Goal: Task Accomplishment & Management: Manage account settings

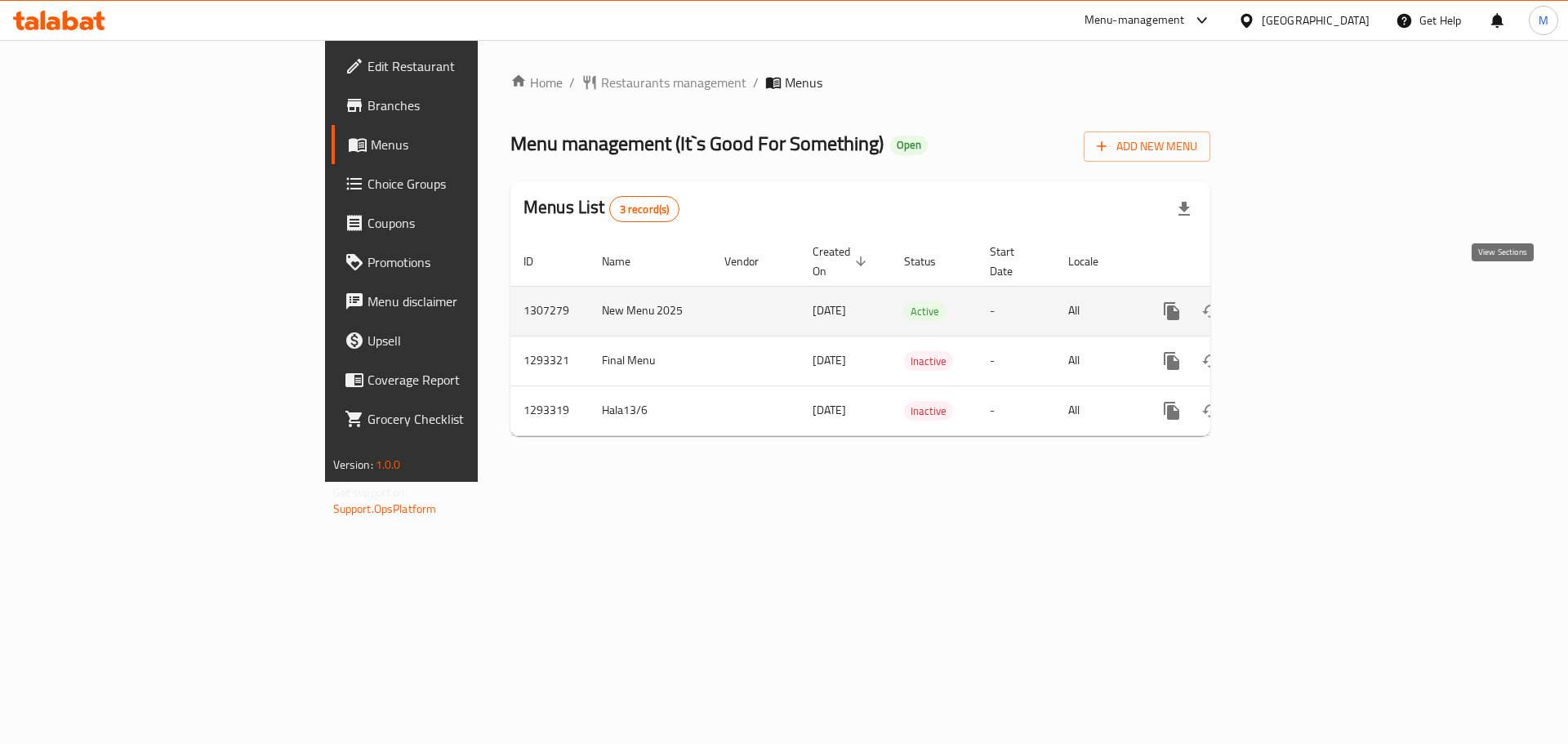
click at [1297, 304] on icon "enhanced table" at bounding box center [1290, 311] width 14 height 14
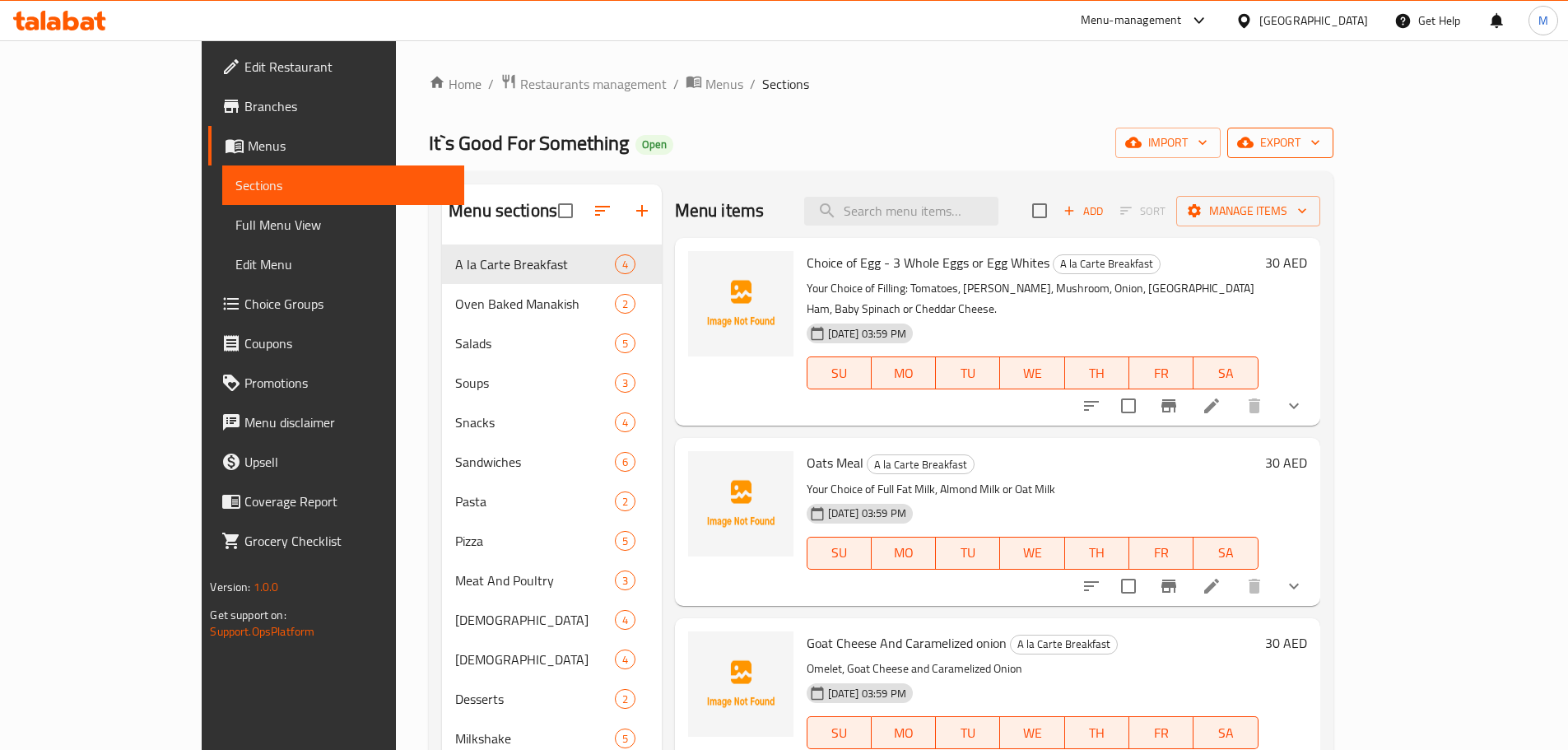
click at [1320, 139] on span "export" at bounding box center [1281, 142] width 80 height 21
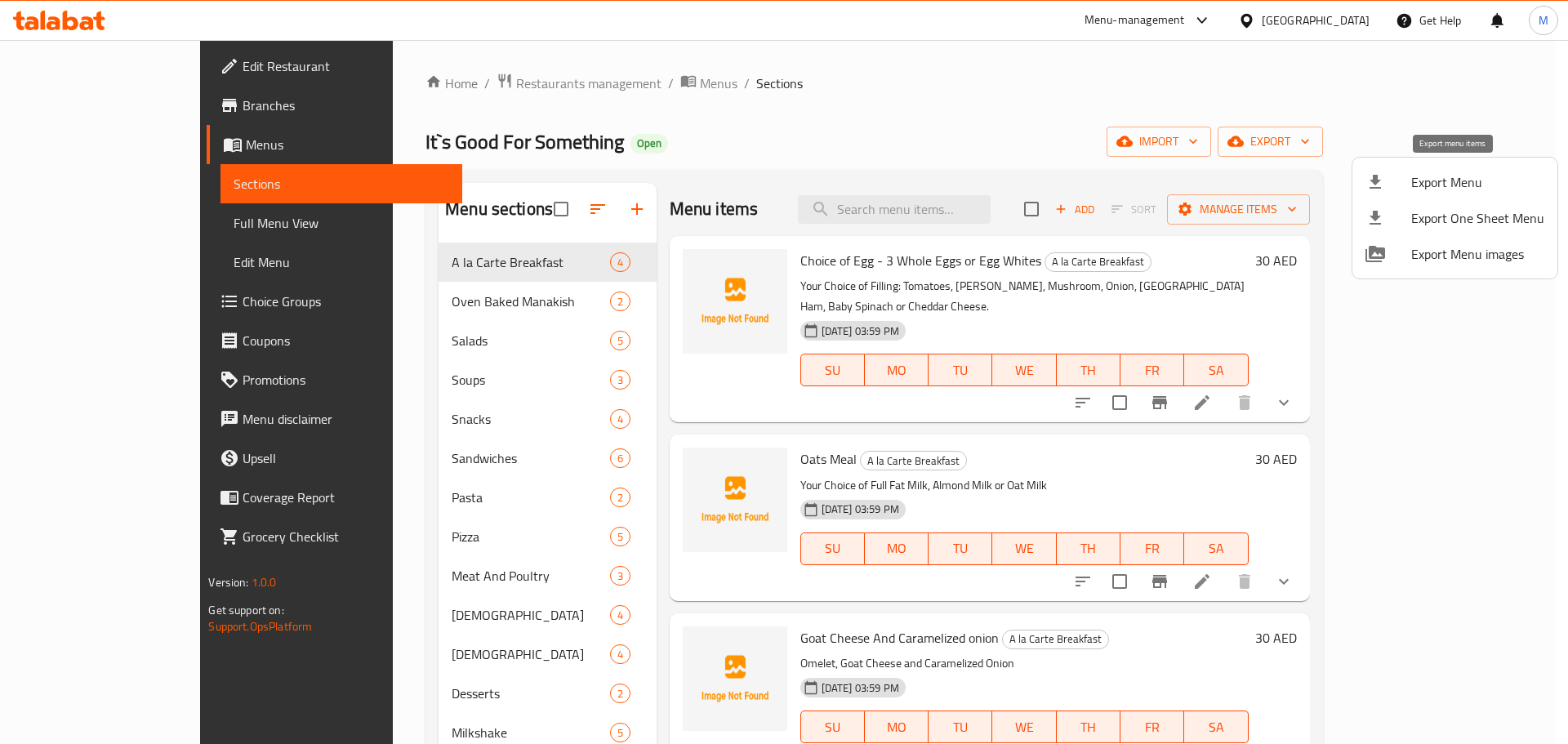
click at [1426, 182] on span "Export Menu" at bounding box center [1477, 183] width 133 height 20
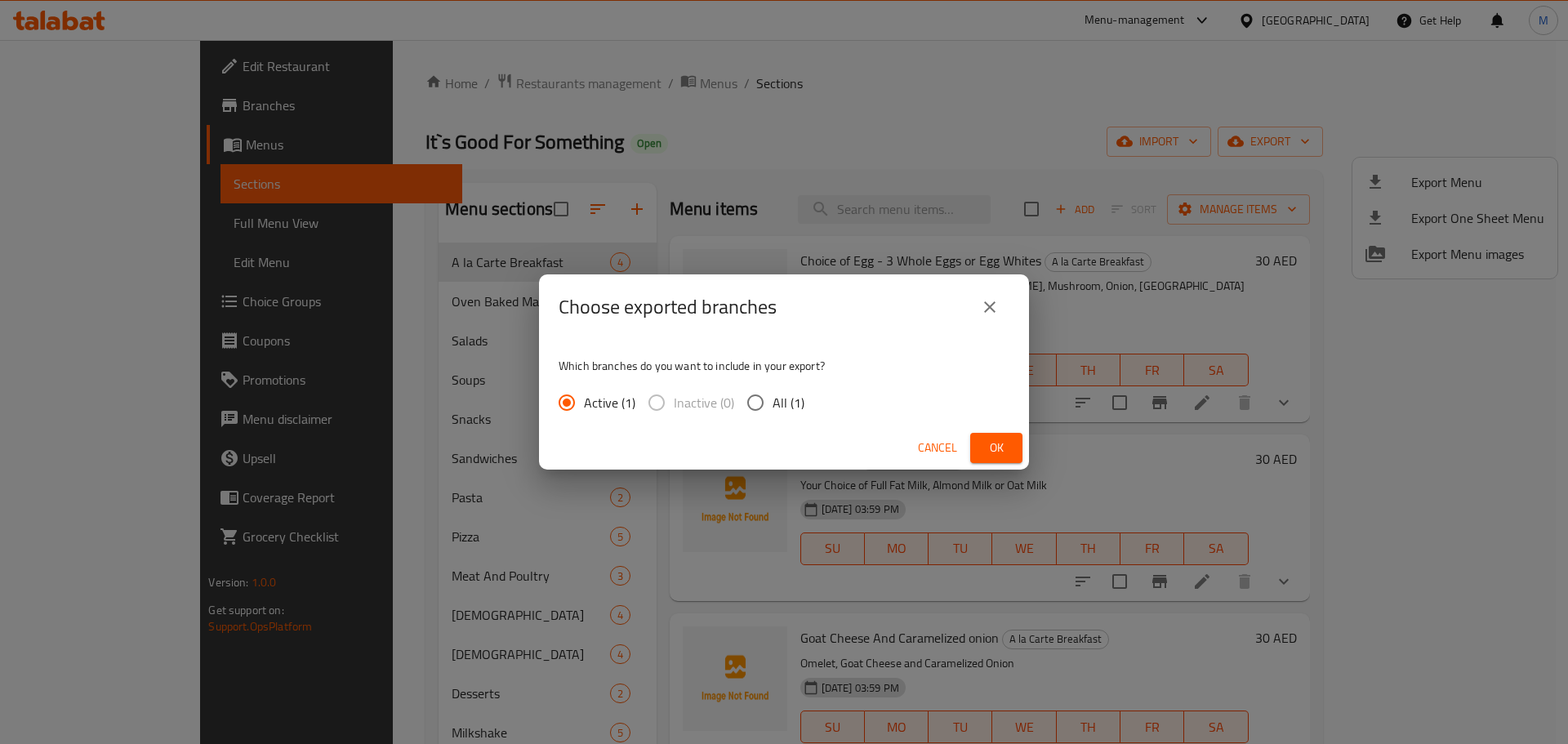
click at [758, 387] on input "All (1)" at bounding box center [756, 403] width 34 height 34
radio input "true"
click at [1011, 457] on button "Ok" at bounding box center [996, 447] width 52 height 30
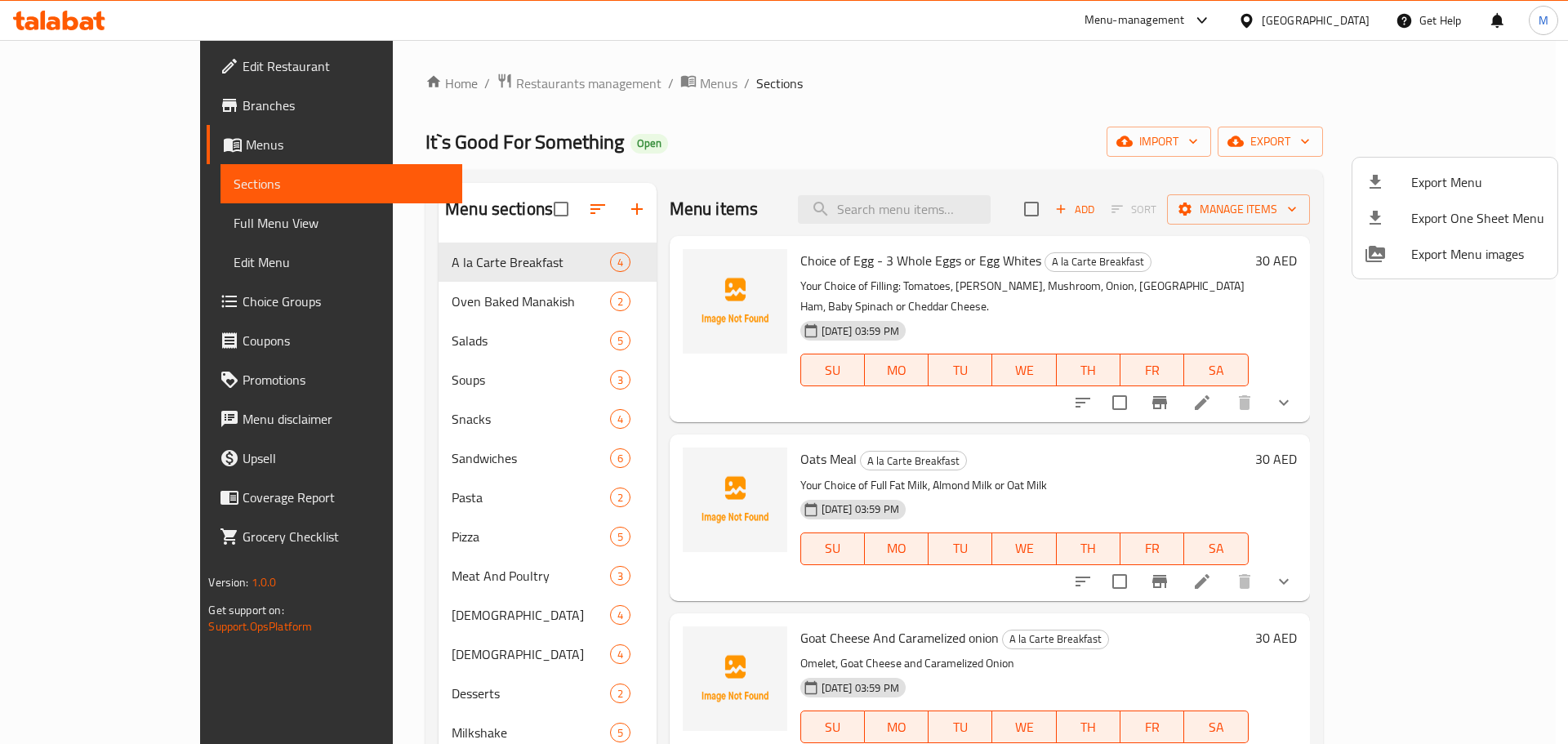
click at [967, 215] on div at bounding box center [784, 372] width 1568 height 744
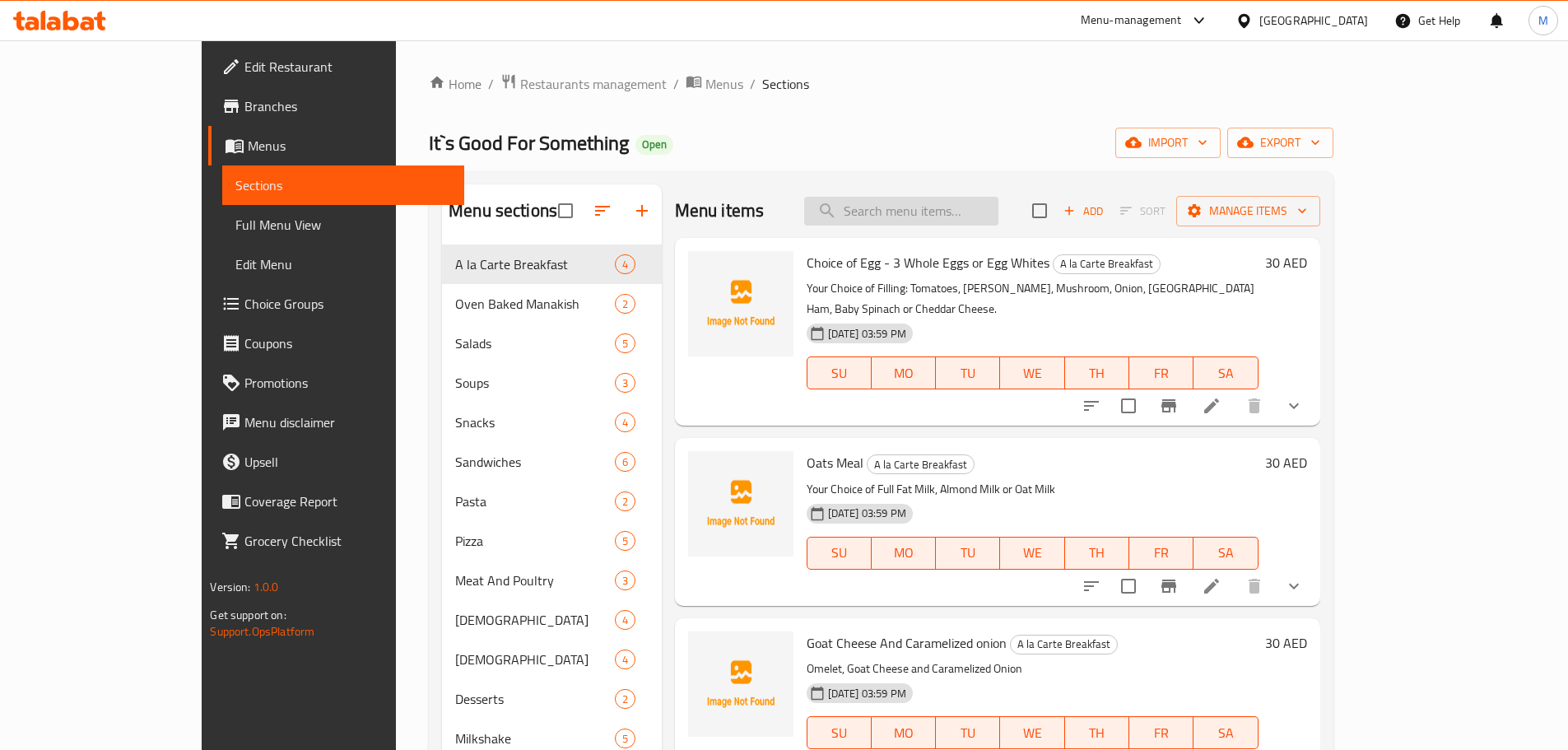
click at [977, 218] on input "search" at bounding box center [901, 211] width 194 height 29
paste input "Falafel Wrap"
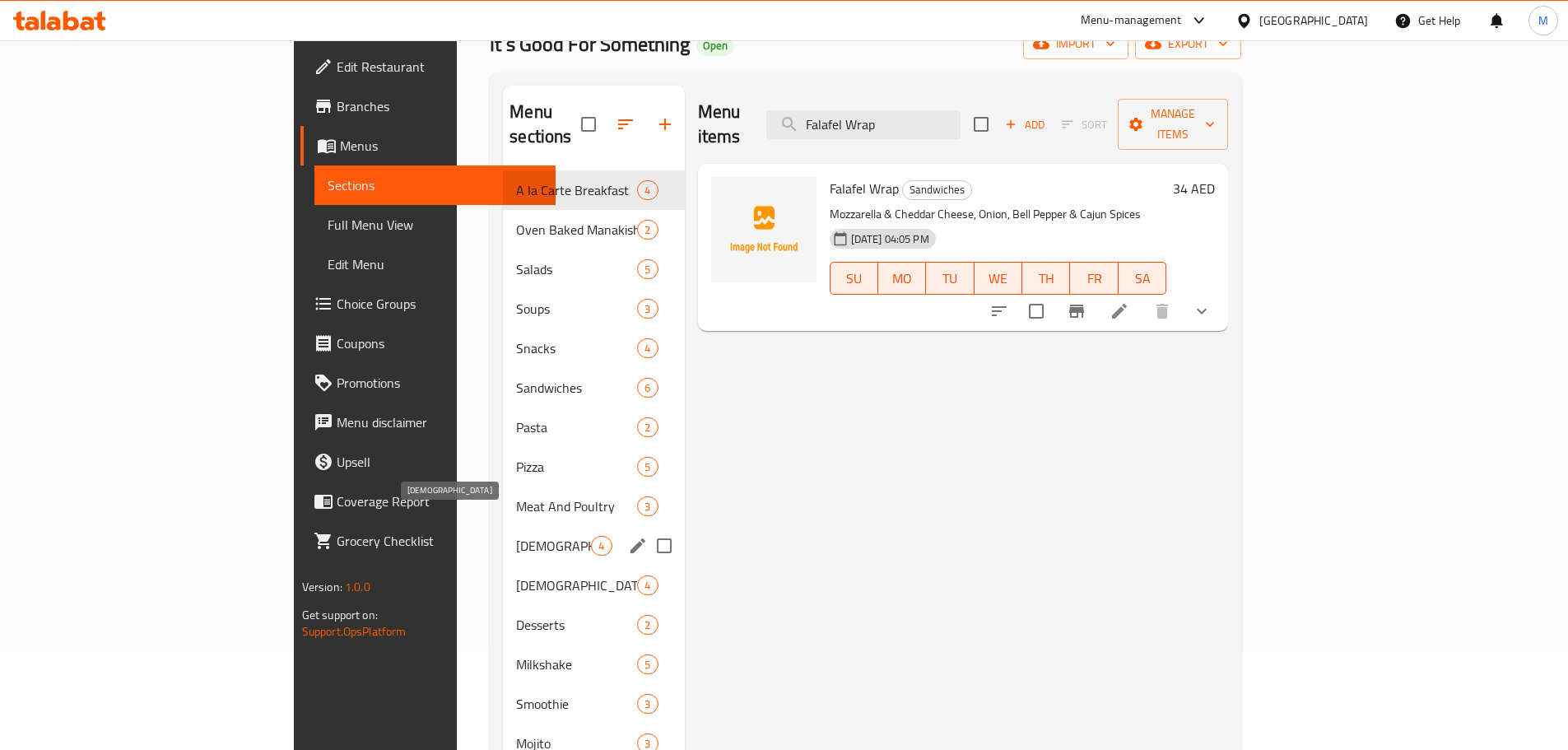
scroll to position [165, 0]
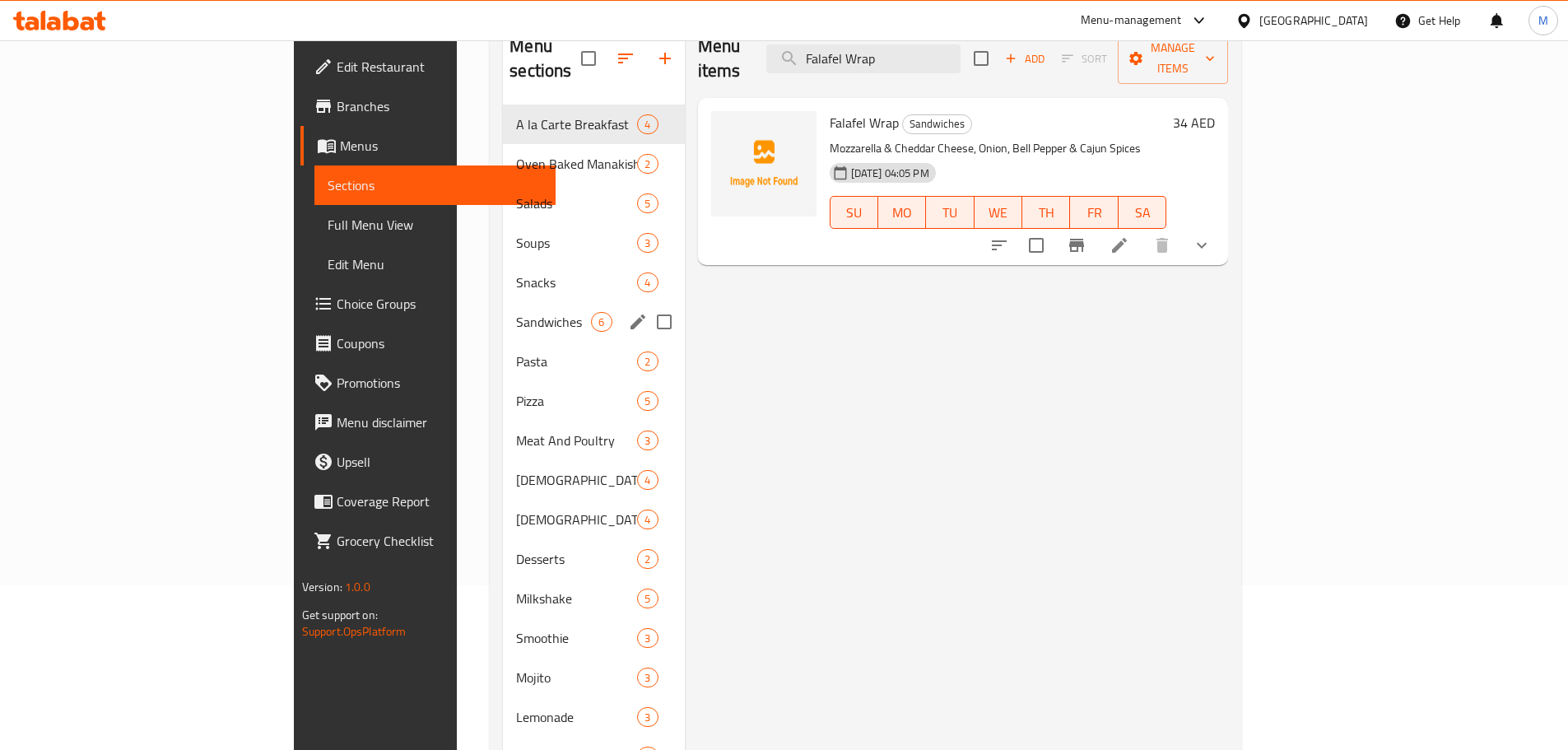
type input "Falafel Wrap"
click at [503, 315] on div "Sandwiches 6" at bounding box center [593, 322] width 181 height 39
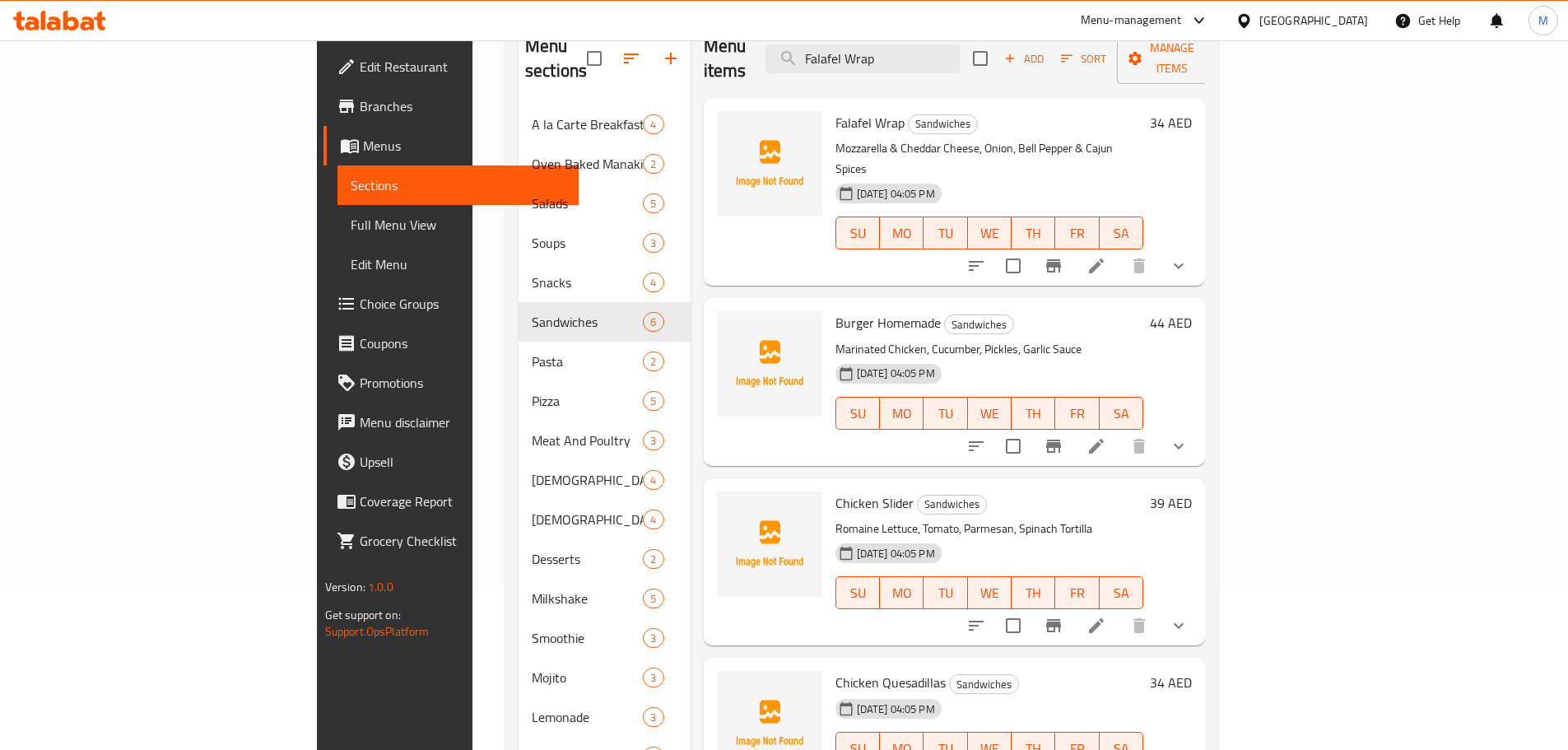
click at [1189, 256] on icon "show more" at bounding box center [1179, 266] width 20 height 20
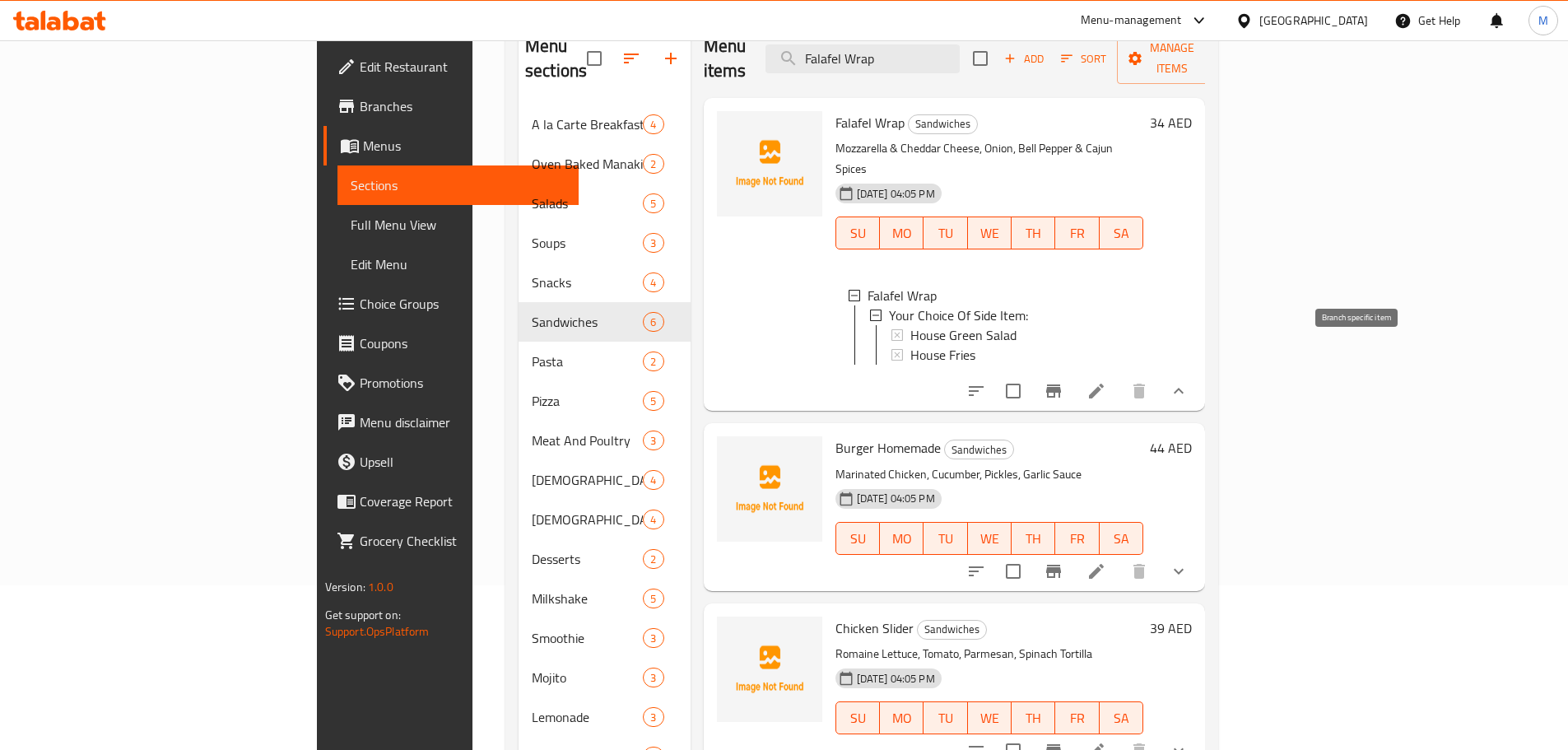
click at [1063, 381] on icon "Branch-specific-item" at bounding box center [1054, 391] width 20 height 20
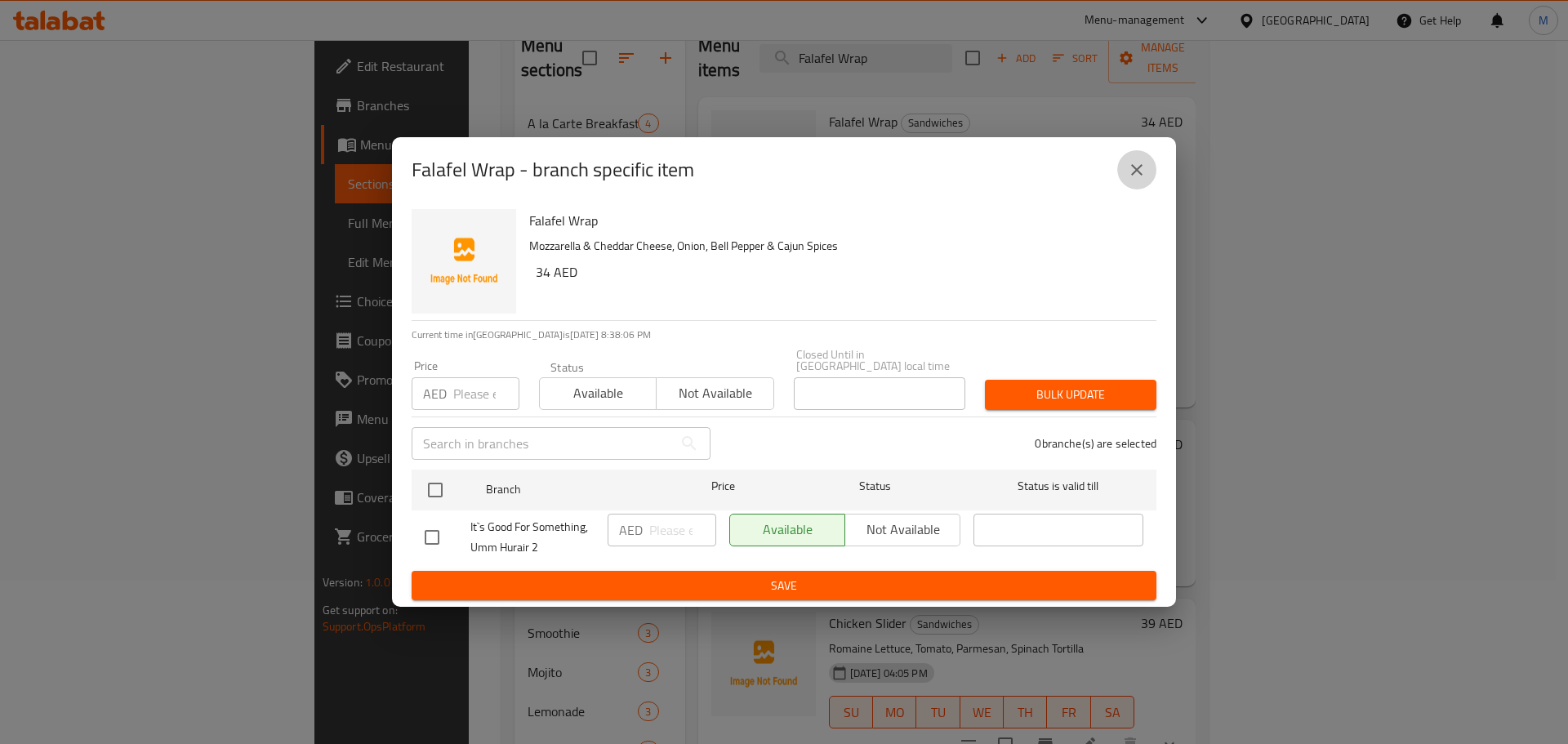
click at [1145, 165] on icon "close" at bounding box center [1137, 170] width 20 height 20
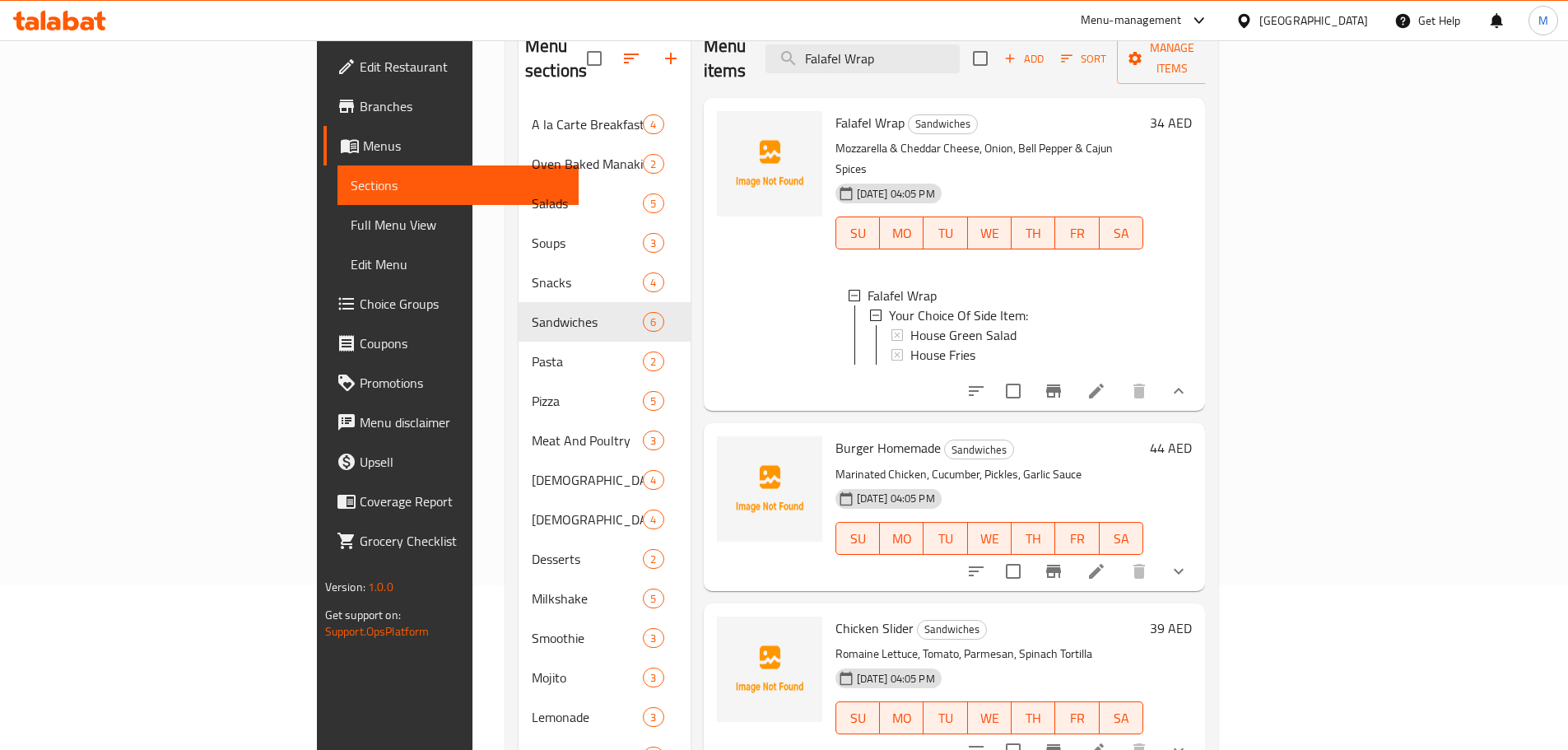
click at [1106, 381] on icon at bounding box center [1097, 391] width 20 height 20
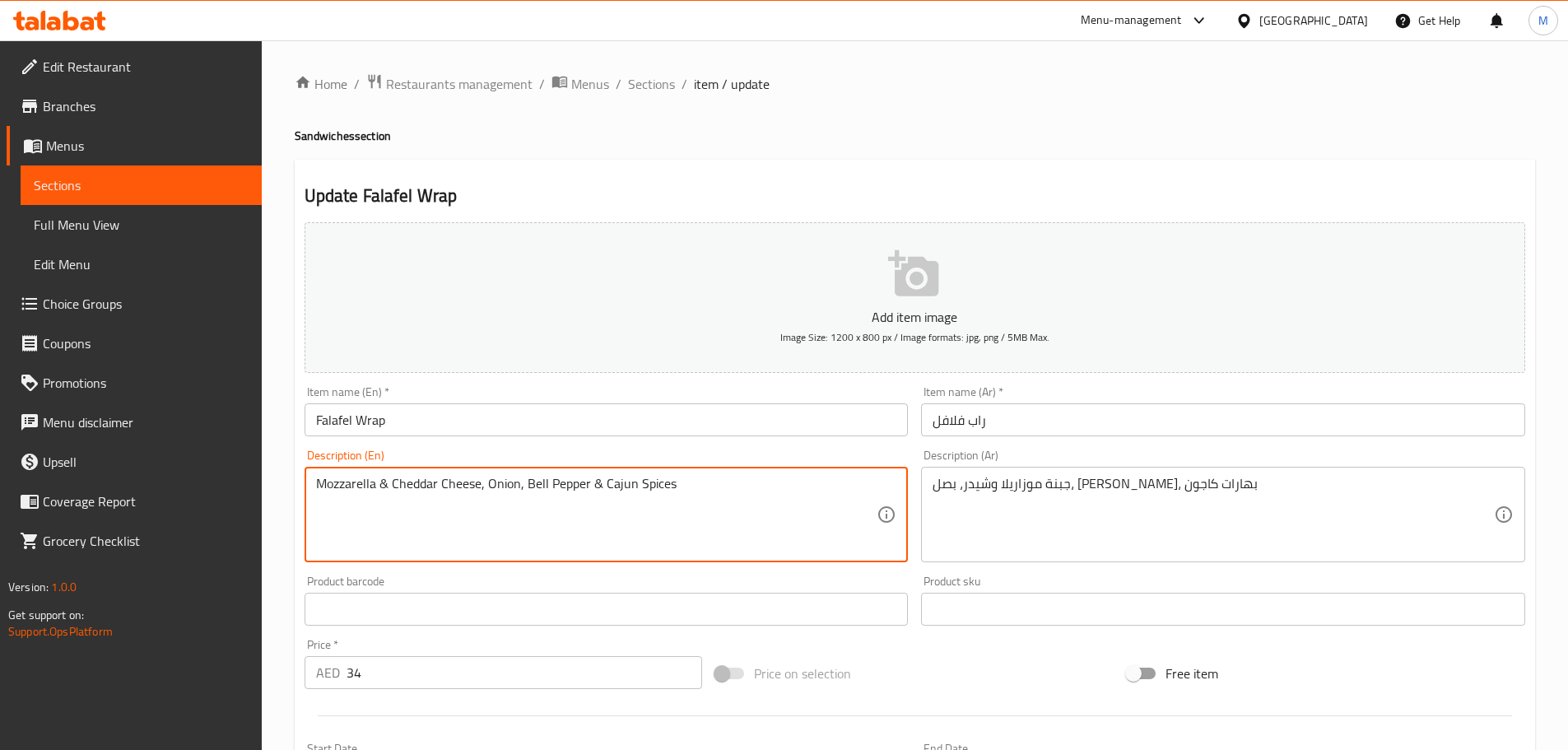
click at [585, 490] on textarea "Mozzarella & Cheddar Cheese, Onion, Bell Pepper & Cajun Spices" at bounding box center [597, 515] width 561 height 78
paste textarea "Salad, Hummus, Tahini & Tomato in Warm Pita Bread, Tahina, Arabic Pickl"
type textarea "Salad, Hummus, Tahini & Tomato in Warm Pita Bread, Tahina, Arabic Pickles"
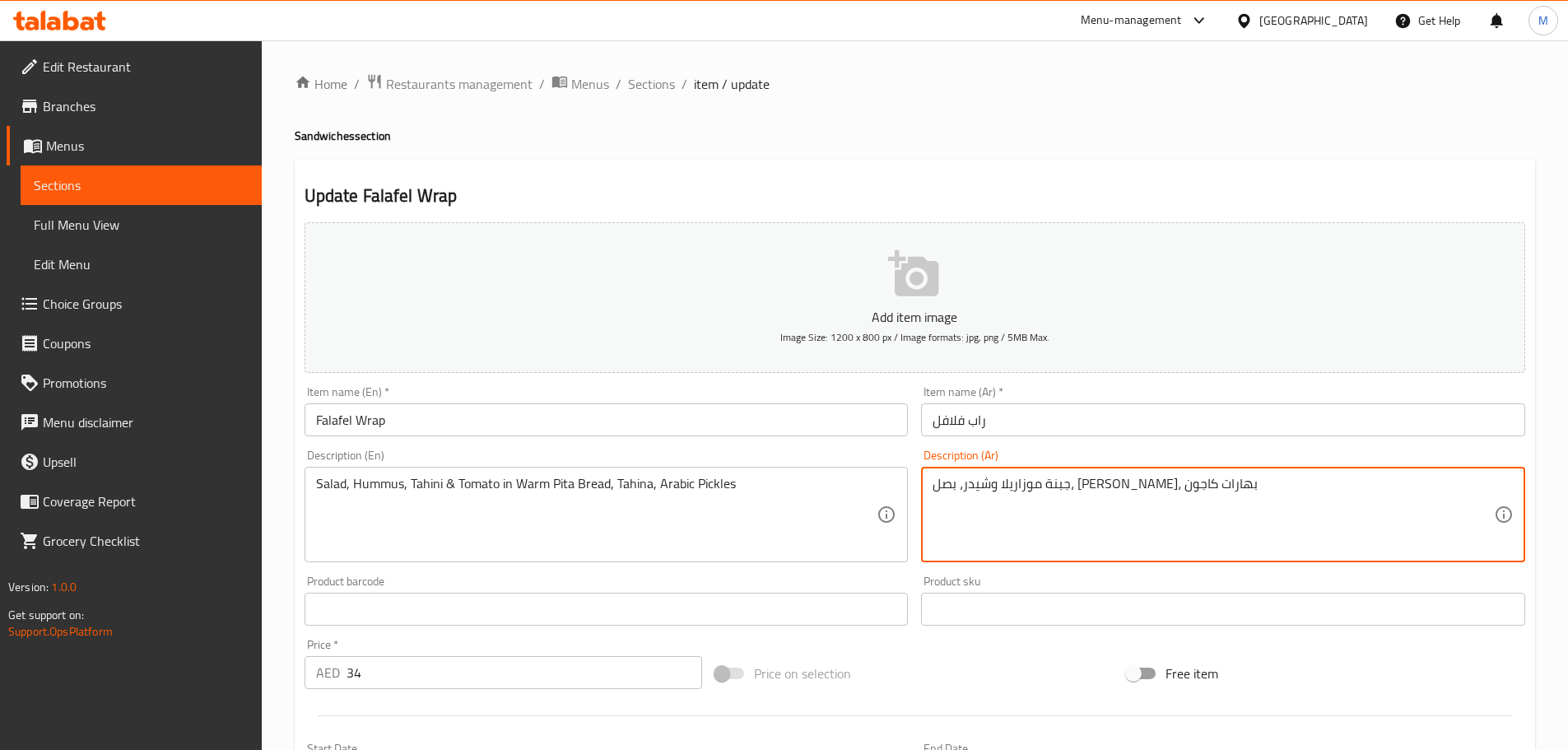
click at [1259, 495] on textarea "جبنة موزاريلا وشيدر، بصل، [PERSON_NAME]، بهارات كاجون" at bounding box center [1214, 515] width 561 height 78
paste textarea "لطة، [GEOGRAPHIC_DATA]، طحينة وطماطم في خبز بيتا دافئ، طحينة، مخلل عربي"
type textarea "سلطة، [GEOGRAPHIC_DATA]، طحينة وطماطم في خبز بيتا دافئ، طحينة، مخلل عربي"
click at [543, 425] on input "Falafel Wrap" at bounding box center [606, 420] width 604 height 33
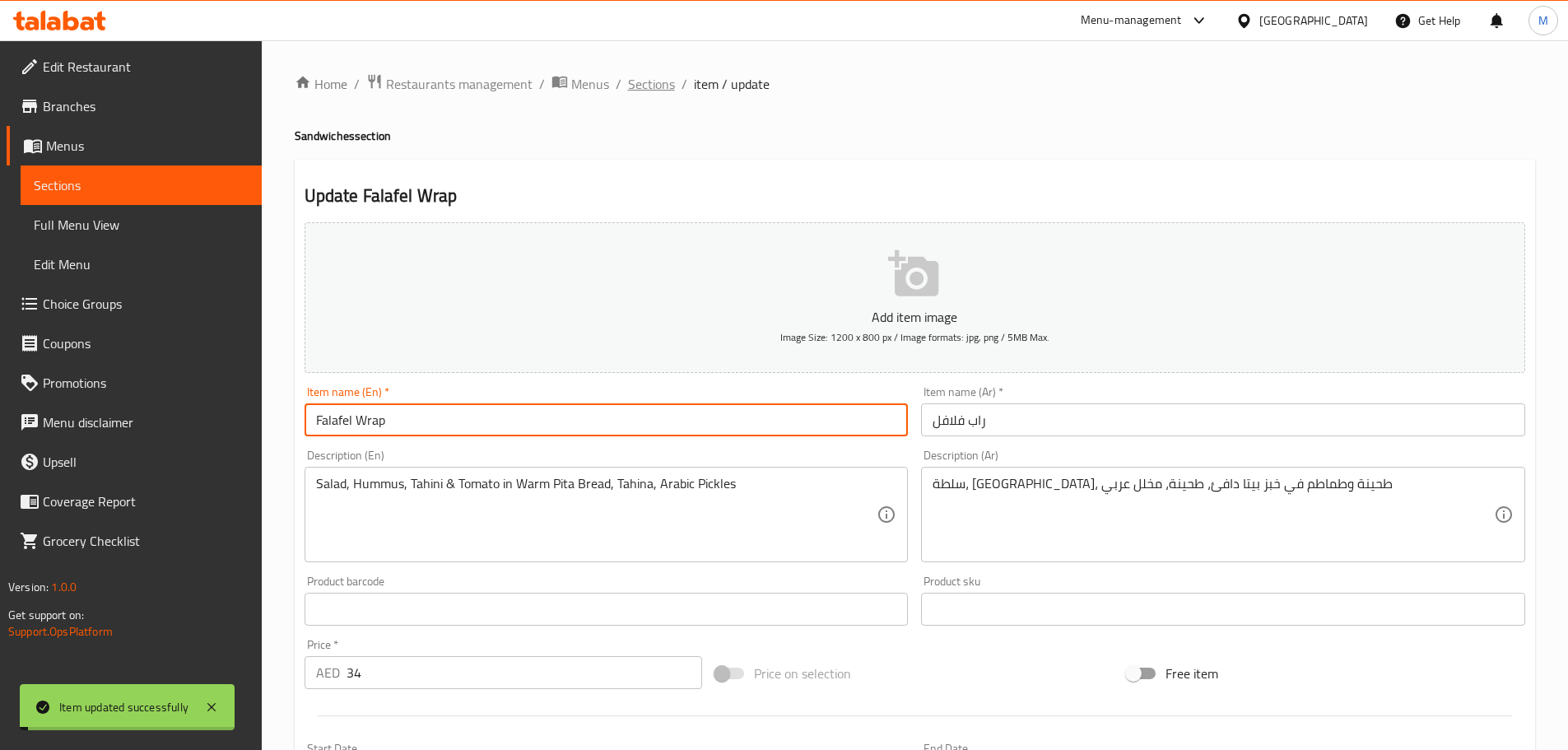
click at [652, 77] on span "Sections" at bounding box center [651, 84] width 47 height 20
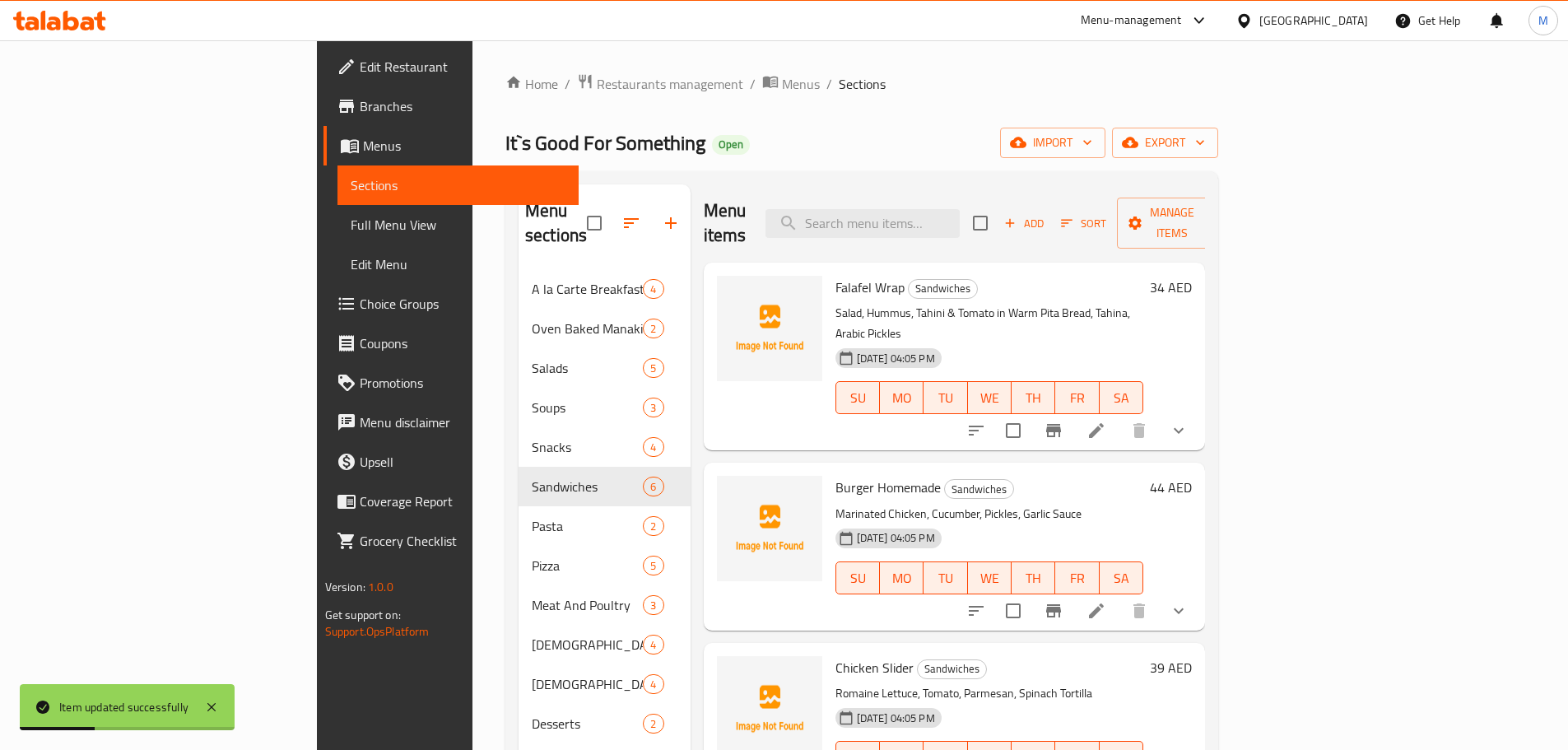
click at [1063, 421] on icon "Branch-specific-item" at bounding box center [1054, 431] width 20 height 20
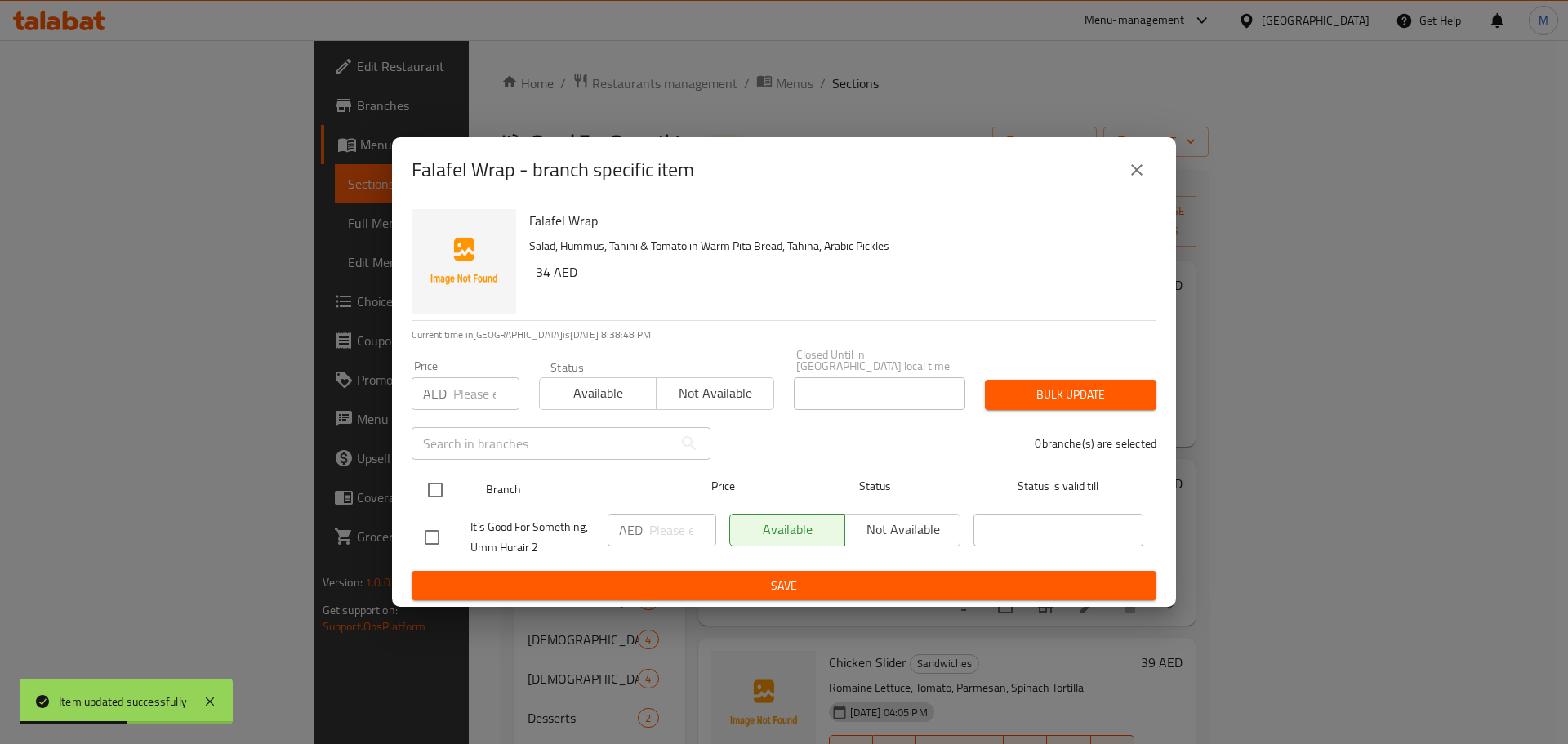
click at [445, 494] on input "checkbox" at bounding box center [436, 490] width 34 height 34
checkbox input "true"
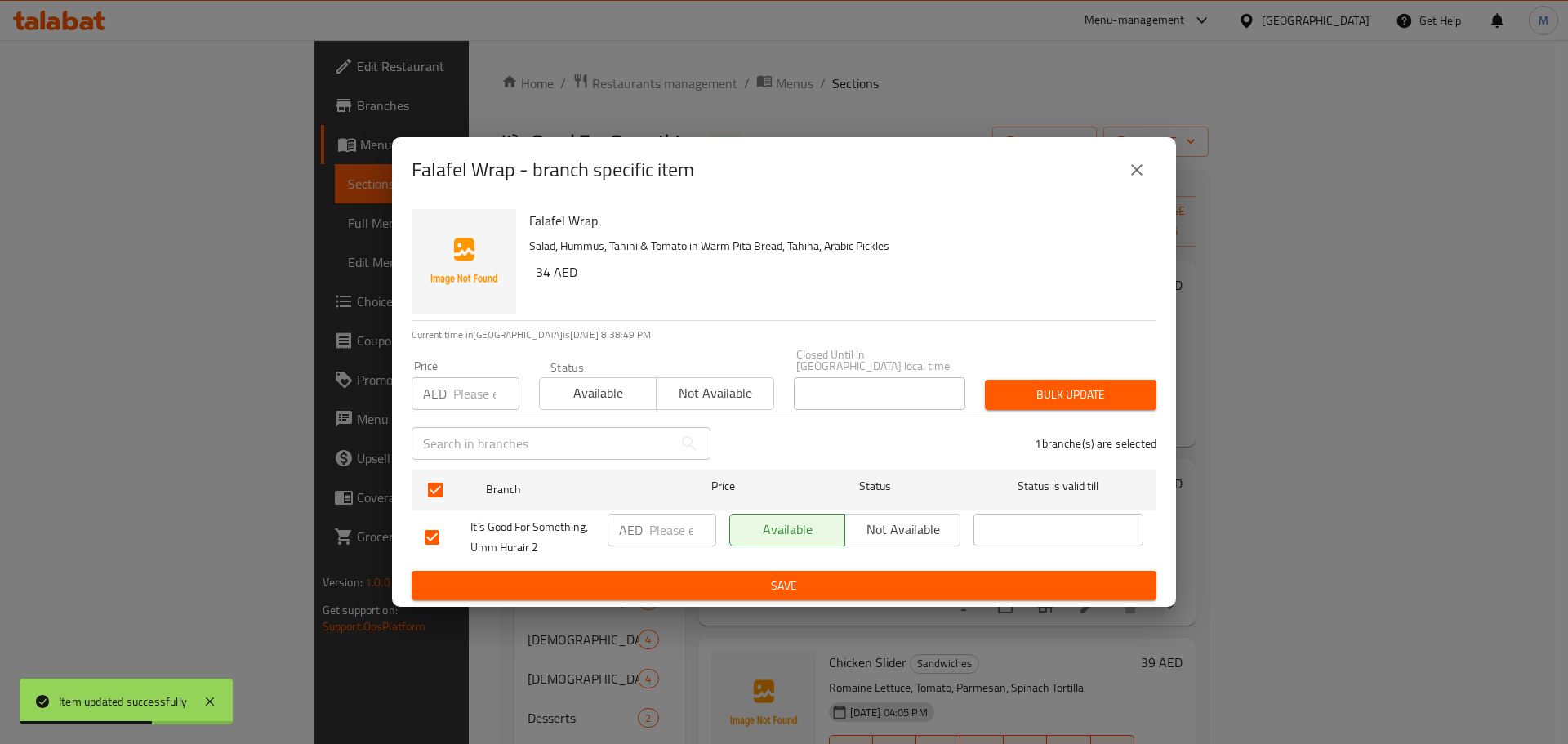
click at [544, 270] on h6 "34 AED" at bounding box center [840, 271] width 607 height 23
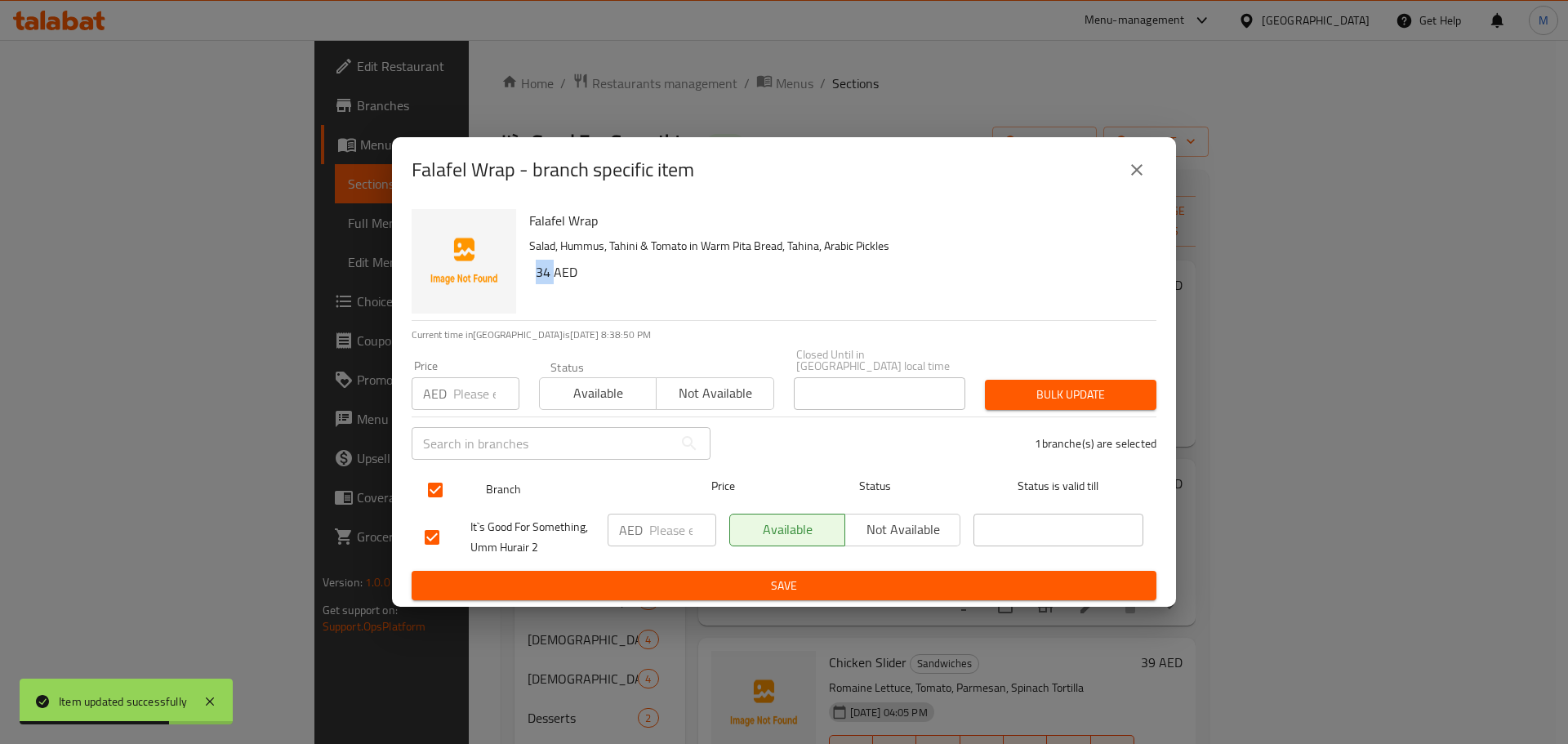
copy h6 "34"
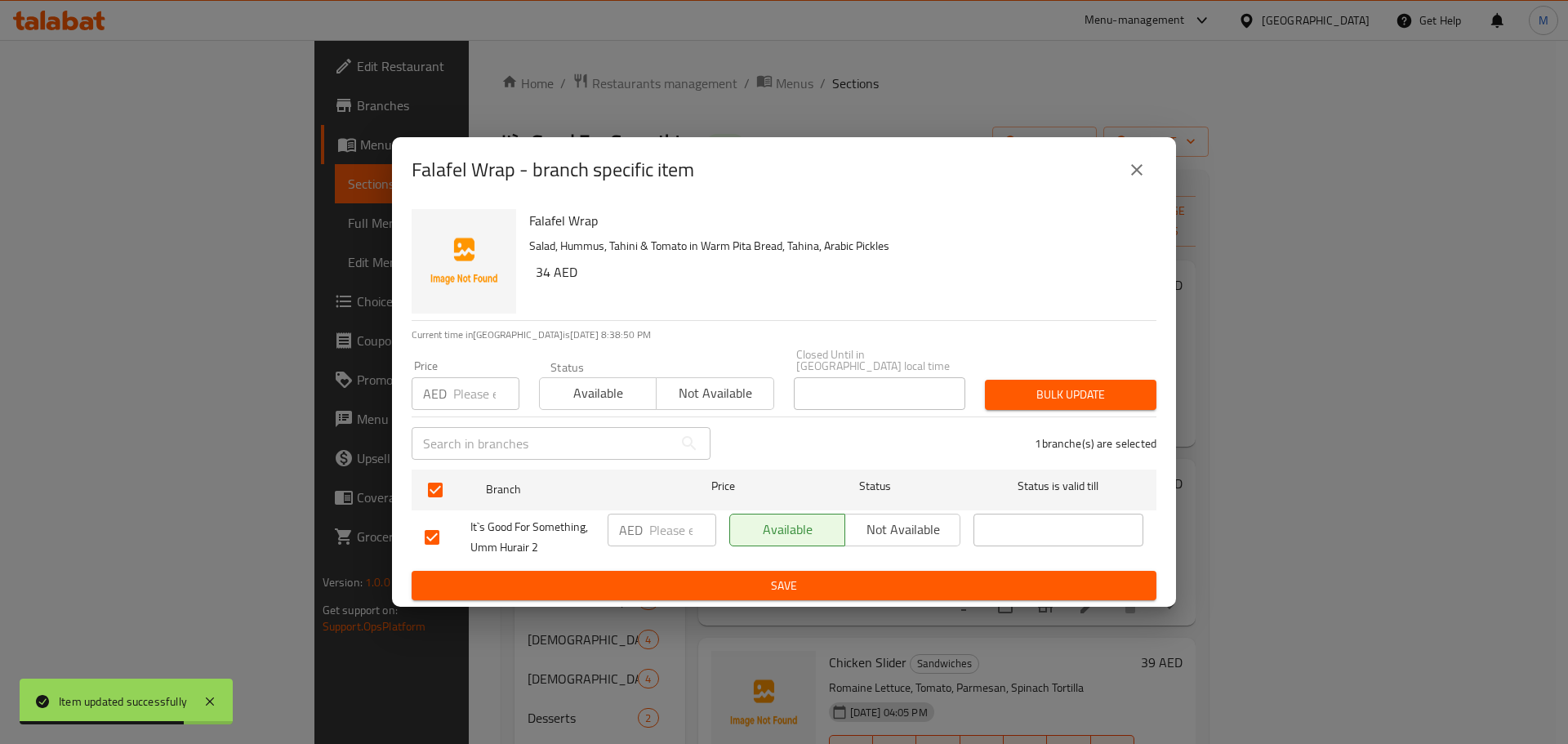
click at [679, 532] on input "number" at bounding box center [682, 530] width 67 height 33
paste input "34"
type input "34"
click at [689, 601] on div "Falafel Wrap Salad, Hummus, Tahini & Tomato in Warm Pita Bread, Tahina, Arabic …" at bounding box center [784, 405] width 784 height 405
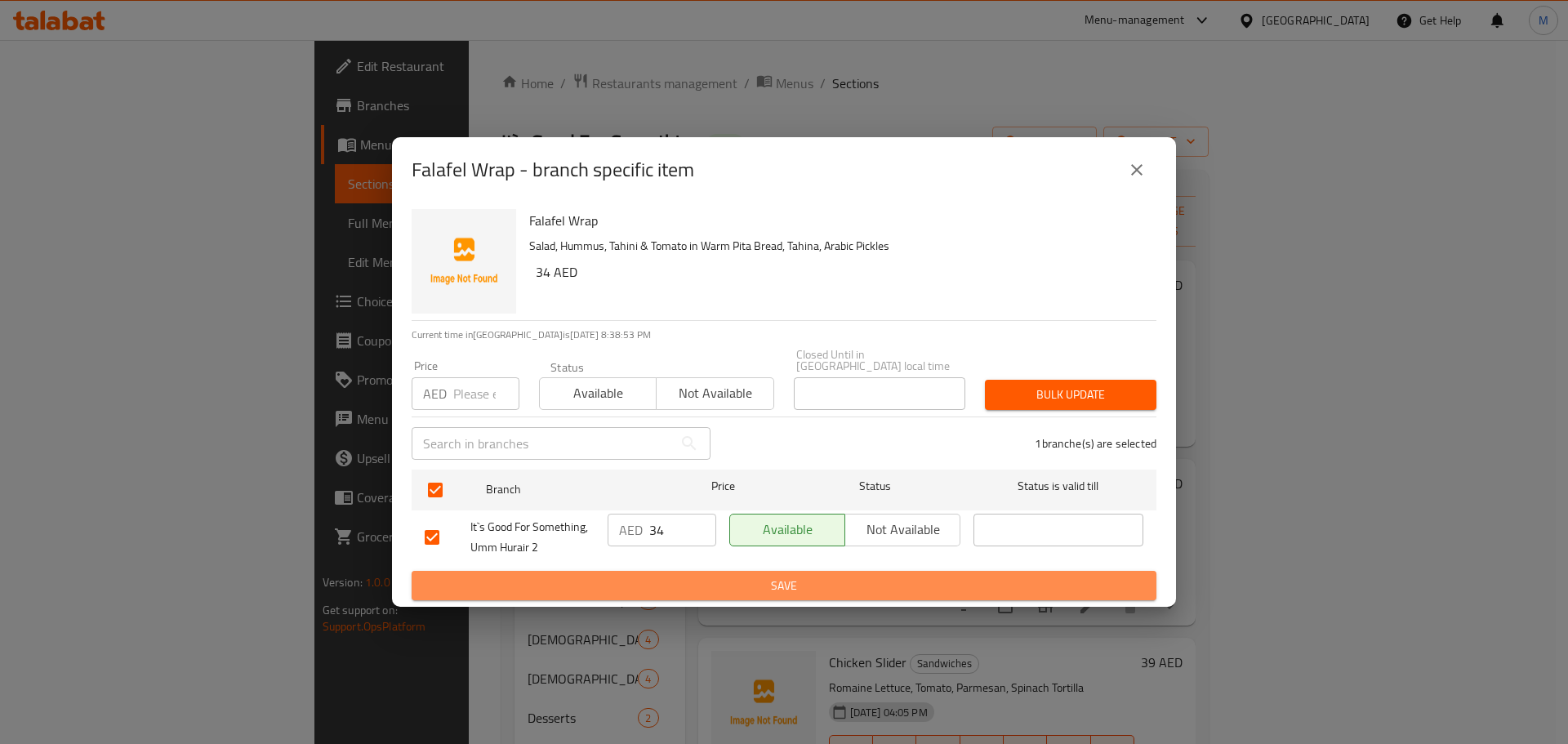
click at [690, 572] on button "Save" at bounding box center [784, 586] width 745 height 30
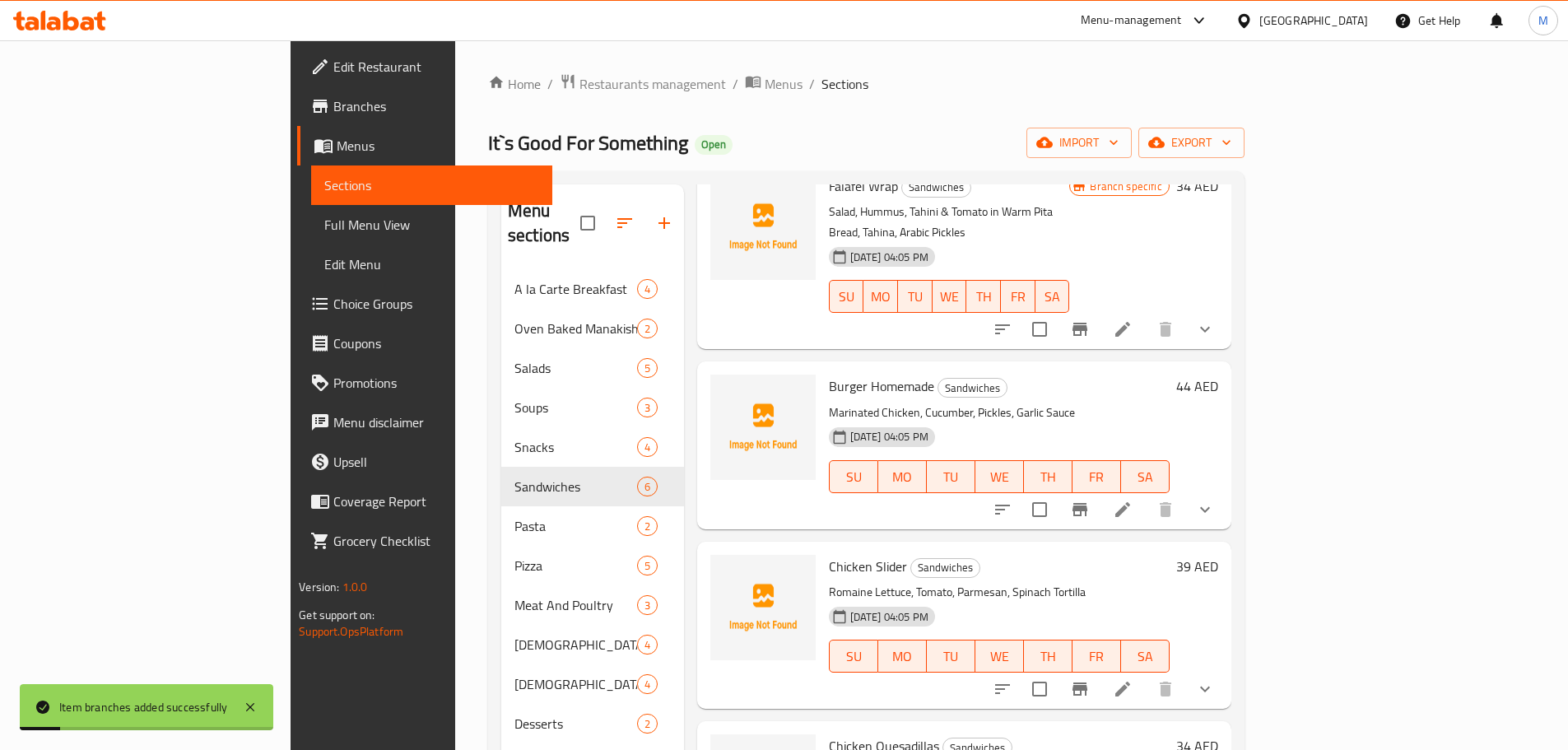
scroll to position [110, 0]
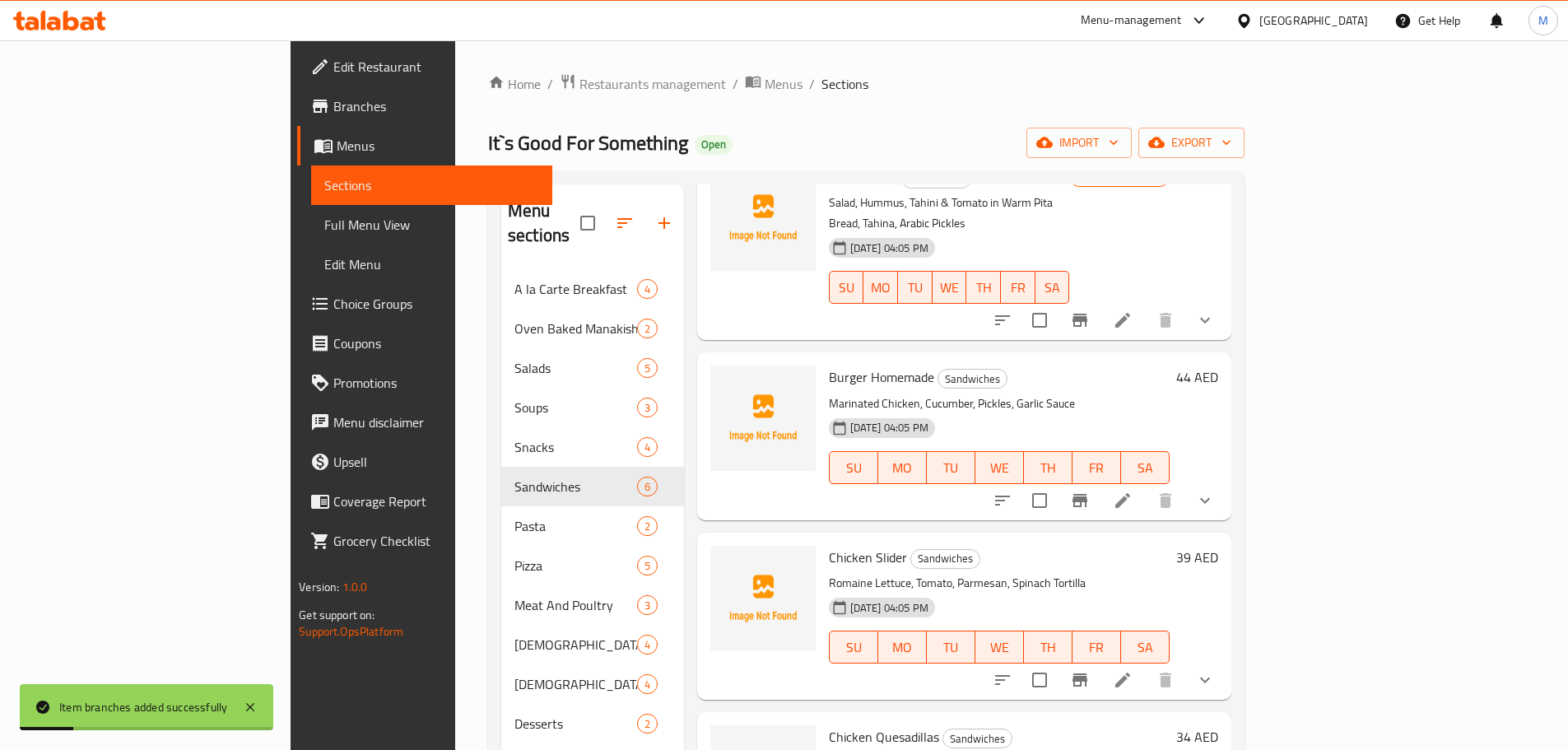
click at [1225, 481] on button "show more" at bounding box center [1204, 500] width 39 height 39
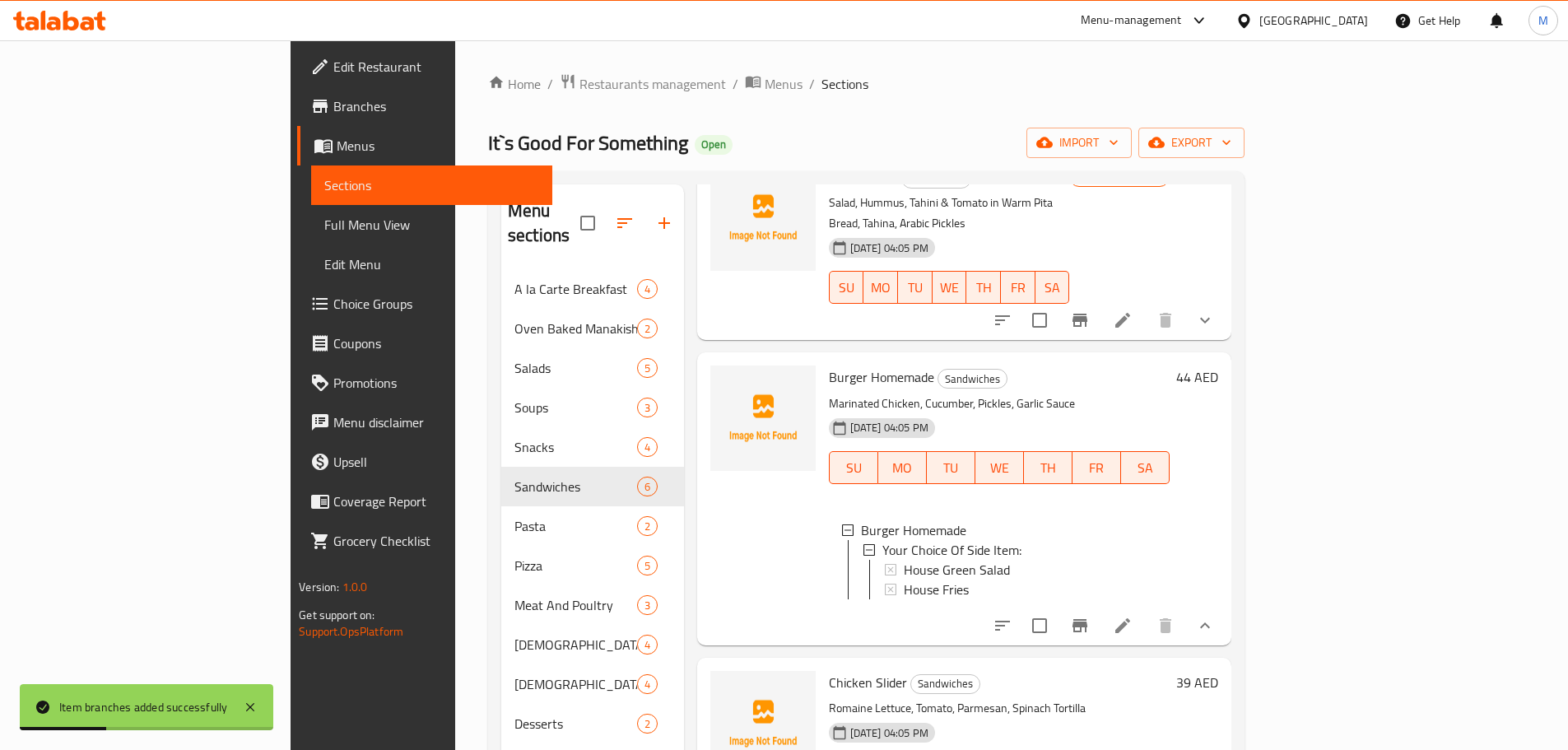
scroll to position [192, 0]
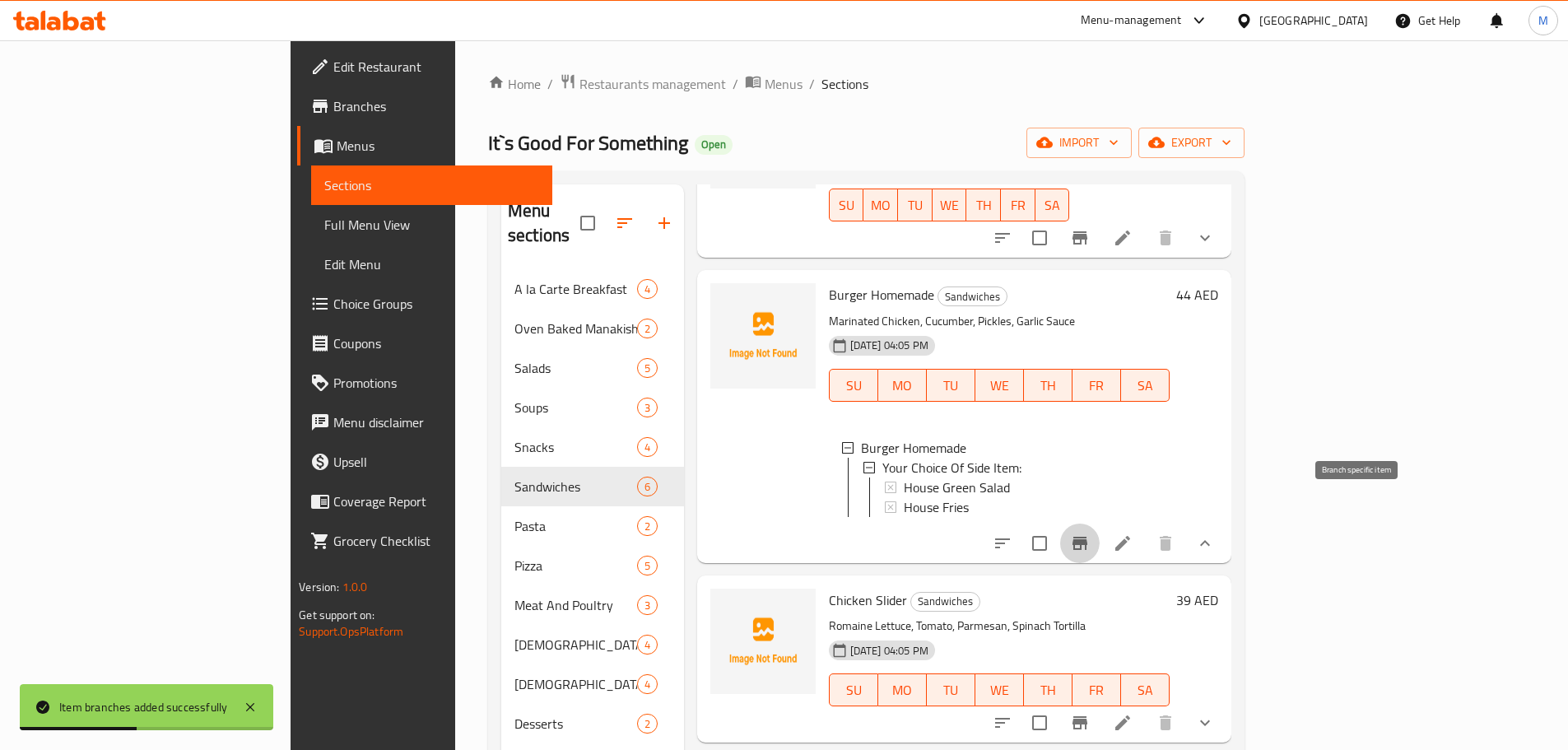
click at [1088, 537] on icon "Branch-specific-item" at bounding box center [1080, 543] width 15 height 13
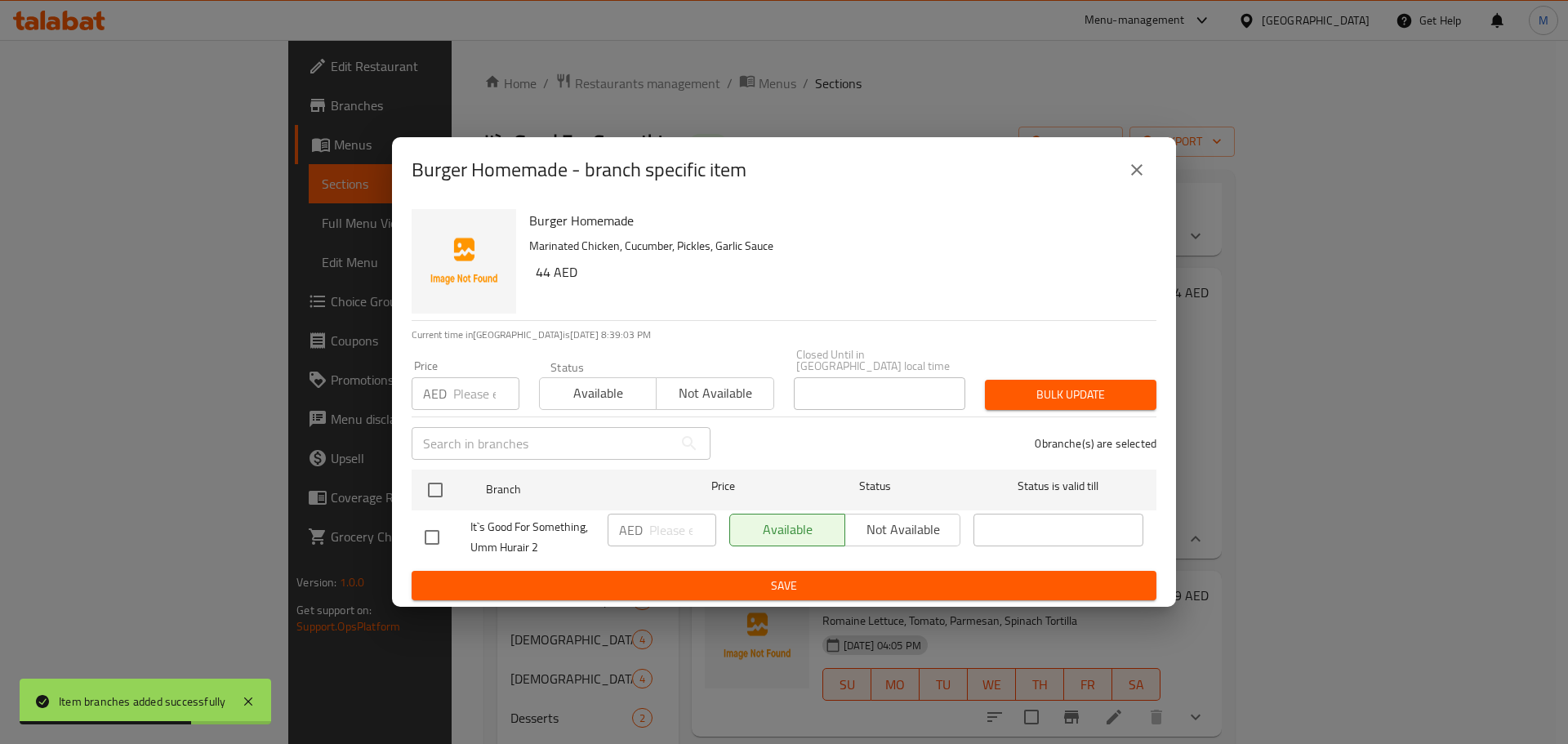
click at [552, 265] on h6 "44 AED" at bounding box center [840, 271] width 607 height 23
click at [545, 268] on h6 "44 AED" at bounding box center [840, 271] width 607 height 23
copy h6 "44"
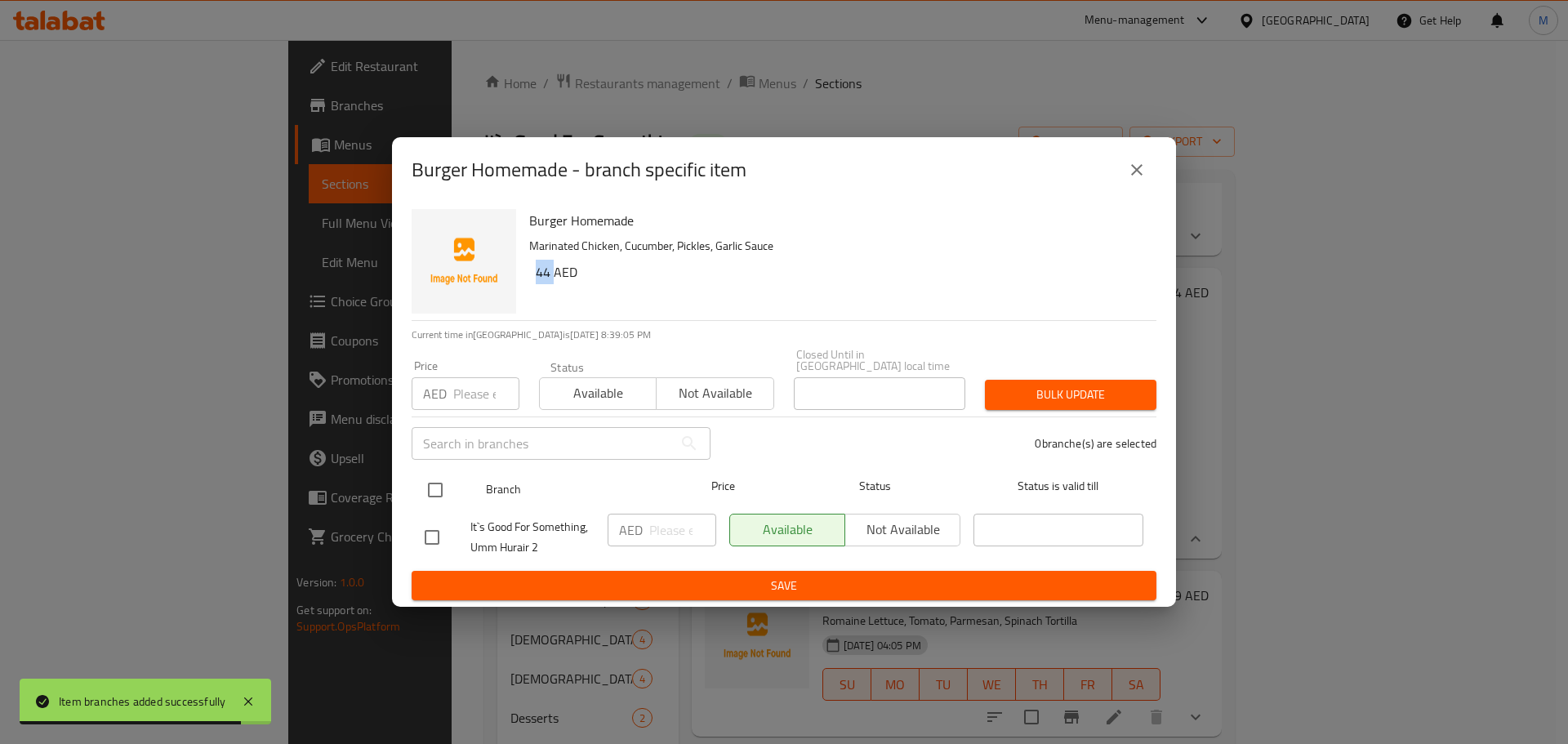
click at [432, 479] on input "checkbox" at bounding box center [436, 490] width 34 height 34
checkbox input "true"
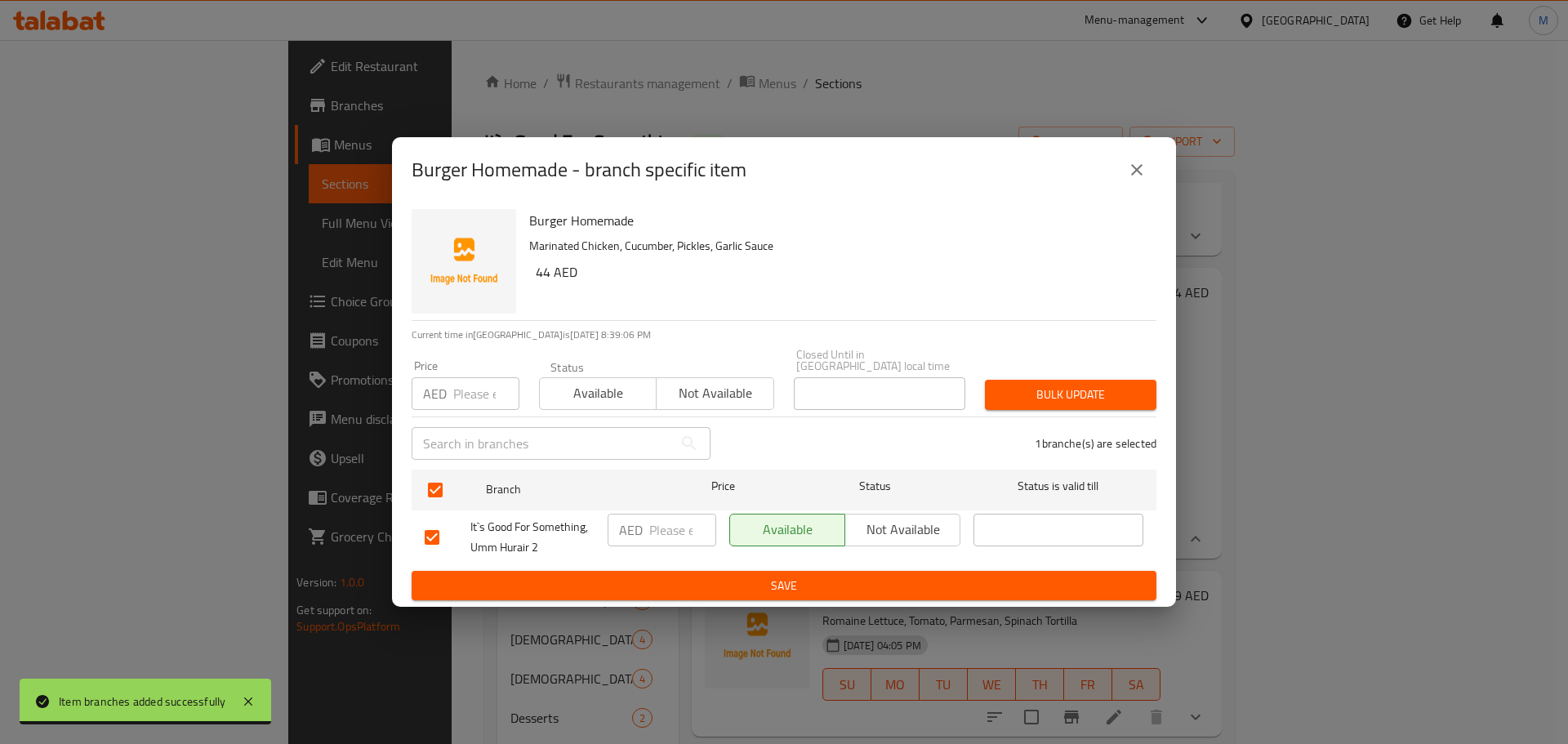
click at [664, 530] on input "number" at bounding box center [682, 530] width 67 height 33
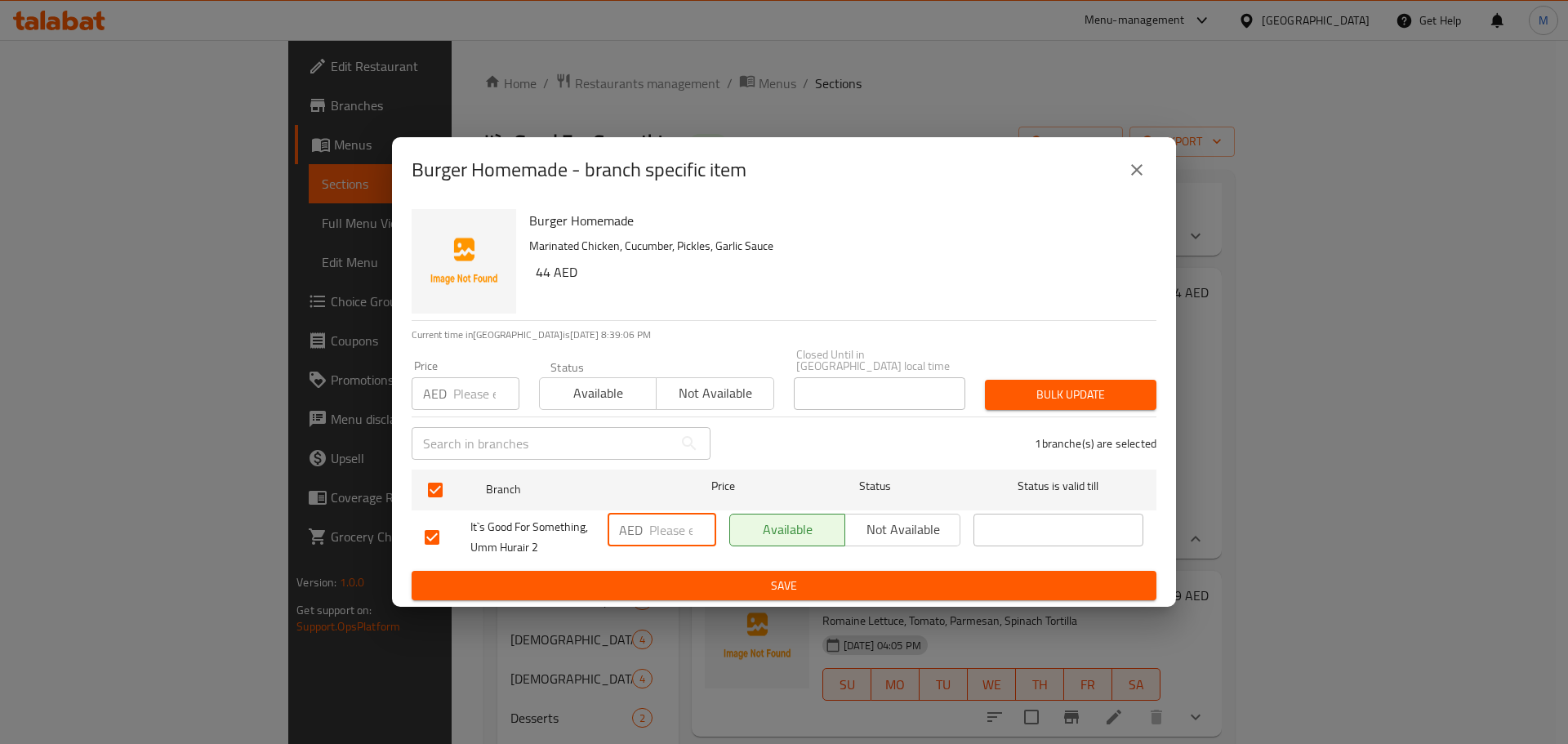
paste input "44"
type input "44"
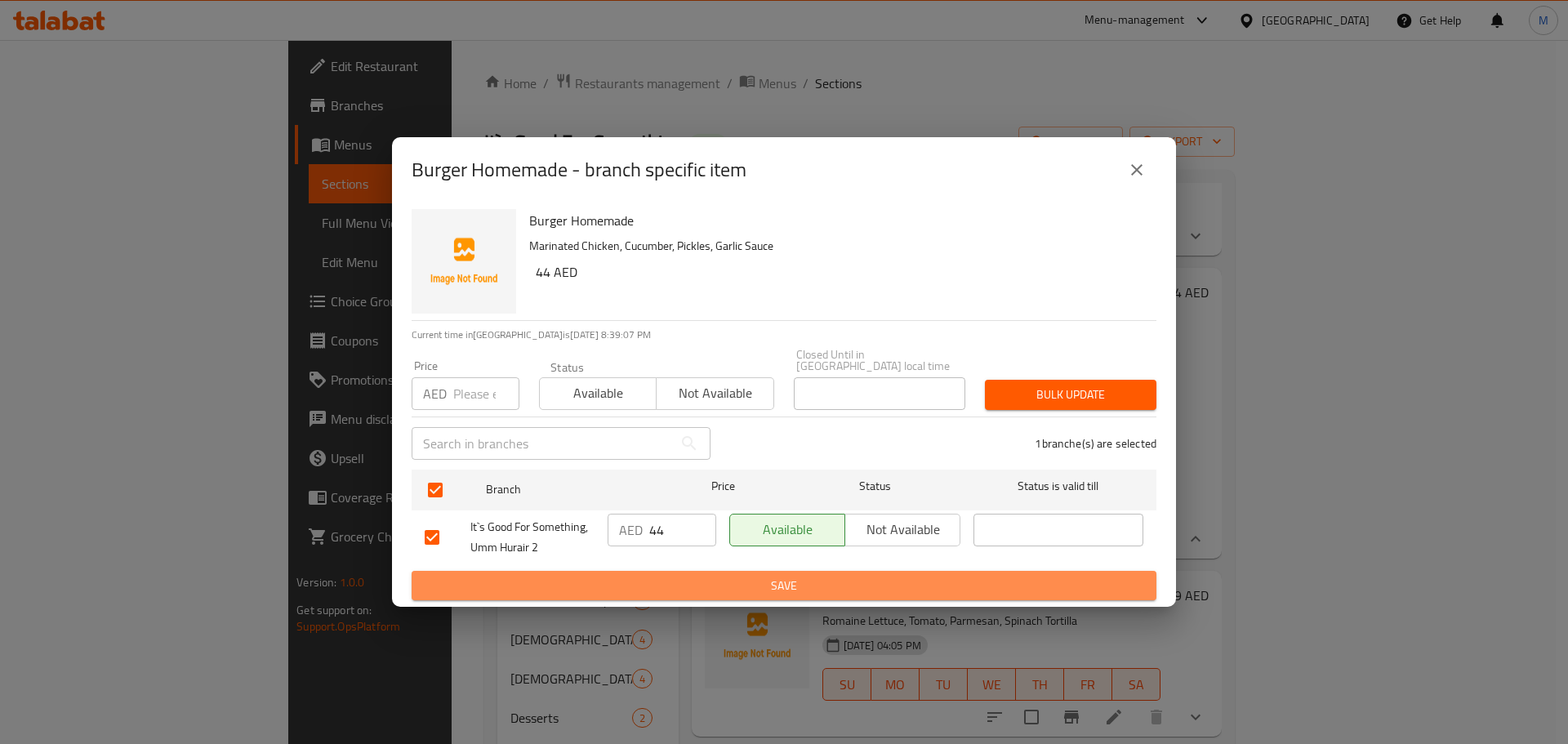
click at [684, 586] on span "Save" at bounding box center [784, 586] width 718 height 21
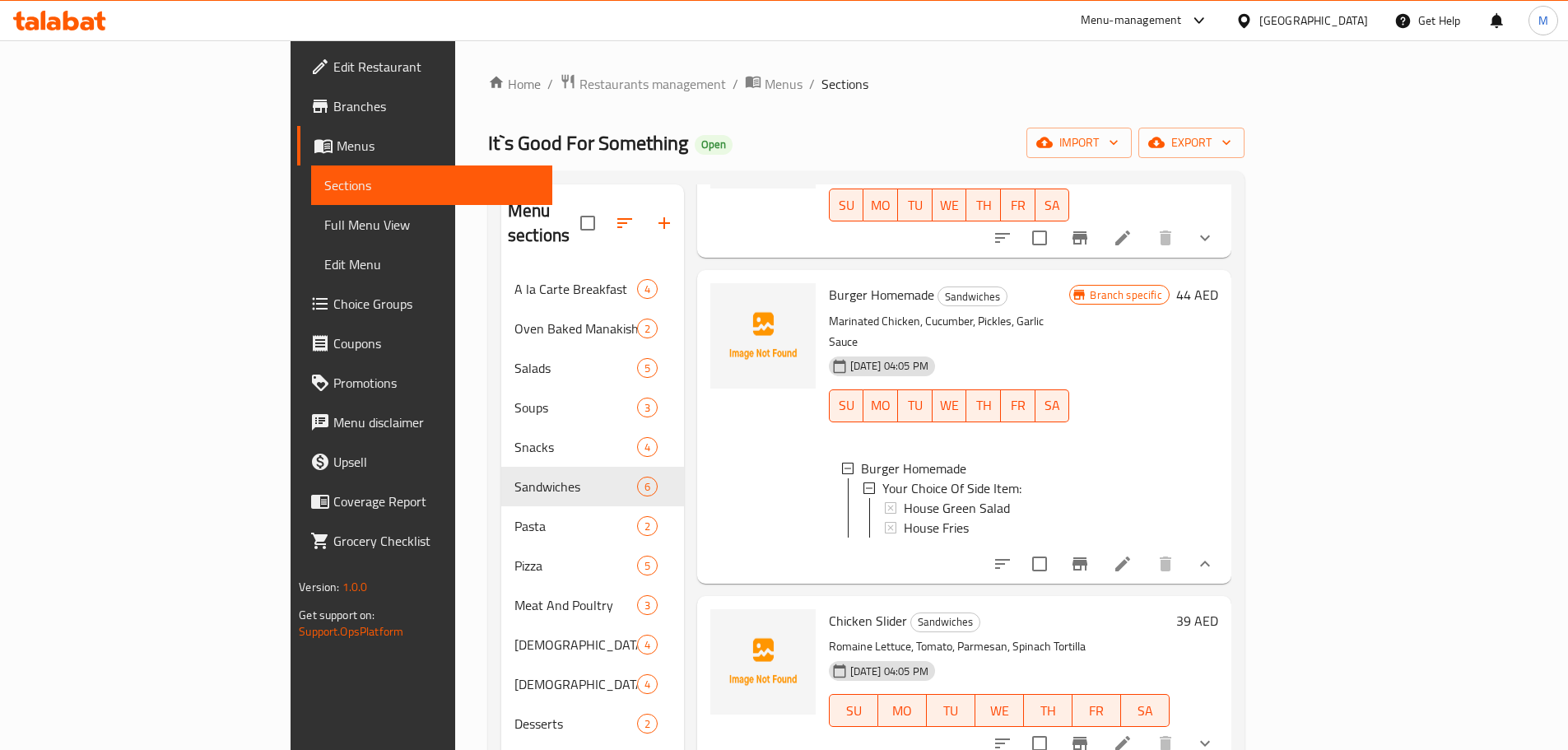
click at [1146, 550] on li at bounding box center [1122, 564] width 46 height 30
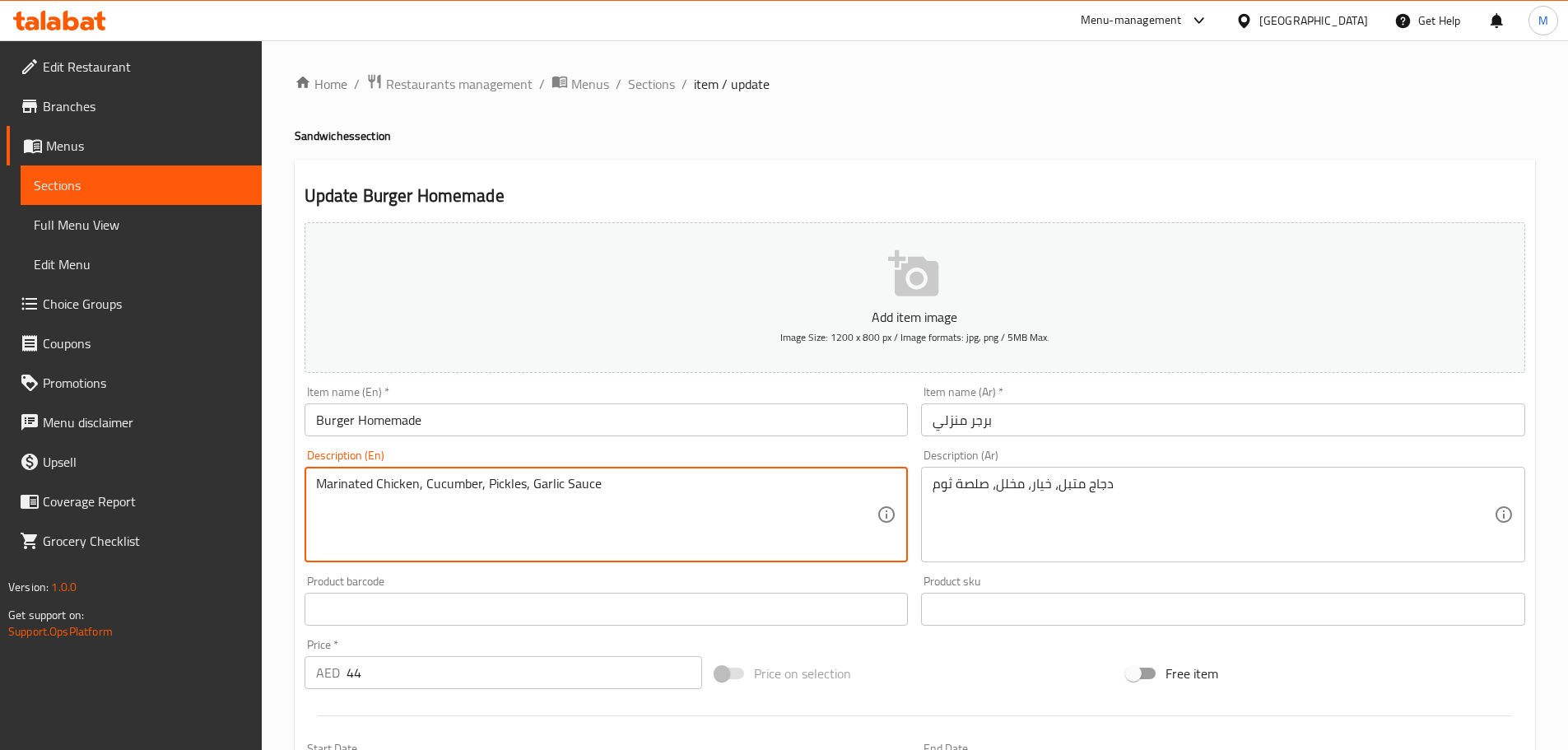
click at [444, 486] on textarea "Marinated Chicken, Cucumber, Pickles, Garlic Sauce" at bounding box center [597, 515] width 561 height 78
paste textarea "Brioche Bun, Cheddar Cheese, Tomato, Onion, Garlic Mayo, Gherkins, Lettuce, Tom…"
type textarea "Brioche Bun, Cheddar Cheese, Tomato, Onion, Garlic Mayo, Gherkins, Lettuce, Tom…"
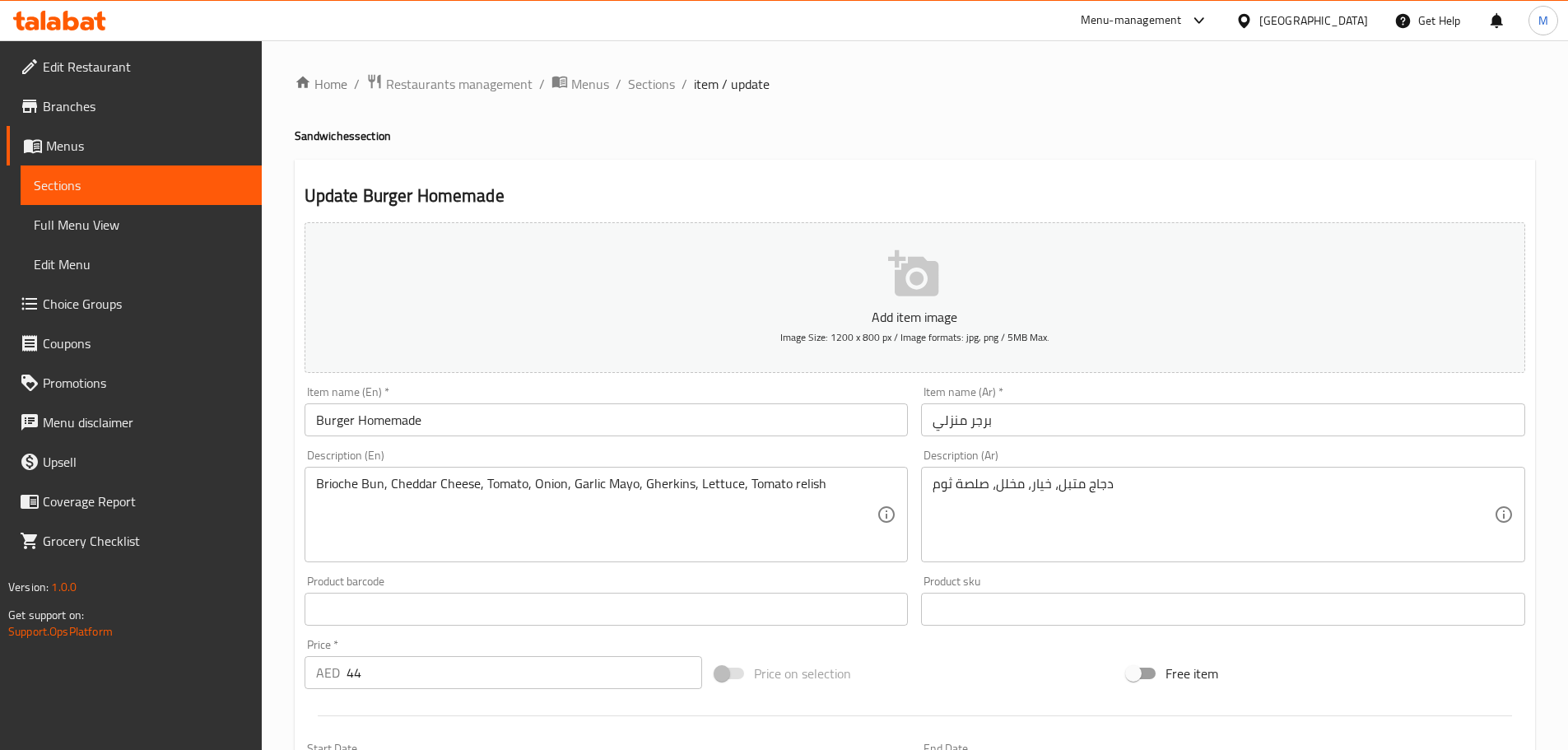
click at [1073, 473] on div "دجاج متبل، خيار، مخلل، صلصة ثوم Description (Ar)" at bounding box center [1223, 514] width 604 height 96
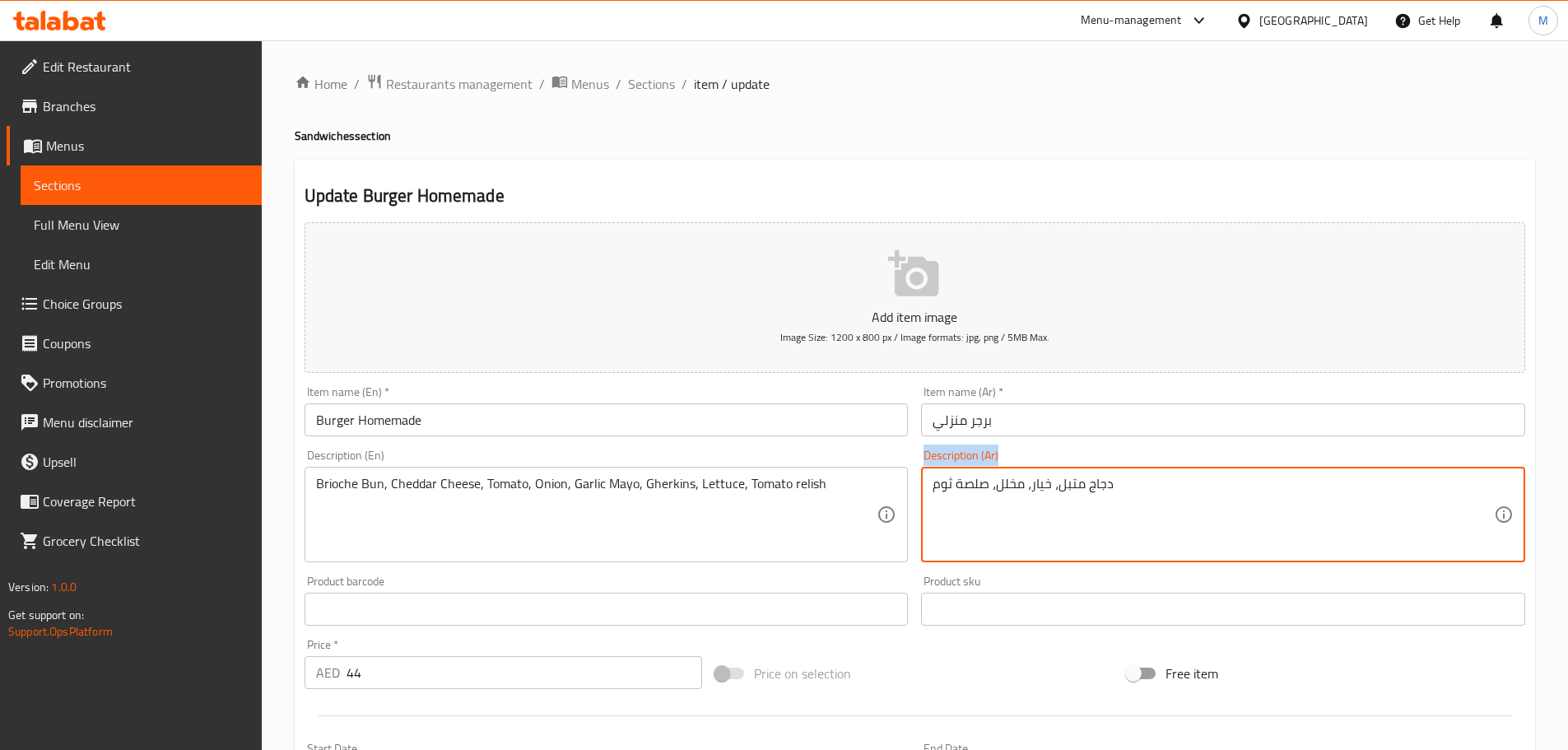
click at [1073, 473] on div "دجاج متبل، خيار، مخلل، صلصة ثوم Description (Ar)" at bounding box center [1223, 514] width 604 height 96
click at [1073, 488] on textarea "دجاج متبل، خيار، مخلل، صلصة ثوم" at bounding box center [1214, 515] width 561 height 78
paste textarea "بز بريوش، جبنة شيدر، طماطم، بصل، مايونيز بالثوم، خيار مخلل، خس، صلصة طماط"
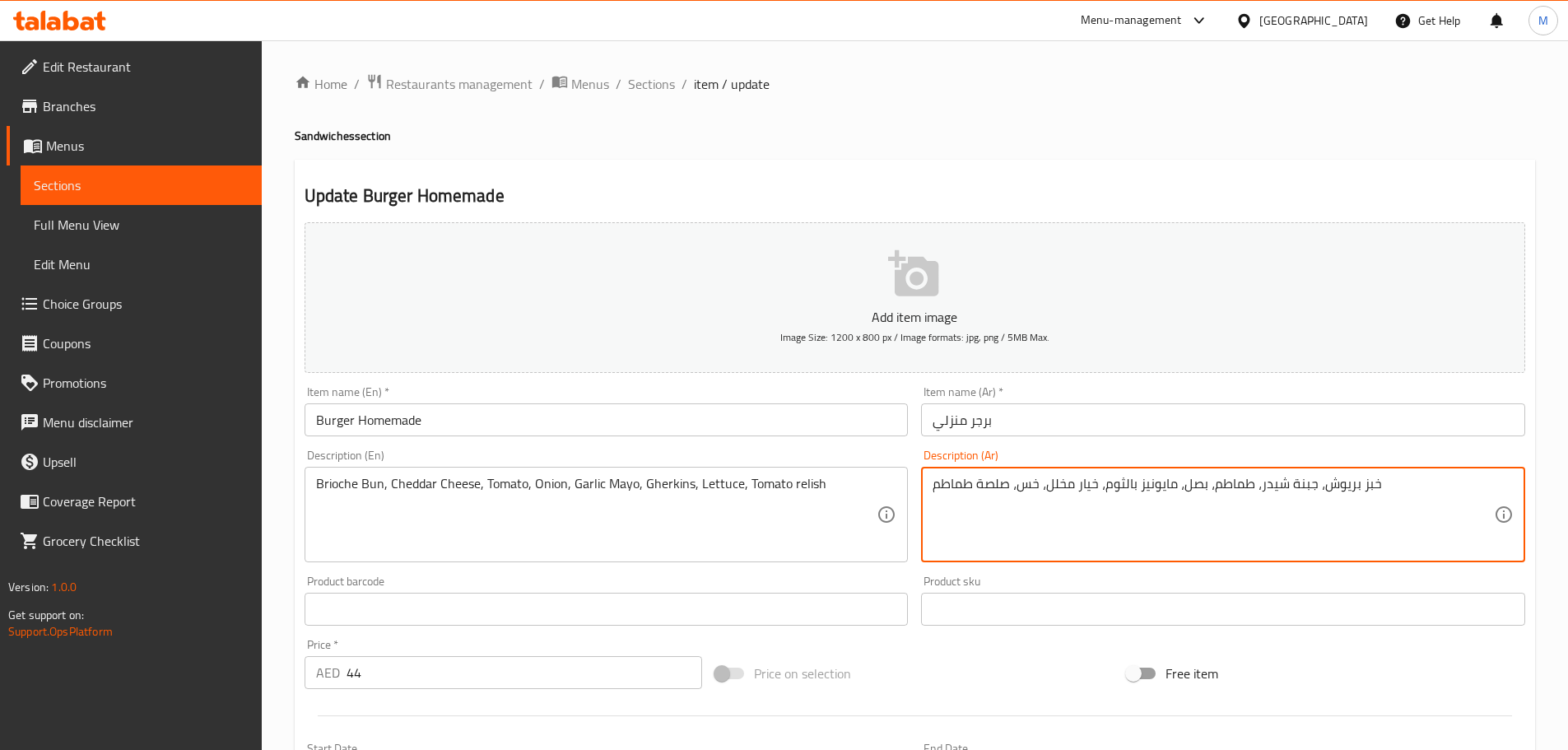
type textarea "خبز بريوش، جبنة شيدر، طماطم، بصل، مايونيز بالثوم، خيار مخلل، خس، صلصة طماطم"
click at [1012, 427] on input "برجر منزلي" at bounding box center [1223, 420] width 604 height 33
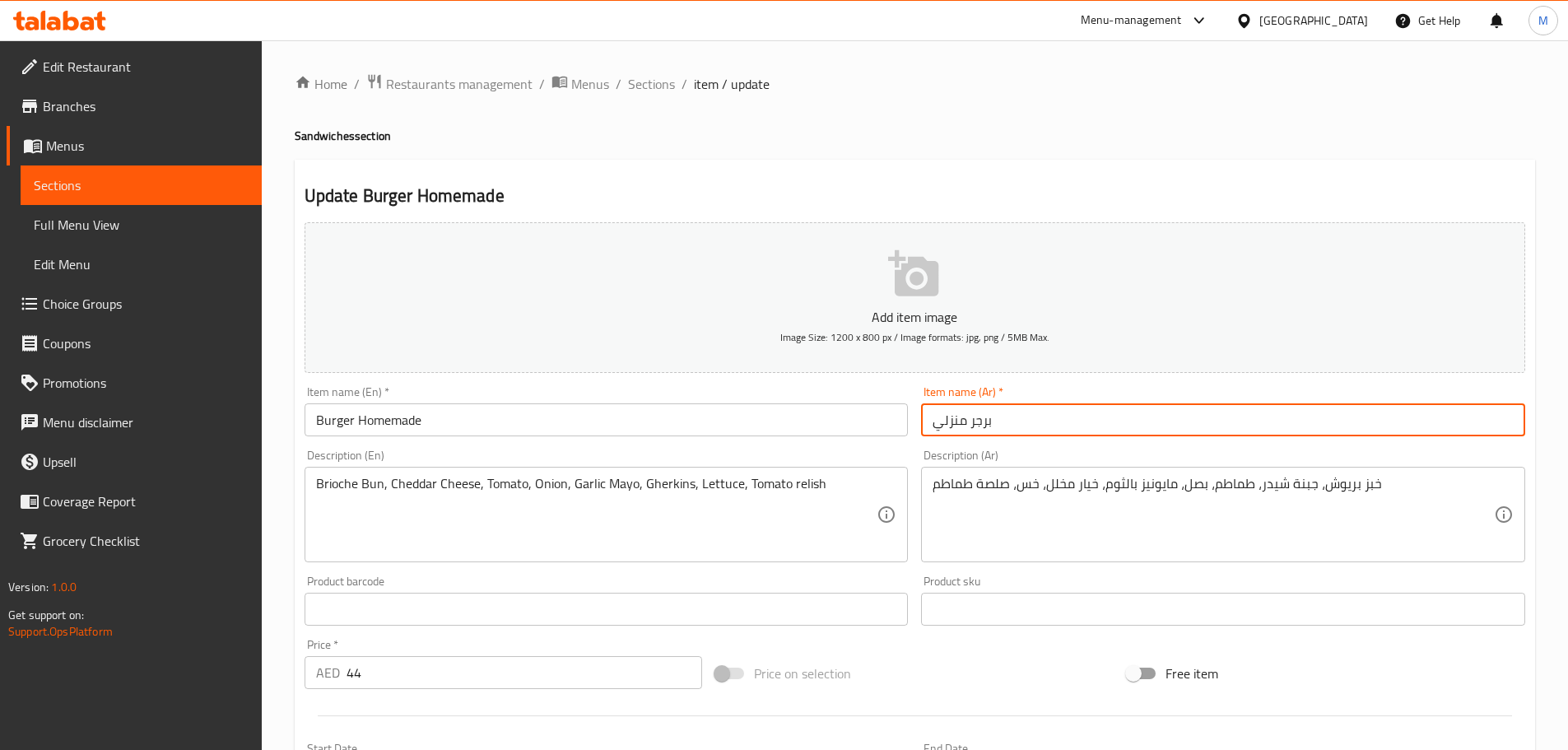
click at [641, 85] on span "Sections" at bounding box center [651, 84] width 47 height 20
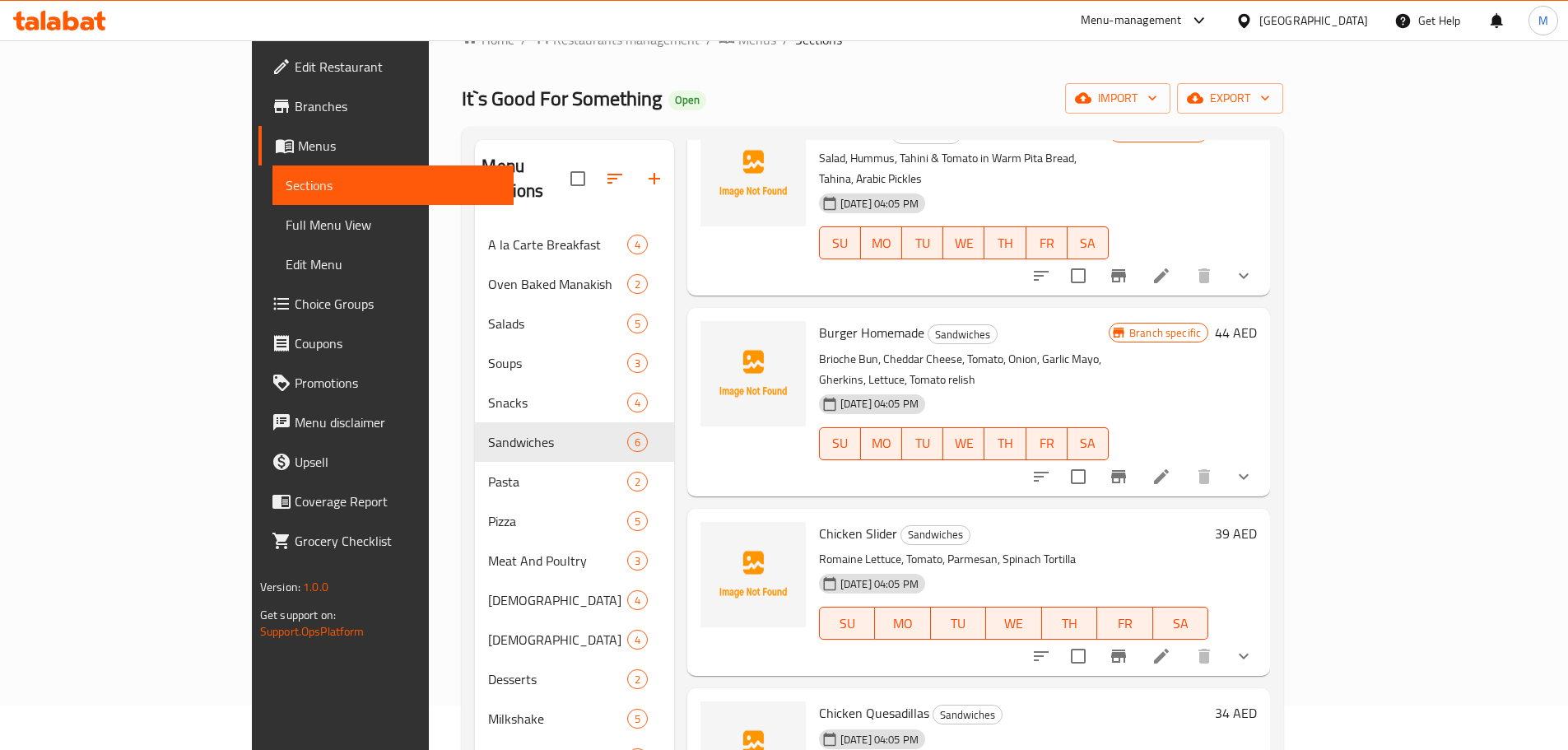
scroll to position [82, 0]
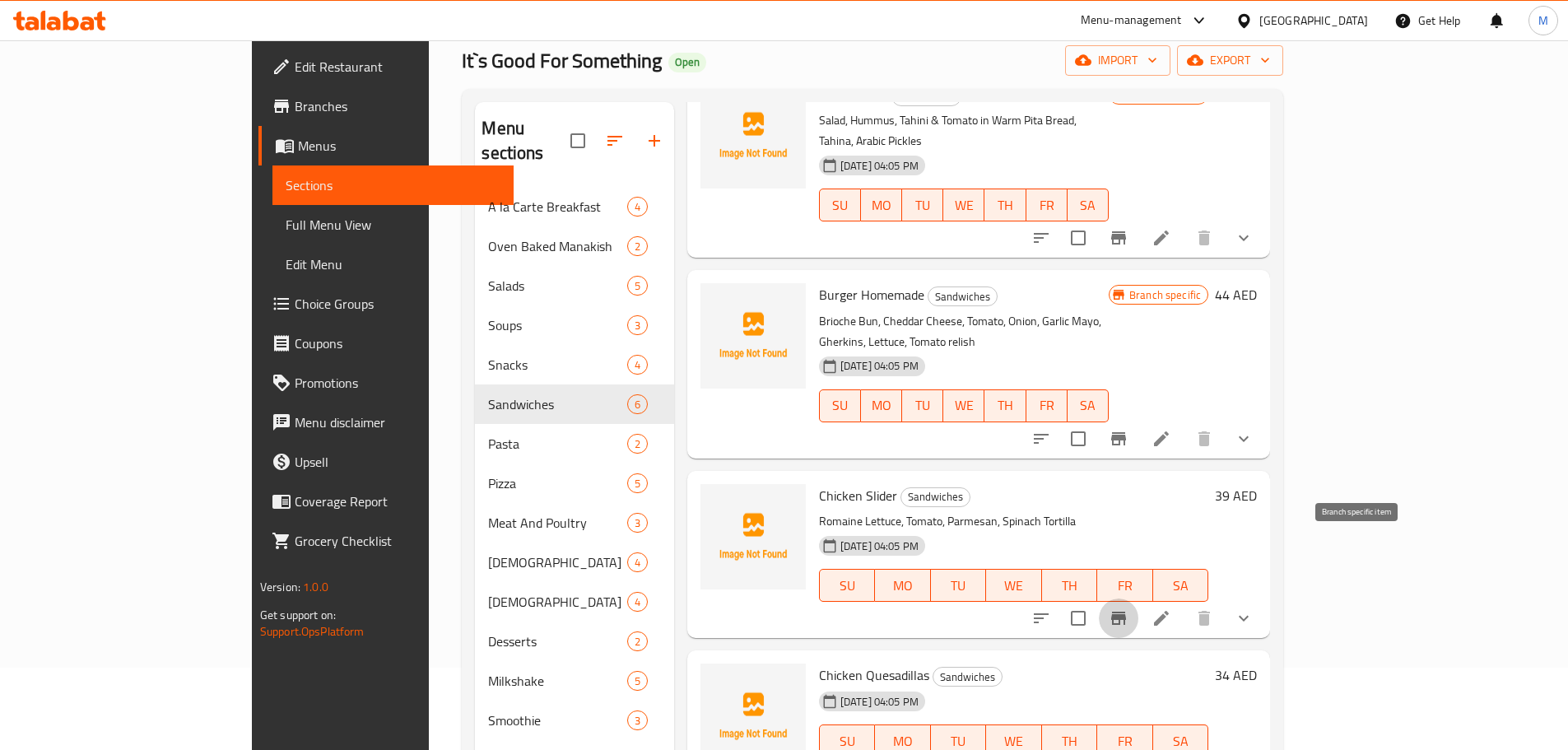
click at [1129, 609] on icon "Branch-specific-item" at bounding box center [1119, 619] width 20 height 20
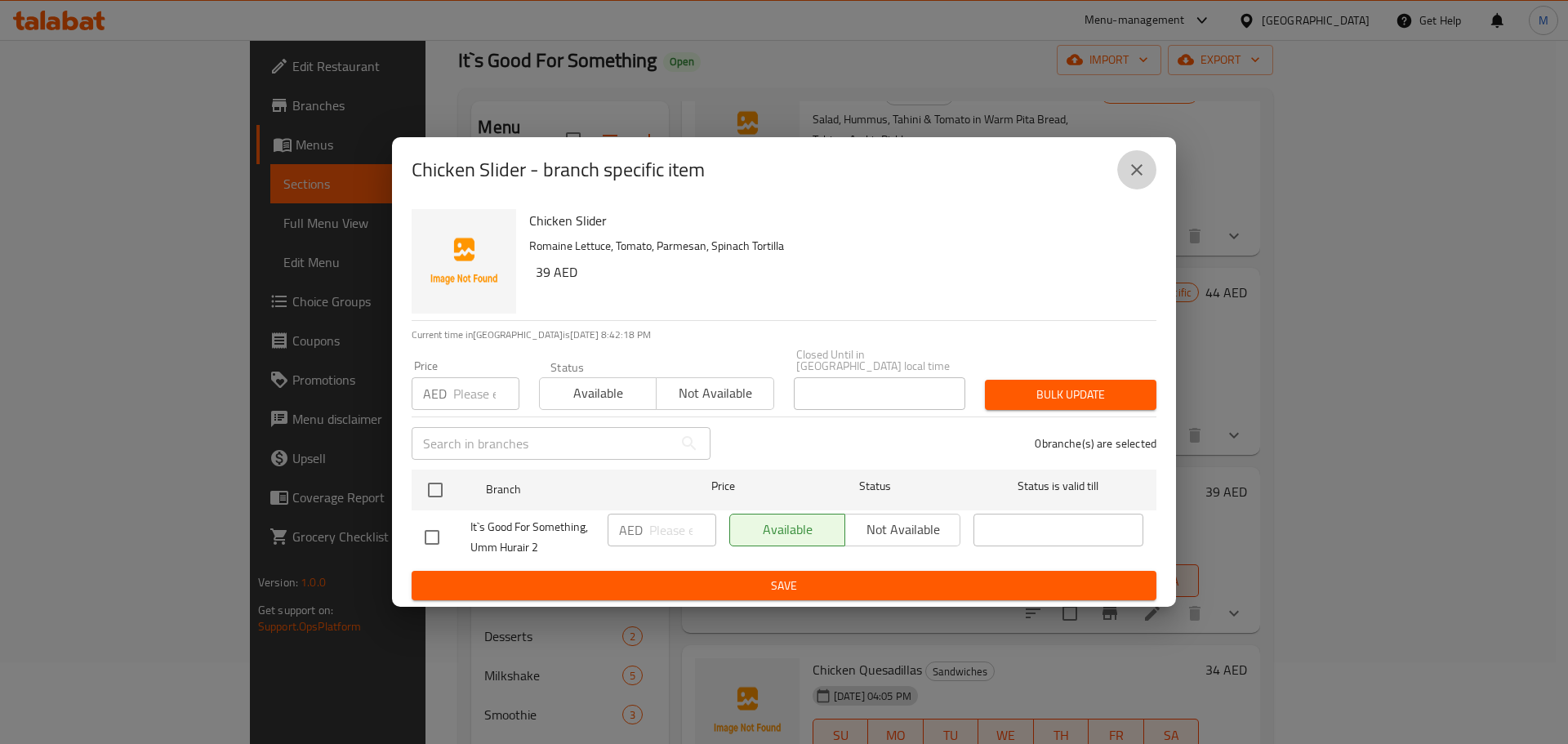
click at [1140, 169] on icon "close" at bounding box center [1137, 170] width 20 height 20
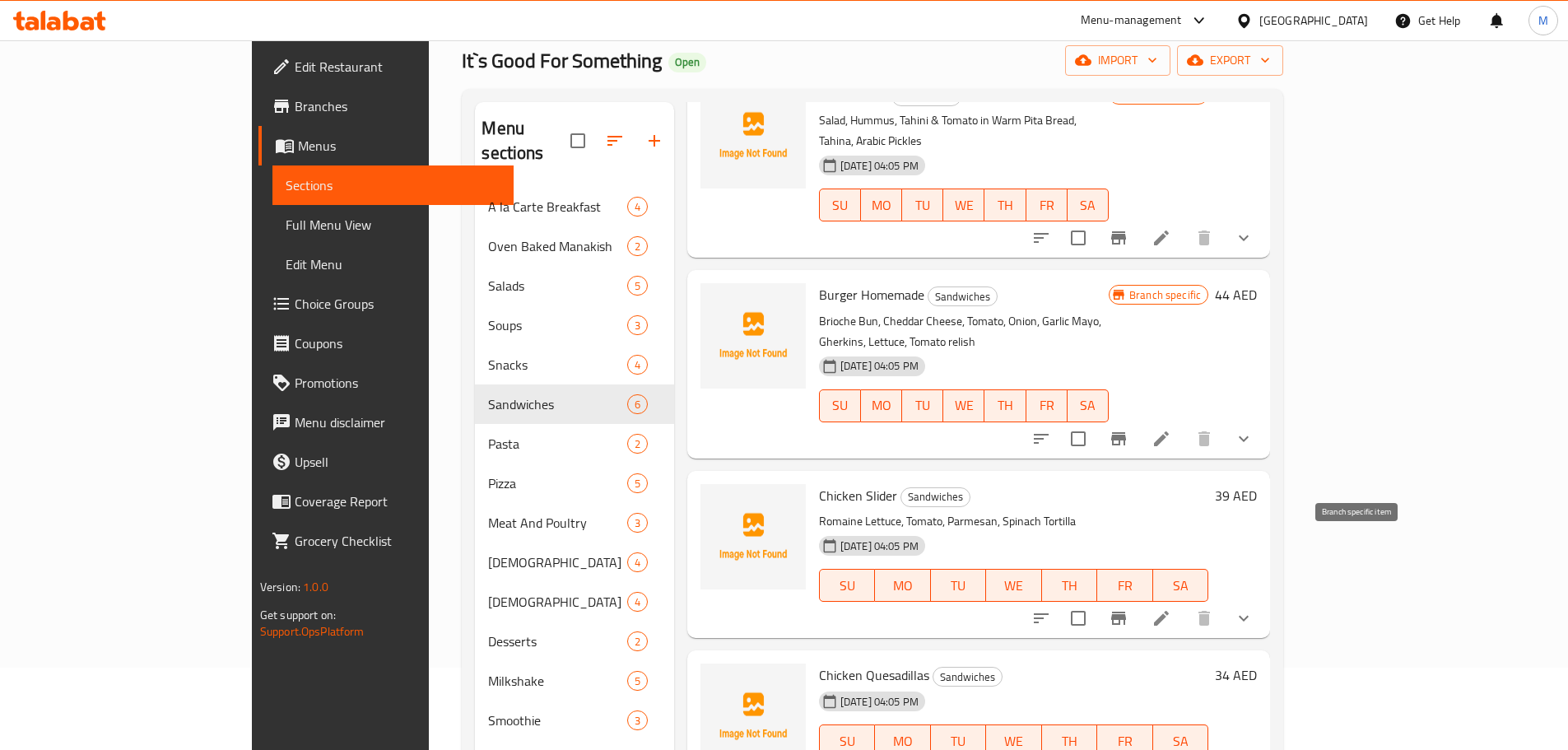
click at [1139, 599] on button "Branch-specific-item" at bounding box center [1118, 618] width 39 height 39
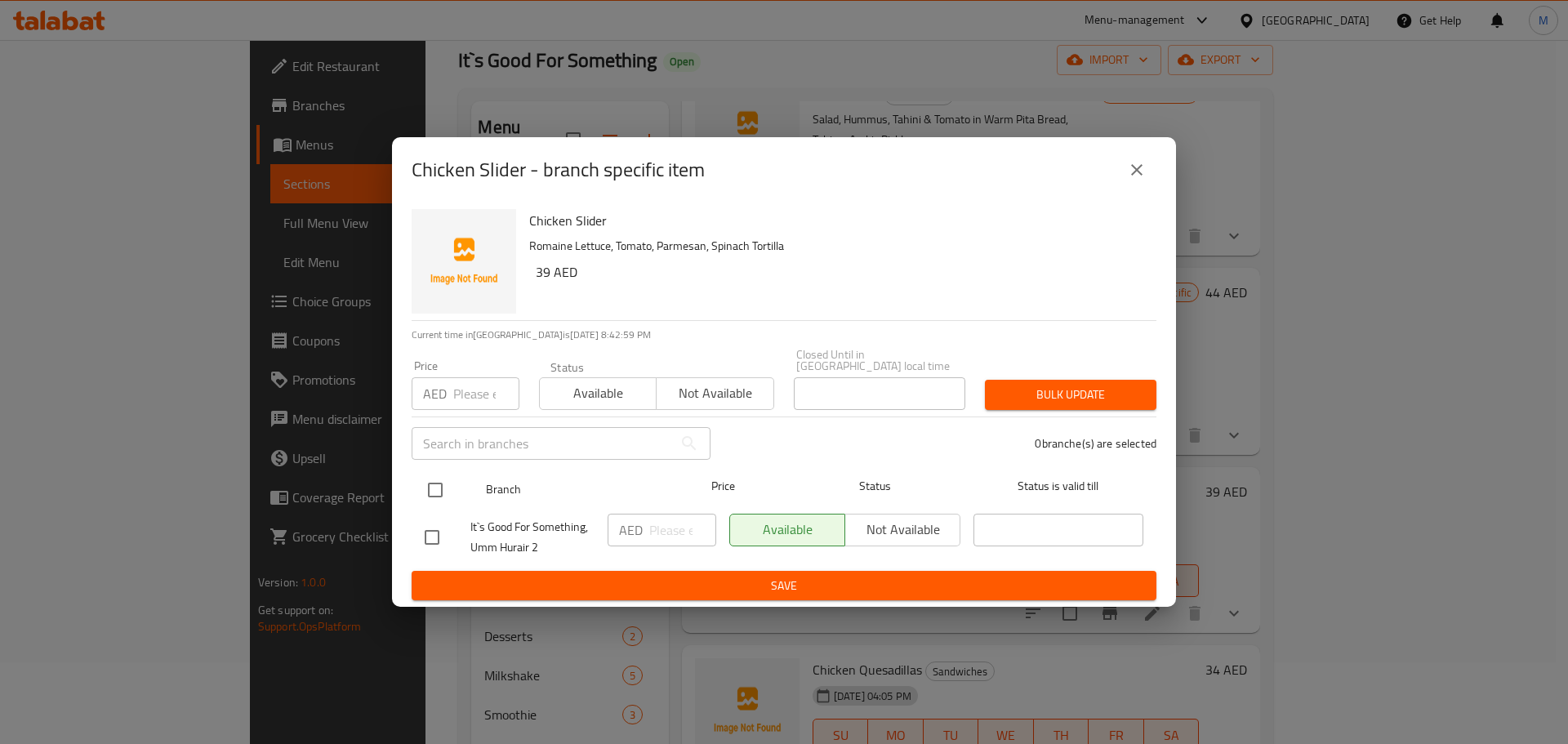
click at [427, 482] on input "checkbox" at bounding box center [436, 490] width 34 height 34
checkbox input "true"
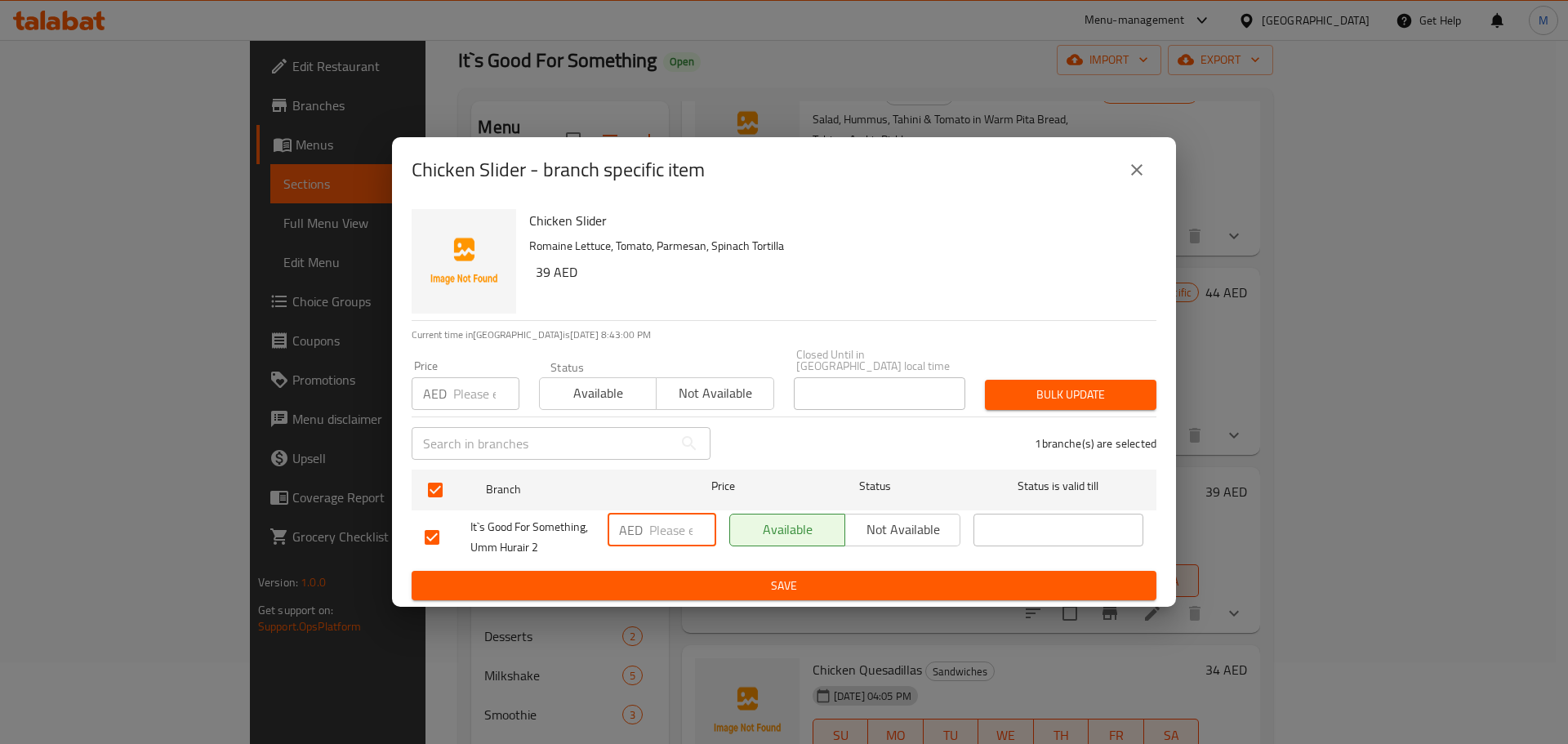
click at [673, 529] on input "number" at bounding box center [682, 530] width 67 height 33
paste input "39"
type input "39"
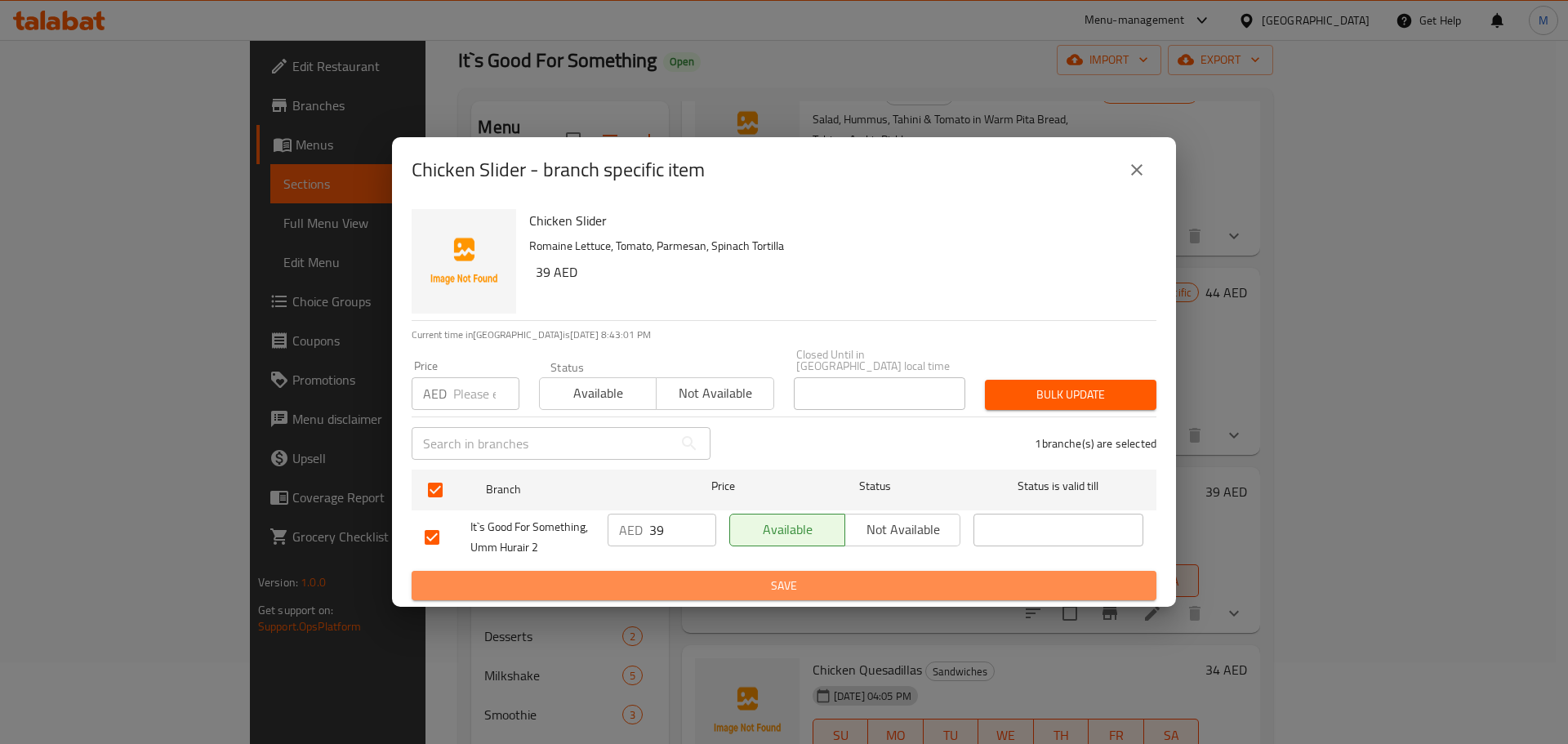
click at [670, 590] on span "Save" at bounding box center [784, 586] width 718 height 21
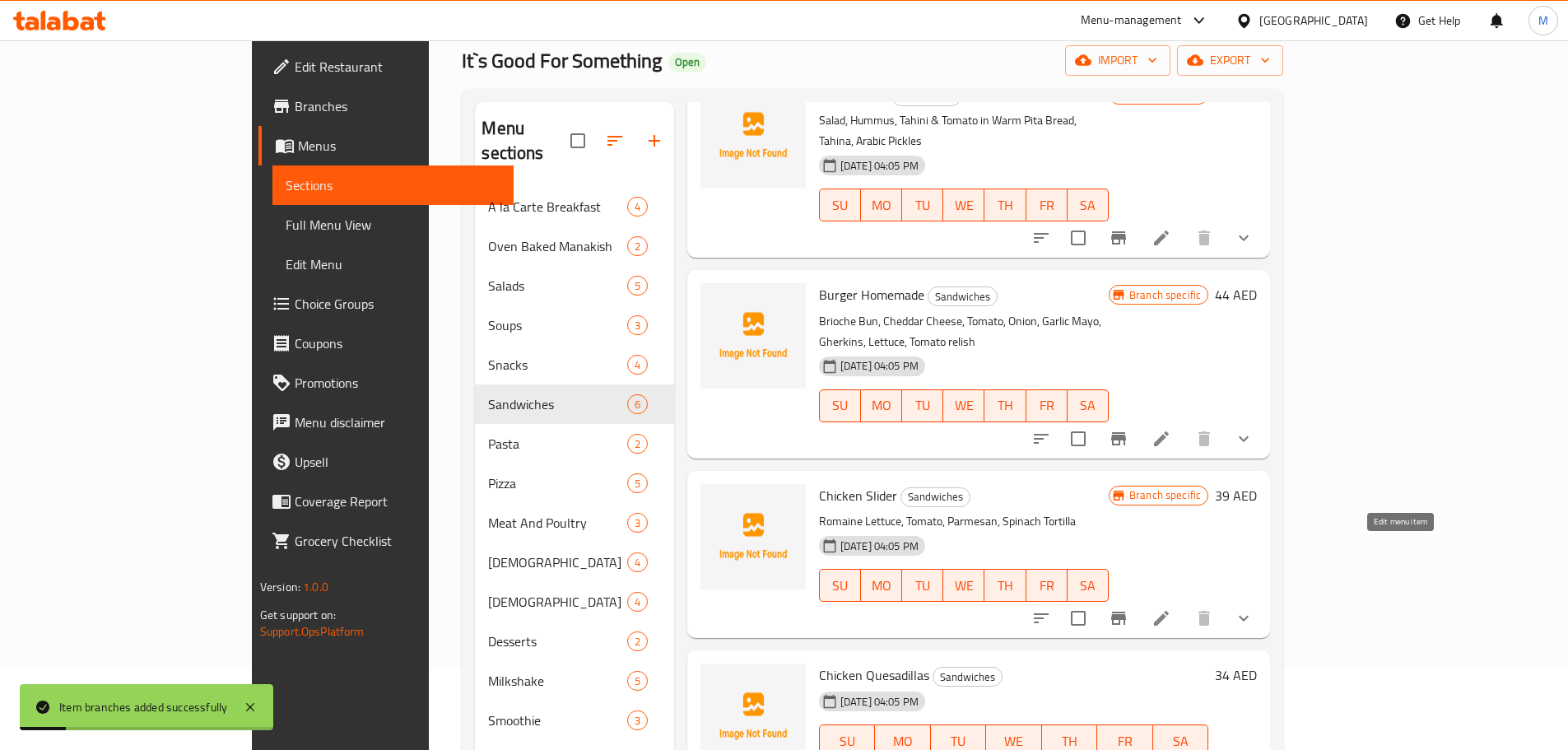
click at [1172, 609] on icon at bounding box center [1162, 619] width 20 height 20
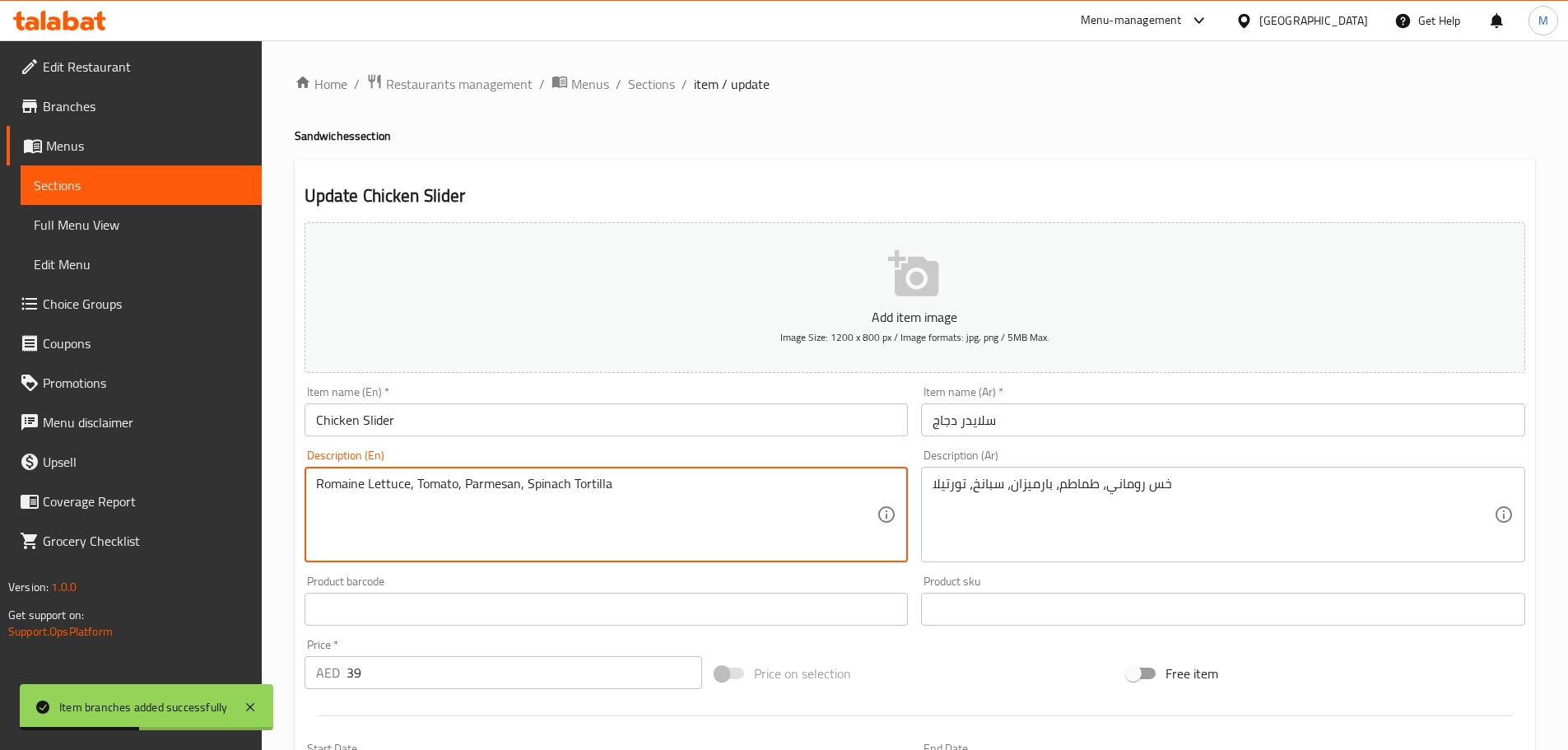
click at [660, 503] on textarea "Romaine Lettuce, Tomato, Parmesan, Spinach Tortilla" at bounding box center [597, 515] width 561 height 78
paste textarea "Lettuce, Tomato, Onion & Salad Malouf"
type textarea "Lettuce, Tomato, Onion & Salad Malouf"
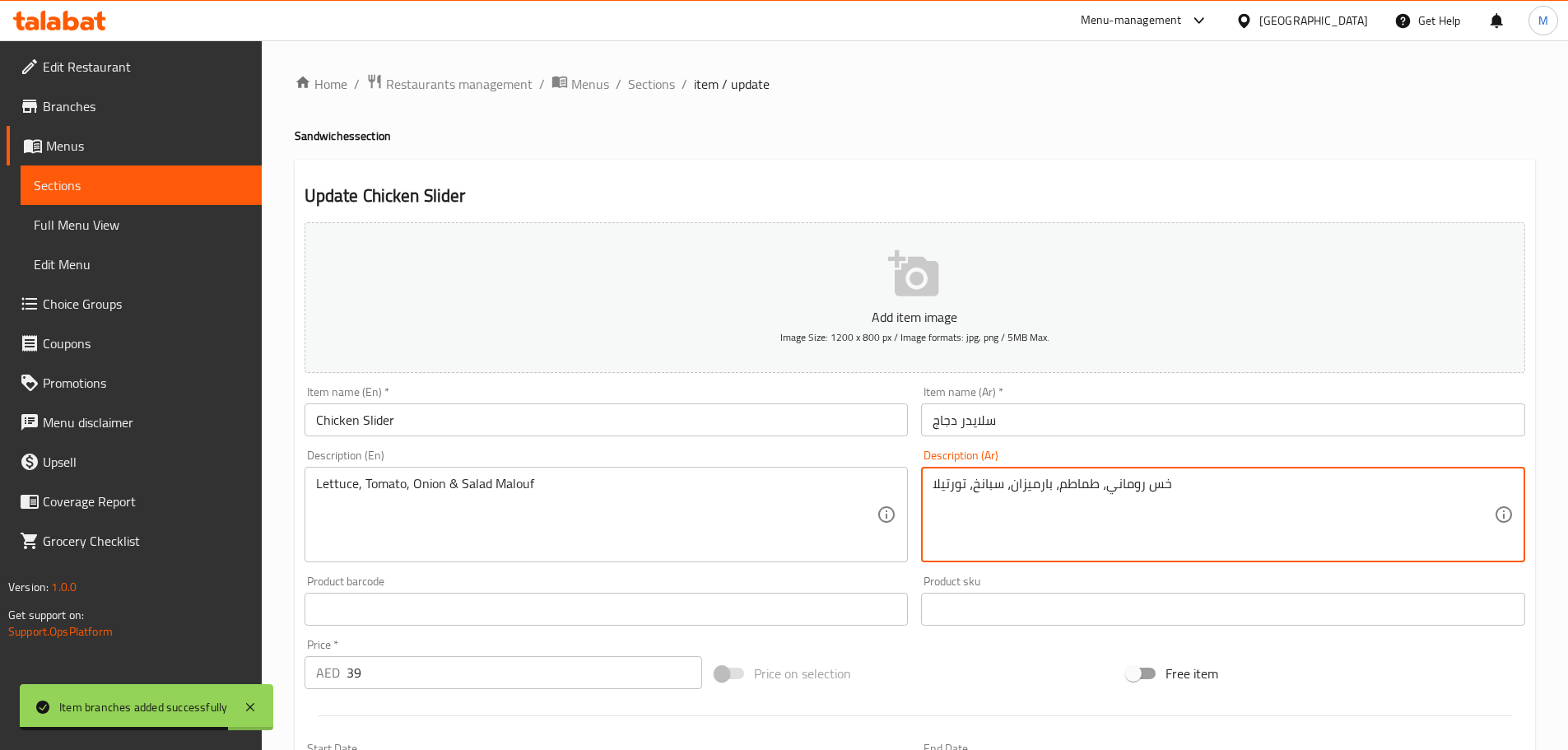
click at [1082, 488] on textarea "خس روماني، طماطم، بارميزان، سبانخ، تورتيلا" at bounding box center [1214, 515] width 561 height 78
paste textarea "، طماطم، بصل وسلطة مالوف"
type textarea "خس، طماطم، بصل وسلطة مالوف"
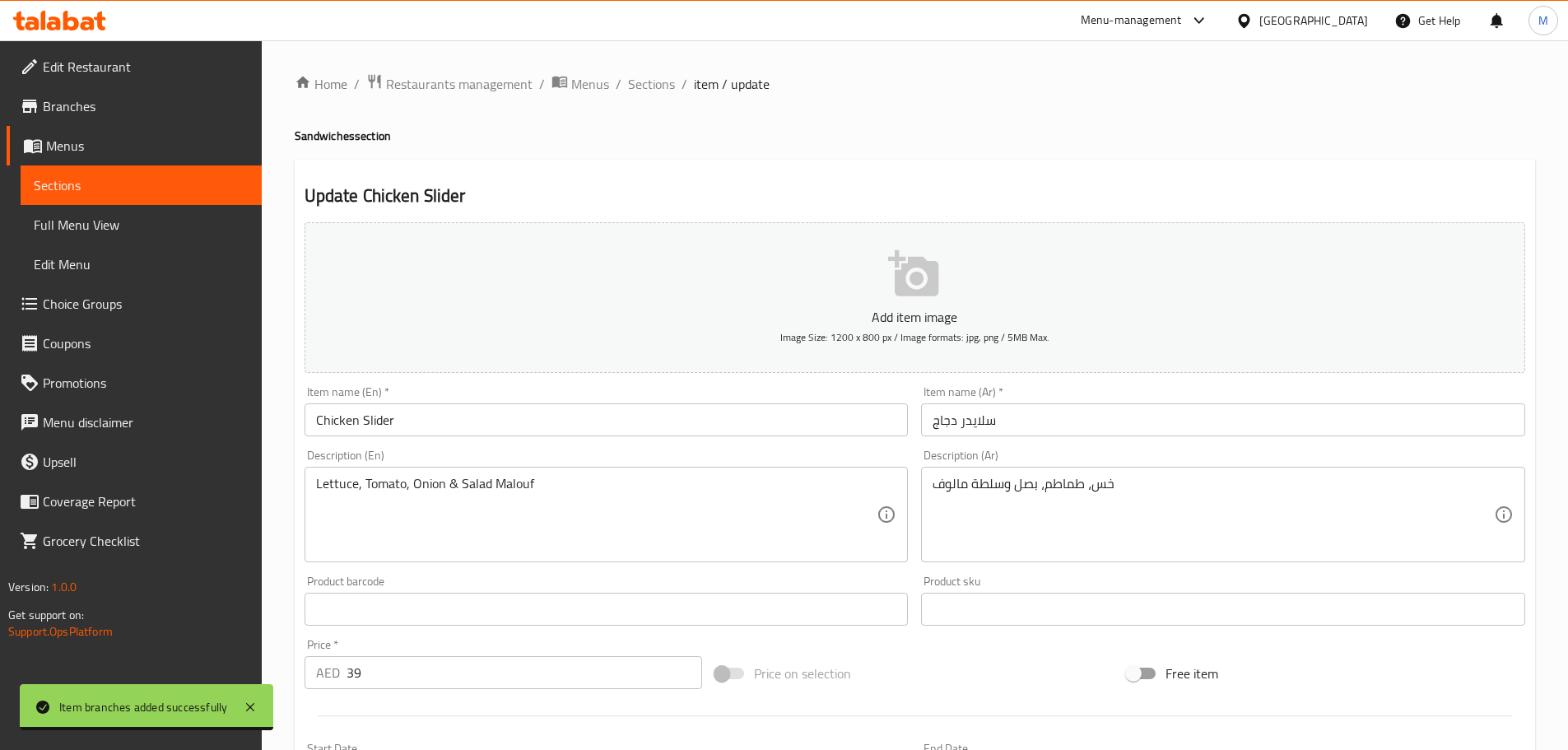
click at [1090, 440] on div "Item name (Ar)   * سلايدر دجاج Item name (Ar) *" at bounding box center [1224, 412] width 618 height 64
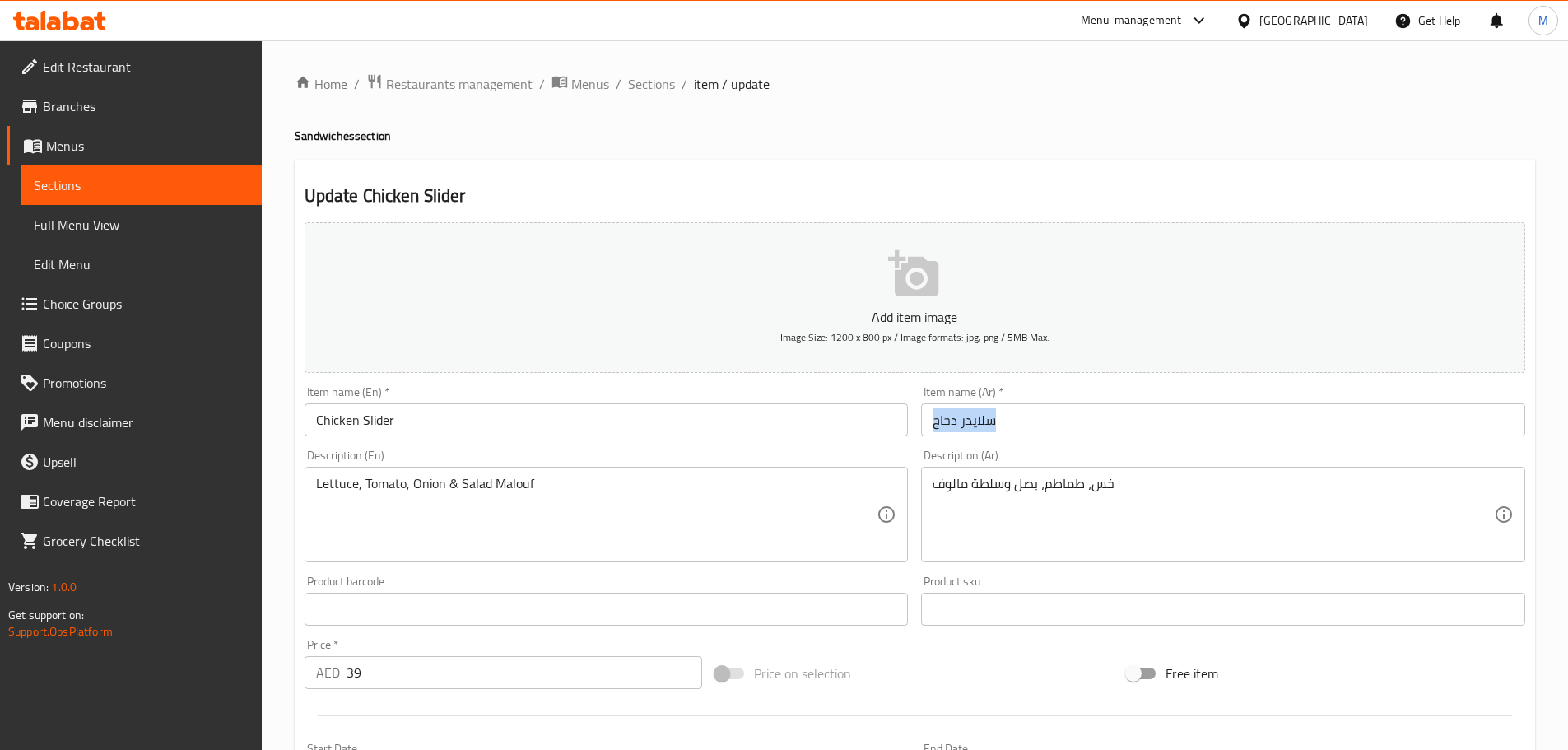
click at [1086, 440] on div "Item name (Ar)   * سلايدر دجاج Item name (Ar) *" at bounding box center [1224, 412] width 618 height 64
click at [1073, 435] on input "سلايدر دجاج" at bounding box center [1223, 420] width 604 height 33
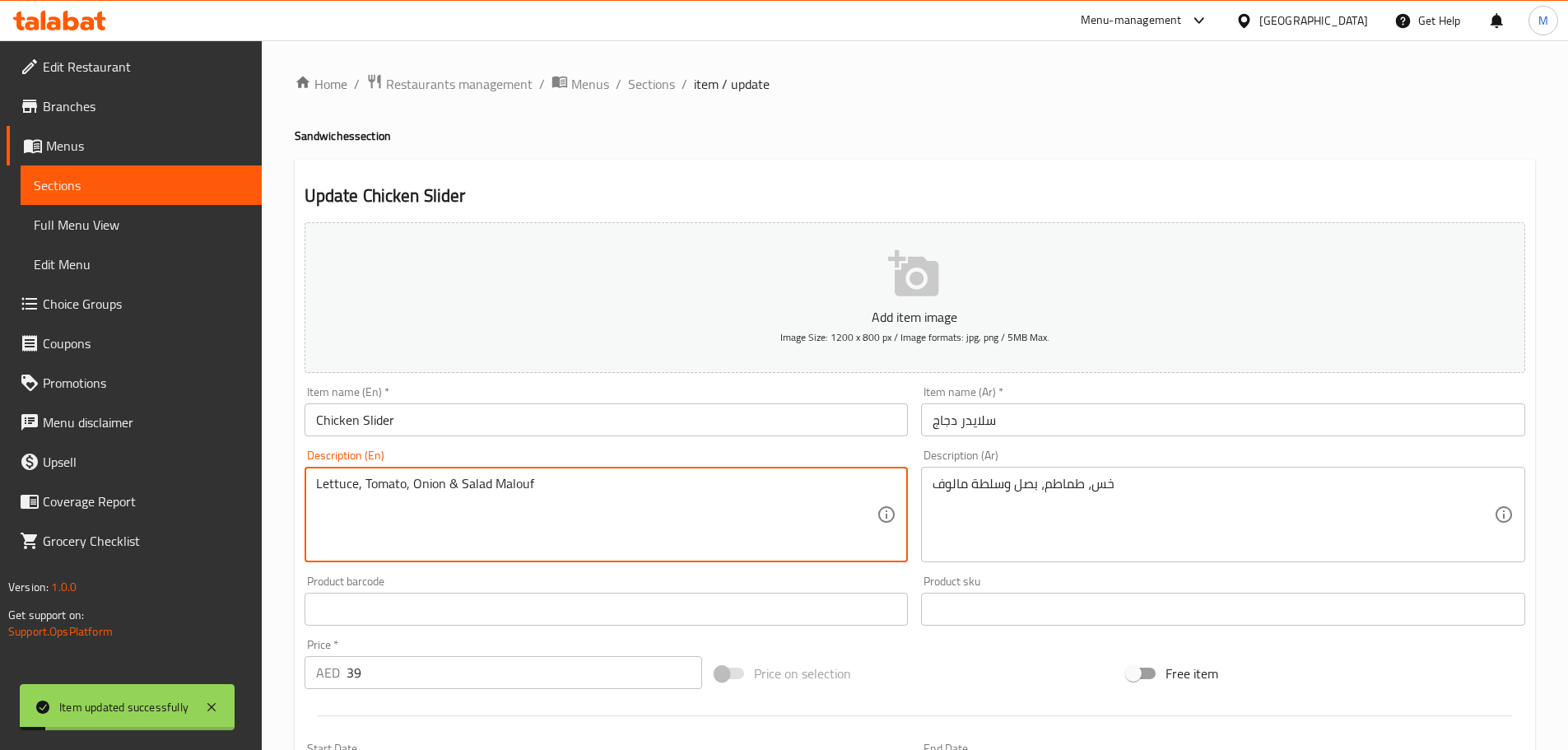
click at [658, 98] on div "Home / Restaurants management / Menus / Sections / item / update Sandwiches sec…" at bounding box center [915, 615] width 1241 height 1084
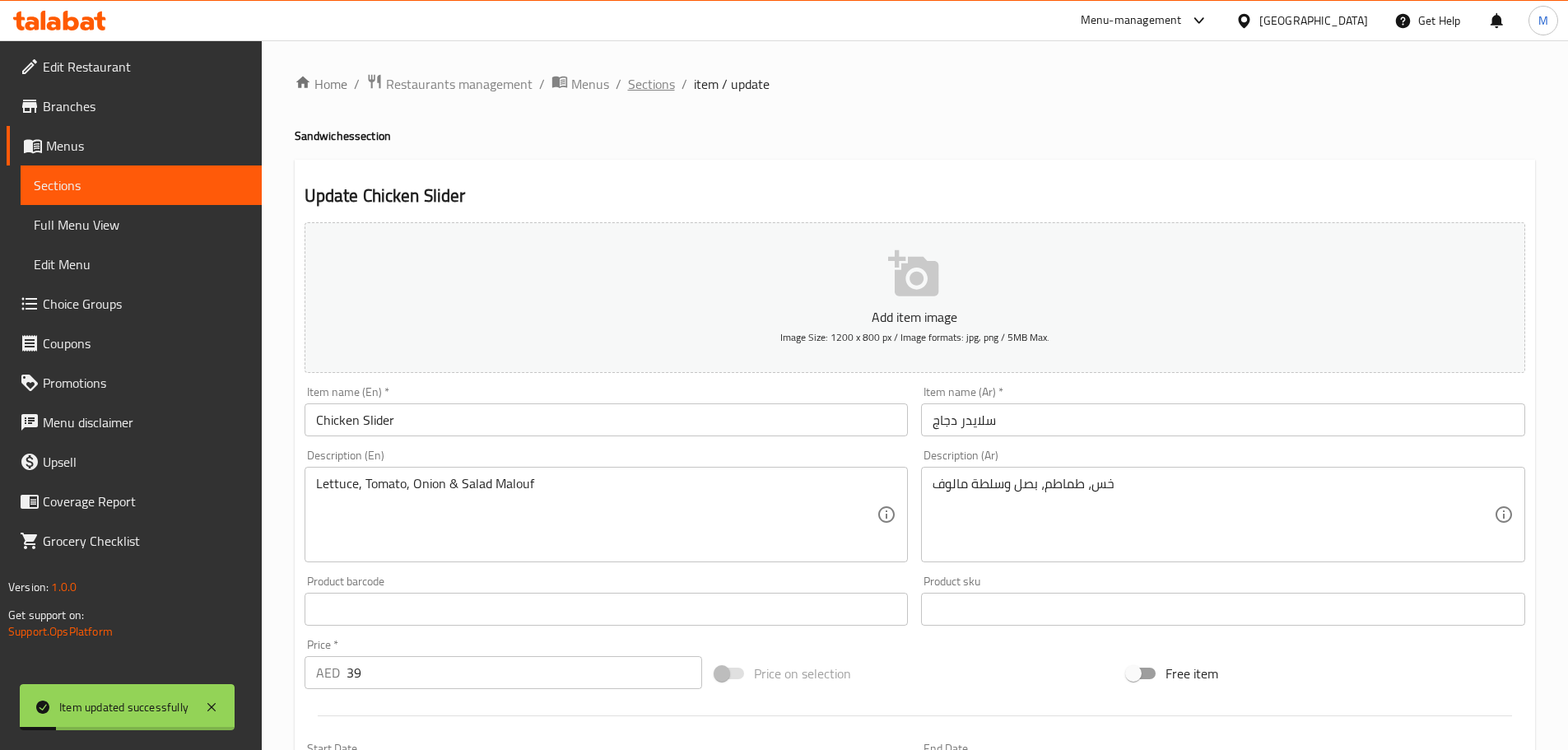
click at [658, 91] on span "Sections" at bounding box center [651, 84] width 47 height 20
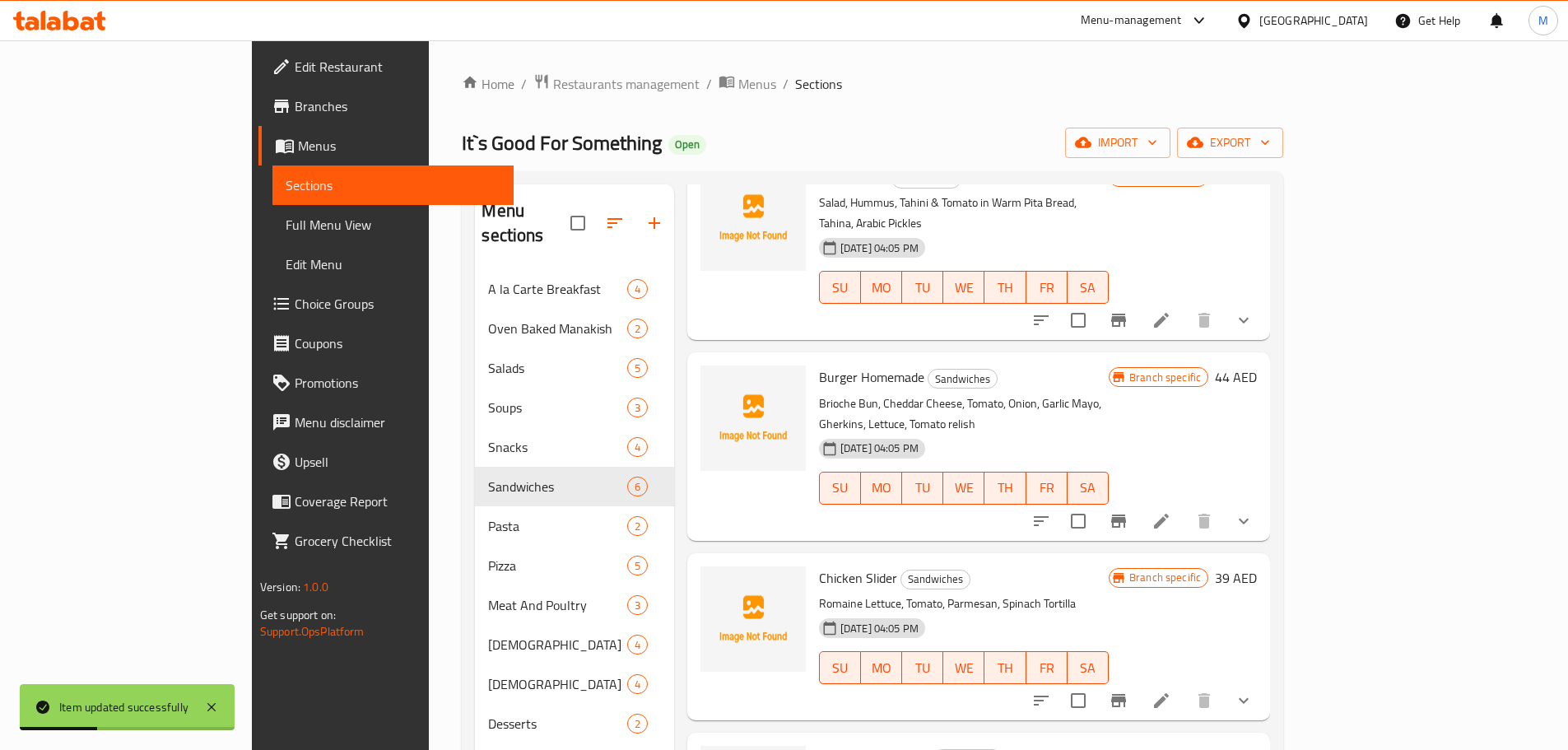
scroll to position [412, 0]
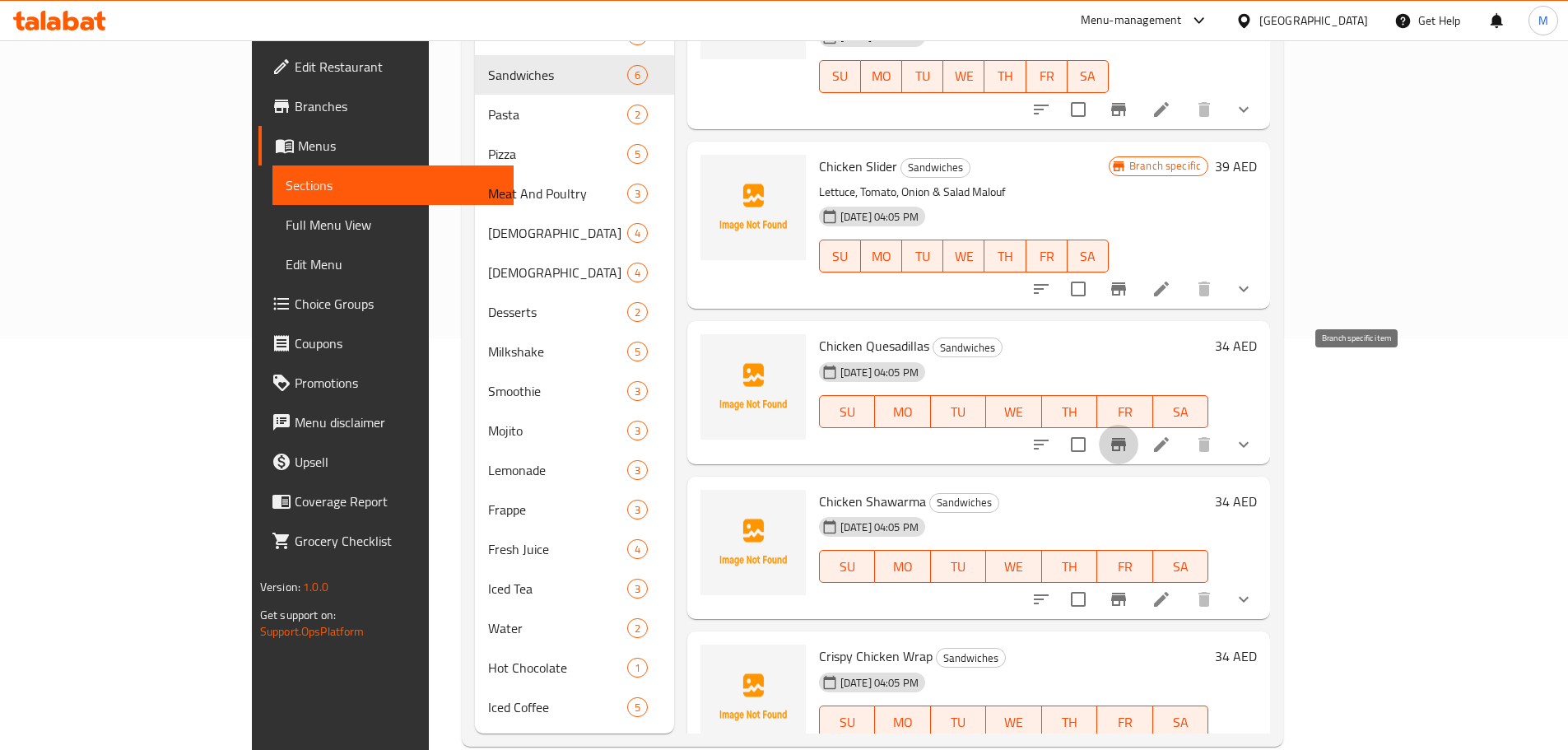
click at [1129, 435] on icon "Branch-specific-item" at bounding box center [1119, 445] width 20 height 20
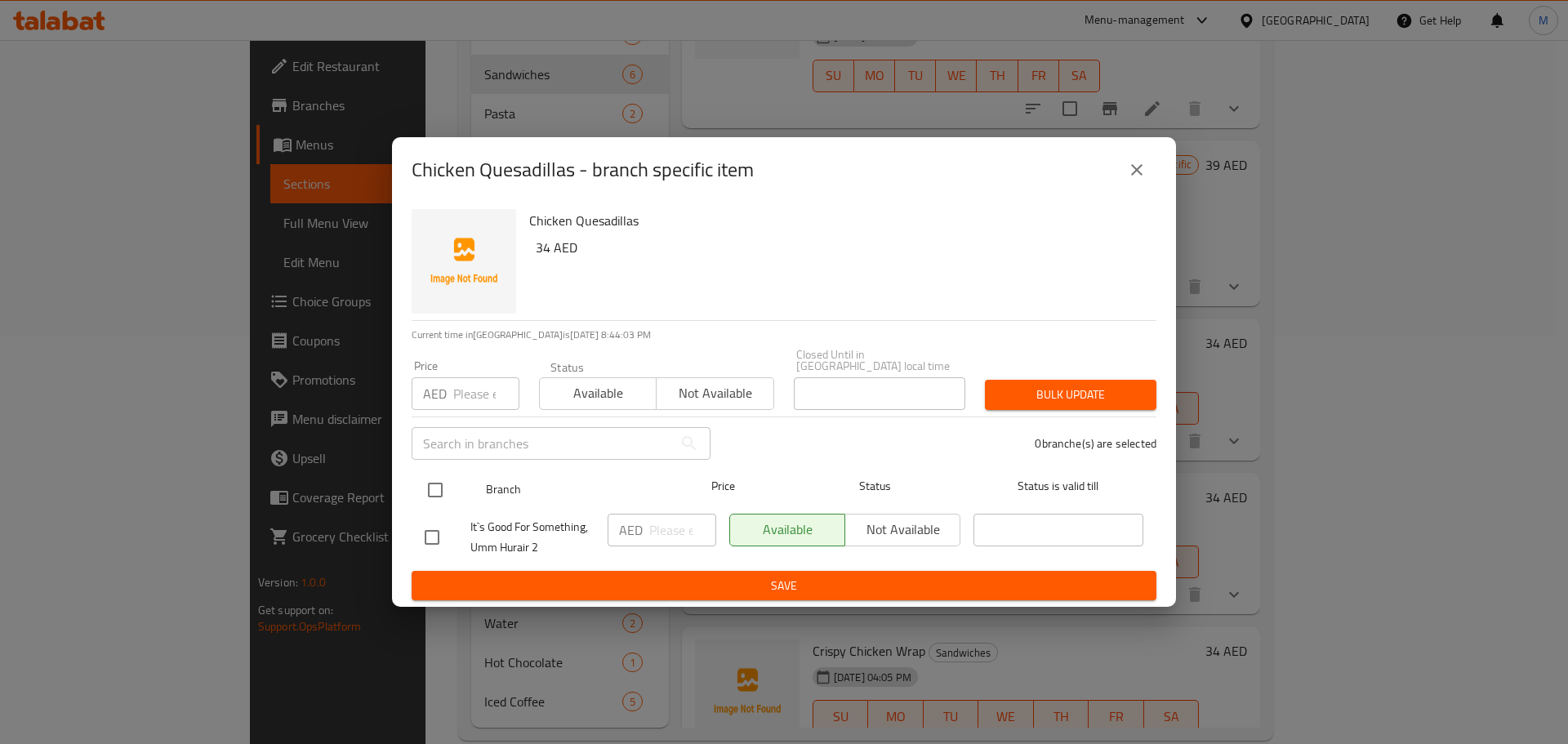
click at [433, 495] on input "checkbox" at bounding box center [436, 490] width 34 height 34
checkbox input "true"
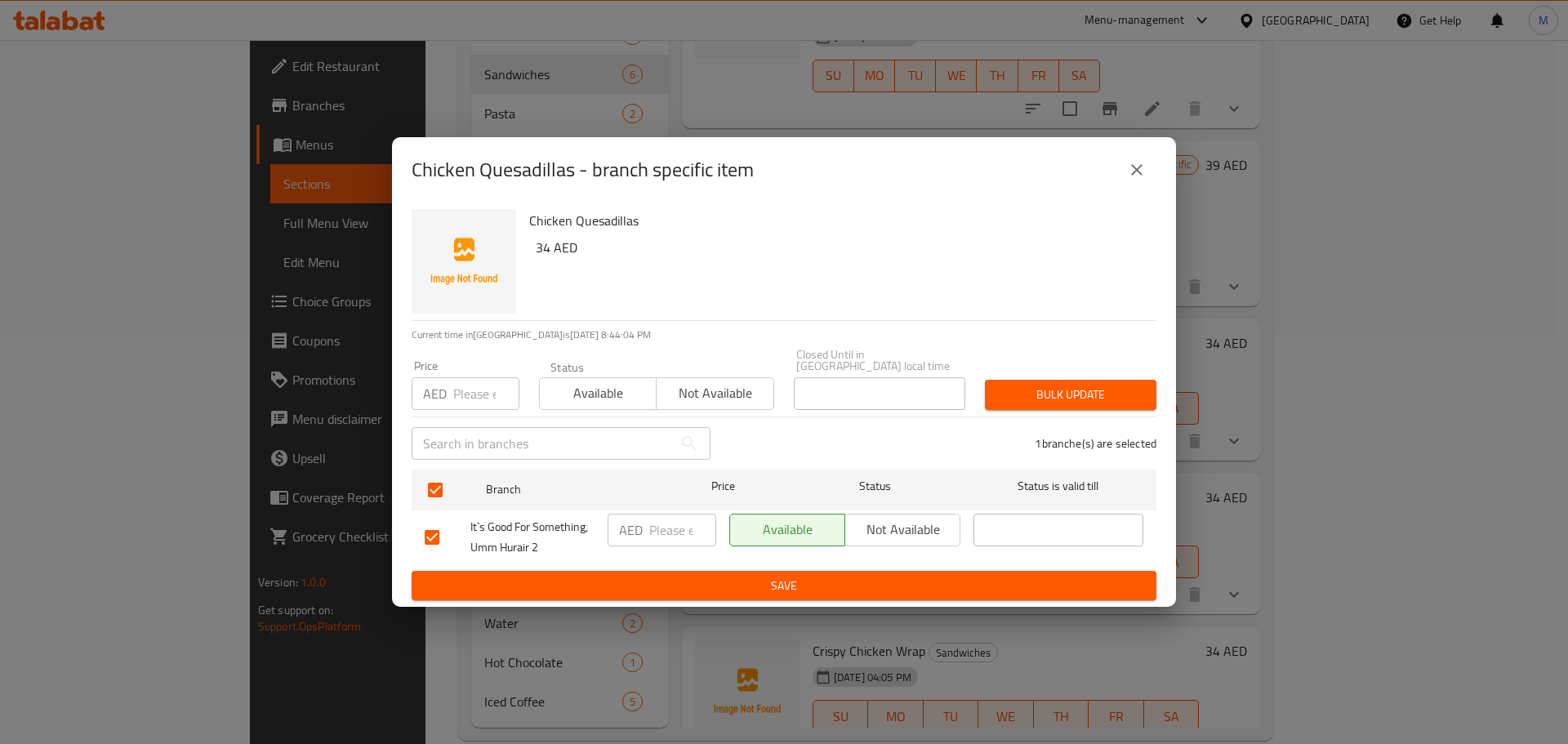
click at [660, 537] on input "number" at bounding box center [682, 530] width 67 height 33
paste input "34"
type input "34"
click at [671, 595] on span "Save" at bounding box center [784, 586] width 718 height 21
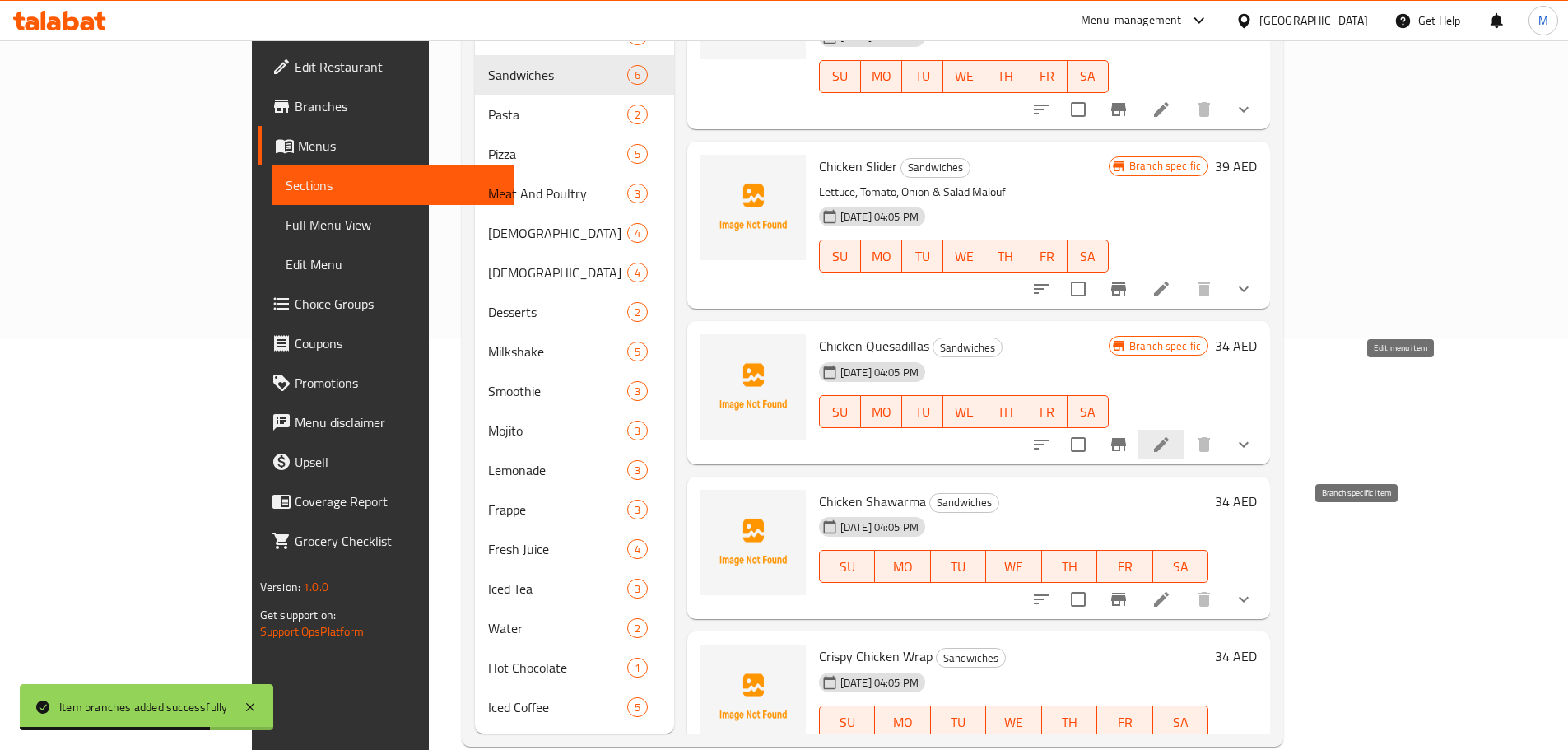
click at [1139, 580] on button "Branch-specific-item" at bounding box center [1118, 599] width 39 height 39
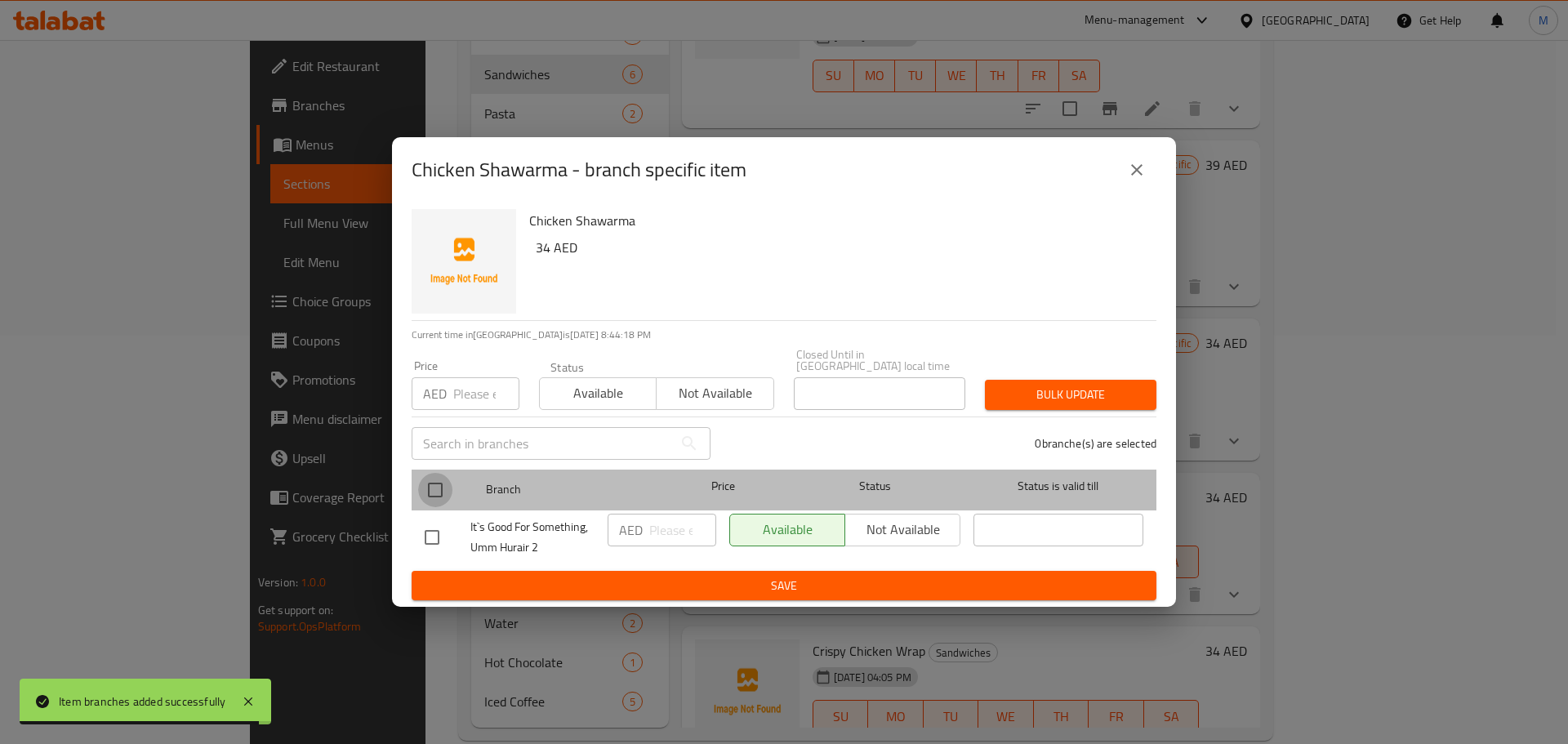
click at [445, 496] on input "checkbox" at bounding box center [436, 490] width 34 height 34
checkbox input "true"
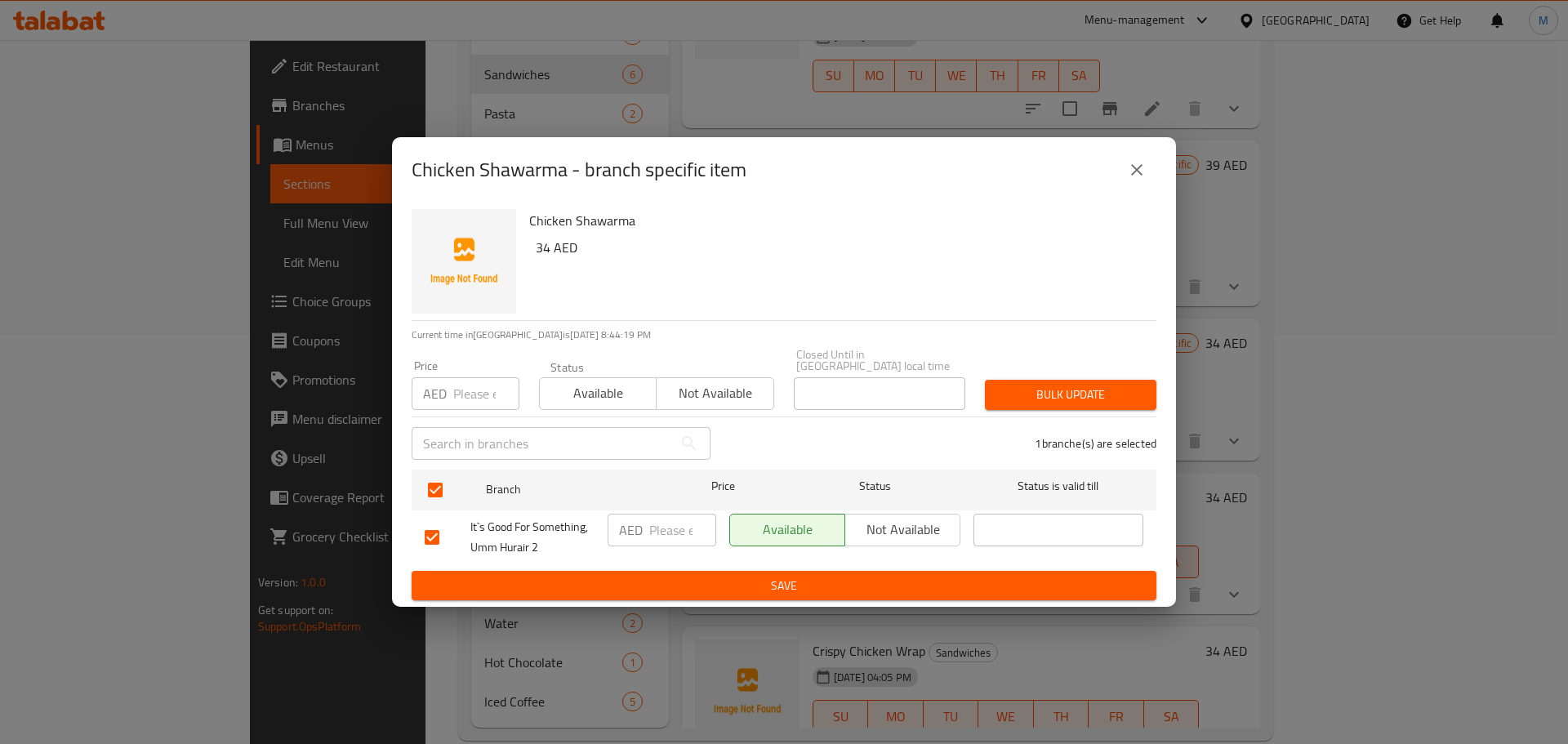
click at [663, 537] on input "number" at bounding box center [682, 530] width 67 height 33
paste input "34"
type input "34"
click at [672, 580] on span "Save" at bounding box center [784, 586] width 718 height 21
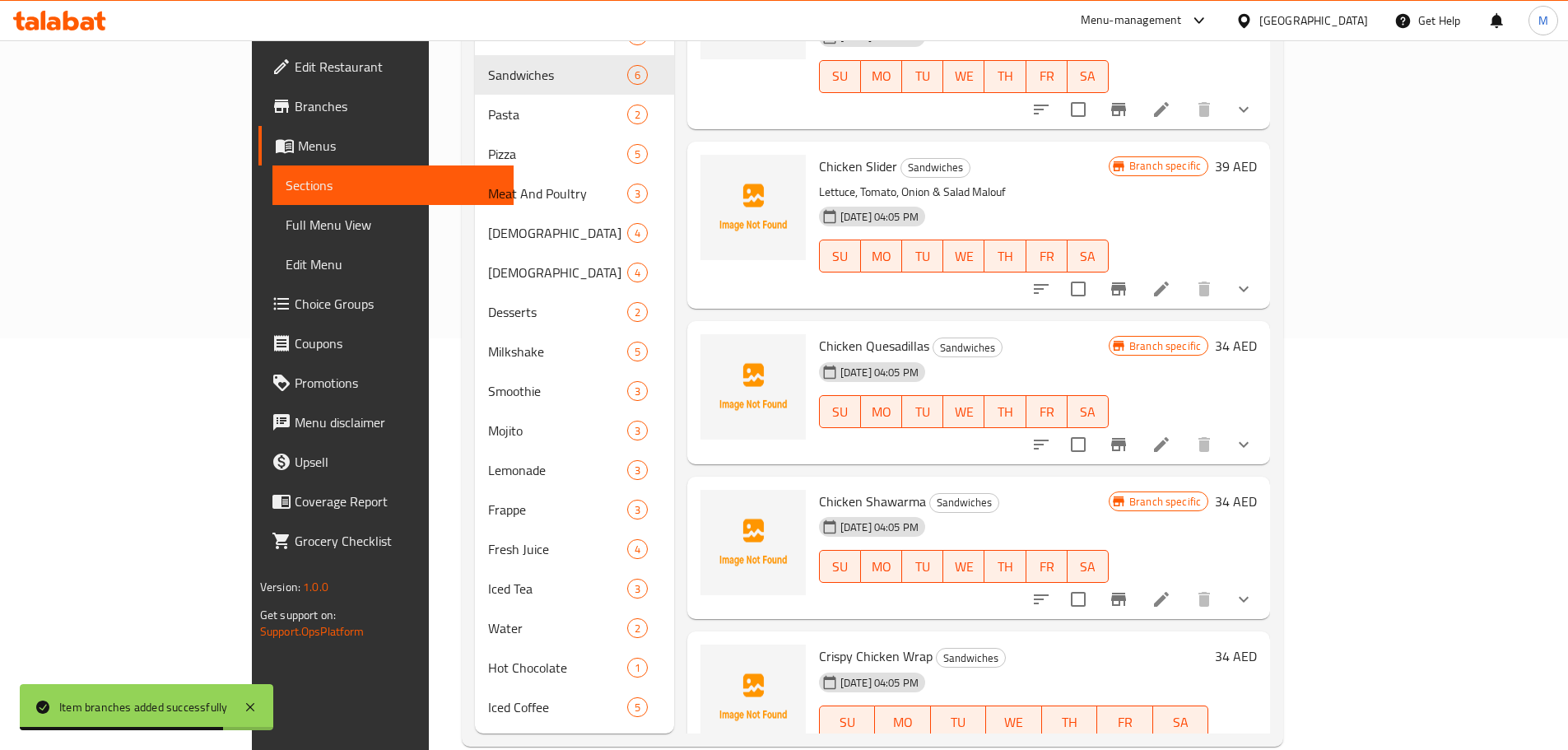
click at [1169, 592] on icon at bounding box center [1162, 600] width 15 height 15
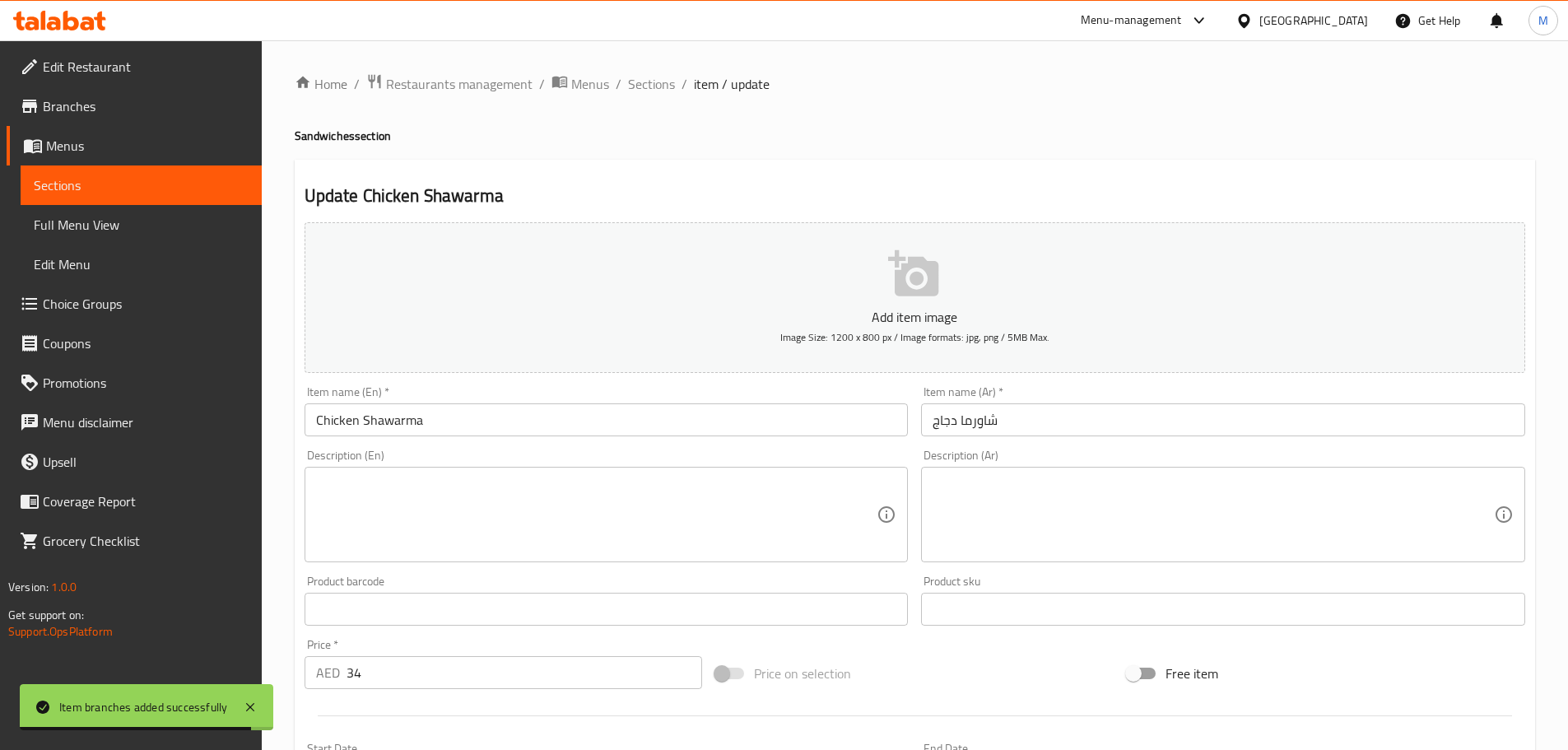
click at [496, 517] on textarea at bounding box center [597, 515] width 561 height 78
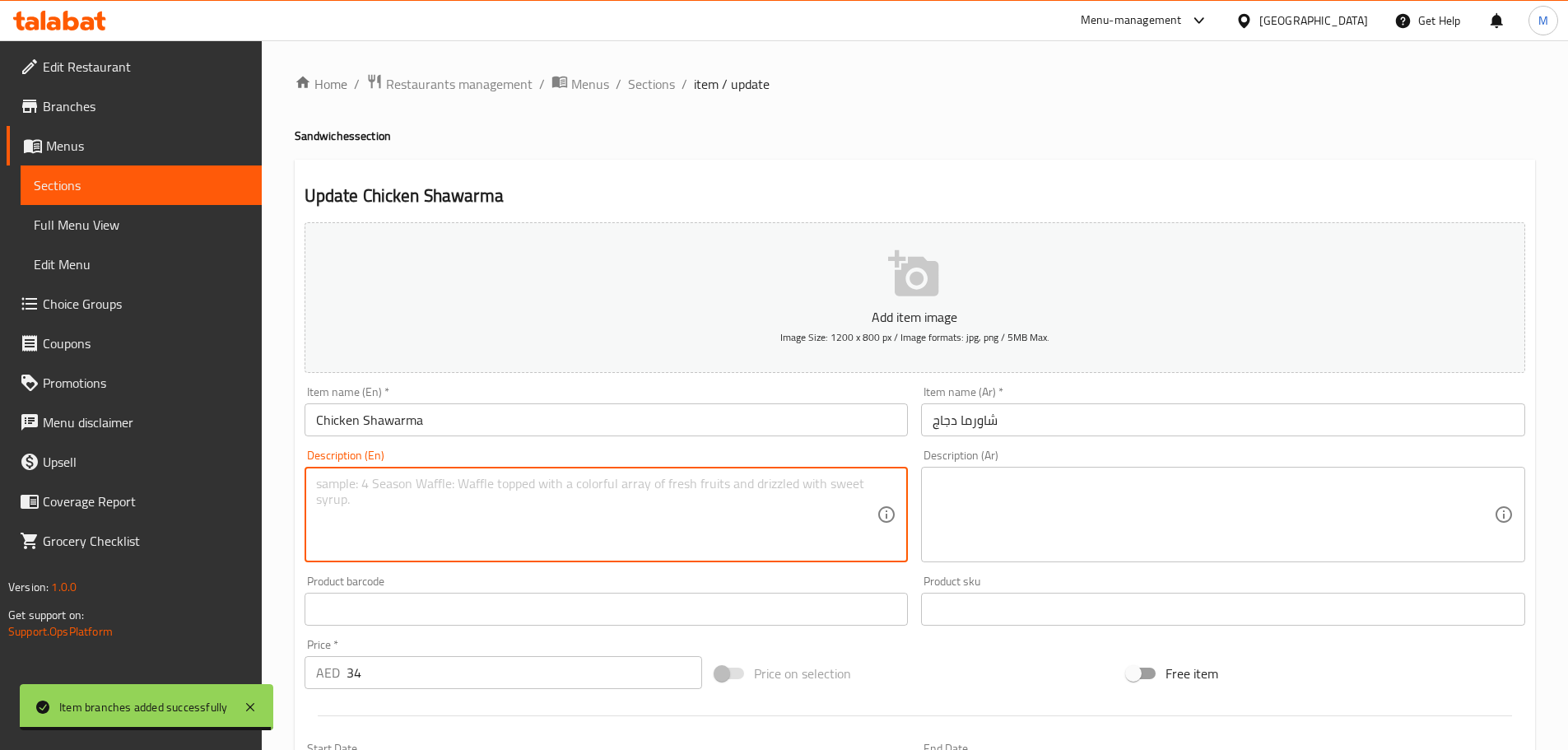
paste textarea "Marinated Chicken, Cucumber, Pickles, Garlic Sauce"
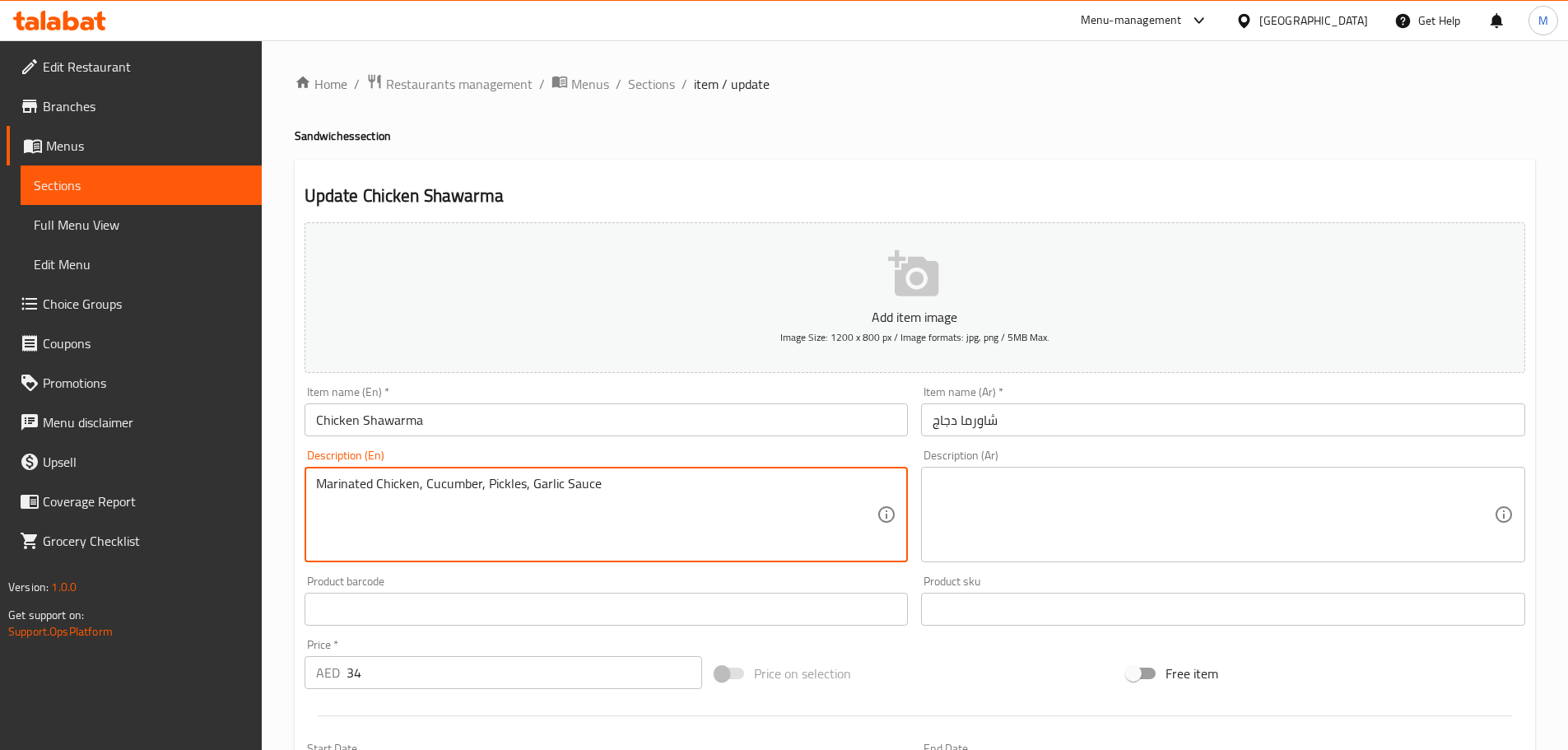
click at [577, 493] on textarea "Marinated Chicken, Cucumber, Pickles, Garlic Sauce" at bounding box center [597, 515] width 561 height 78
click at [577, 494] on textarea "Marinated Chicken, Cucumber, Pickles, Garlic Sauce" at bounding box center [597, 515] width 561 height 78
click at [596, 484] on textarea "Marinated chicken, cucumber, pickles, garlic sauce" at bounding box center [597, 515] width 561 height 78
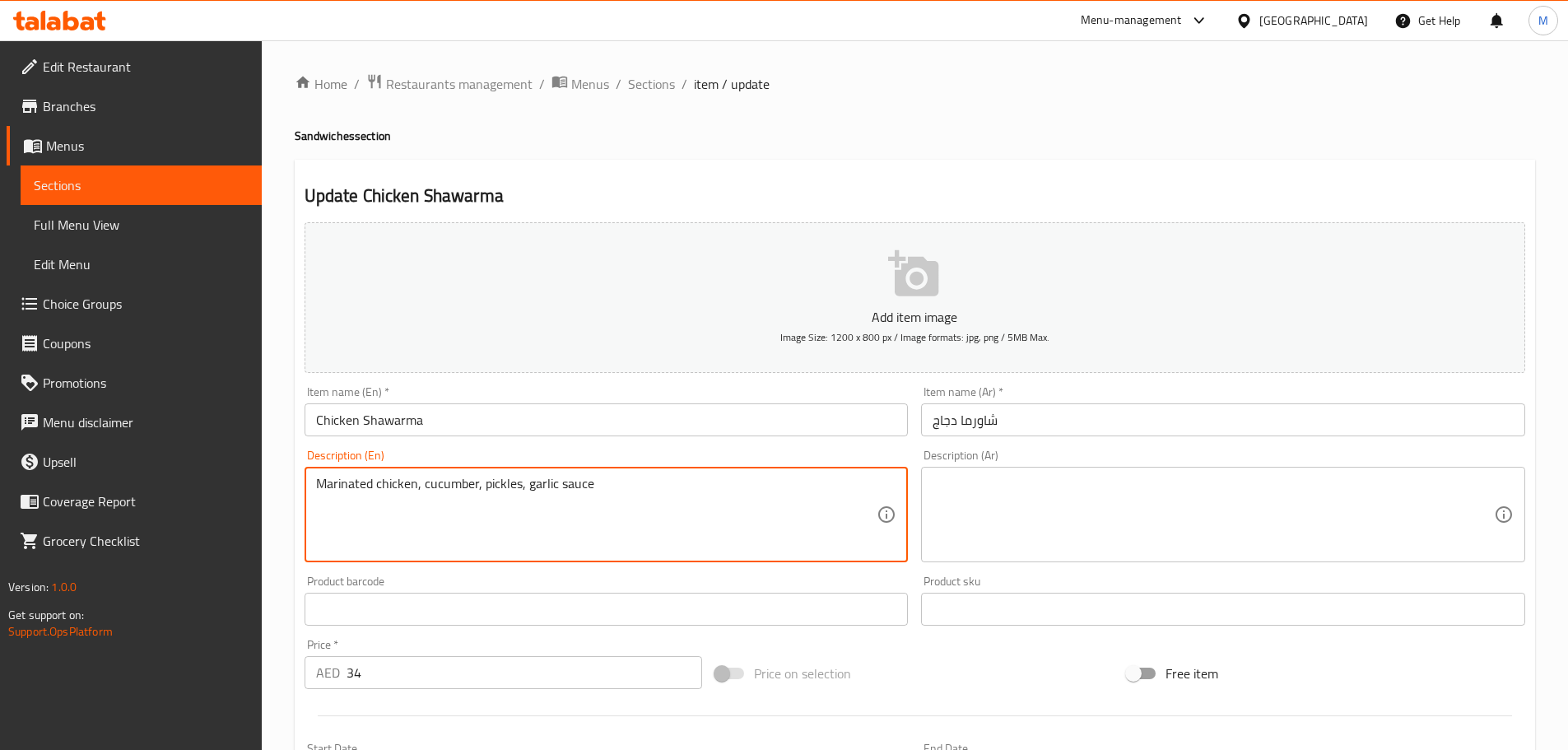
click at [596, 484] on textarea "Marinated chicken, cucumber, pickles, garlic sauce" at bounding box center [597, 515] width 561 height 78
type textarea "Marinated chicken, cucumber, pickles, garlic sauce"
click at [1038, 508] on textarea at bounding box center [1214, 515] width 561 height 78
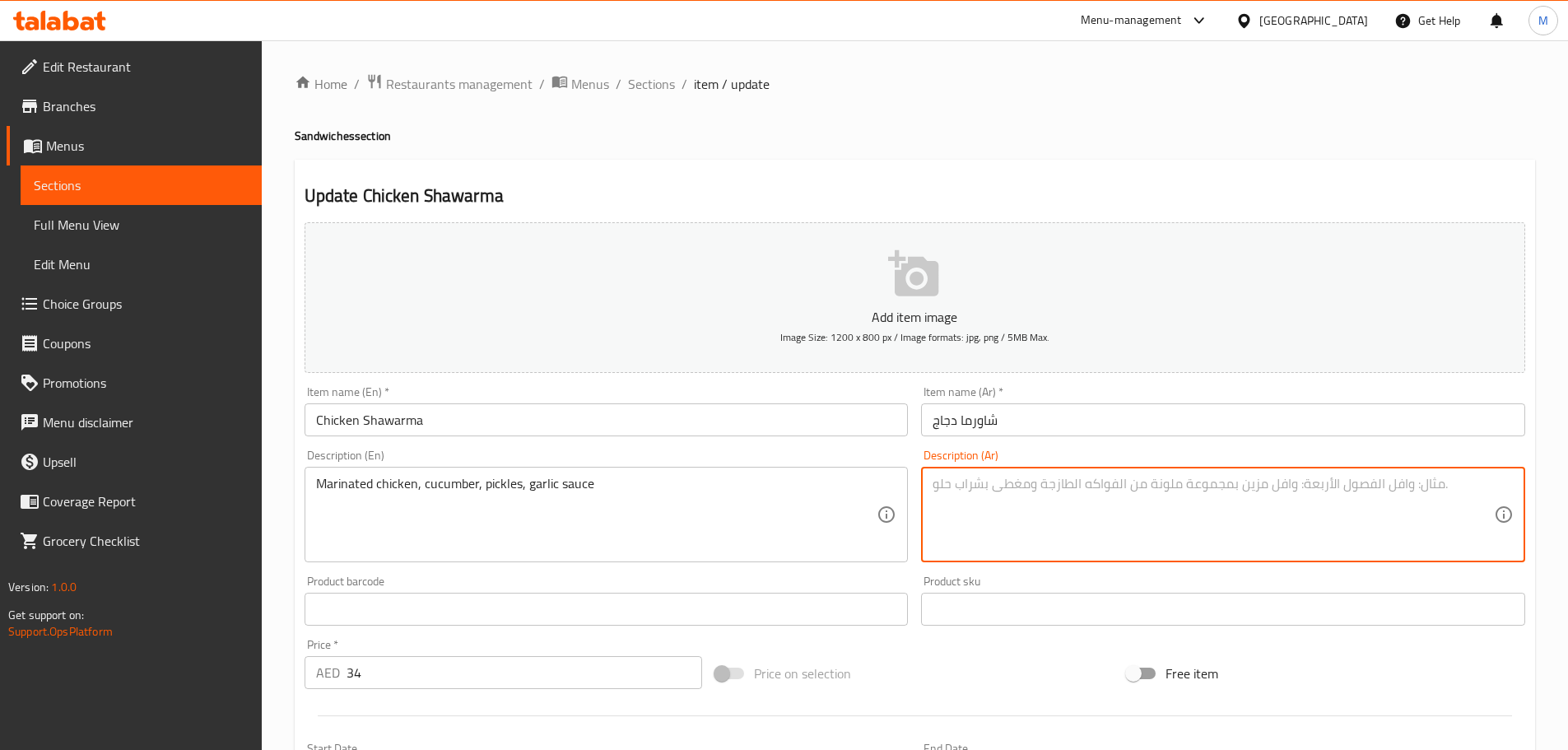
paste textarea "دجاج متبل، خيار، مخلل، صلصة الثوم"
type textarea "دجاج متبل، خيار، مخلل، صلصة الثوم"
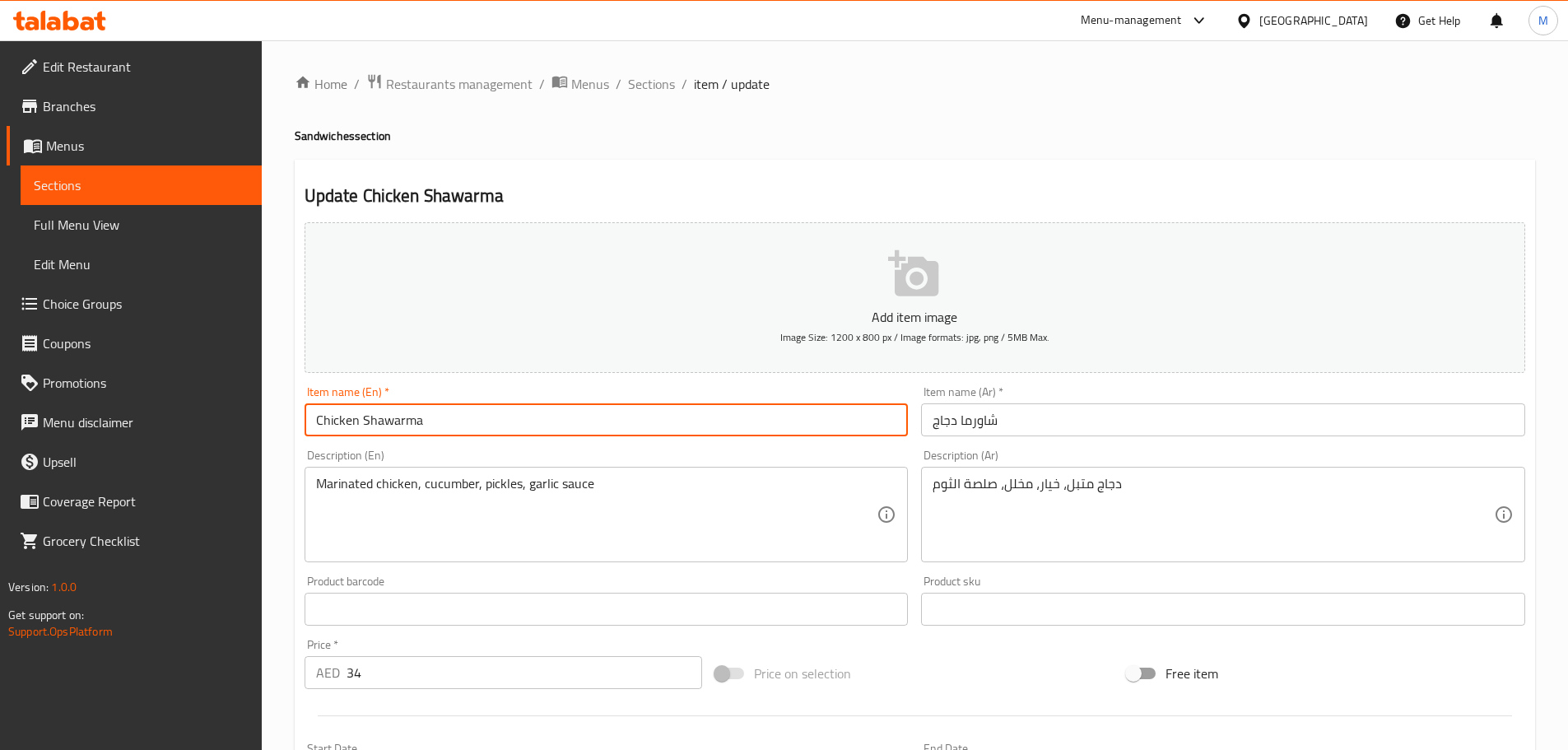
click at [502, 414] on input "Chicken Shawarma" at bounding box center [606, 420] width 604 height 33
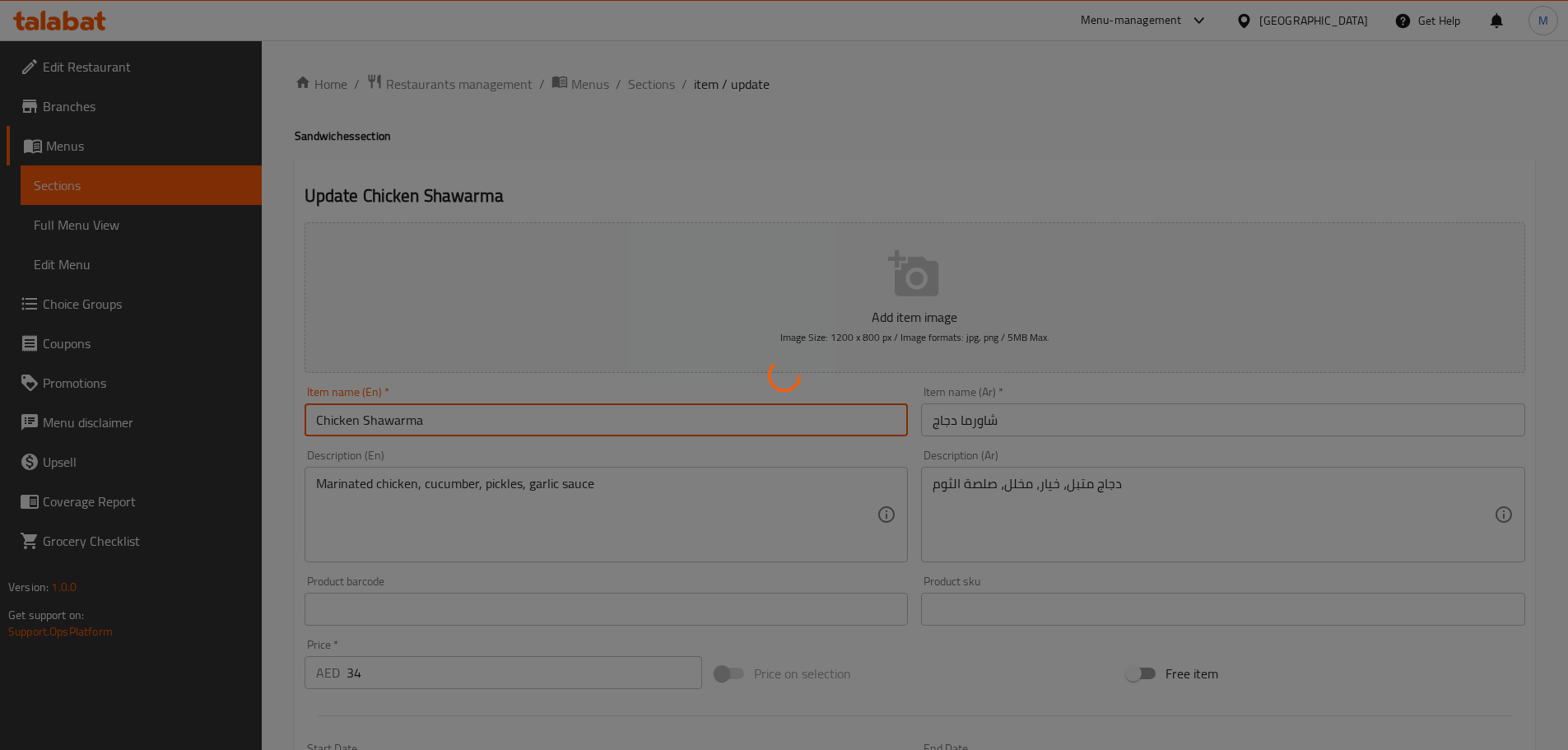
click at [651, 80] on div at bounding box center [784, 375] width 1568 height 750
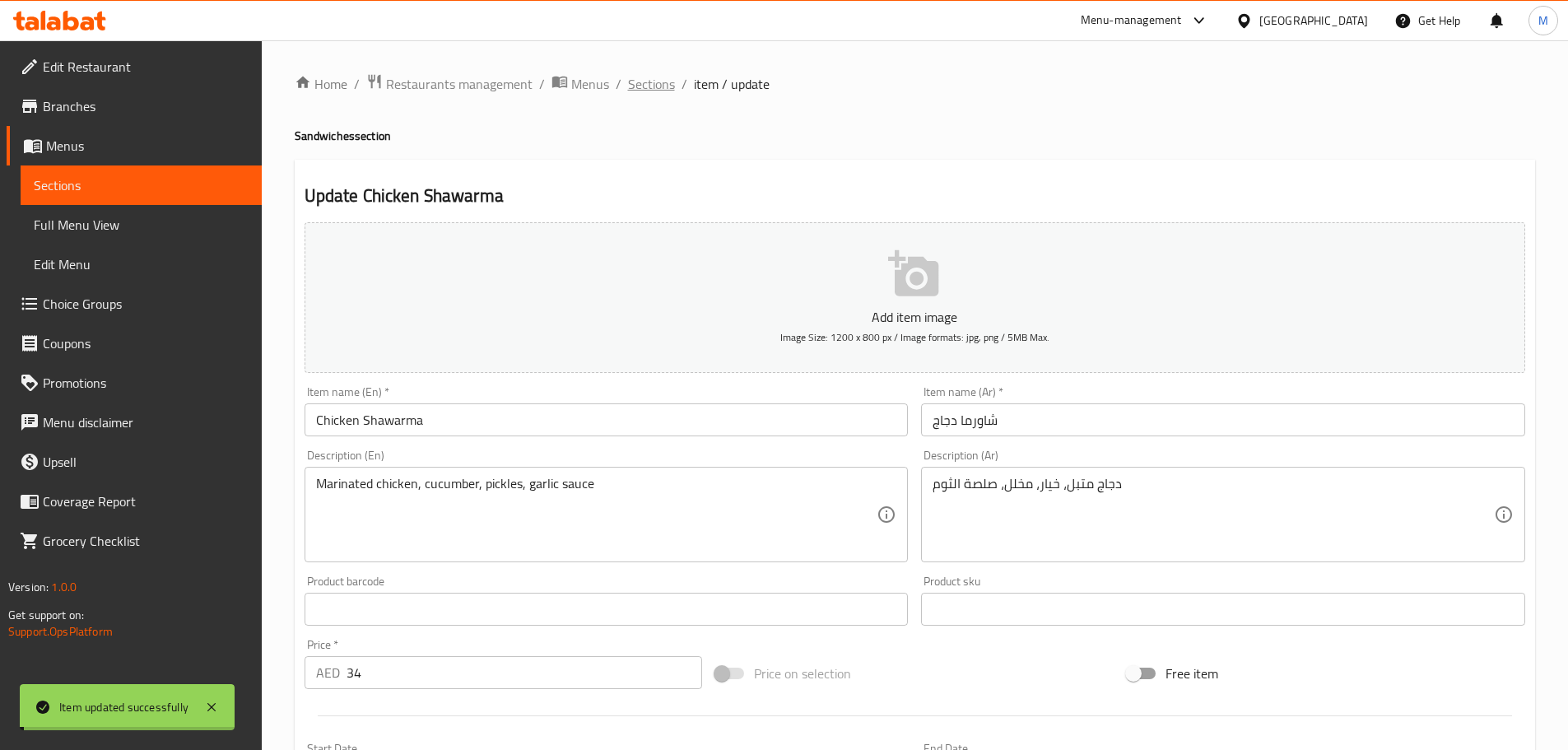
click at [651, 80] on span "Sections" at bounding box center [651, 84] width 47 height 20
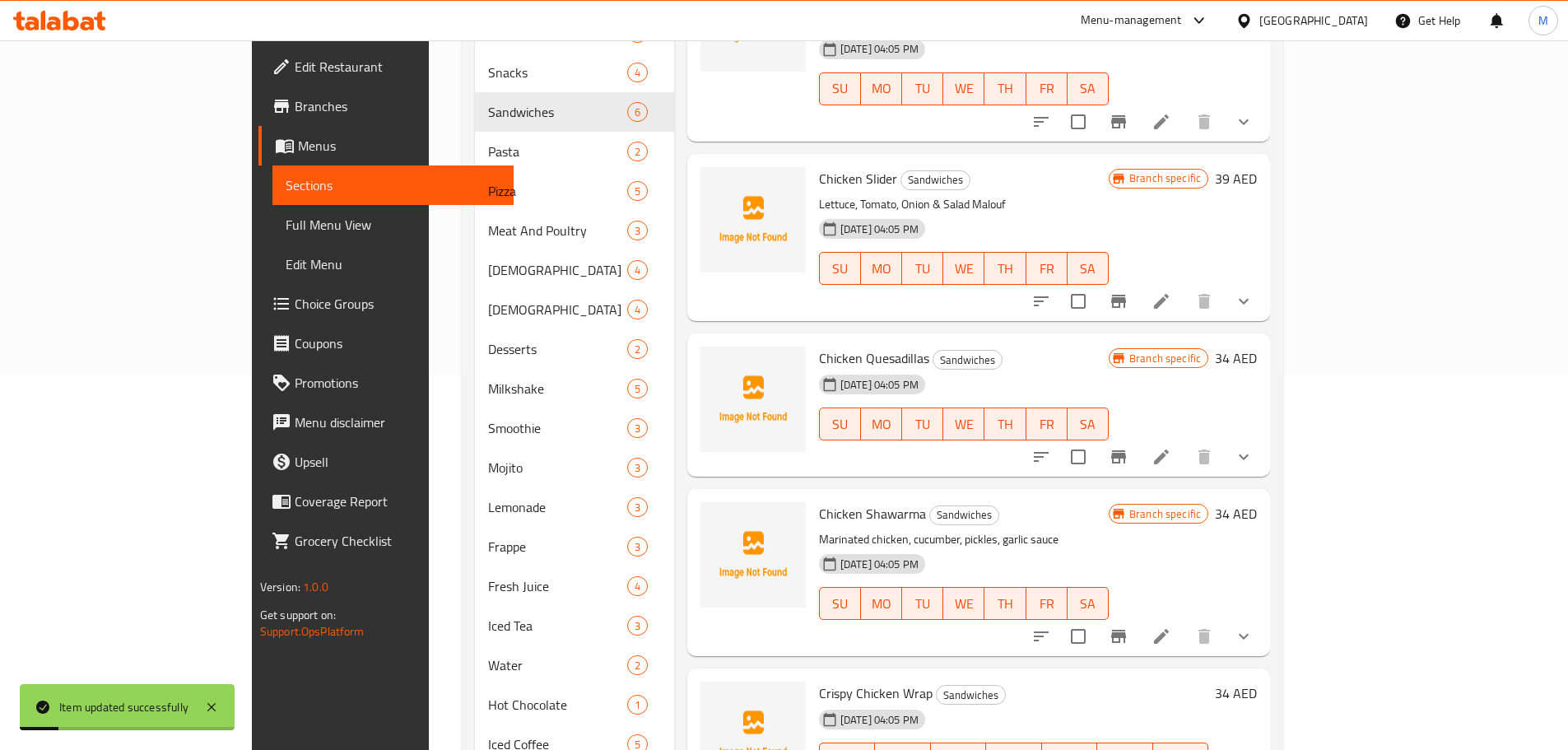
scroll to position [416, 0]
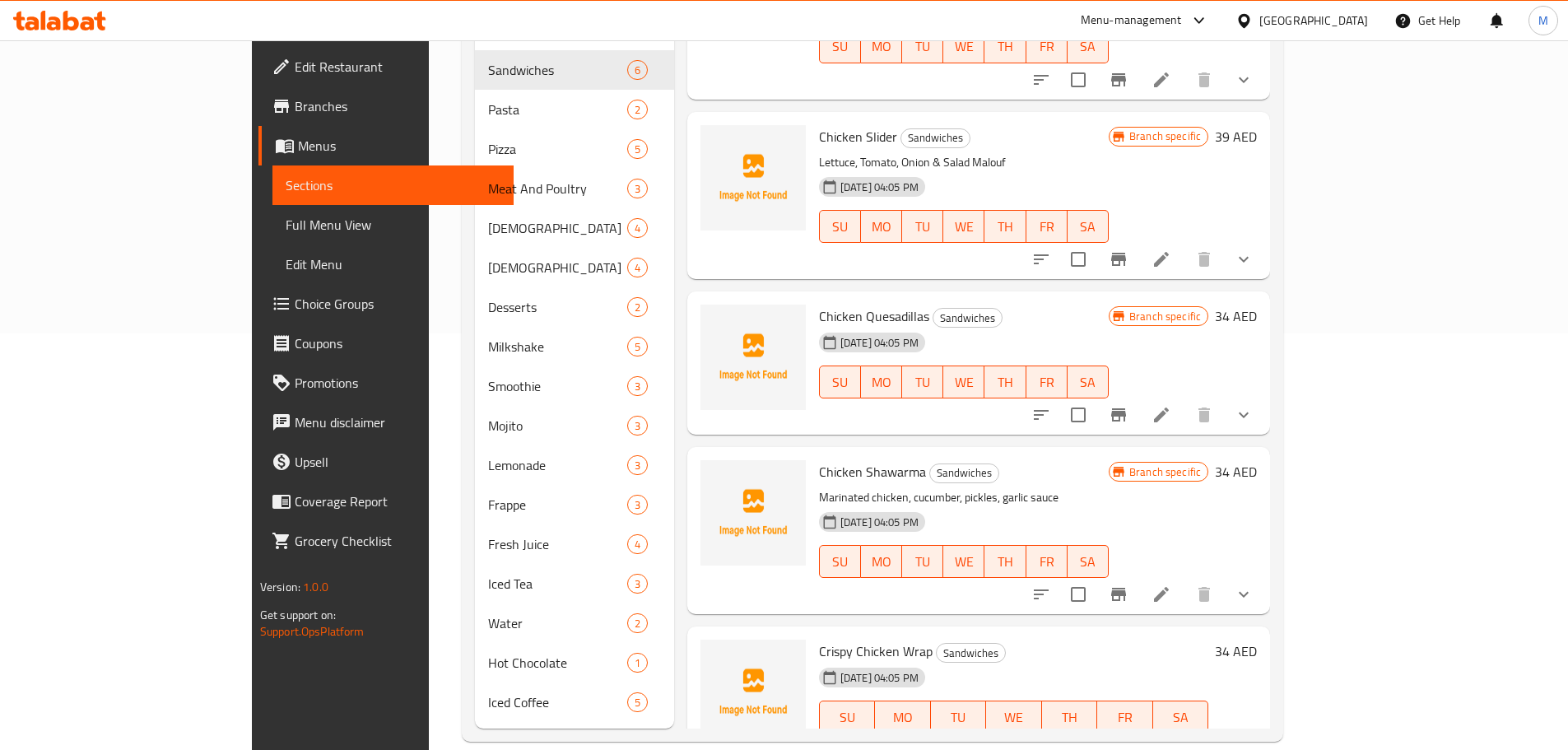
click at [1172, 740] on icon at bounding box center [1162, 750] width 20 height 20
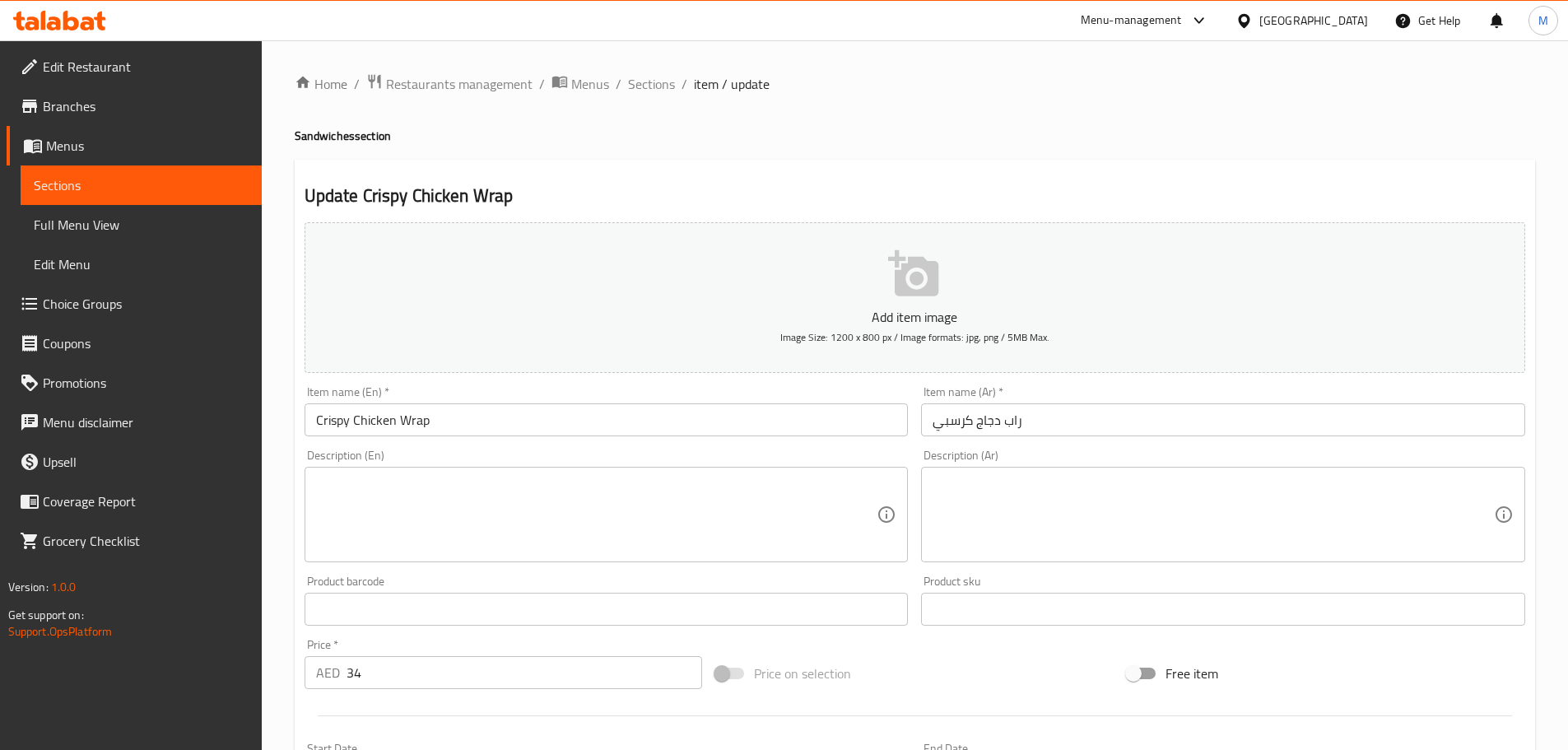
click at [585, 560] on div "Description (En)" at bounding box center [606, 514] width 604 height 96
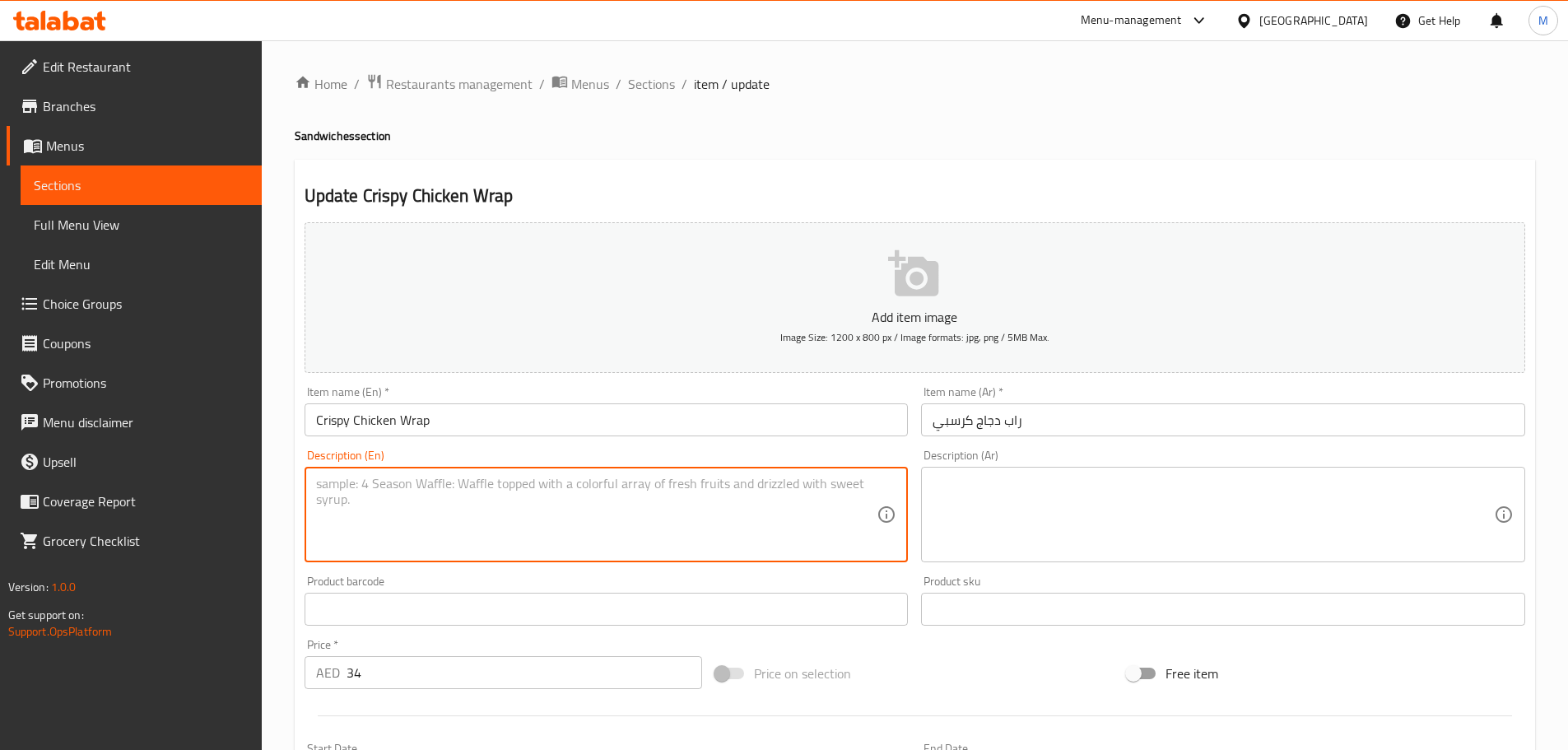
click at [577, 542] on textarea at bounding box center [597, 515] width 561 height 78
paste textarea "Romaine Lettuce, Tomato, Parmesan, Spinach Tortilla"
click at [671, 494] on textarea "Romaine Lettuce, Tomato, Parmesan, Spinach Tortilla" at bounding box center [597, 515] width 561 height 78
type textarea "Romaine Lettuce, Tomato, Parmesan, Spinach Tortilla"
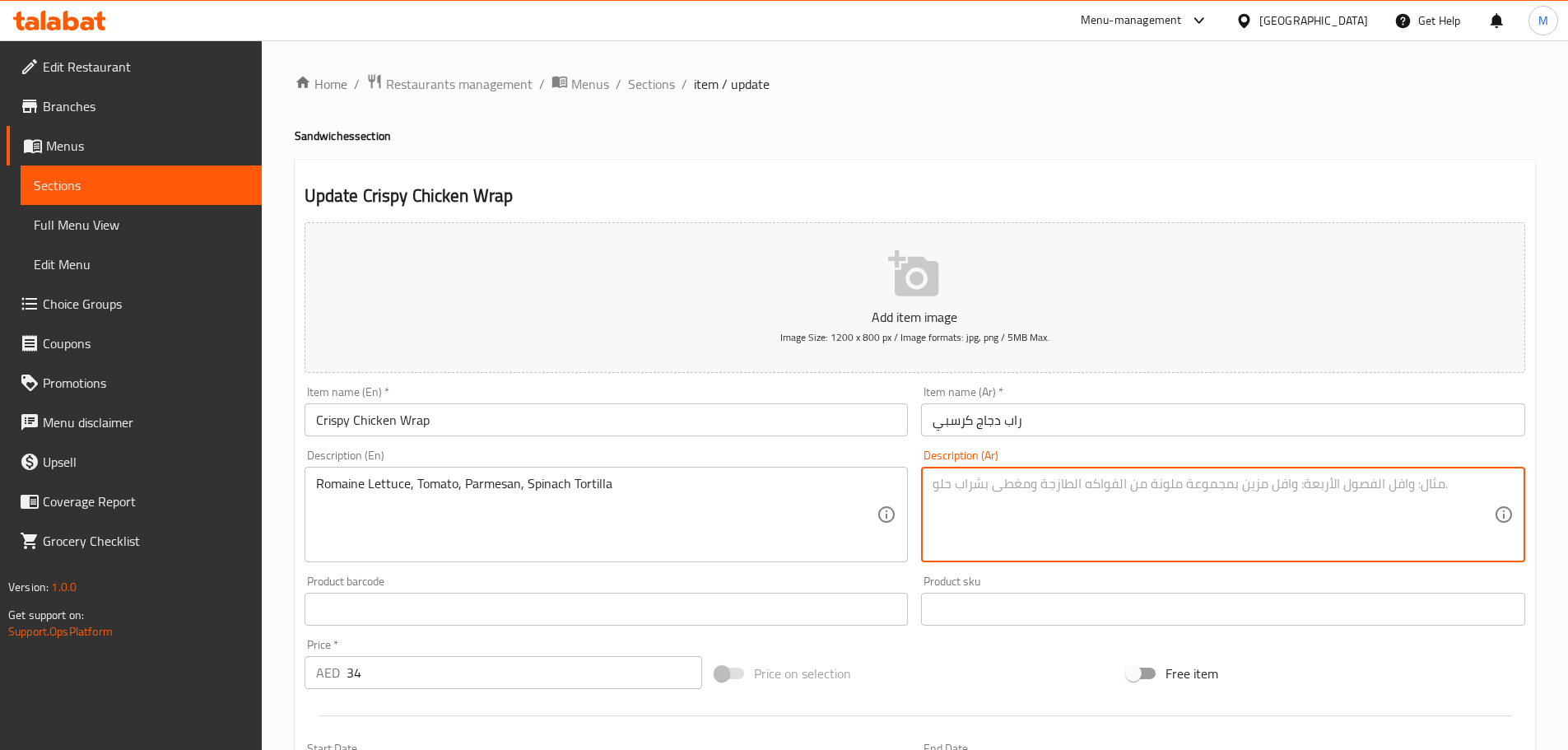
click at [1354, 491] on textarea at bounding box center [1214, 515] width 561 height 78
paste textarea "خس روماني، طماطم، بارميزان، سبانخ"
click at [1429, 483] on textarea "خس روماني، طماطم، بارميزان، سبانخ" at bounding box center [1214, 515] width 561 height 78
click at [1430, 484] on textarea "خس روماني، طماطم، بارميزان، سبانخ" at bounding box center [1214, 515] width 561 height 78
click at [1425, 483] on textarea "خس روماني، طماطم، بارميزان، سبانخ" at bounding box center [1214, 515] width 561 height 78
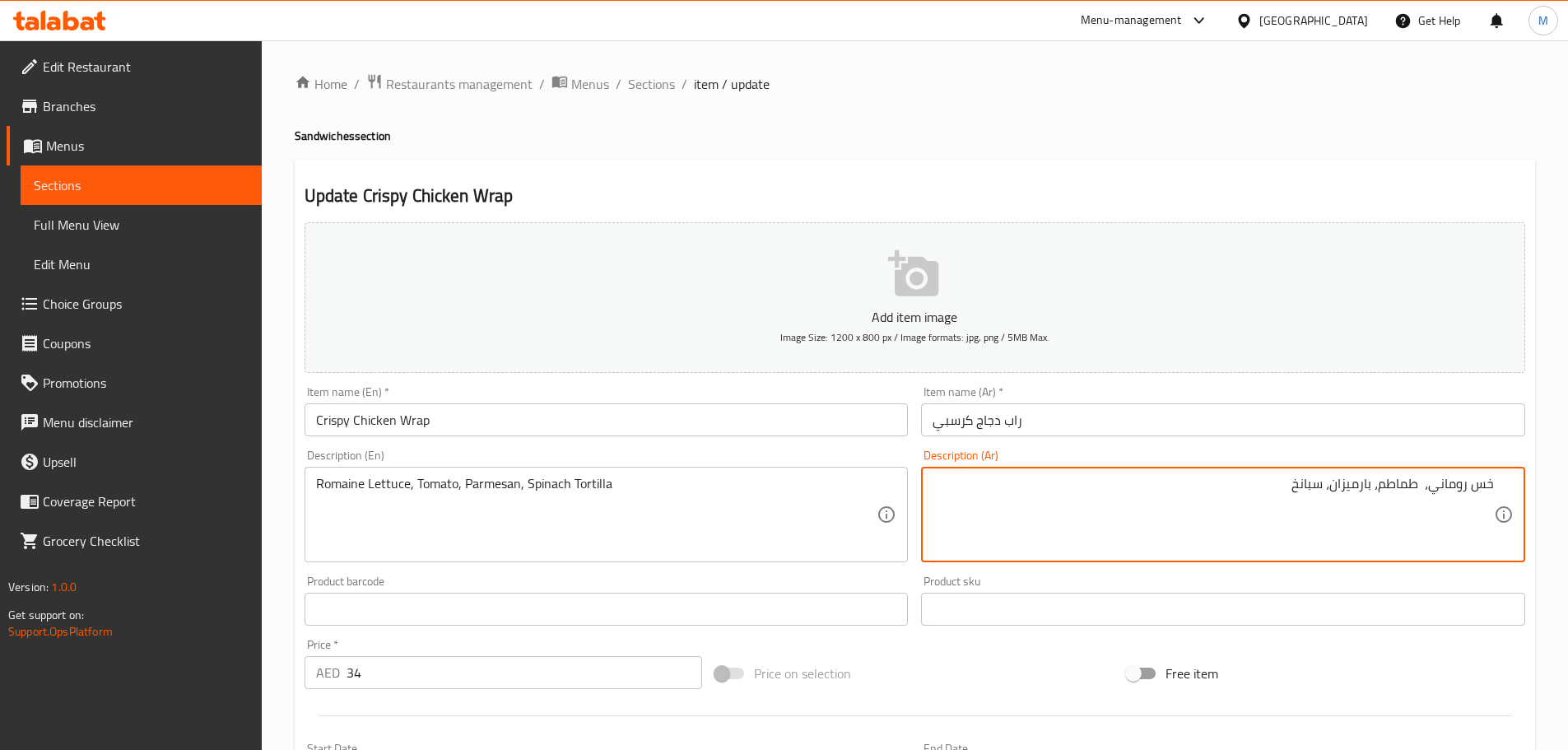
paste textarea "تورتيلا"
click at [1286, 498] on textarea "خس روماني، طماطم، بارميزان، سبانخ" at bounding box center [1214, 515] width 561 height 78
paste textarea "تورتيلا"
type textarea "خس روماني، طماطم، بارميزان، سبانخ تورتيلا"
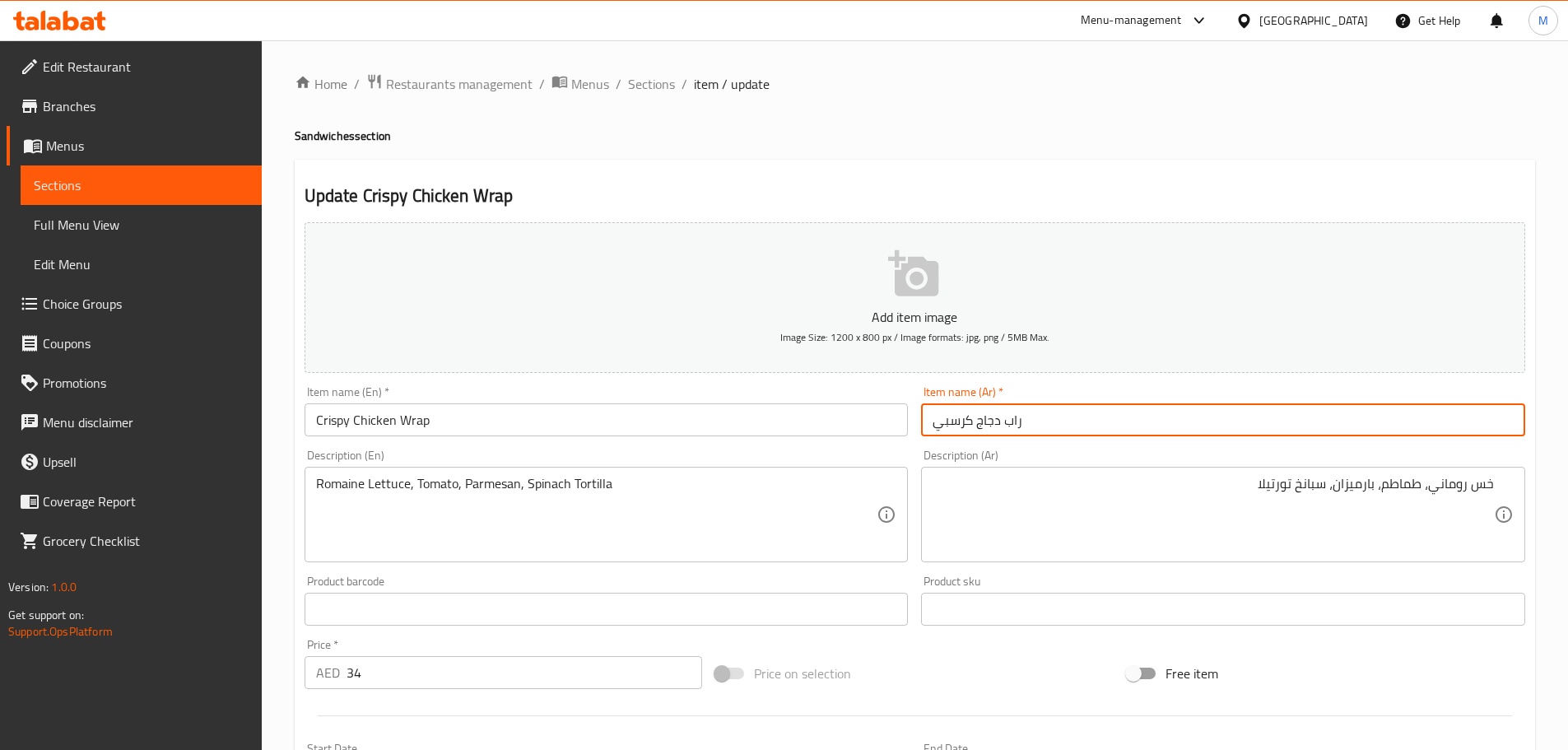
click at [1090, 429] on input "راب دجاج كرسبي" at bounding box center [1223, 420] width 604 height 33
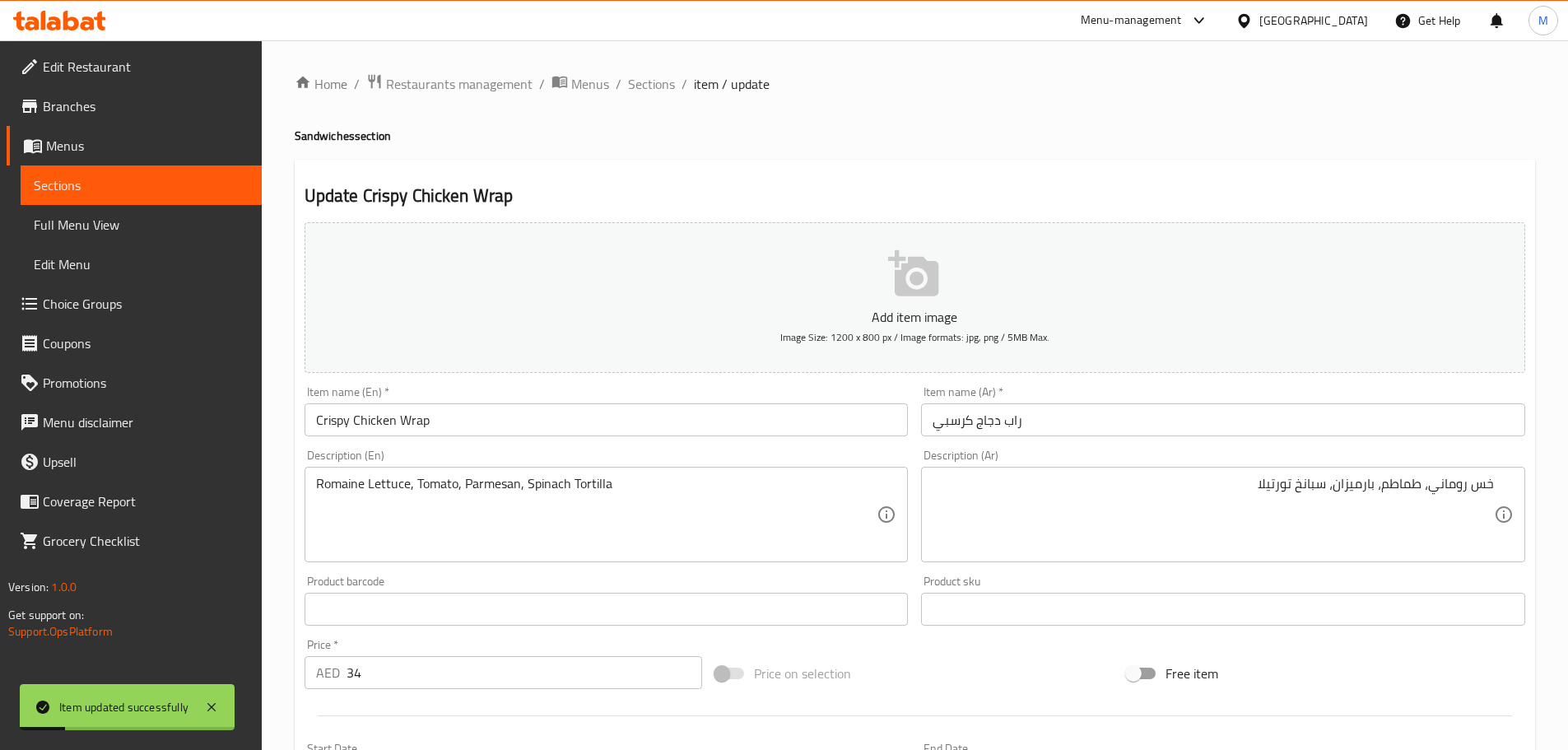
click at [641, 98] on div "Home / Restaurants management / Menus / Sections / item / update Sandwiches sec…" at bounding box center [915, 615] width 1241 height 1084
click at [649, 85] on span "Sections" at bounding box center [651, 84] width 47 height 20
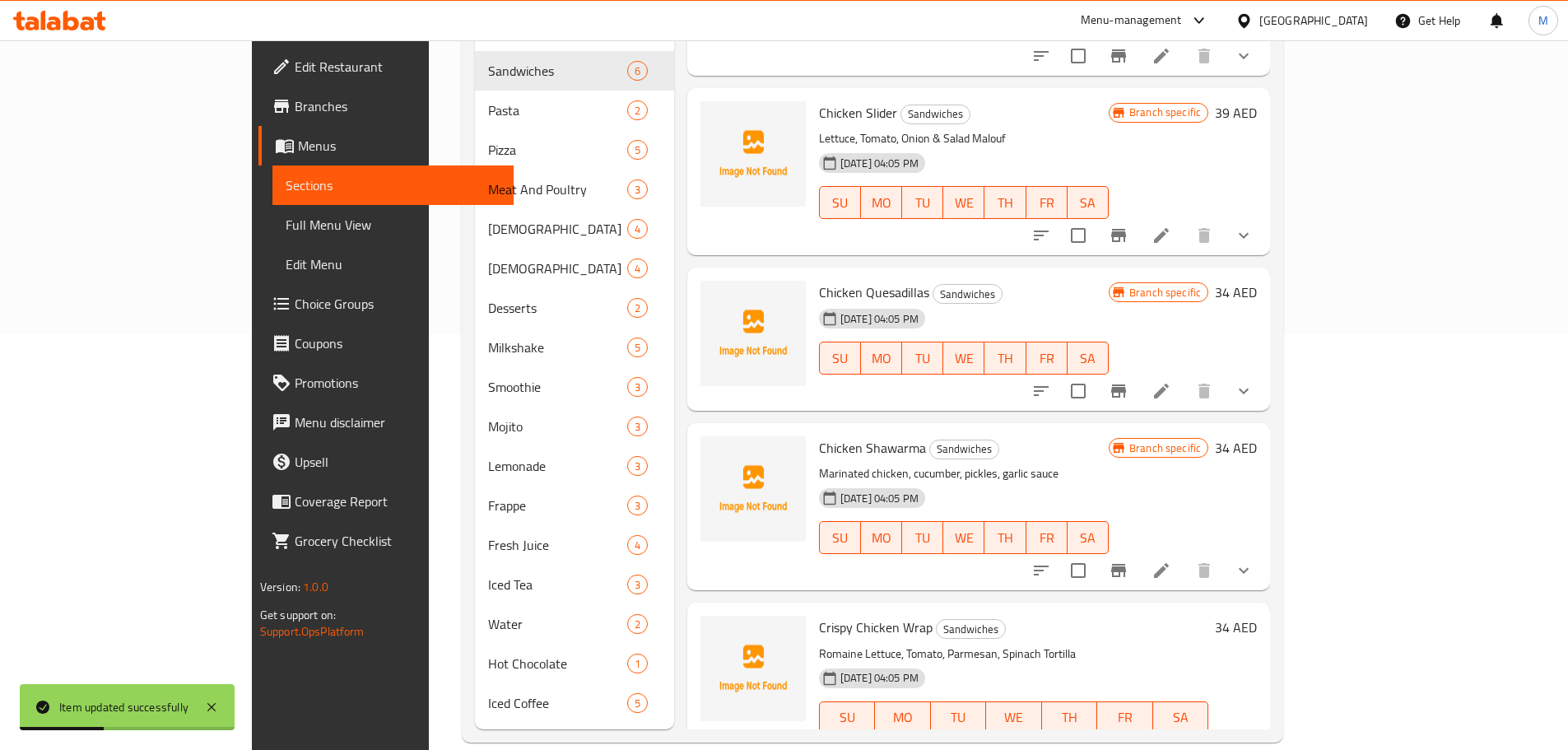
scroll to position [416, 0]
click at [1139, 731] on button "Branch-specific-item" at bounding box center [1118, 750] width 39 height 39
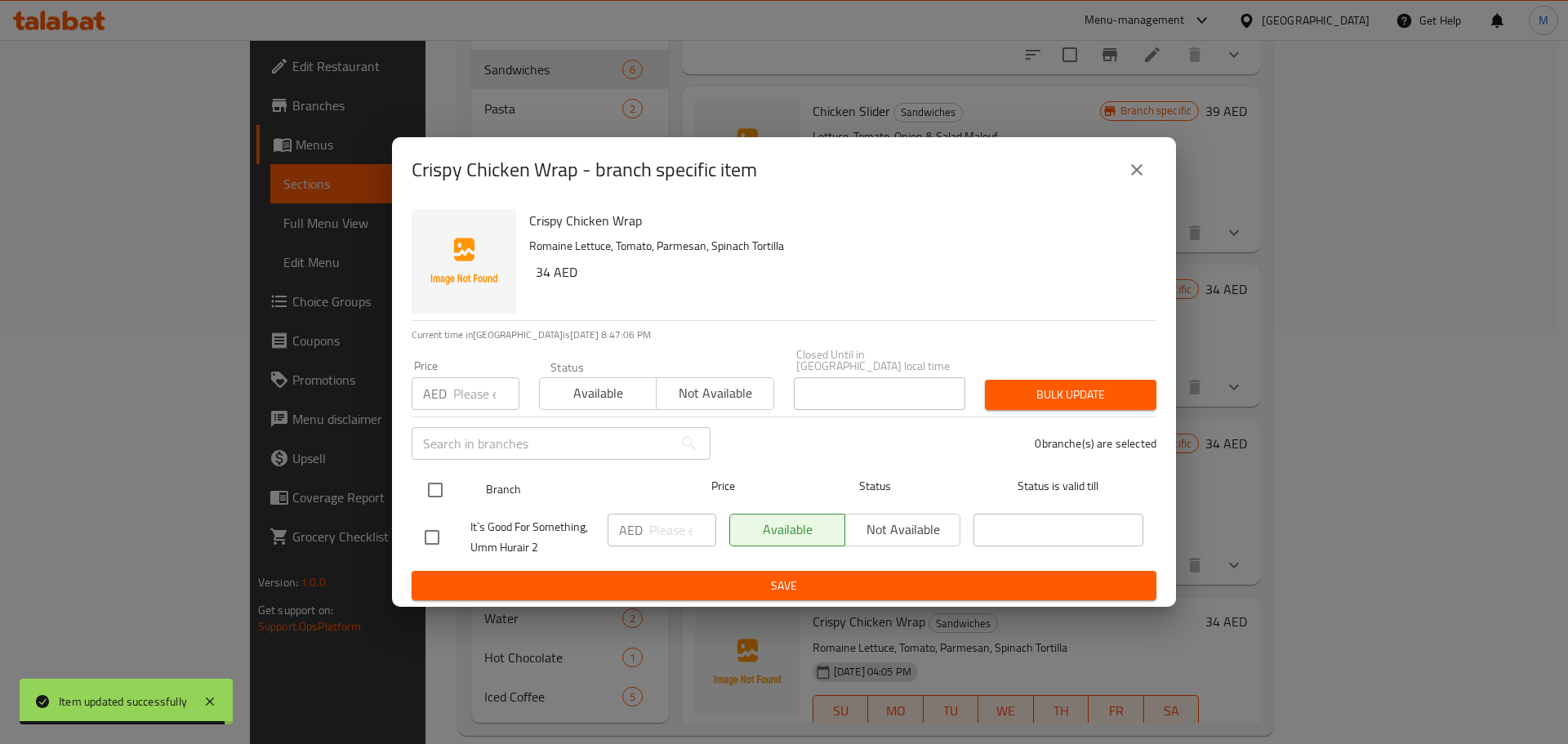
drag, startPoint x: 418, startPoint y: 507, endPoint x: 441, endPoint y: 501, distance: 23.8
click at [426, 506] on div "Branch Price Status Status is valid till" at bounding box center [784, 490] width 745 height 41
click at [441, 499] on input "checkbox" at bounding box center [436, 490] width 34 height 34
checkbox input "true"
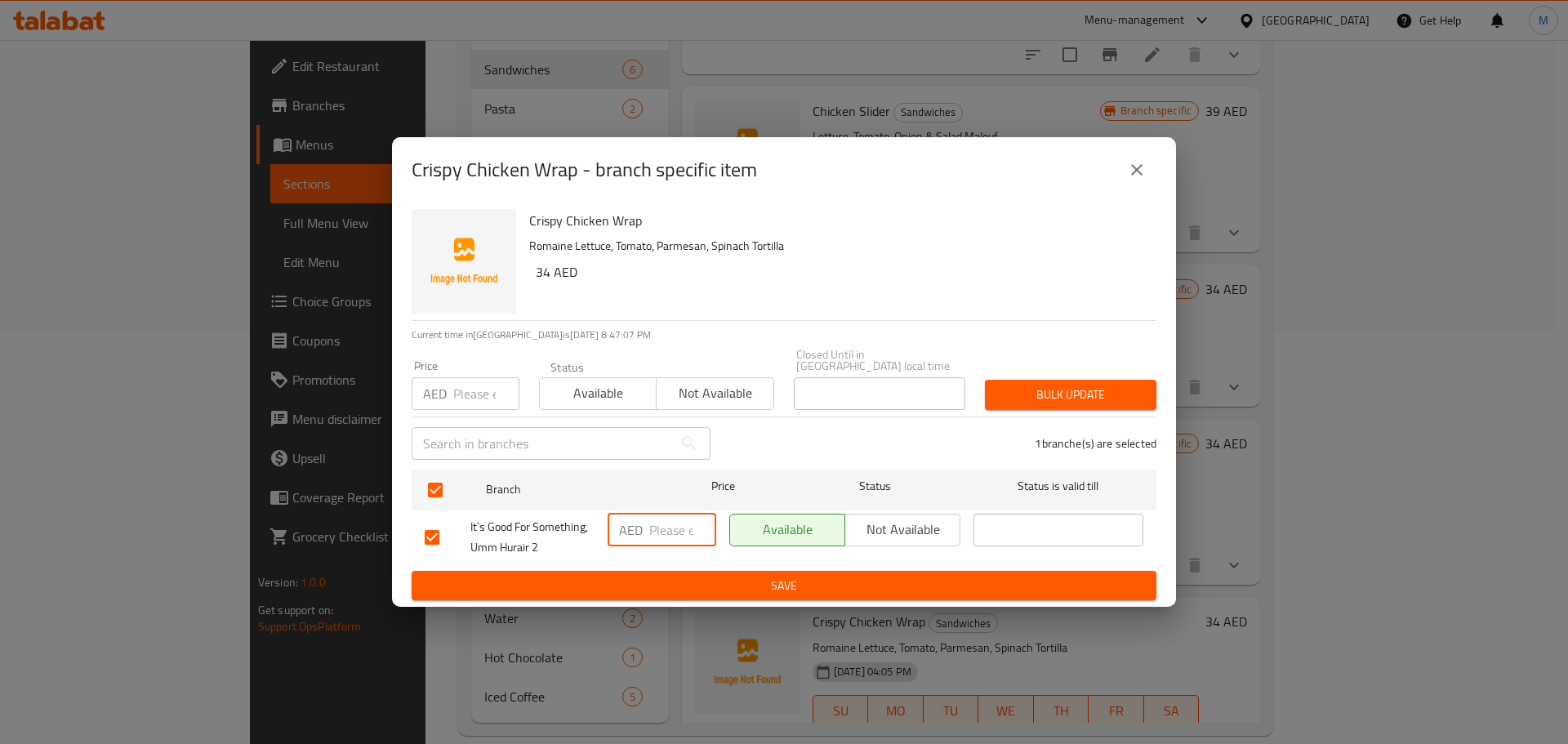
click at [681, 526] on input "number" at bounding box center [682, 530] width 67 height 33
paste input "34"
type input "34"
click at [679, 592] on span "Save" at bounding box center [784, 586] width 718 height 21
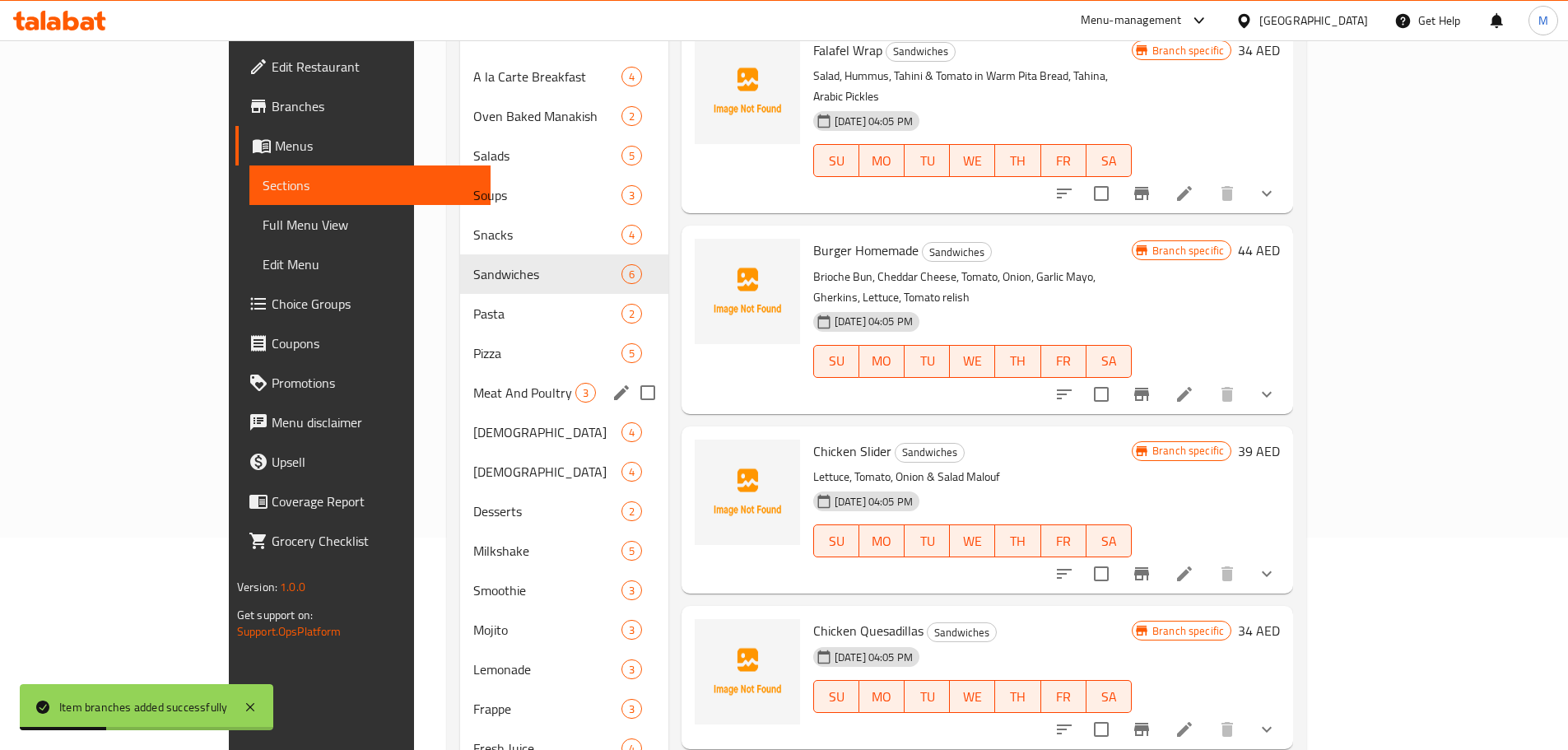
scroll to position [170, 0]
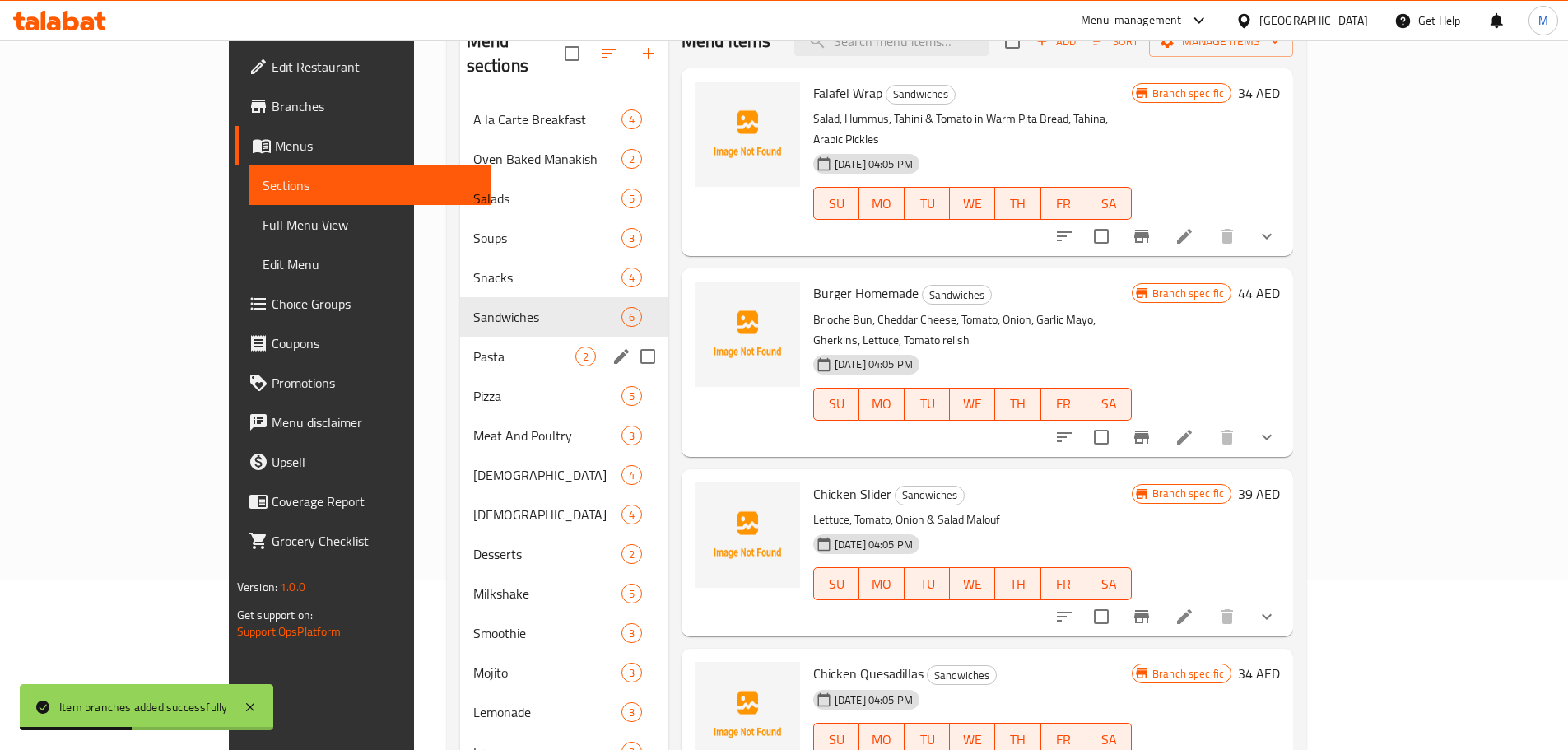
click at [482, 350] on div "Pasta 2" at bounding box center [564, 356] width 209 height 39
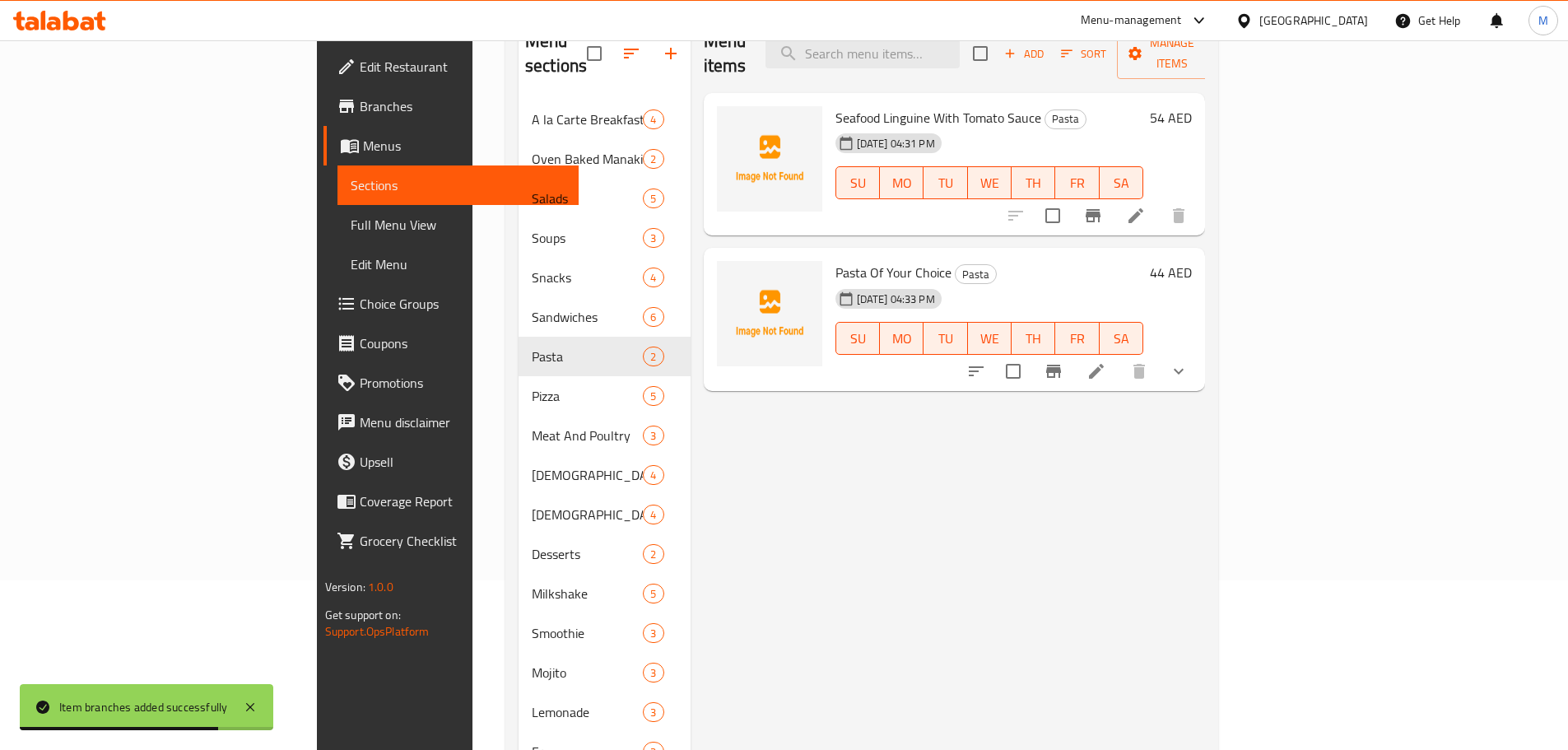
click at [1189, 362] on icon "show more" at bounding box center [1179, 372] width 20 height 20
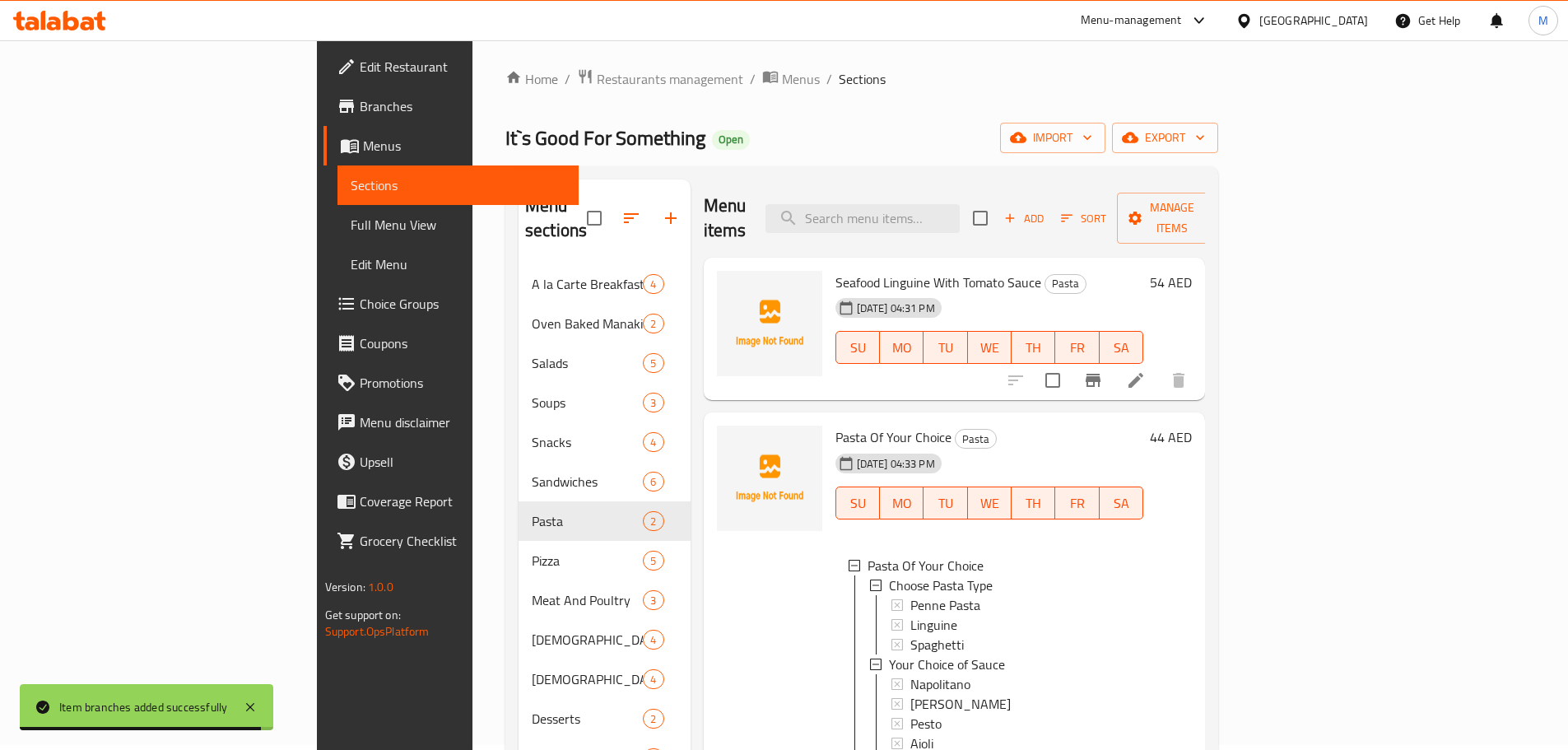
scroll to position [87, 0]
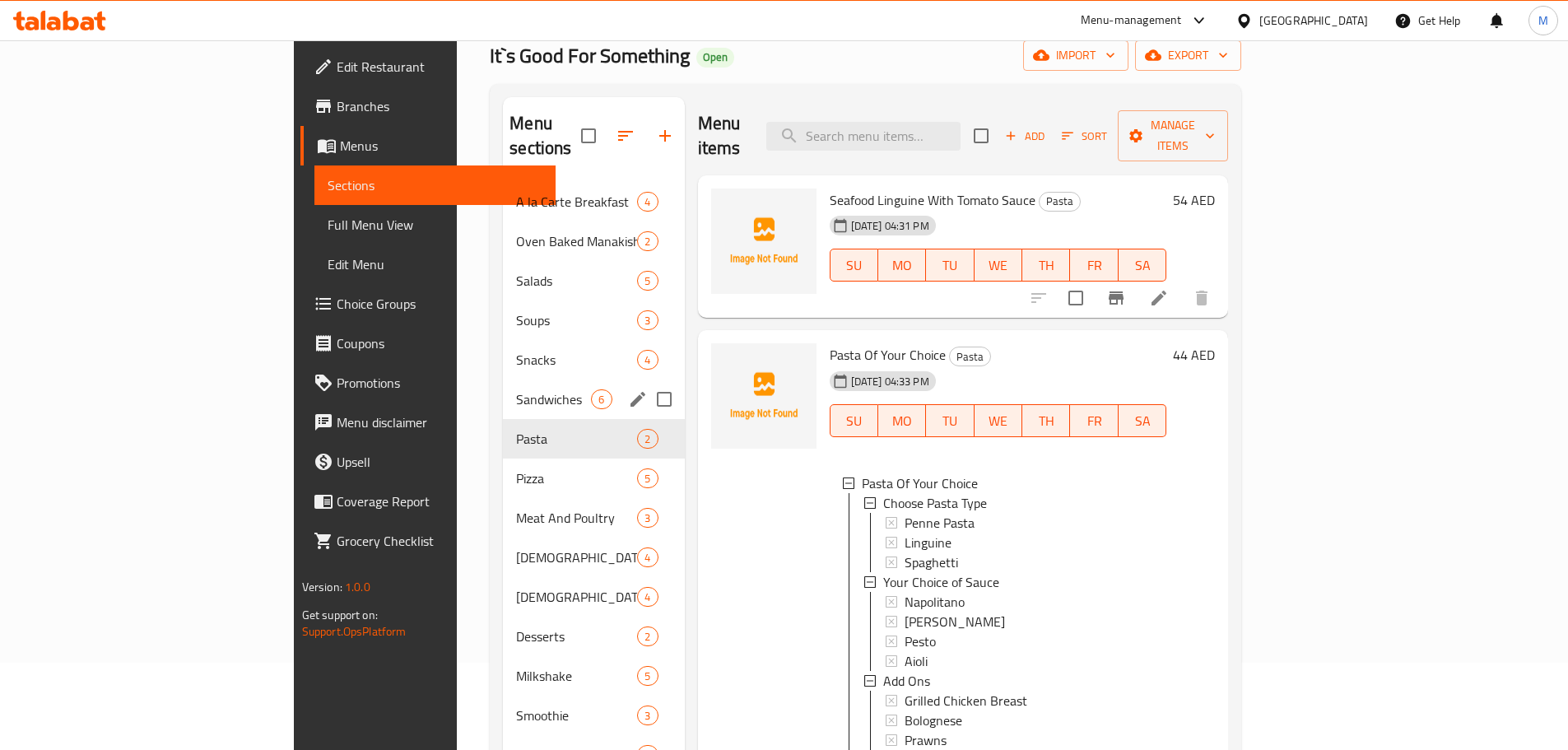
click at [503, 380] on div "Sandwiches 6" at bounding box center [593, 399] width 181 height 39
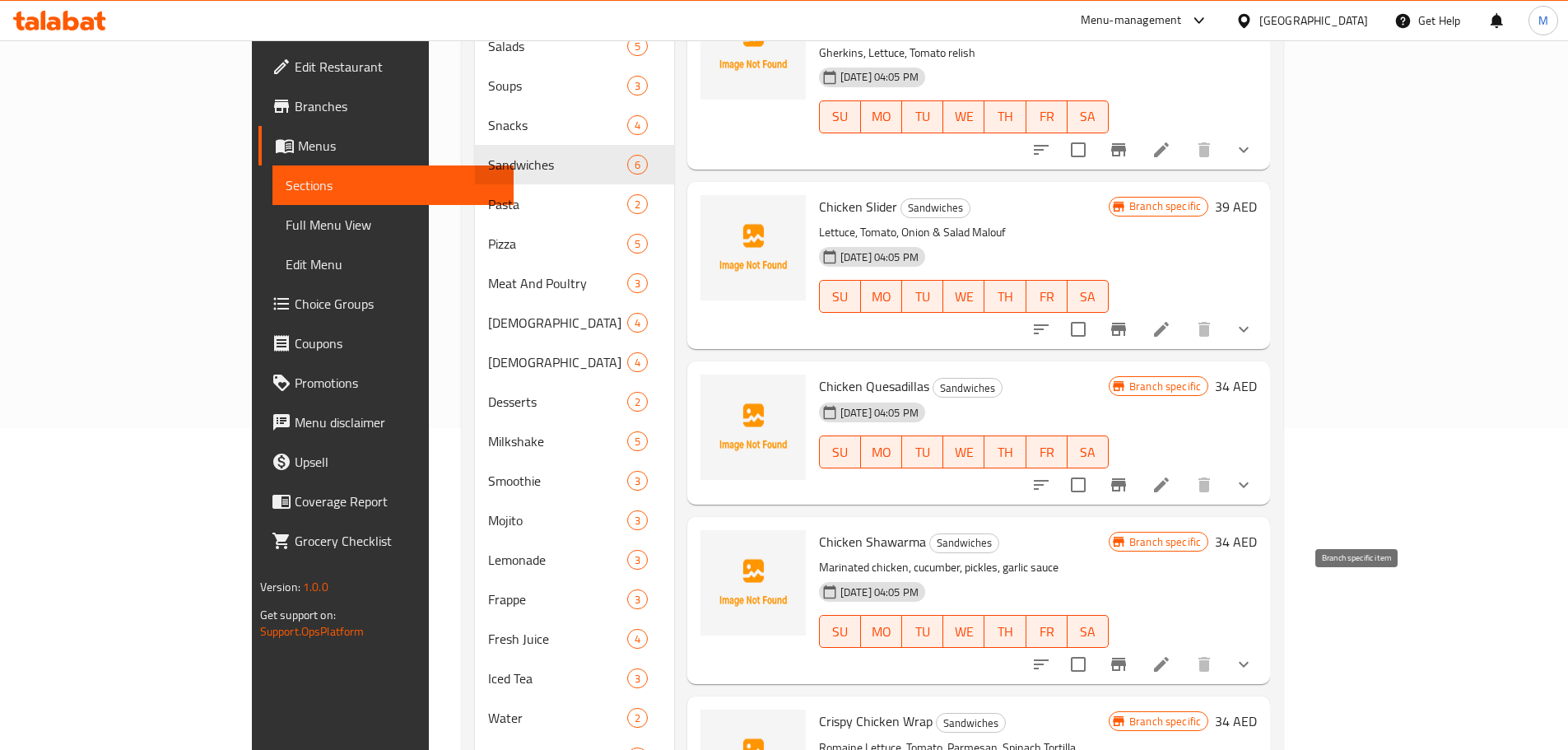
scroll to position [416, 0]
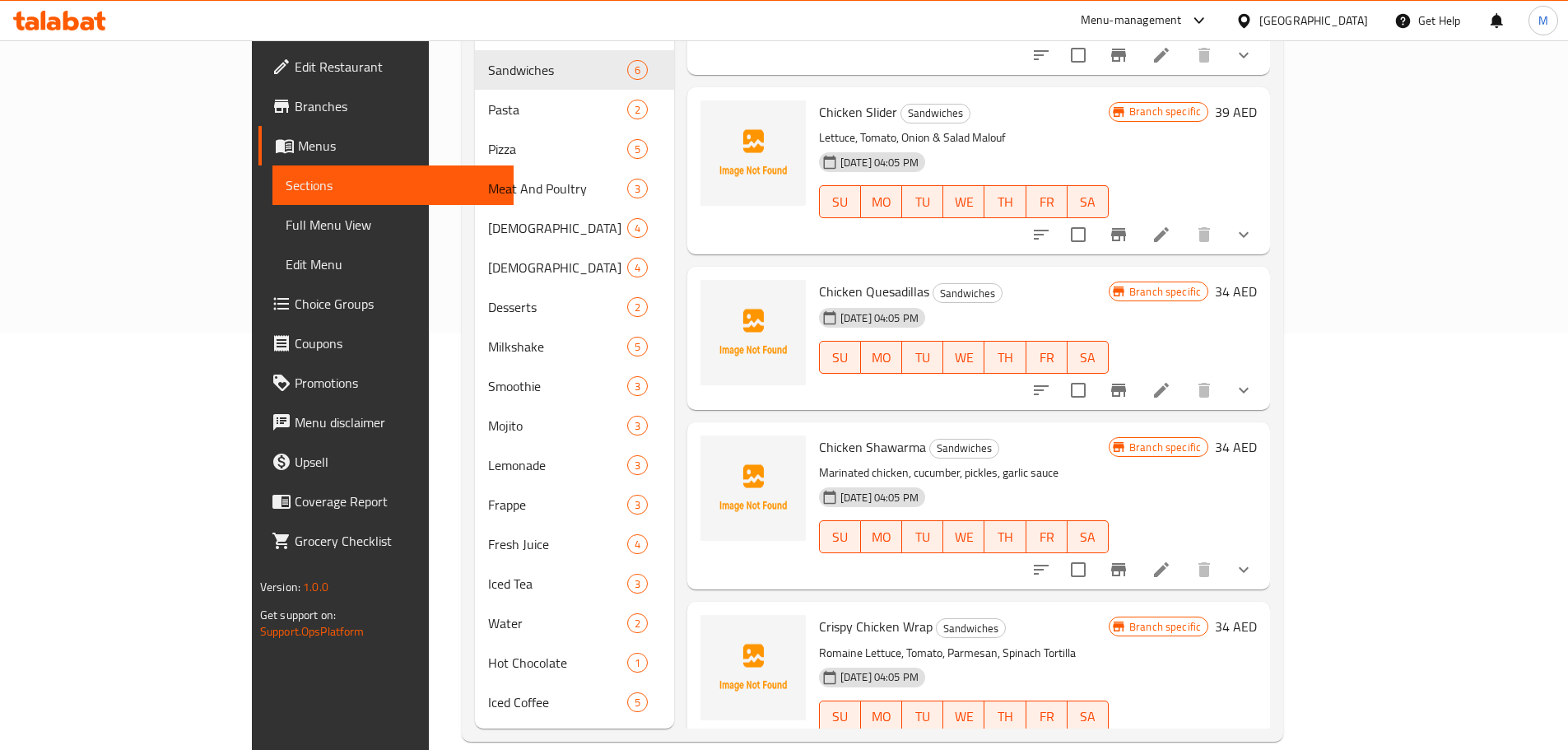
click at [1264, 731] on button "show more" at bounding box center [1244, 750] width 39 height 39
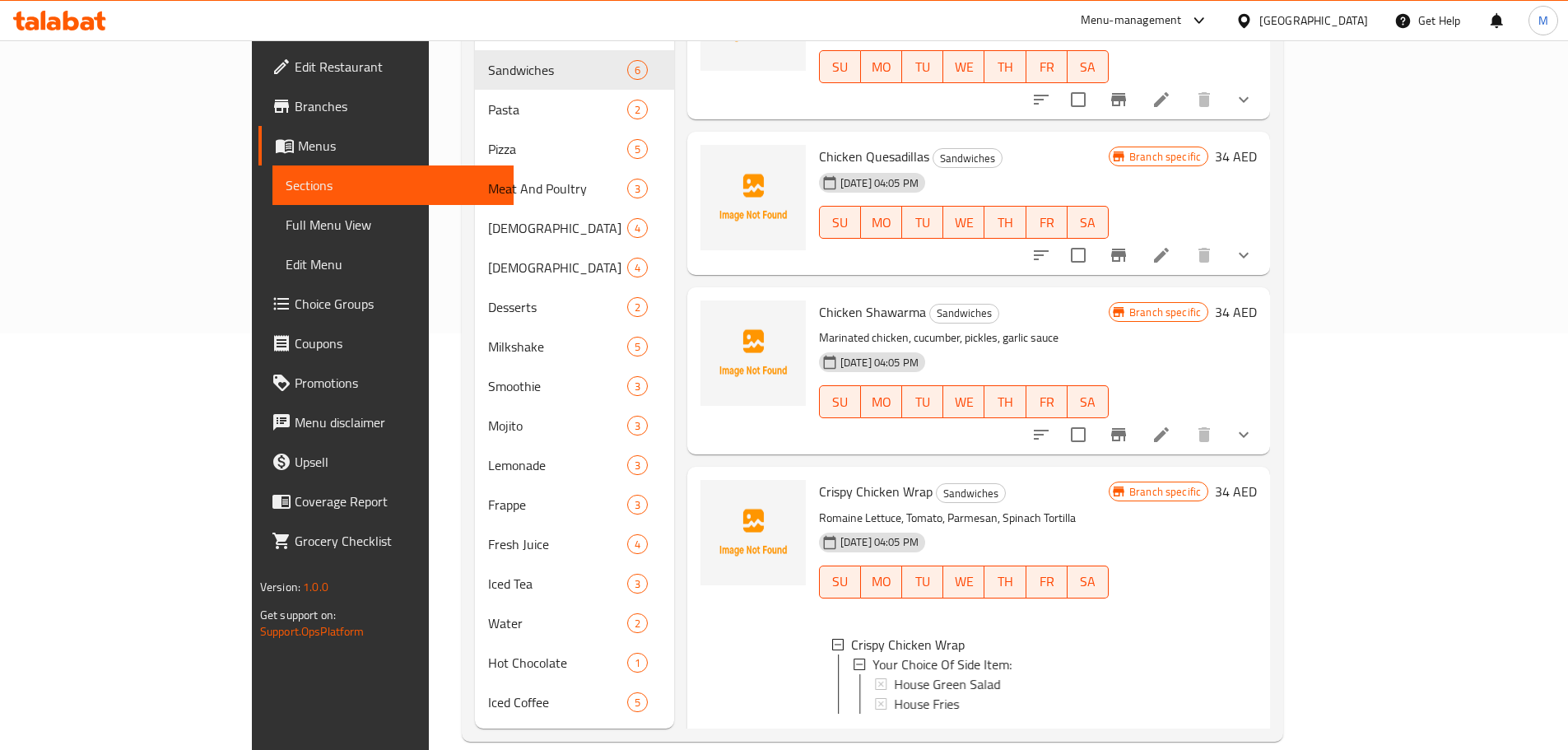
scroll to position [297, 0]
click at [961, 672] on div "House Green Salad" at bounding box center [994, 682] width 201 height 20
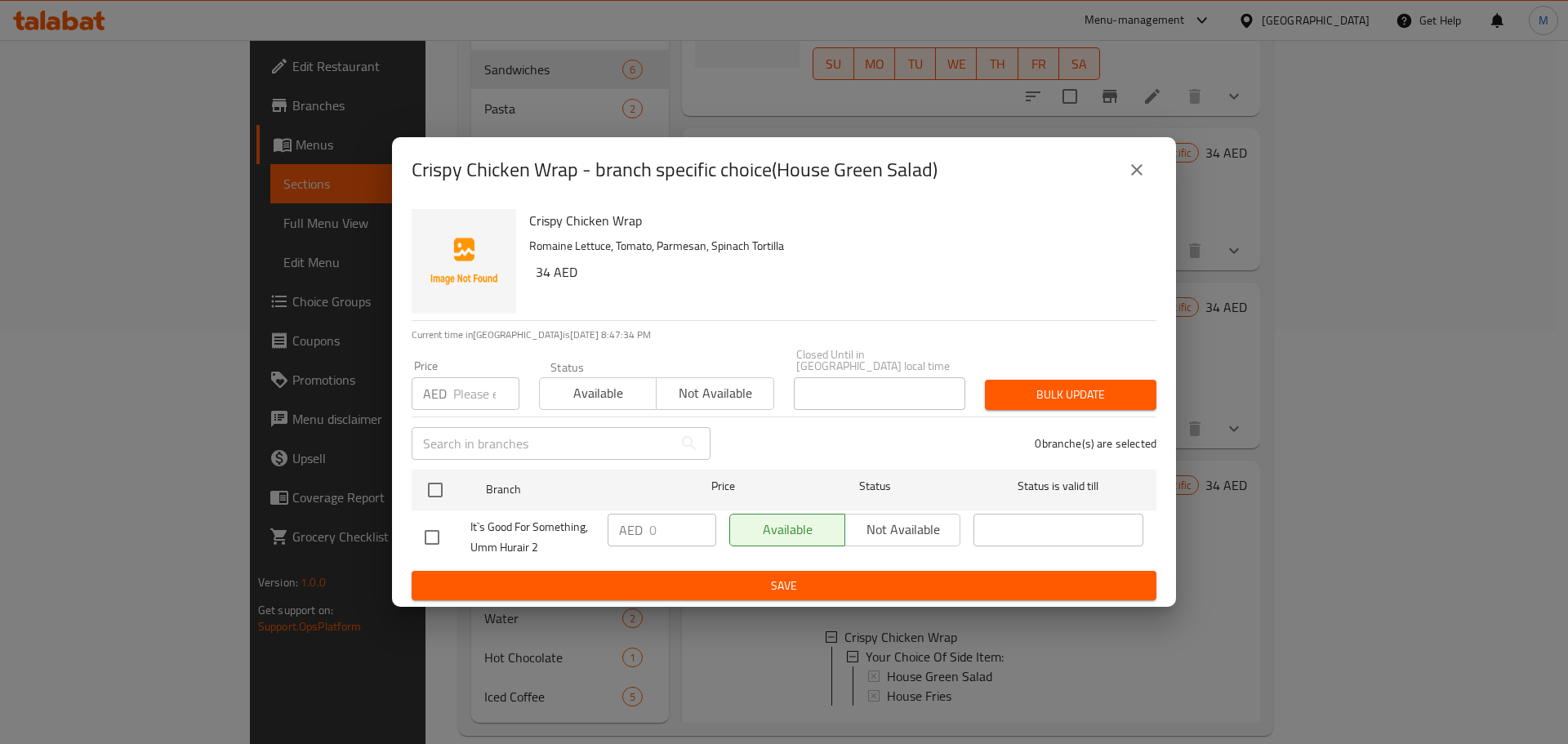
click at [1148, 171] on button "close" at bounding box center [1136, 169] width 39 height 39
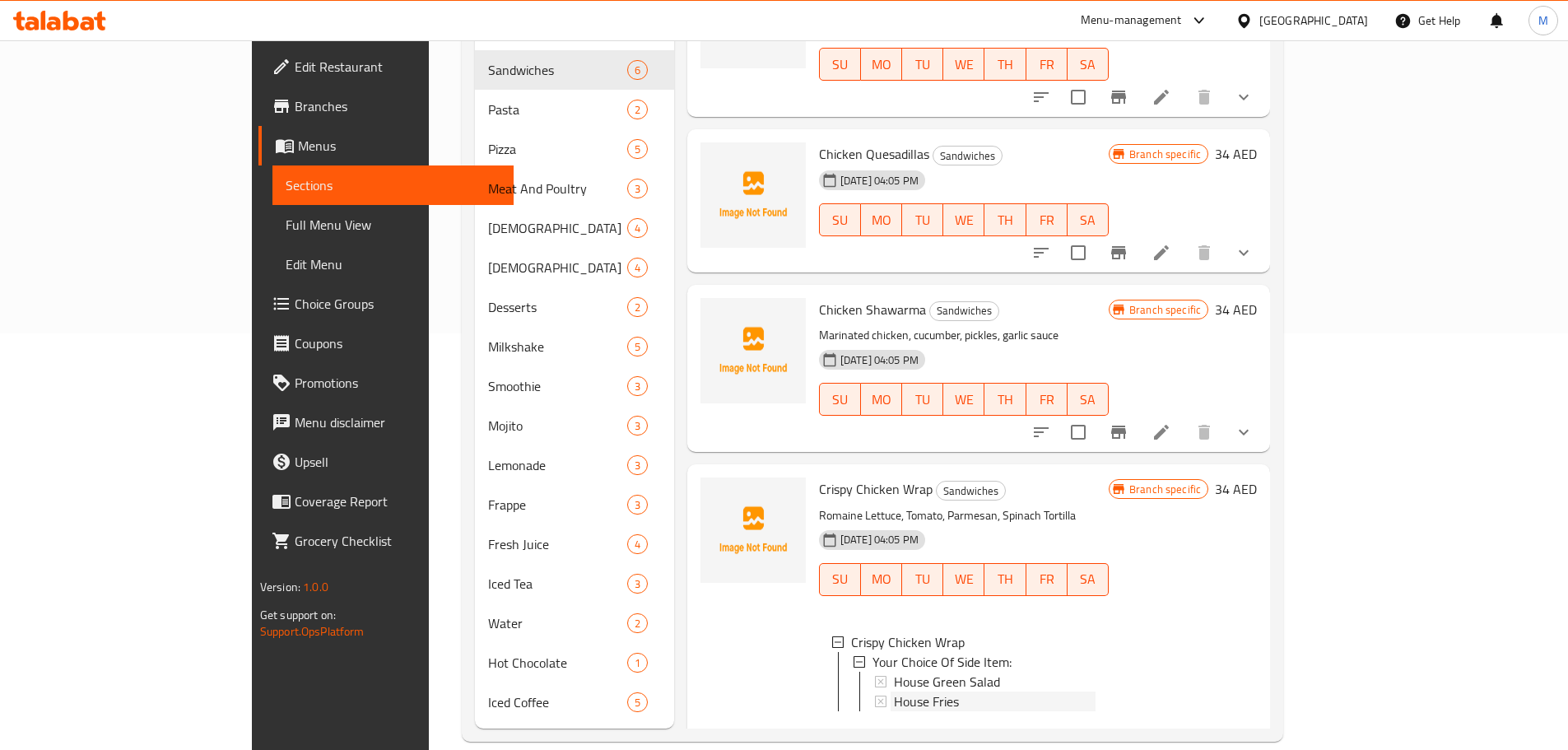
click at [913, 692] on div "House Fries" at bounding box center [994, 702] width 201 height 20
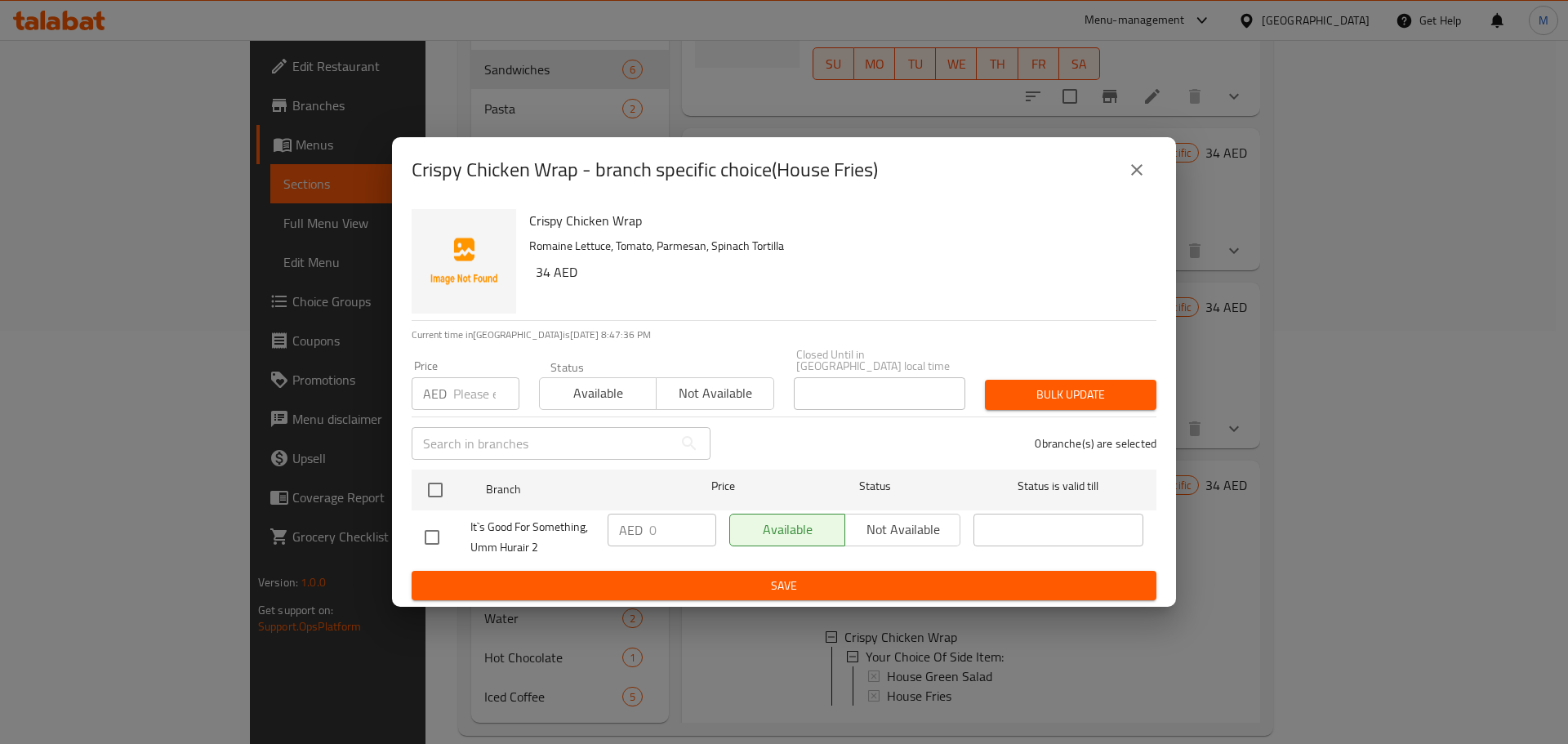
click at [1142, 175] on icon "close" at bounding box center [1137, 170] width 20 height 20
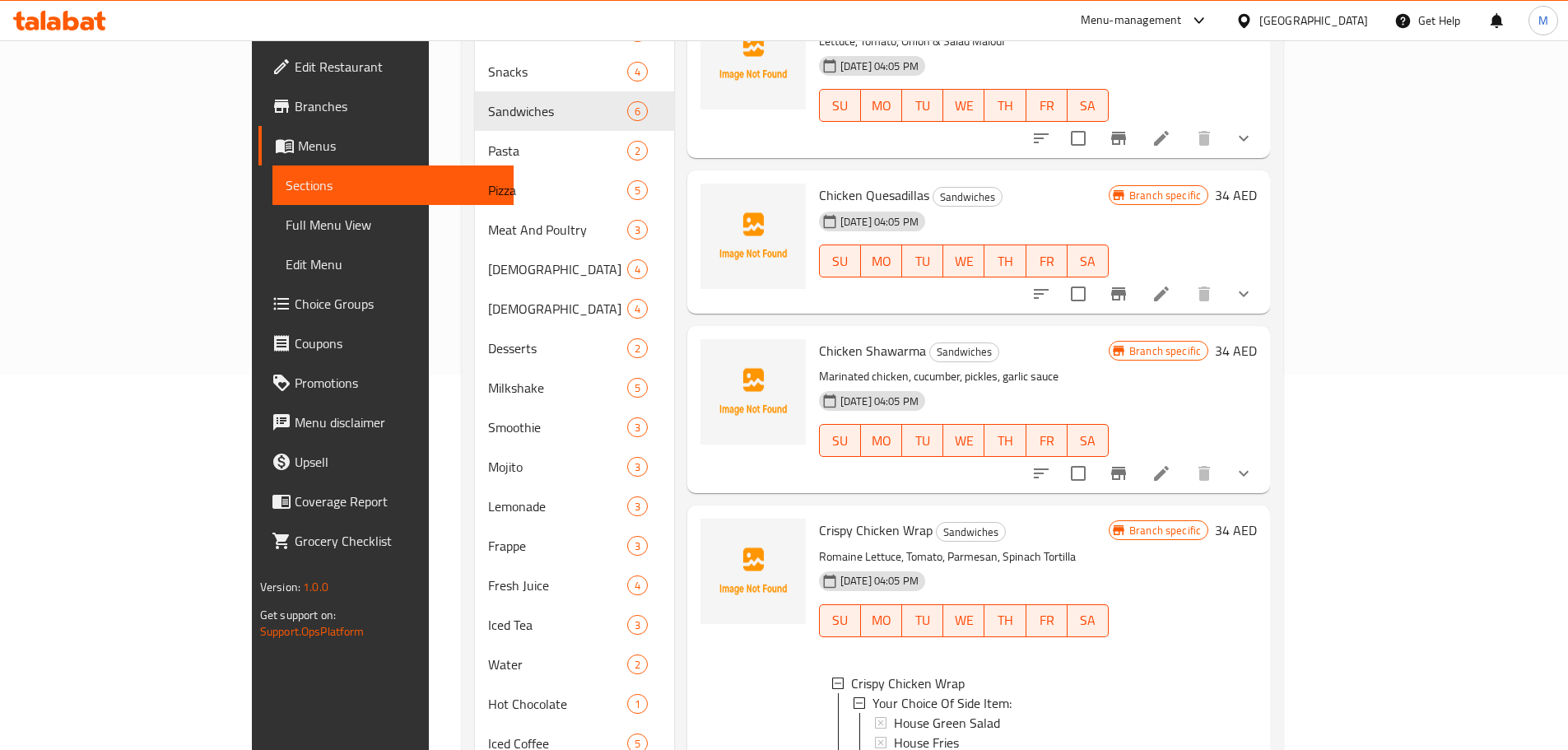
scroll to position [252, 0]
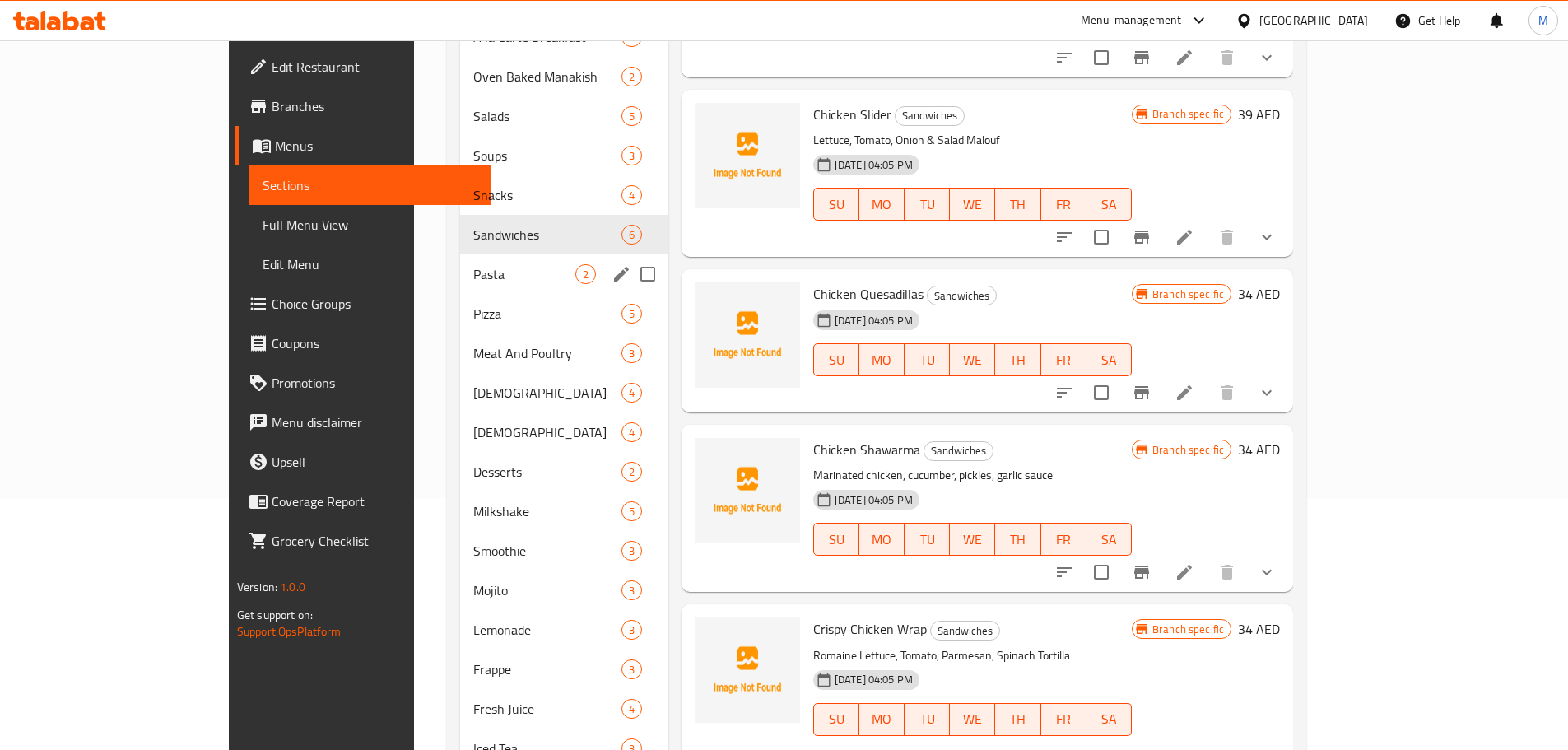
click at [474, 264] on span "Pasta" at bounding box center [525, 274] width 102 height 20
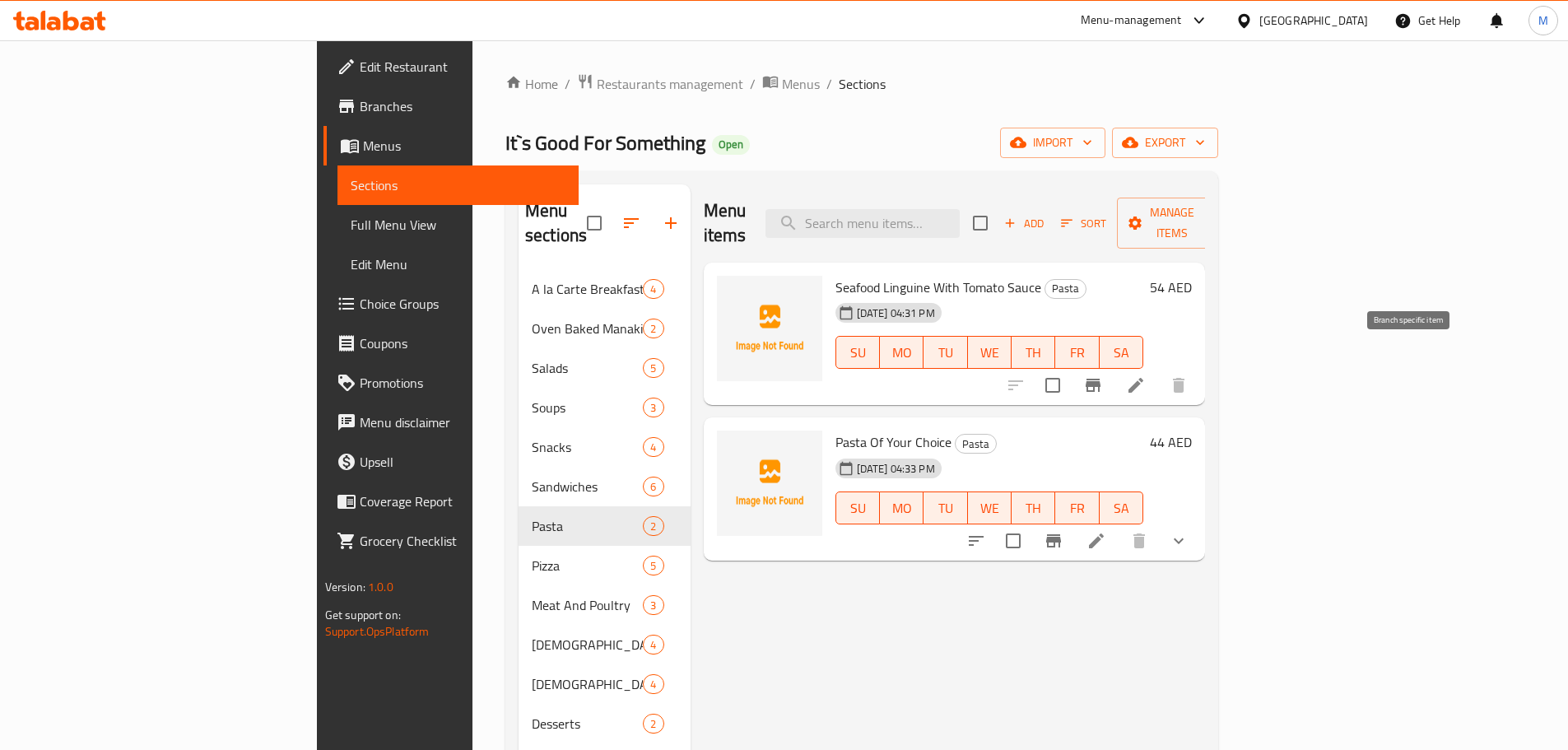
click at [1103, 375] on icon "Branch-specific-item" at bounding box center [1093, 385] width 20 height 20
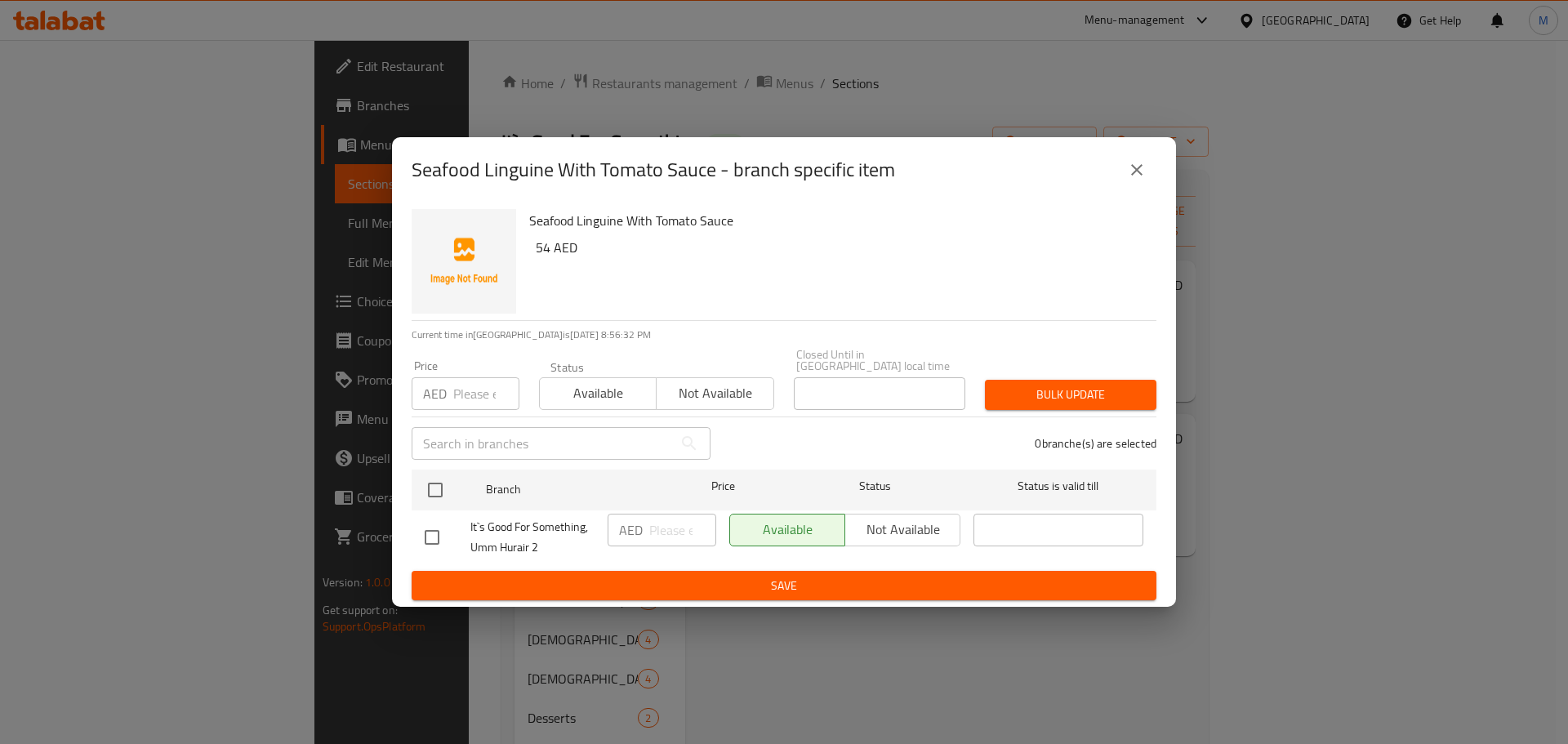
click at [535, 527] on span "It`s Good For Something, Umm Hurair 2" at bounding box center [531, 537] width 124 height 41
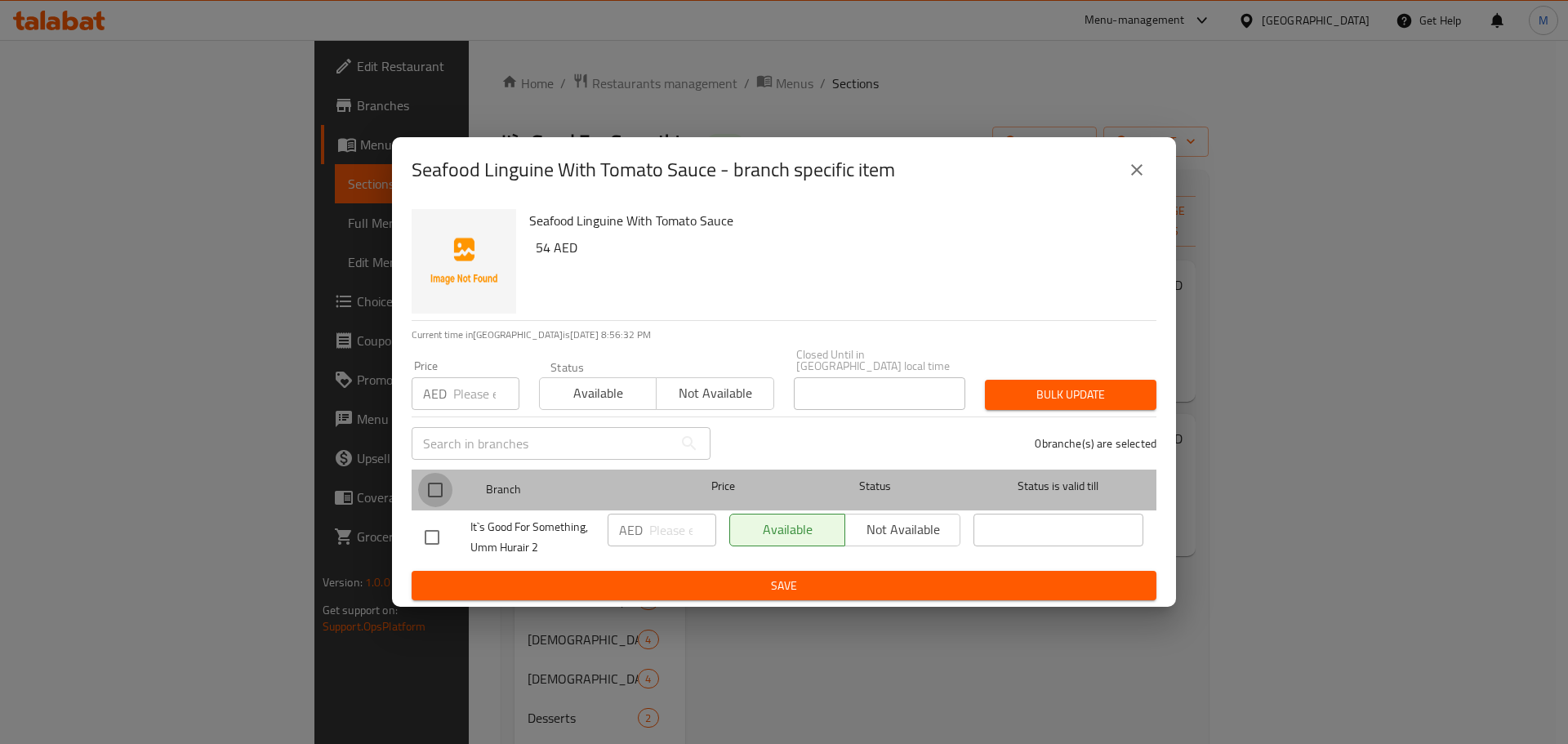
click at [423, 497] on input "checkbox" at bounding box center [436, 490] width 34 height 34
checkbox input "true"
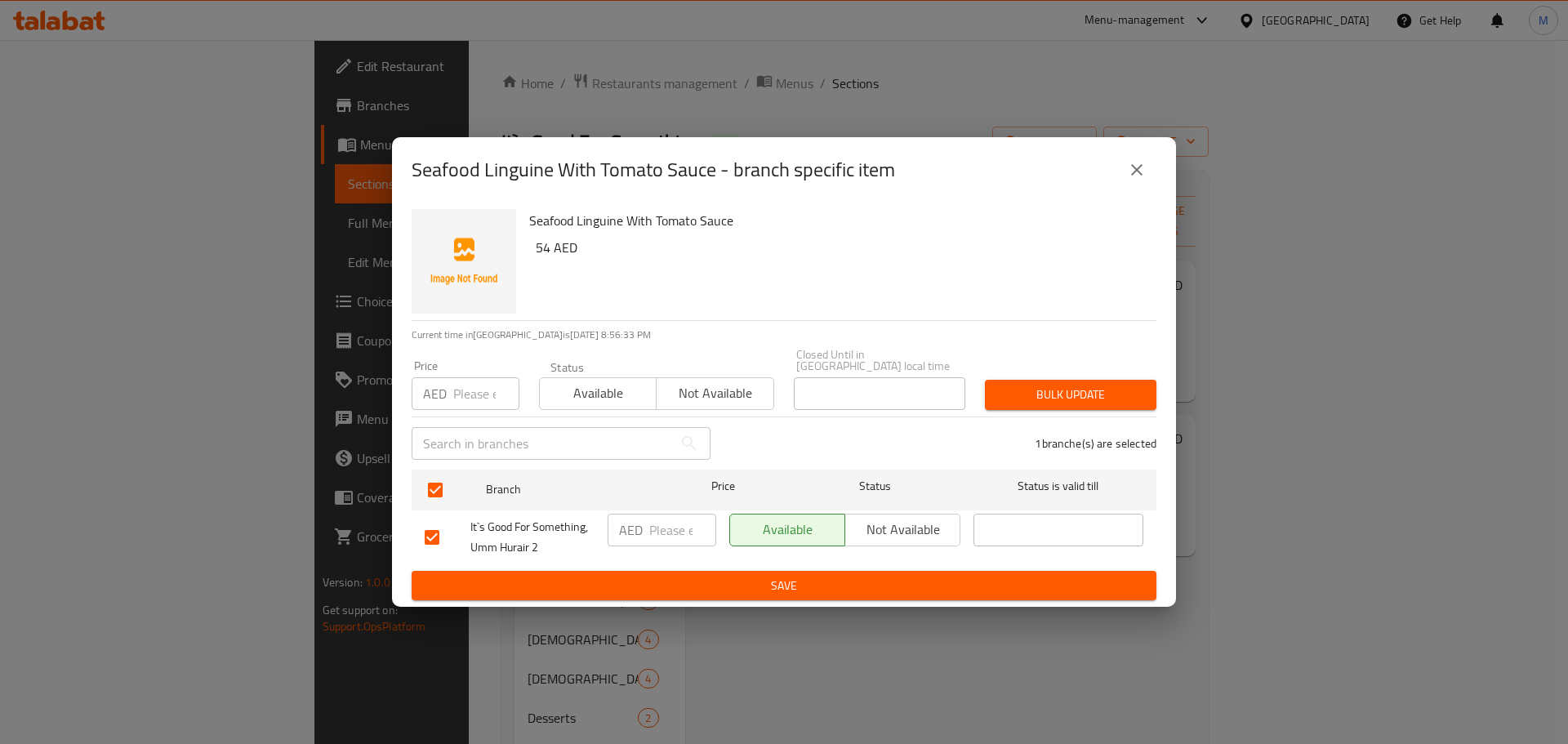
click at [668, 531] on input "number" at bounding box center [682, 530] width 67 height 33
paste input "54"
type input "54"
click at [675, 600] on button "Save" at bounding box center [784, 586] width 745 height 30
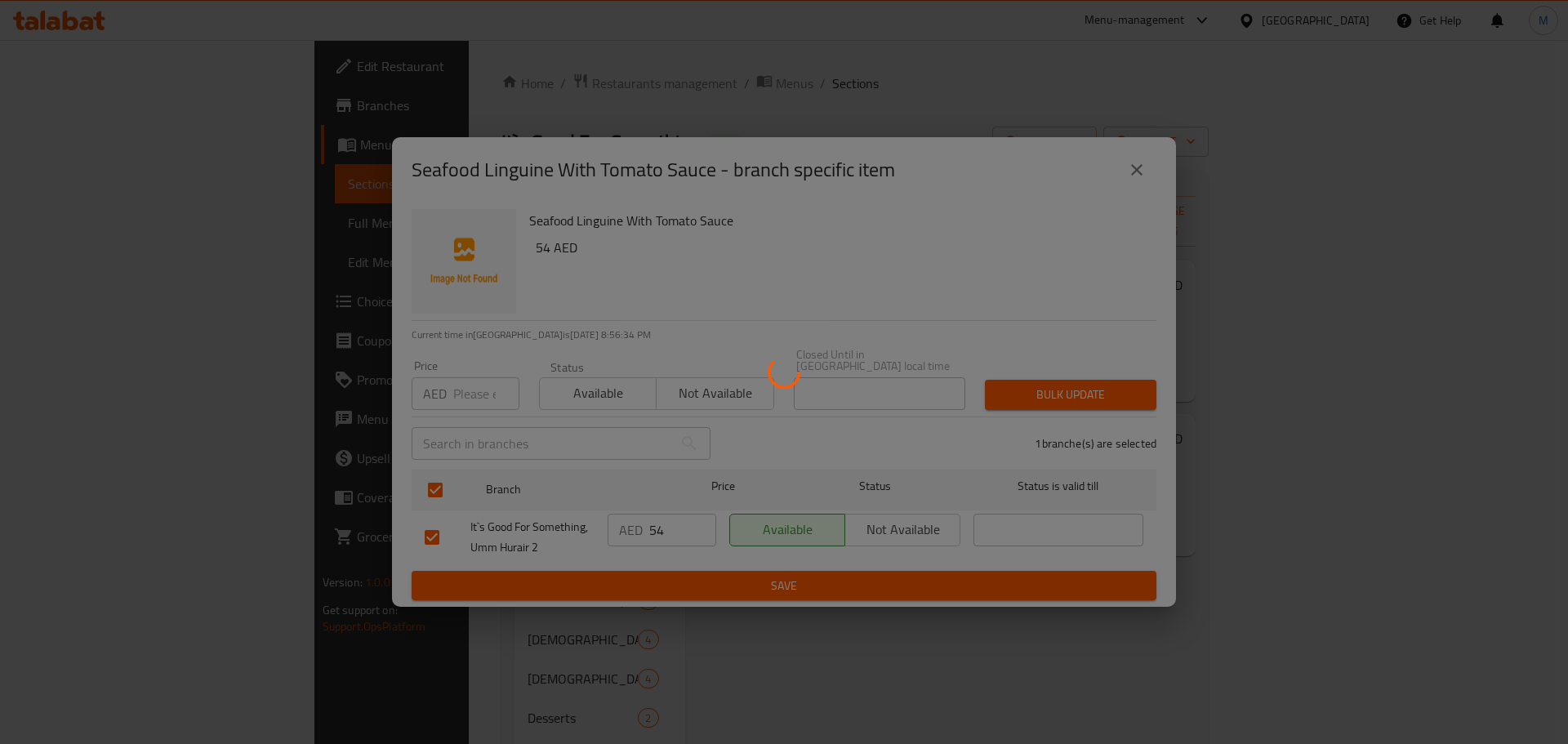
click at [679, 583] on div at bounding box center [784, 372] width 1568 height 744
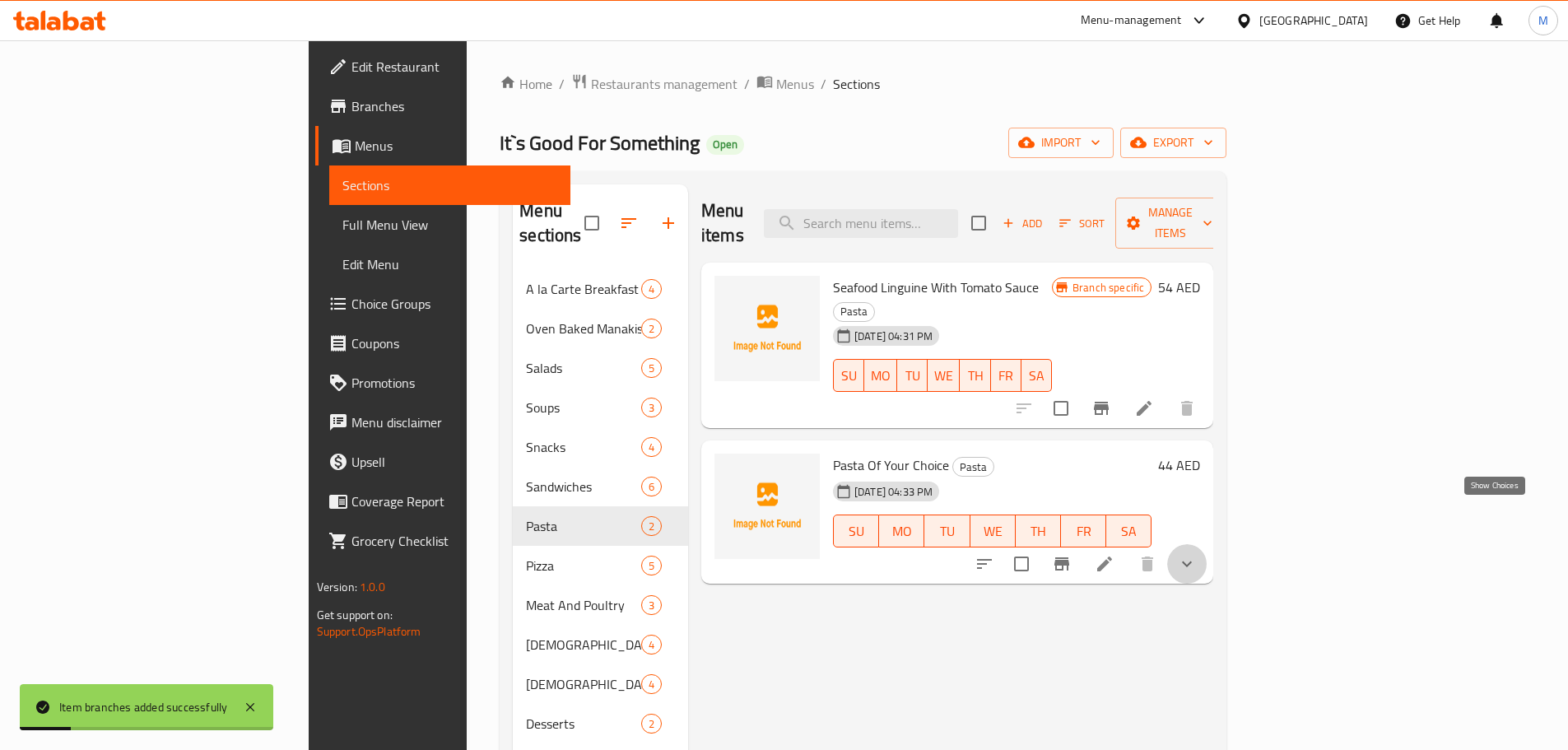
click at [1197, 554] on icon "show more" at bounding box center [1187, 564] width 20 height 20
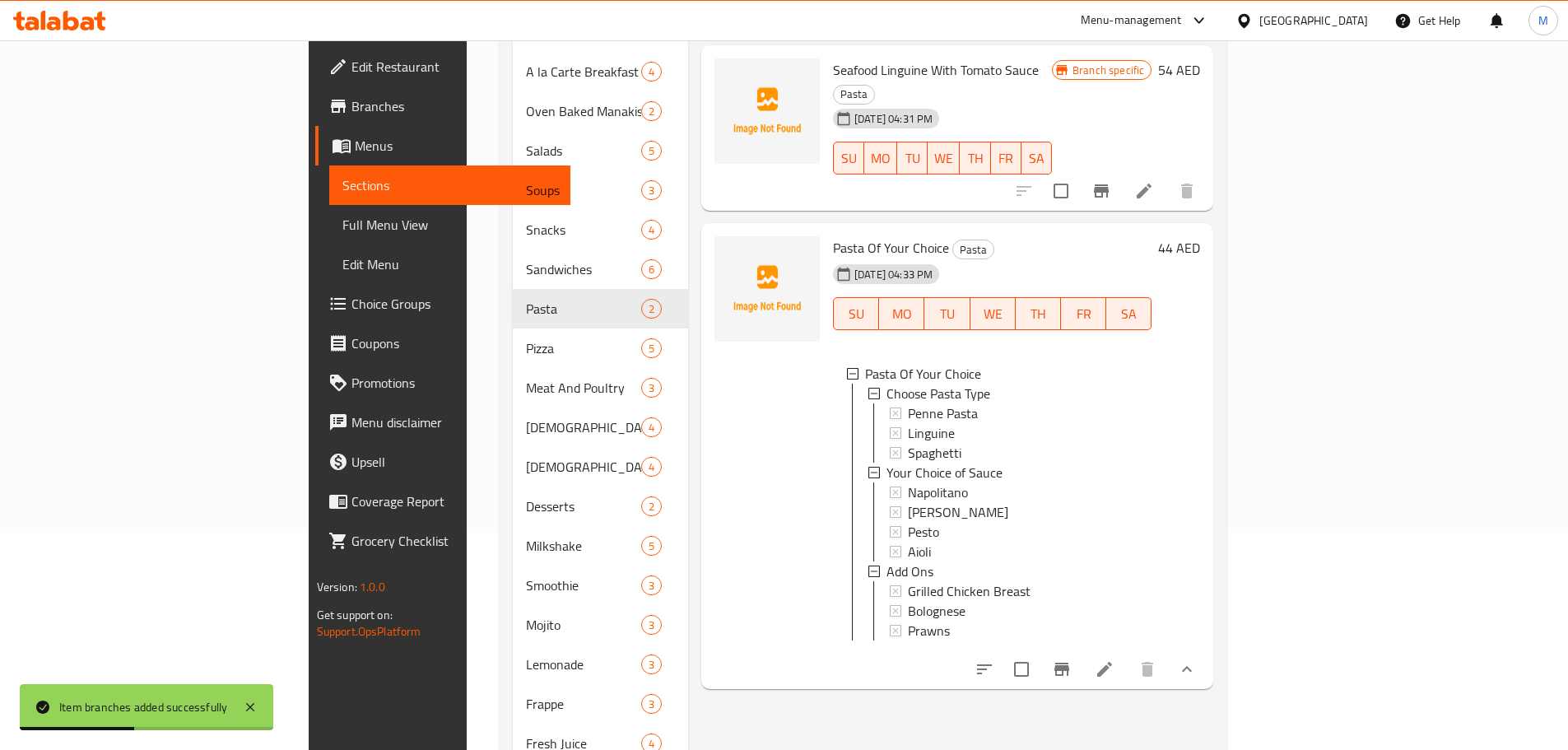
scroll to position [247, 0]
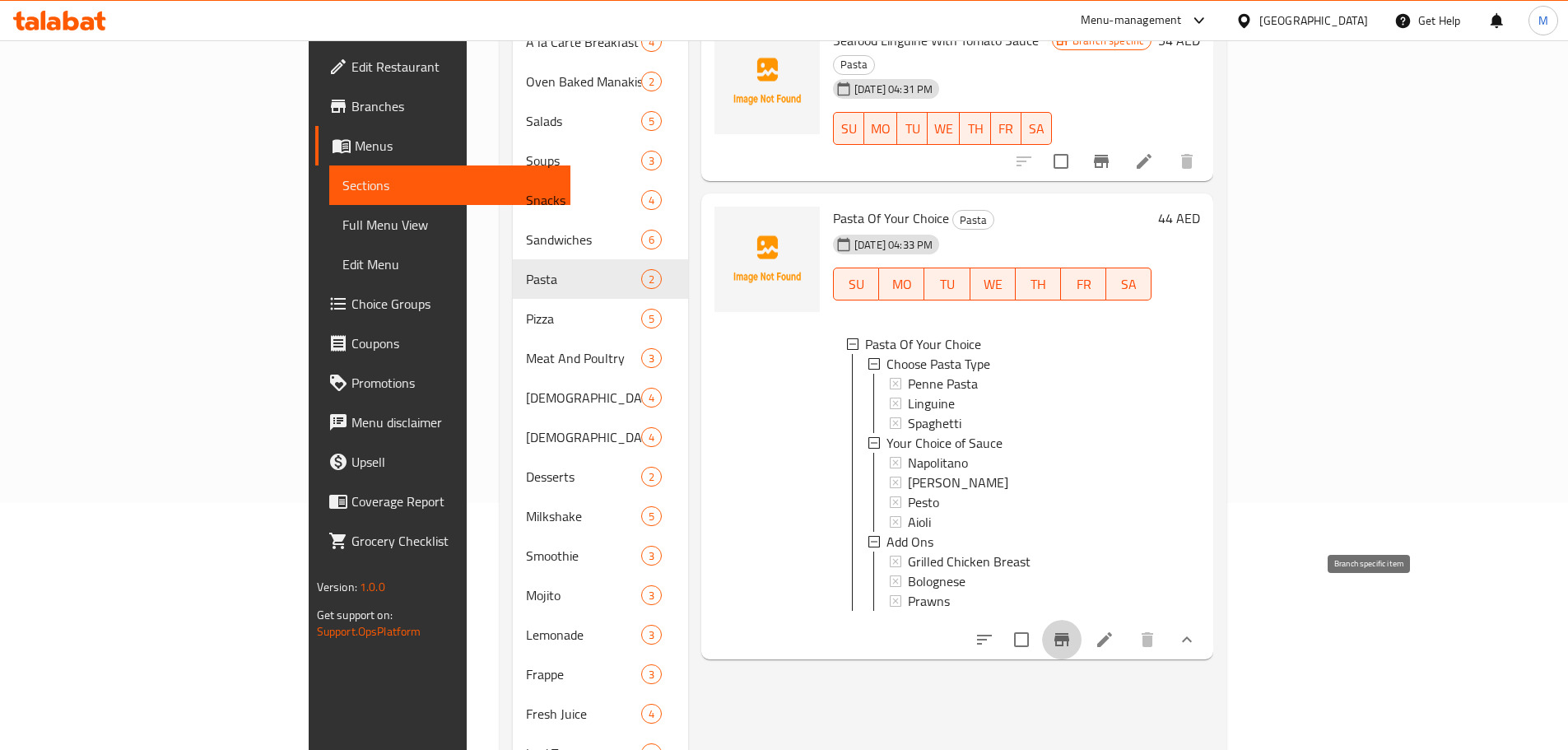
click at [1070, 633] on icon "Branch-specific-item" at bounding box center [1062, 640] width 15 height 13
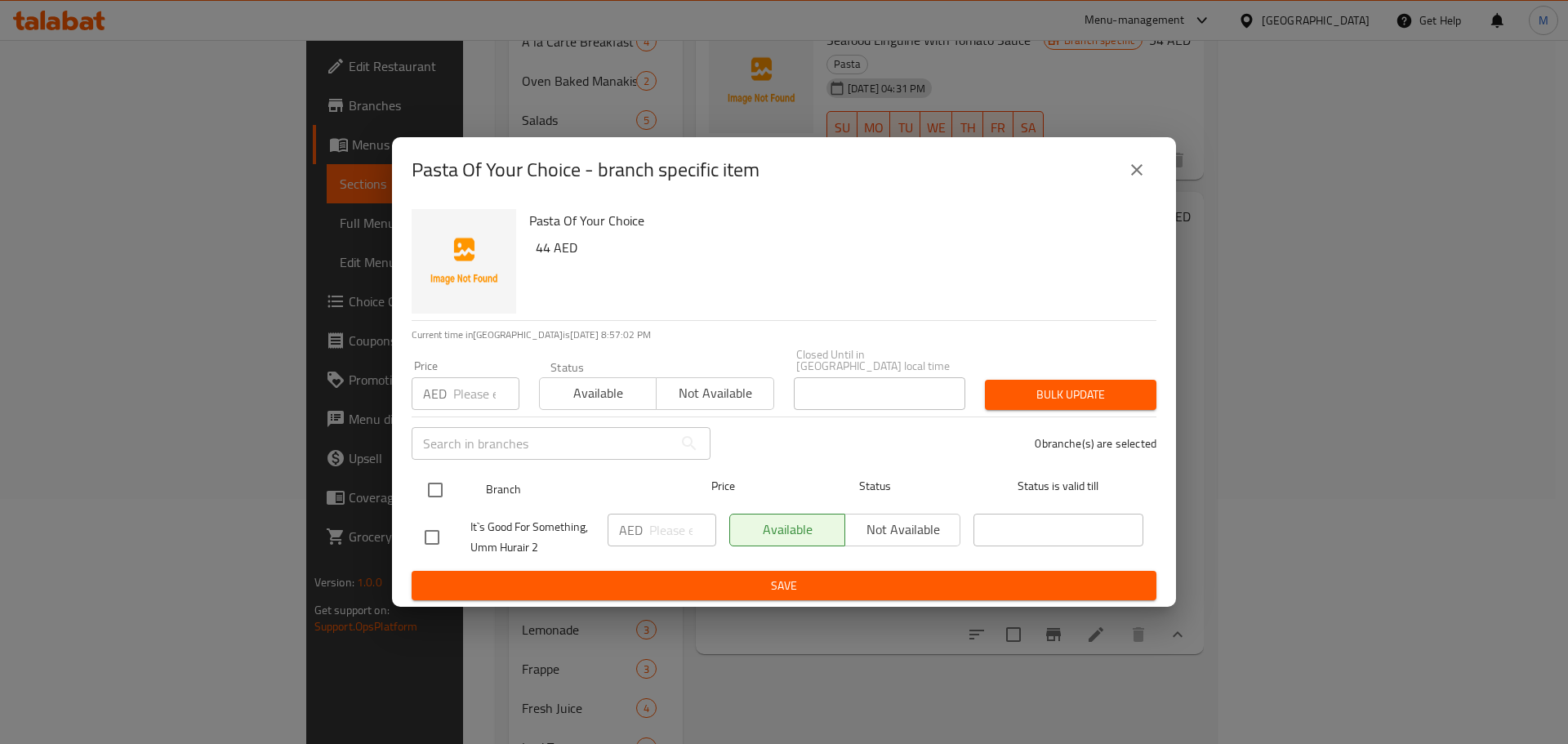
click at [434, 486] on input "checkbox" at bounding box center [436, 490] width 34 height 34
checkbox input "true"
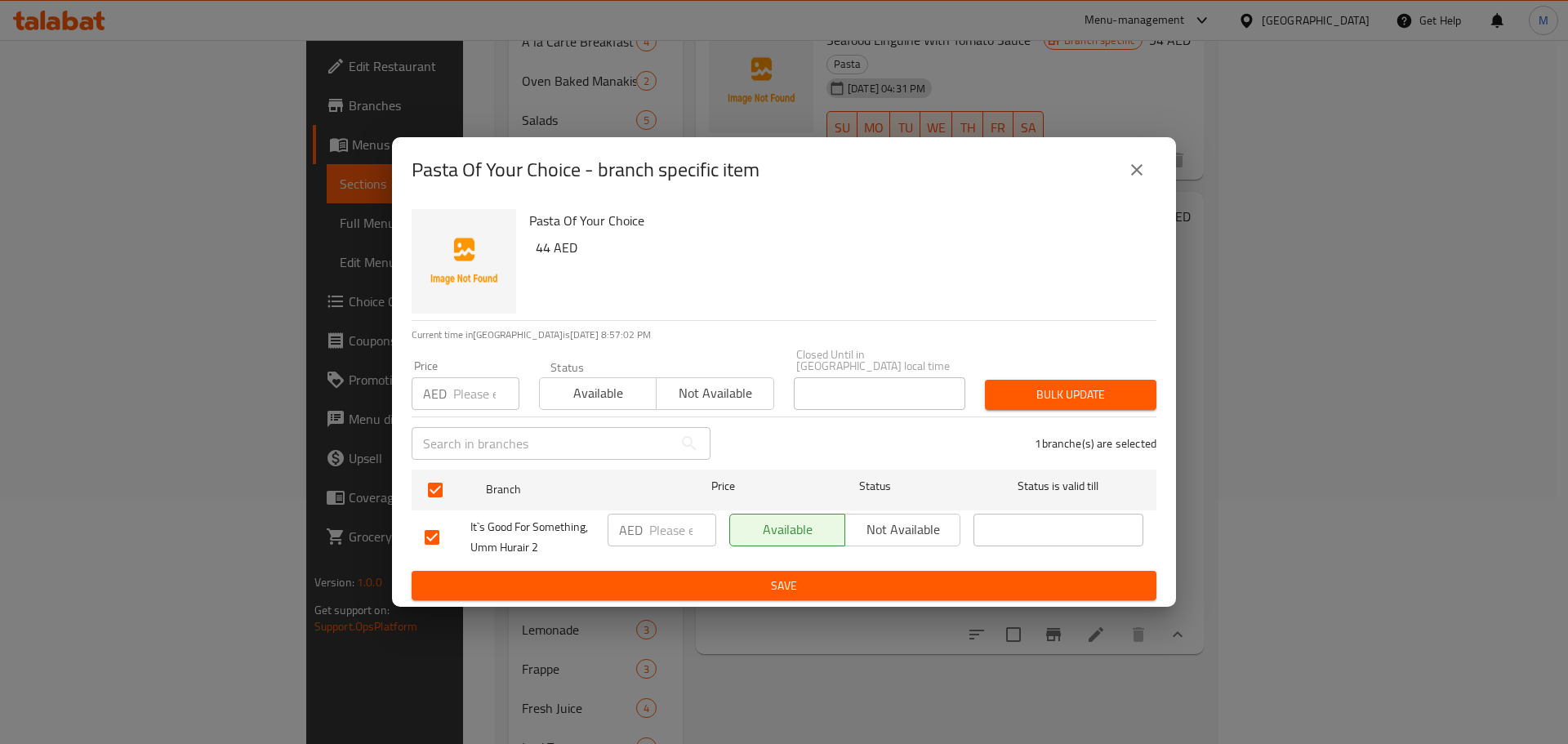
click at [683, 530] on input "number" at bounding box center [682, 530] width 67 height 33
paste input "44"
type input "44"
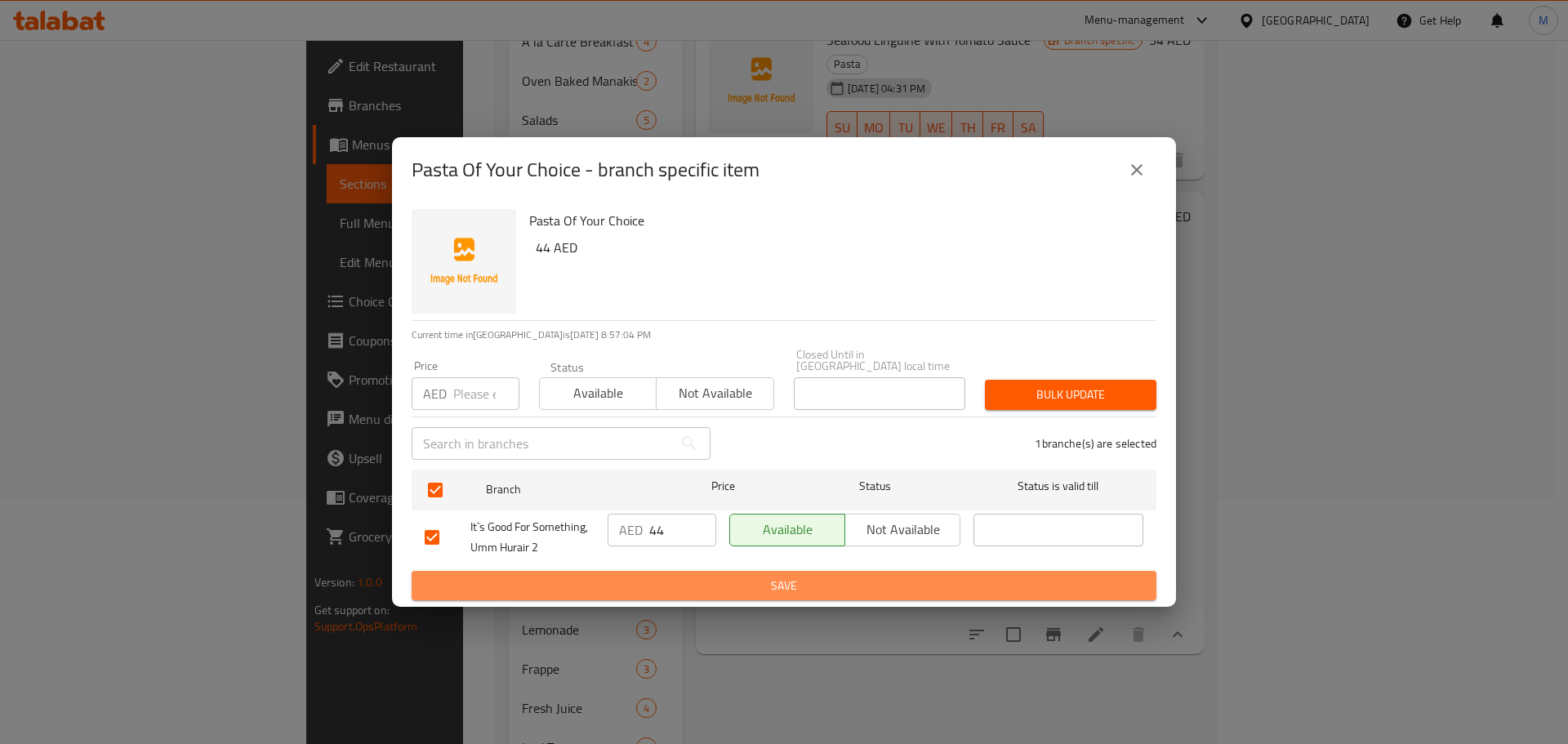
click at [692, 589] on span "Save" at bounding box center [784, 586] width 718 height 21
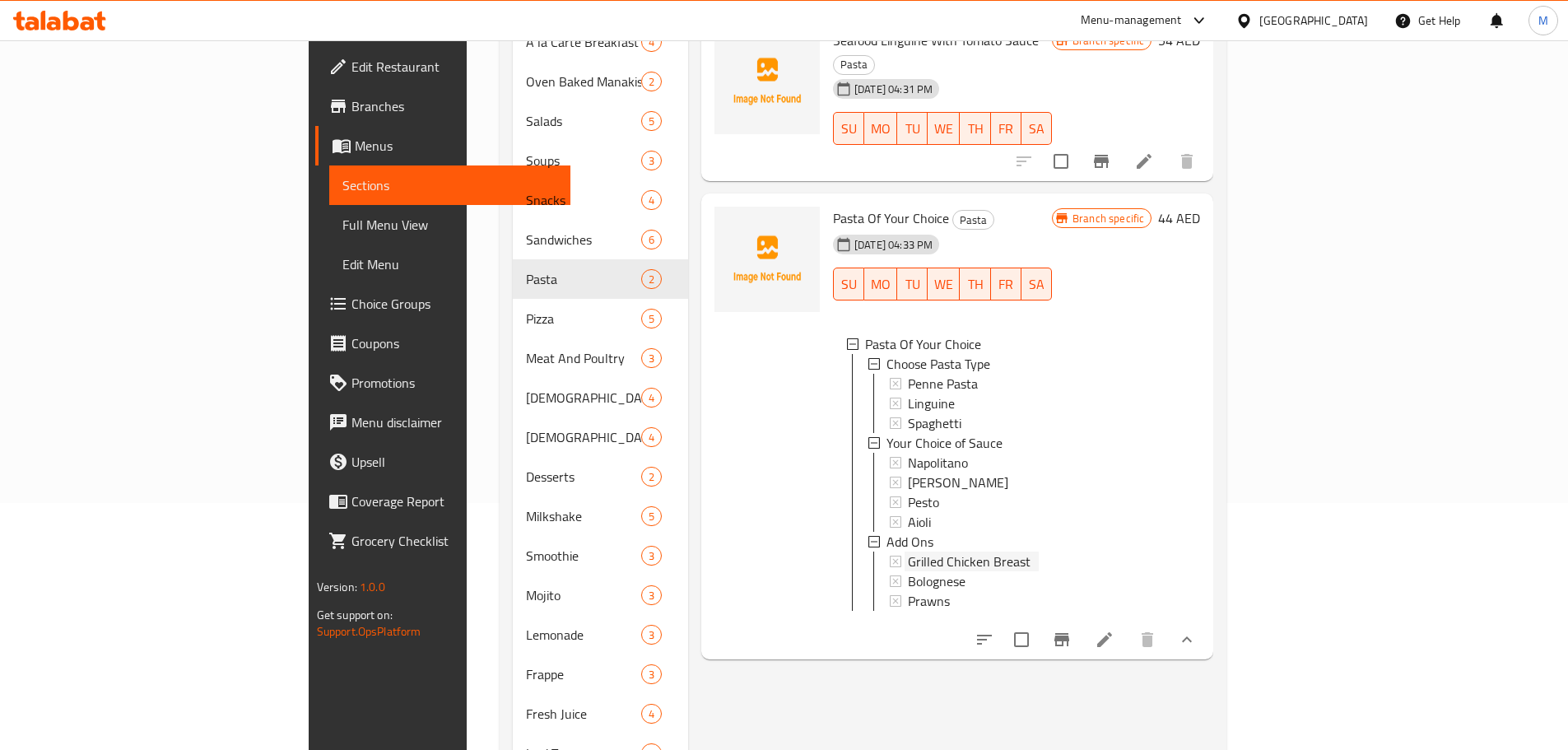
click at [952, 551] on div "Grilled Chicken Breast" at bounding box center [974, 561] width 131 height 20
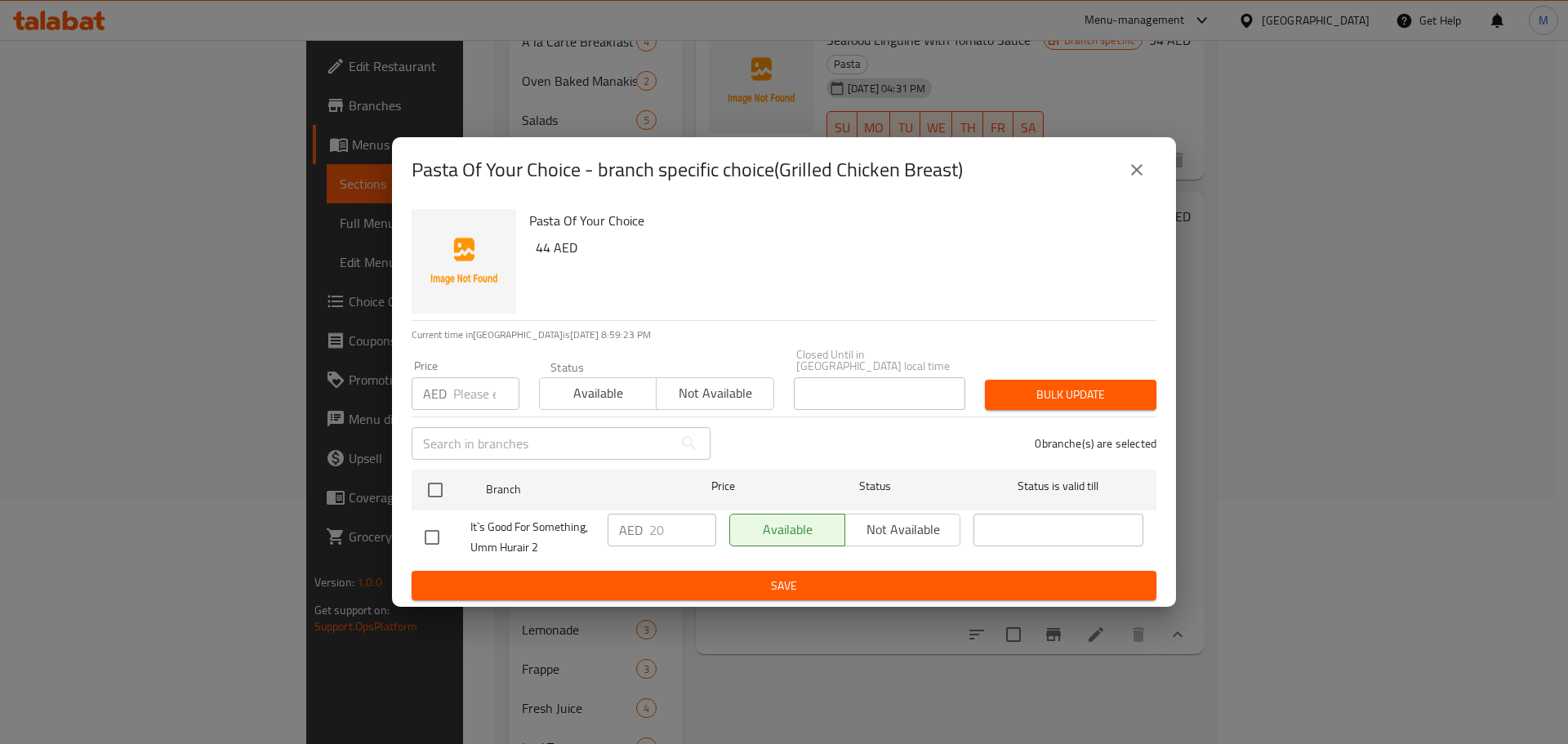
click at [1136, 170] on icon "close" at bounding box center [1136, 170] width 12 height 12
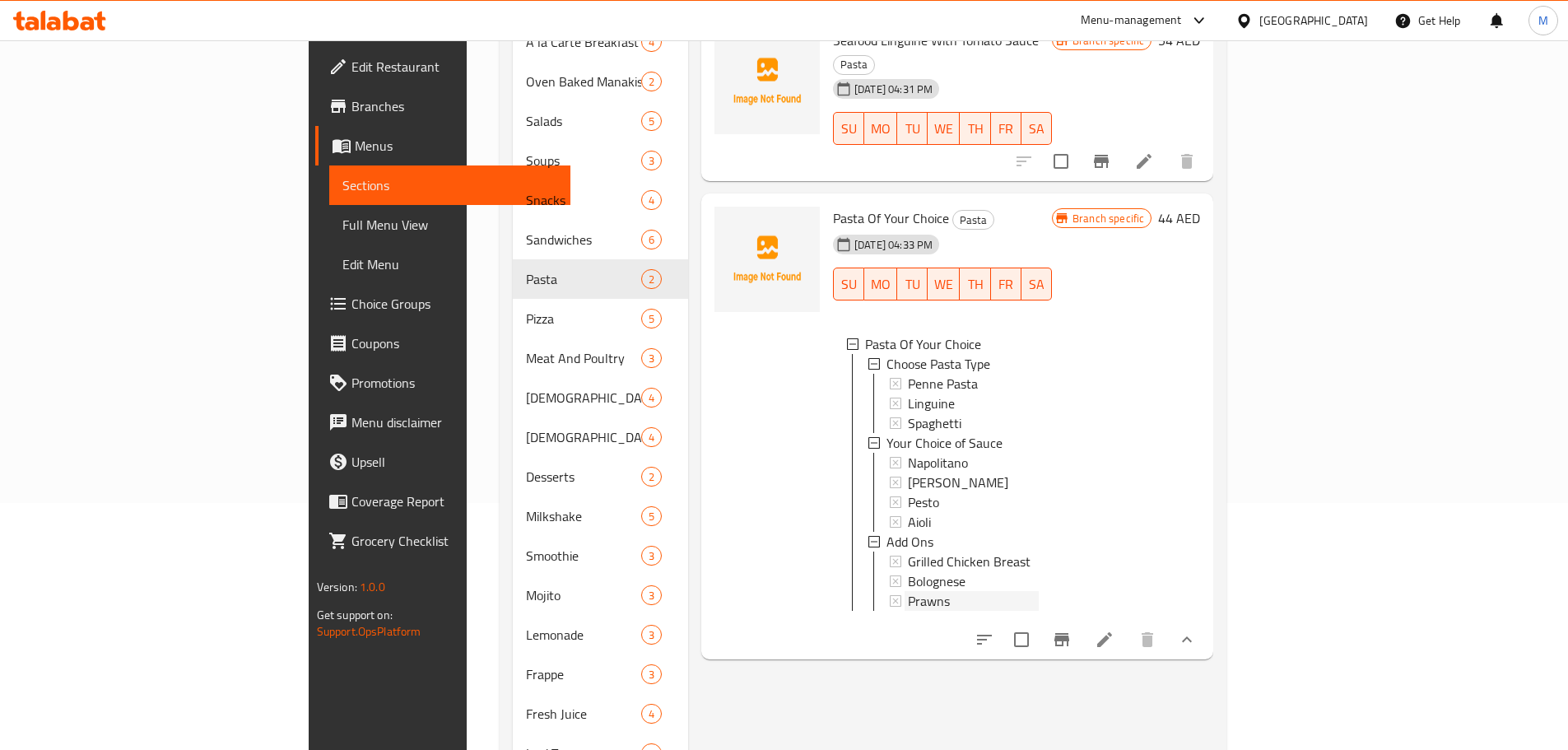
click at [908, 591] on div "Prawns" at bounding box center [974, 601] width 131 height 20
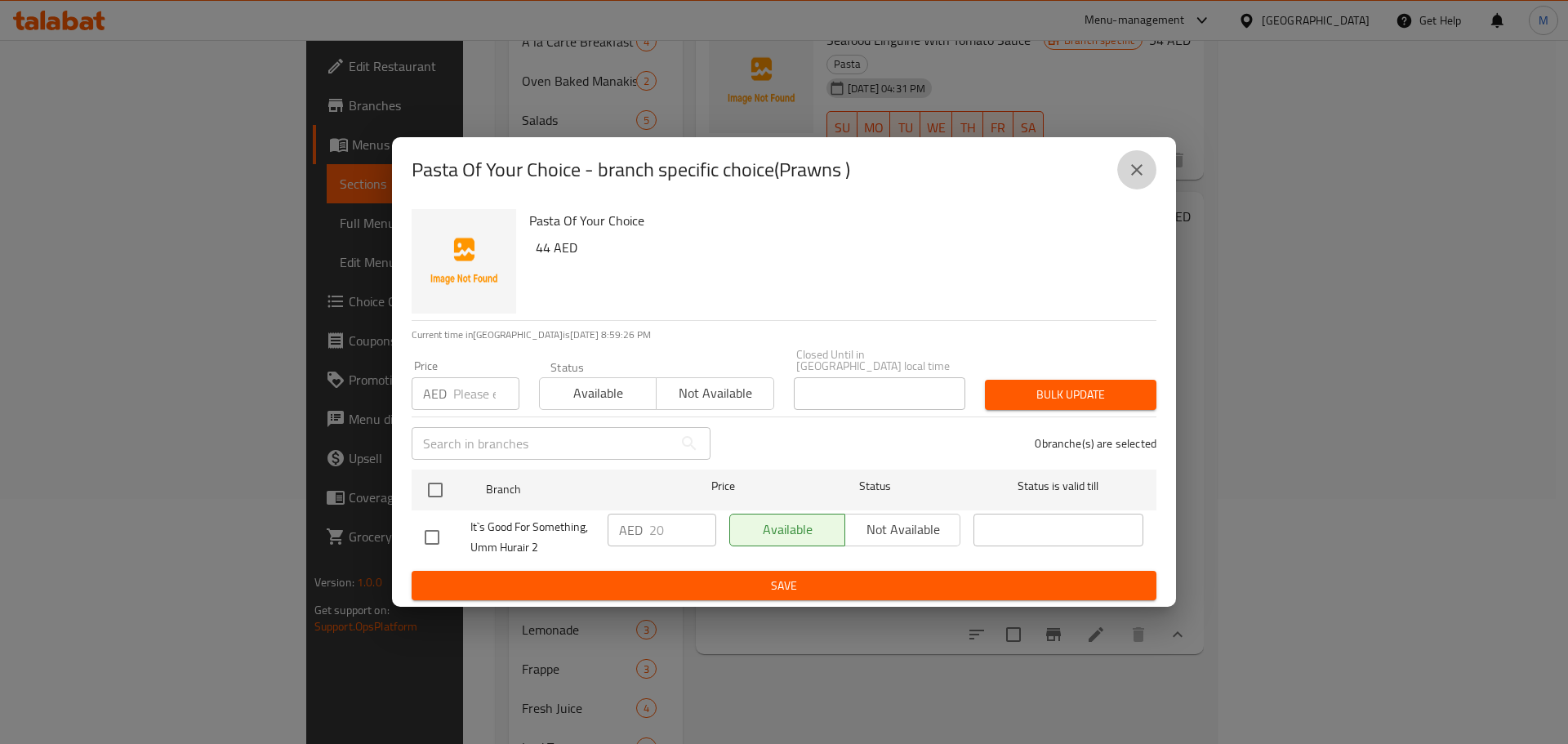
click at [1143, 174] on icon "close" at bounding box center [1137, 170] width 20 height 20
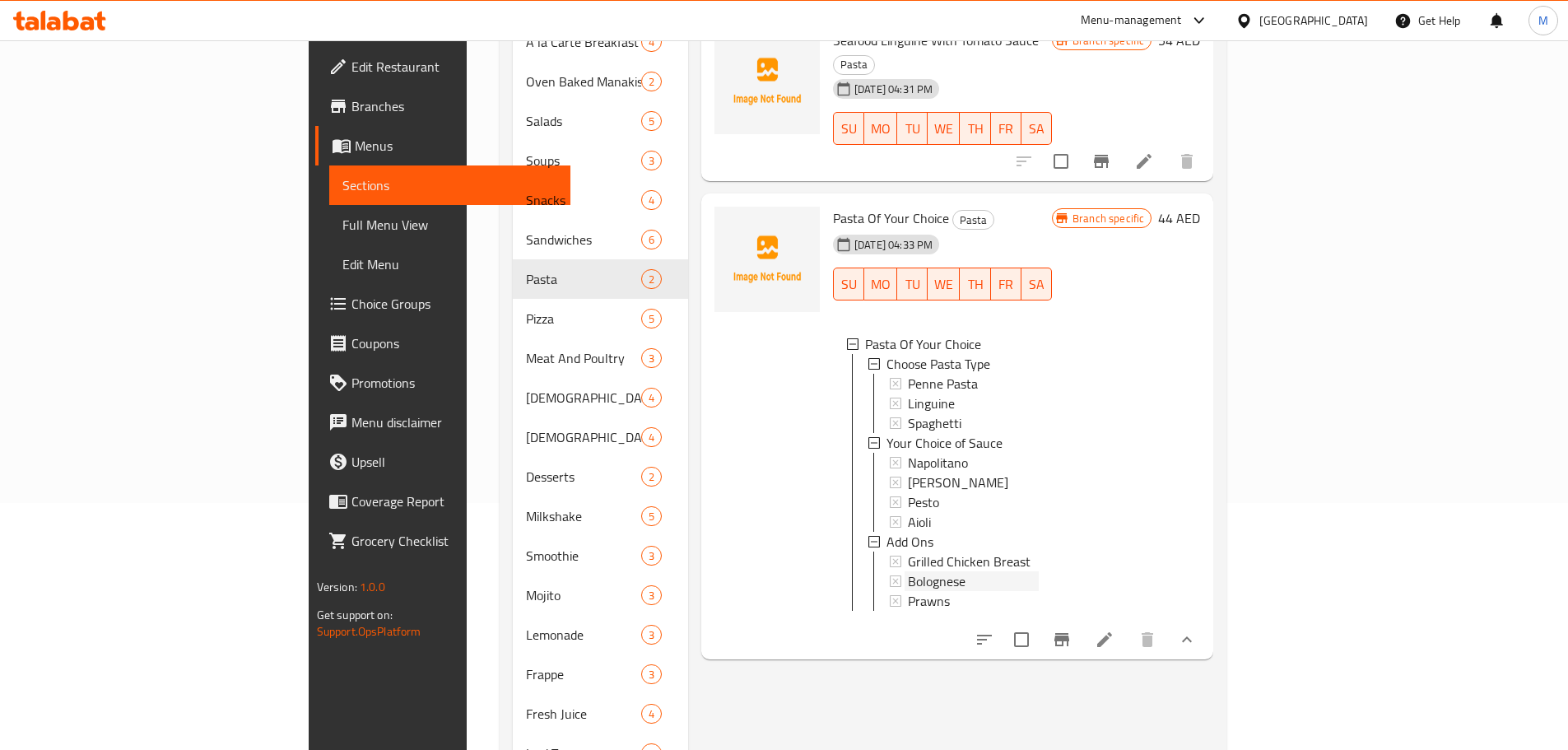
click at [908, 571] on span "Bolognese" at bounding box center [937, 581] width 57 height 20
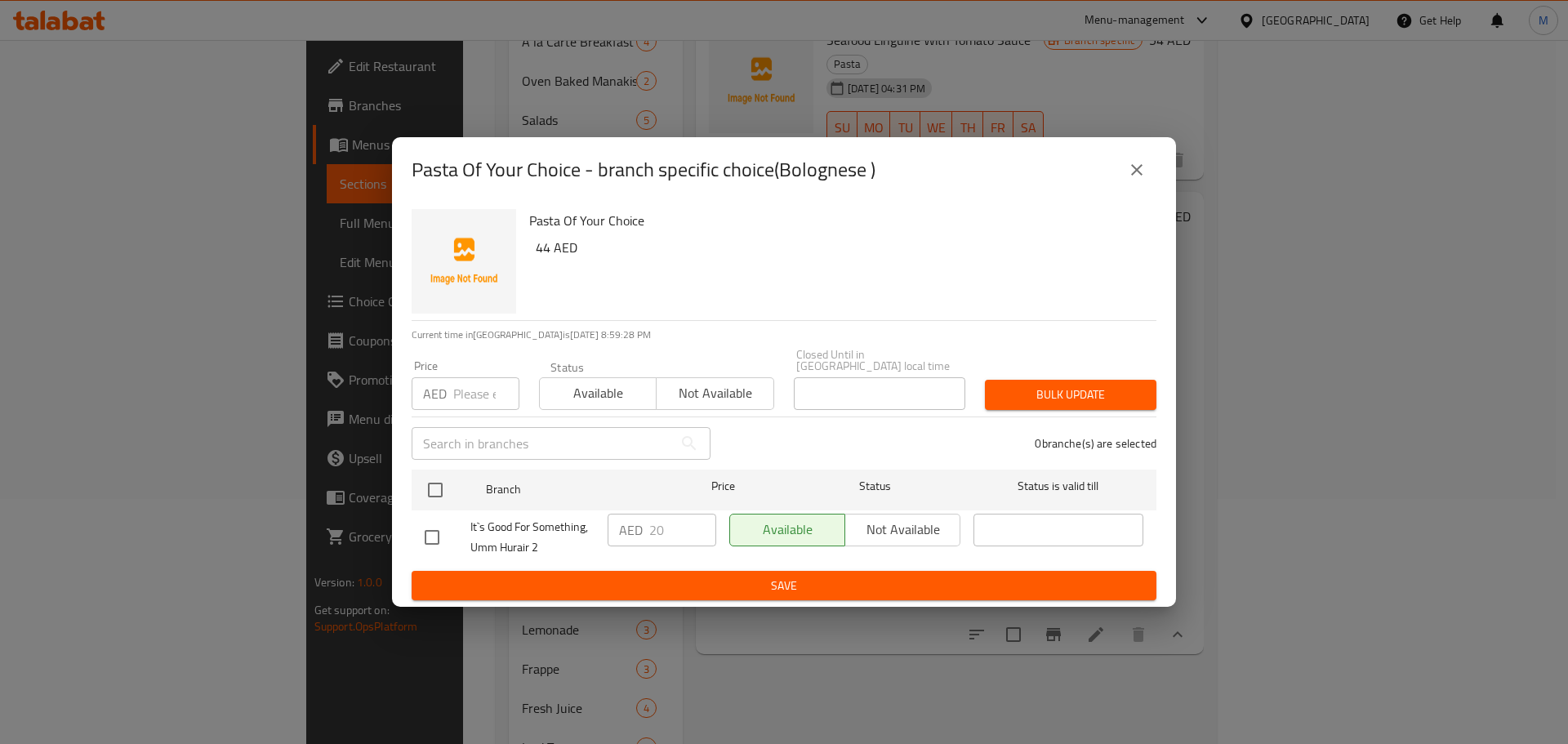
click at [1146, 170] on icon "close" at bounding box center [1137, 170] width 20 height 20
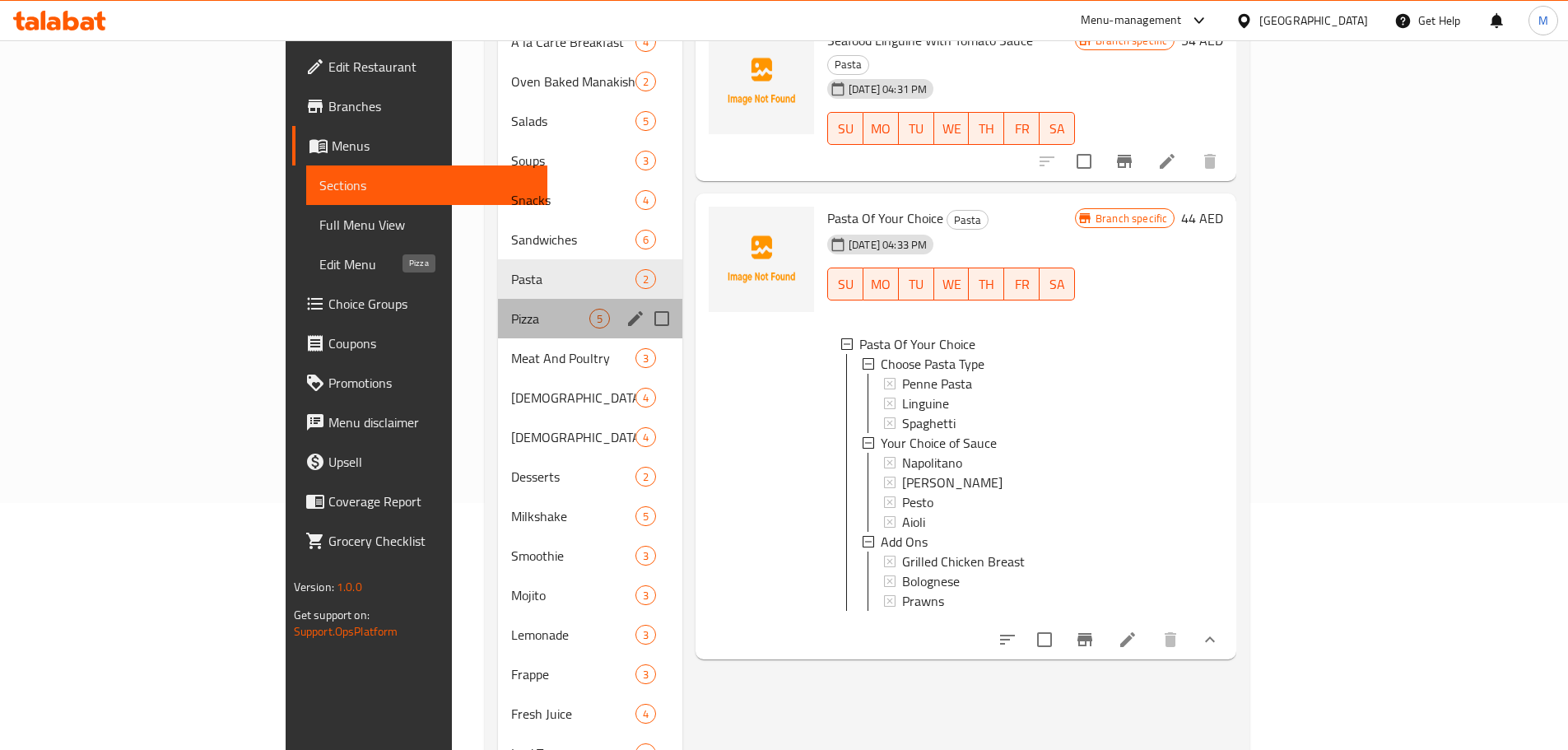
click at [511, 309] on span "Pizza" at bounding box center [550, 319] width 78 height 20
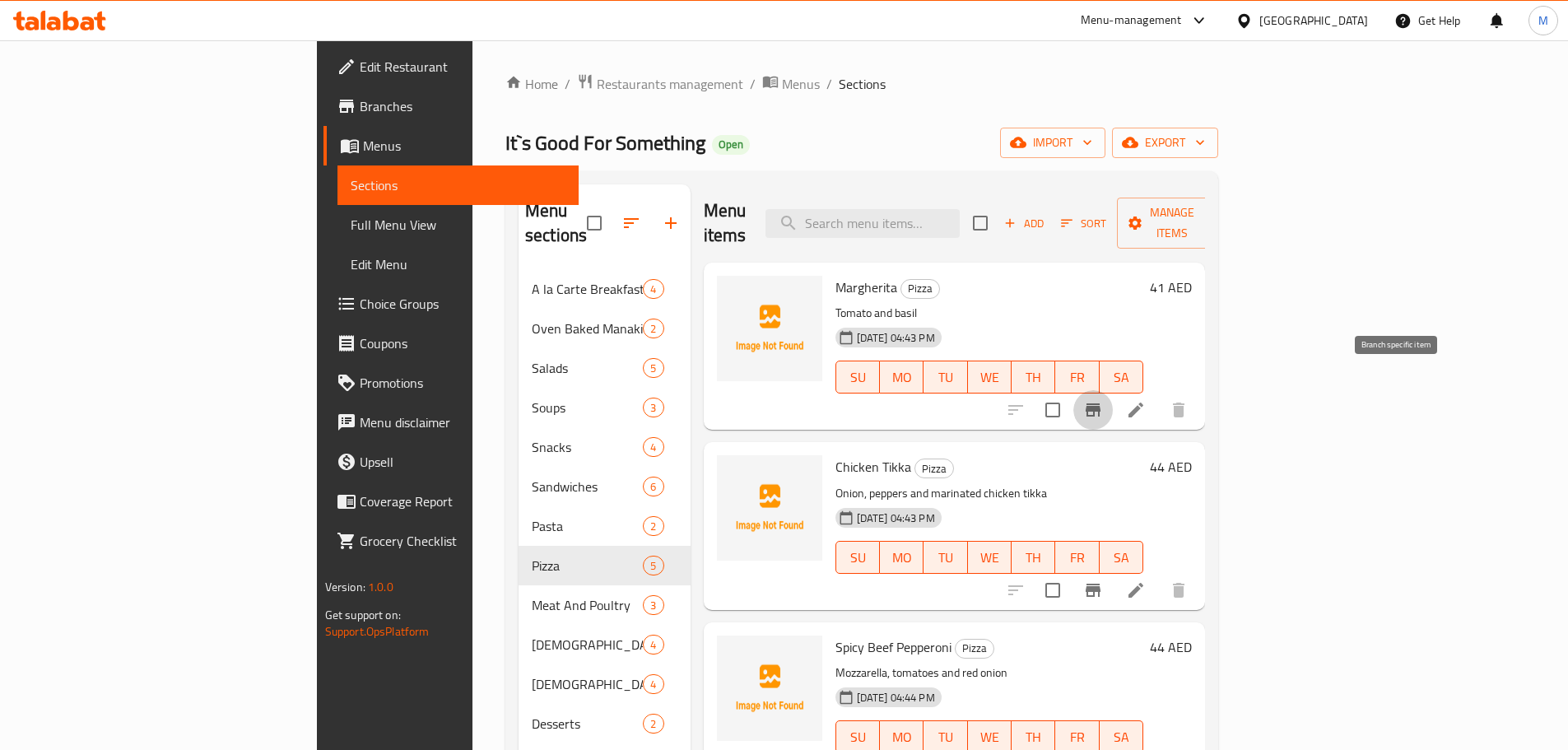
click at [1103, 400] on icon "Branch-specific-item" at bounding box center [1093, 410] width 20 height 20
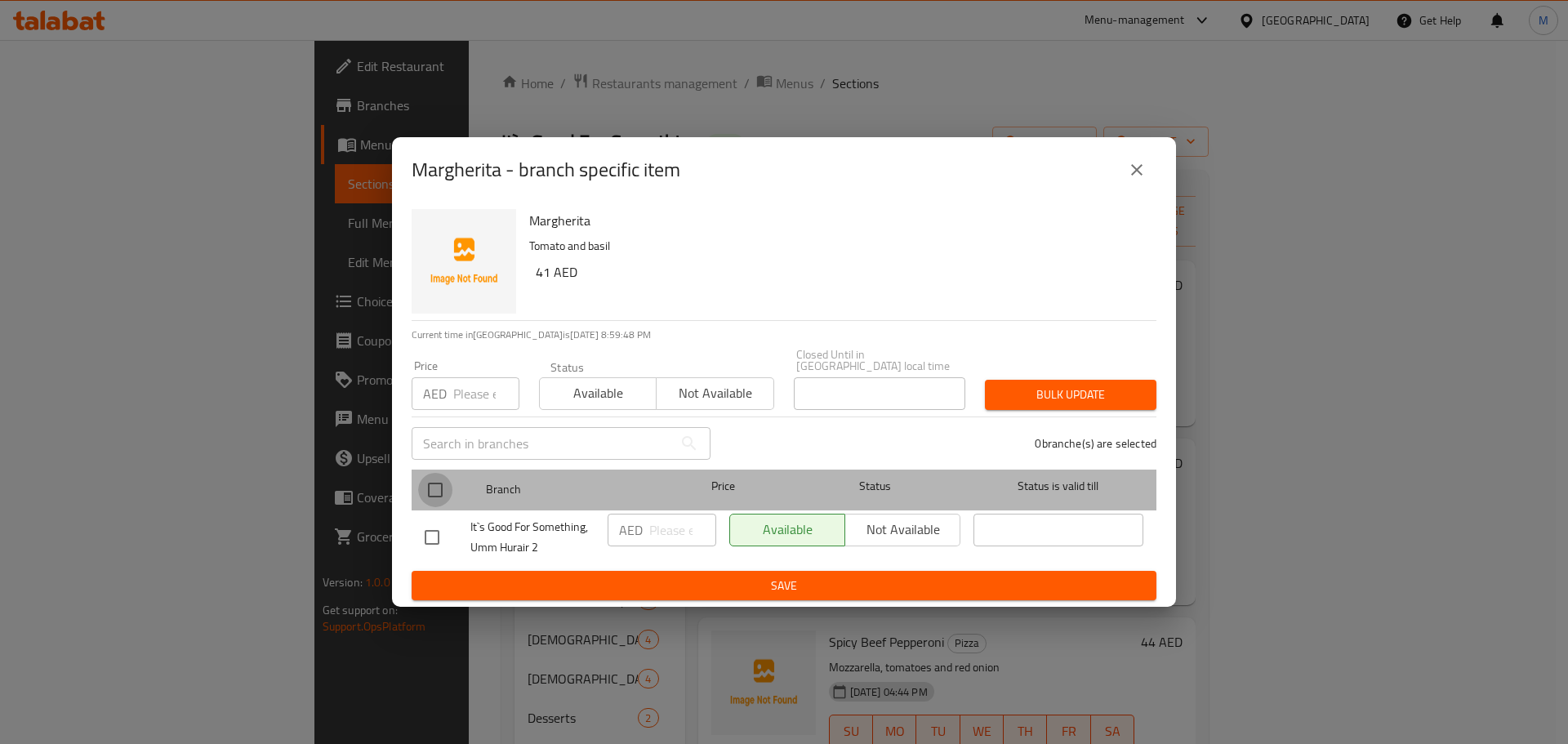
drag, startPoint x: 419, startPoint y: 488, endPoint x: 472, endPoint y: 511, distance: 57.8
click at [419, 490] on input "checkbox" at bounding box center [436, 490] width 34 height 34
checkbox input "true"
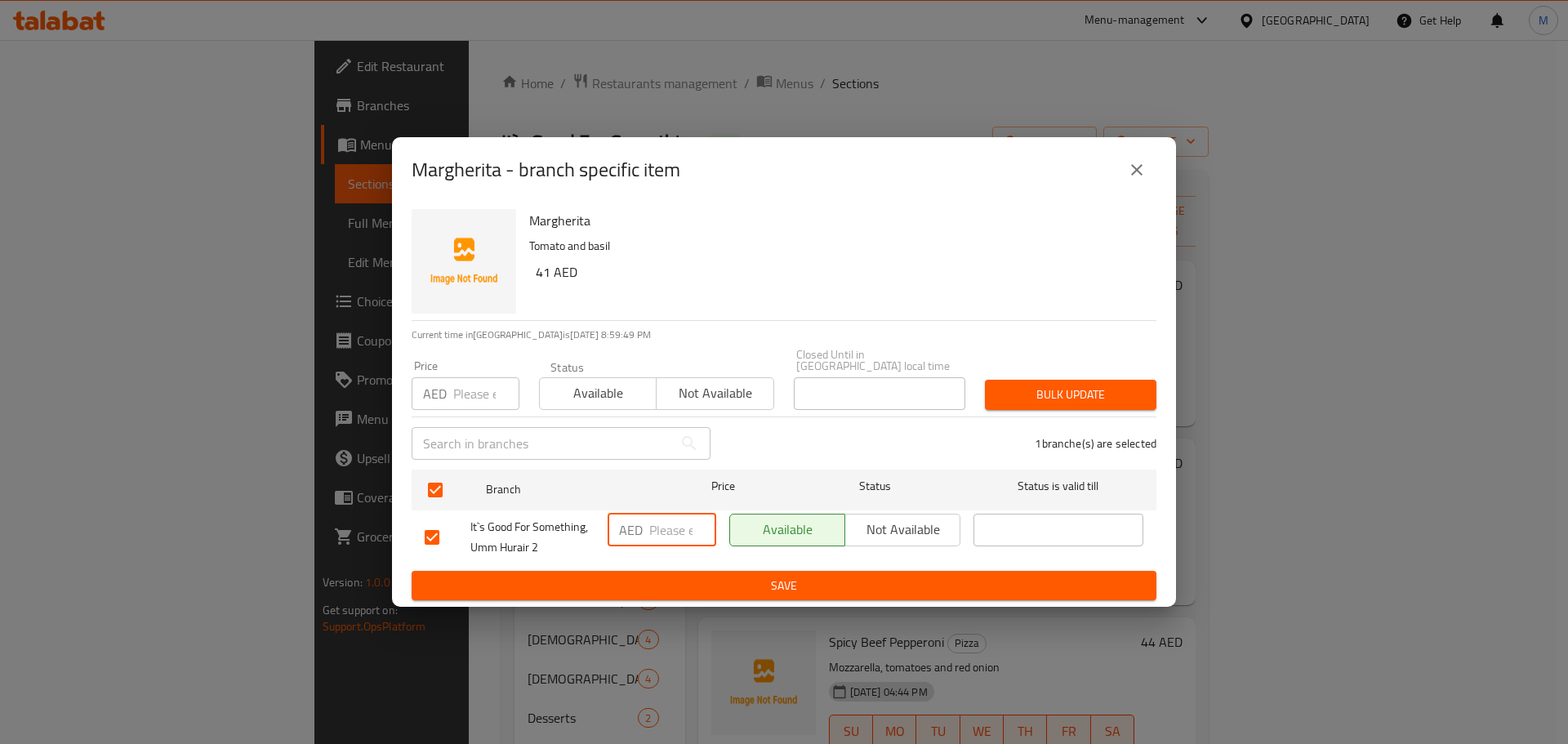
click at [663, 532] on input "number" at bounding box center [682, 530] width 67 height 33
paste input "41"
type input "41"
click at [682, 592] on span "Save" at bounding box center [784, 586] width 718 height 21
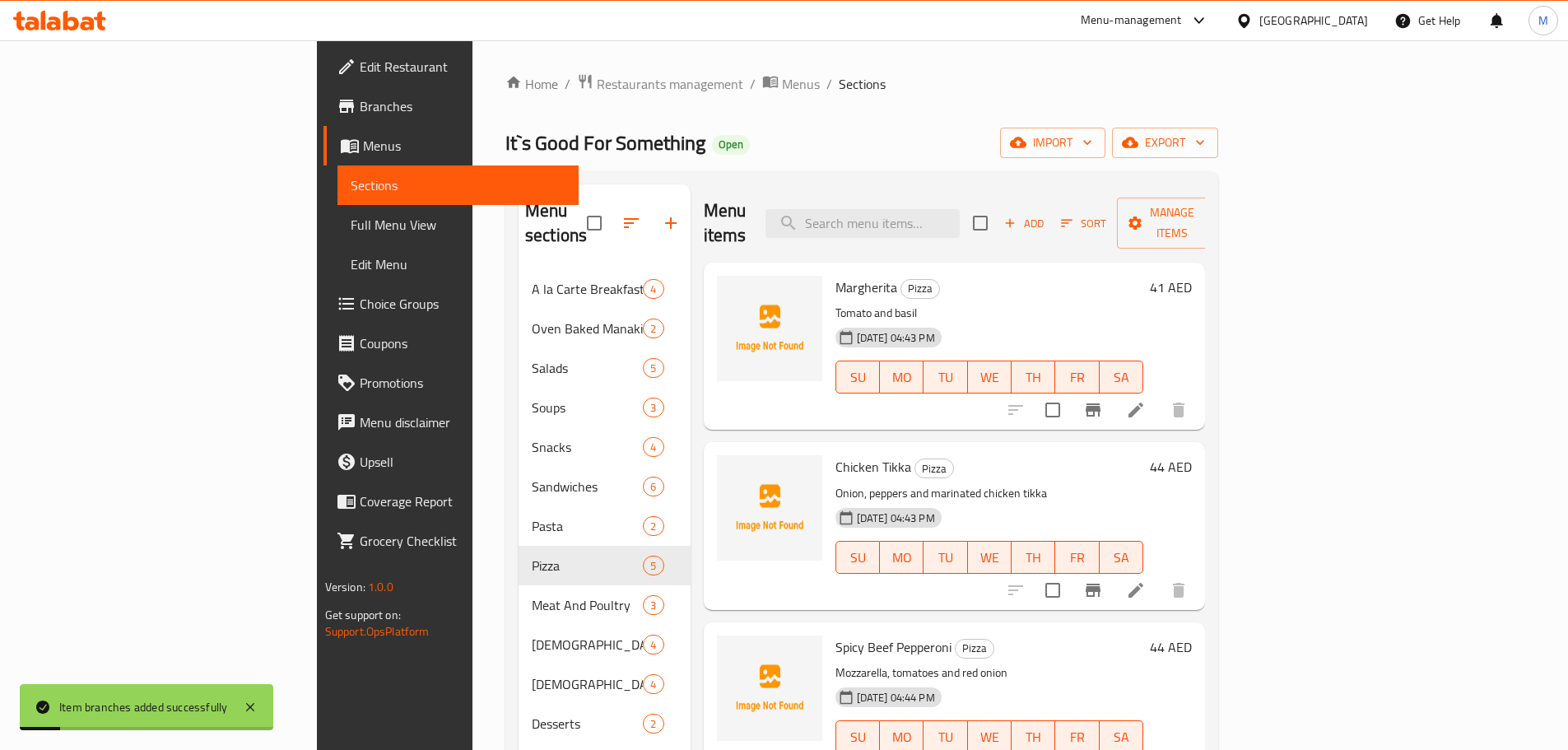
scroll to position [5, 0]
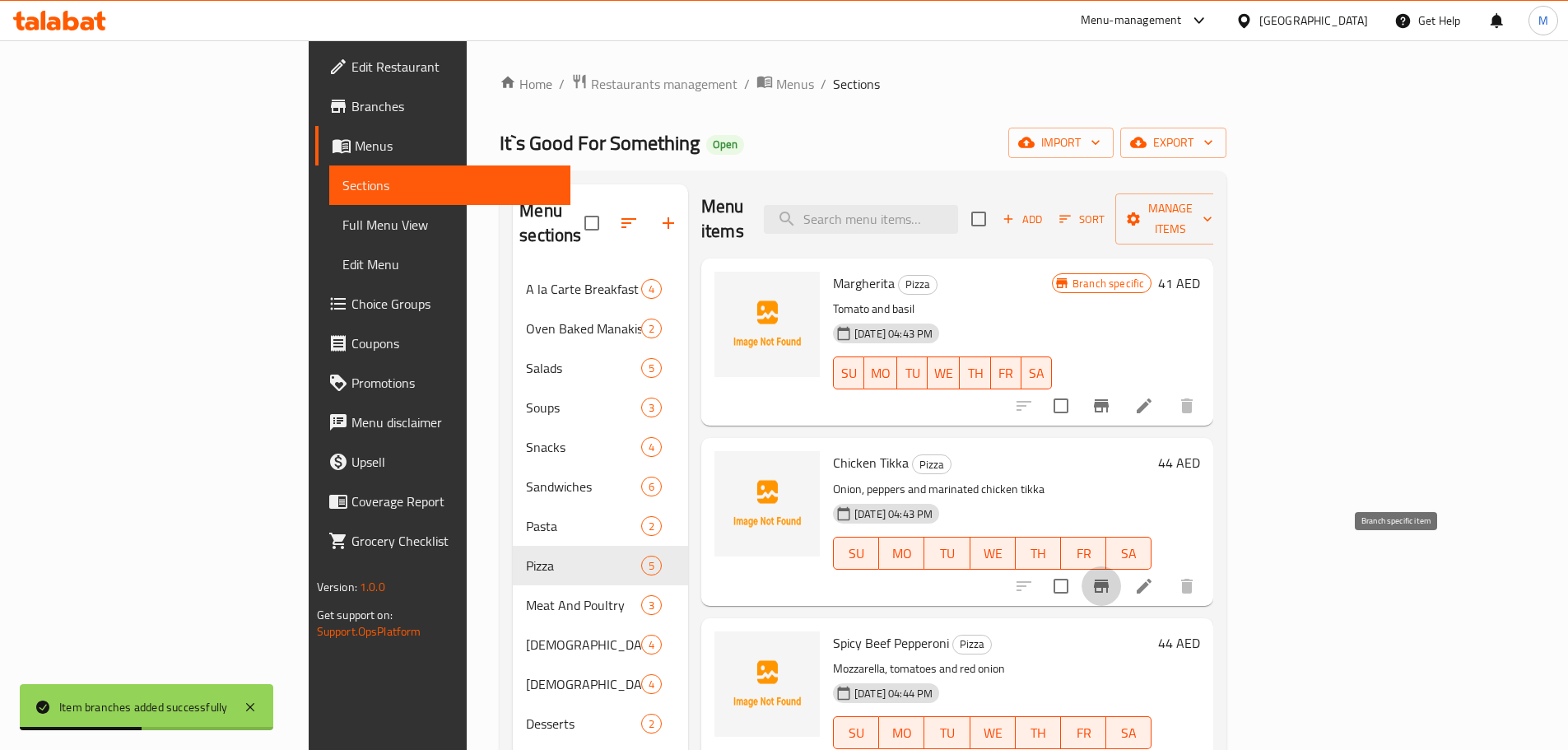
click at [1112, 577] on icon "Branch-specific-item" at bounding box center [1102, 587] width 20 height 20
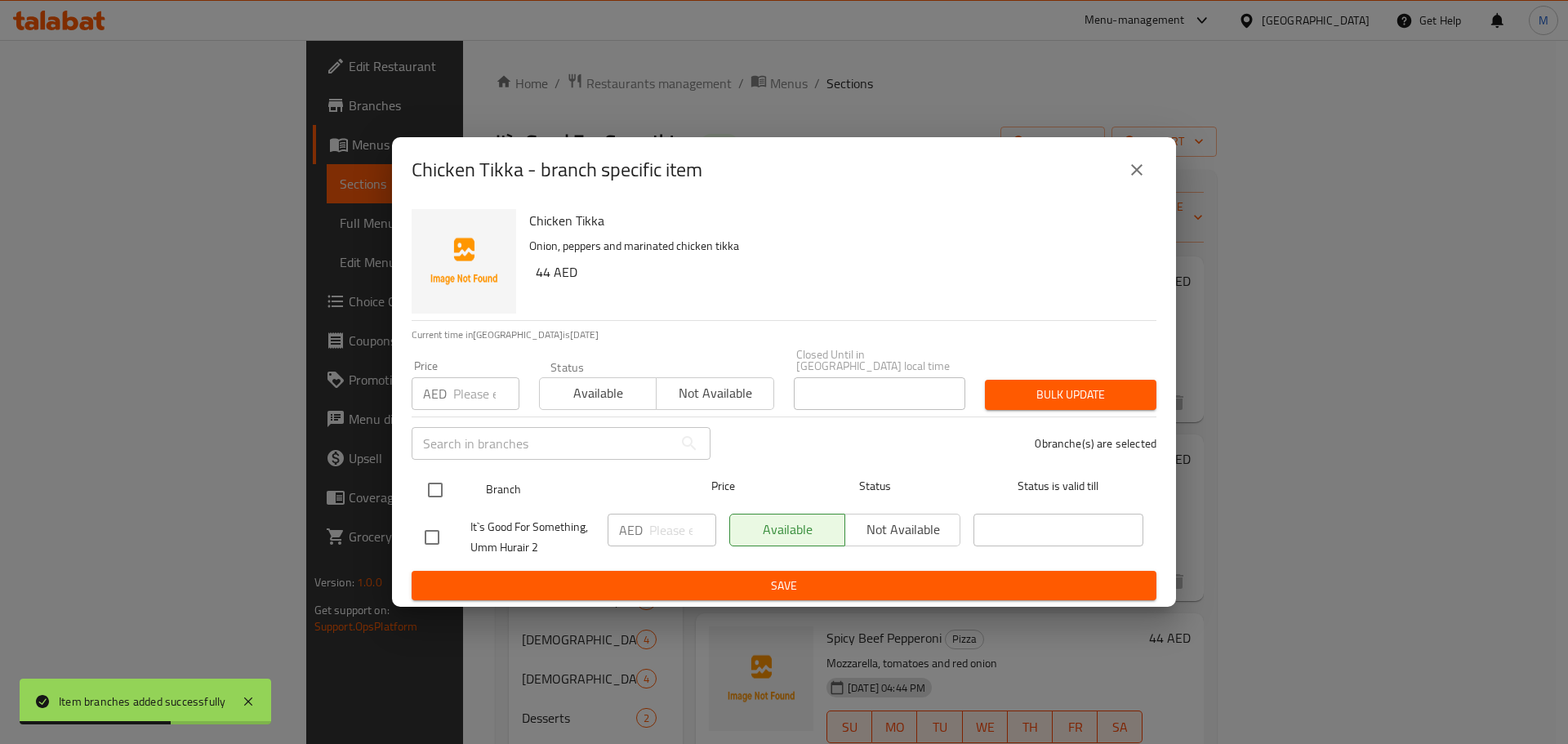
click at [443, 495] on input "checkbox" at bounding box center [436, 490] width 34 height 34
checkbox input "true"
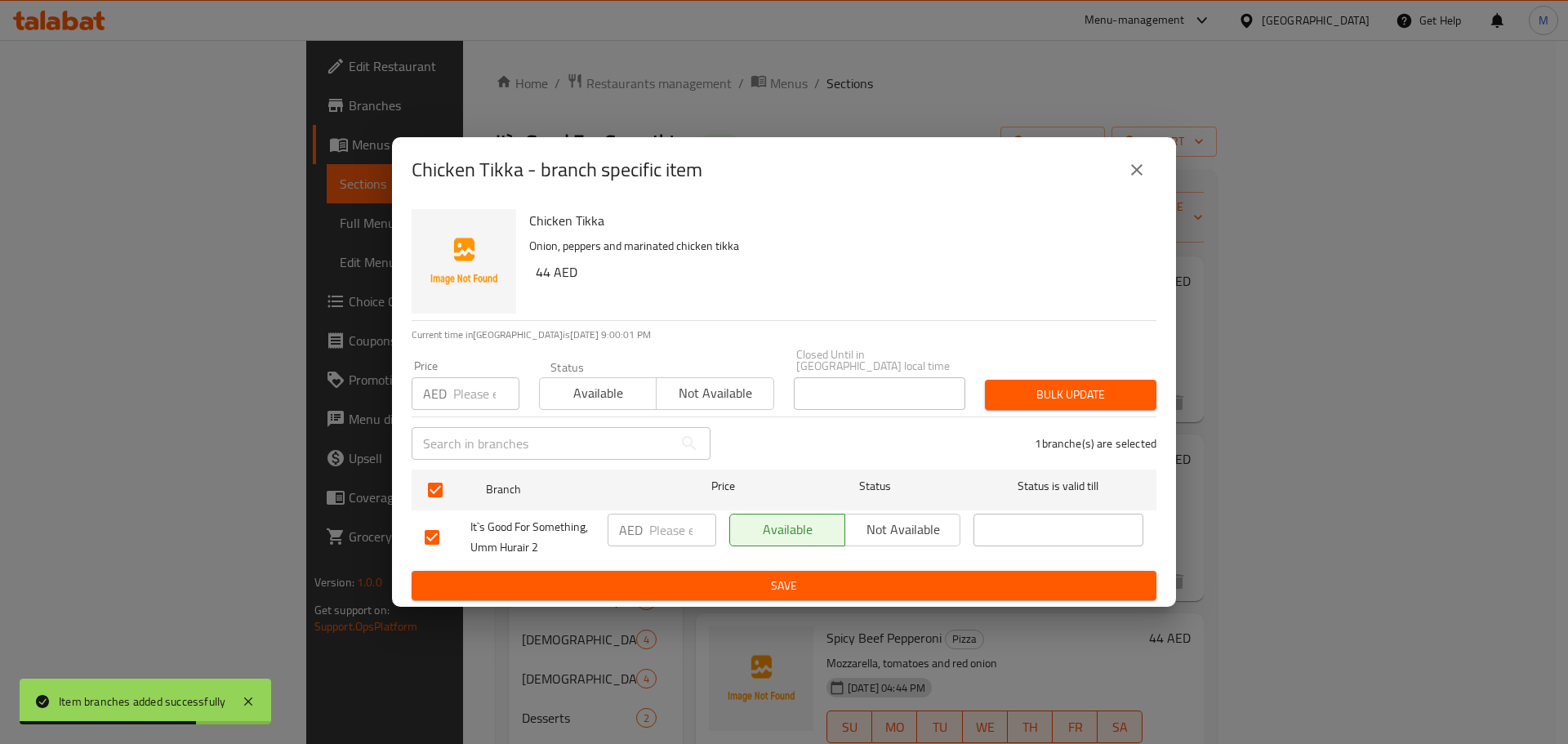
click at [682, 539] on input "number" at bounding box center [682, 530] width 67 height 33
paste input "44"
type input "44"
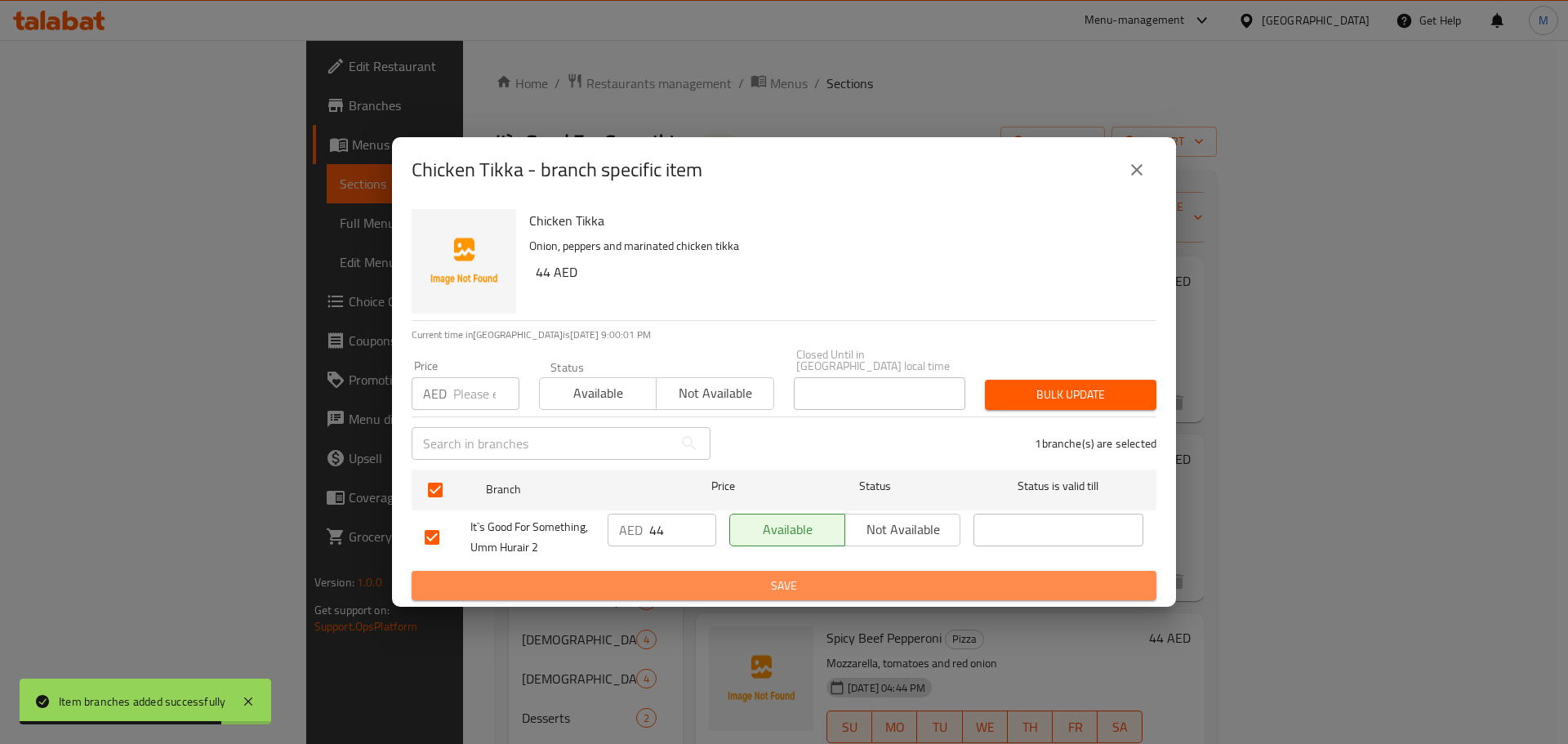
click at [689, 589] on span "Save" at bounding box center [784, 586] width 718 height 21
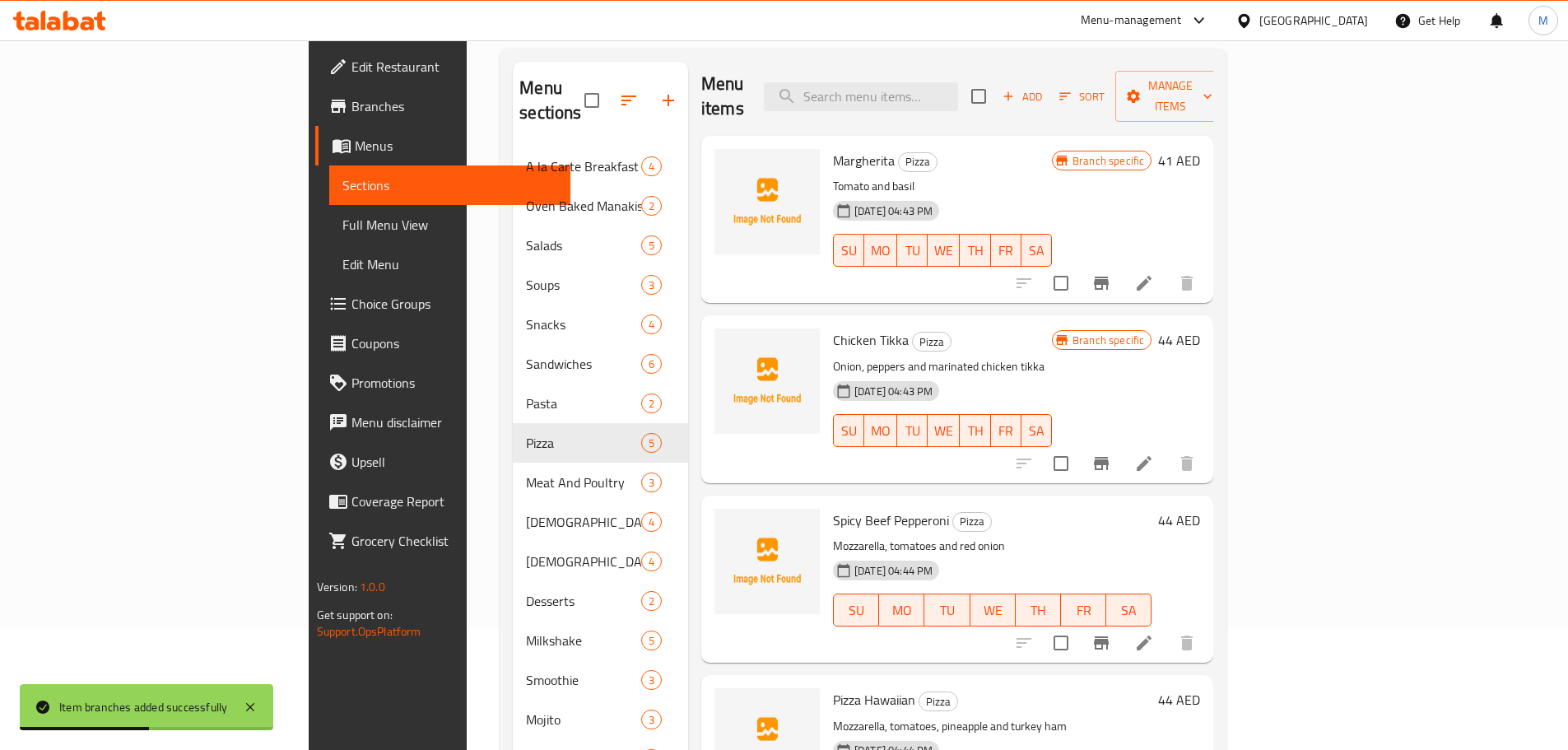
scroll to position [165, 0]
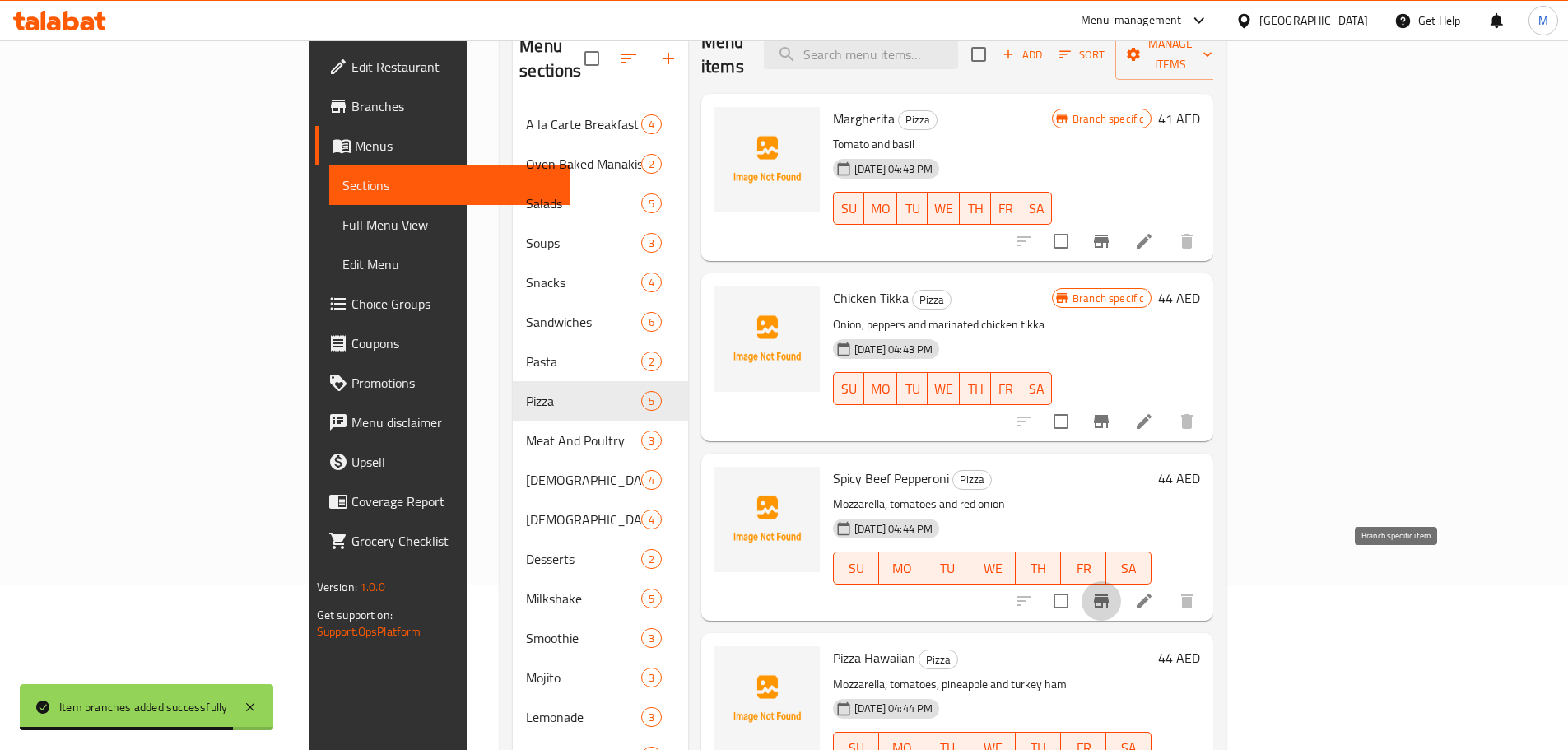
click at [1122, 581] on button "Branch-specific-item" at bounding box center [1101, 601] width 39 height 39
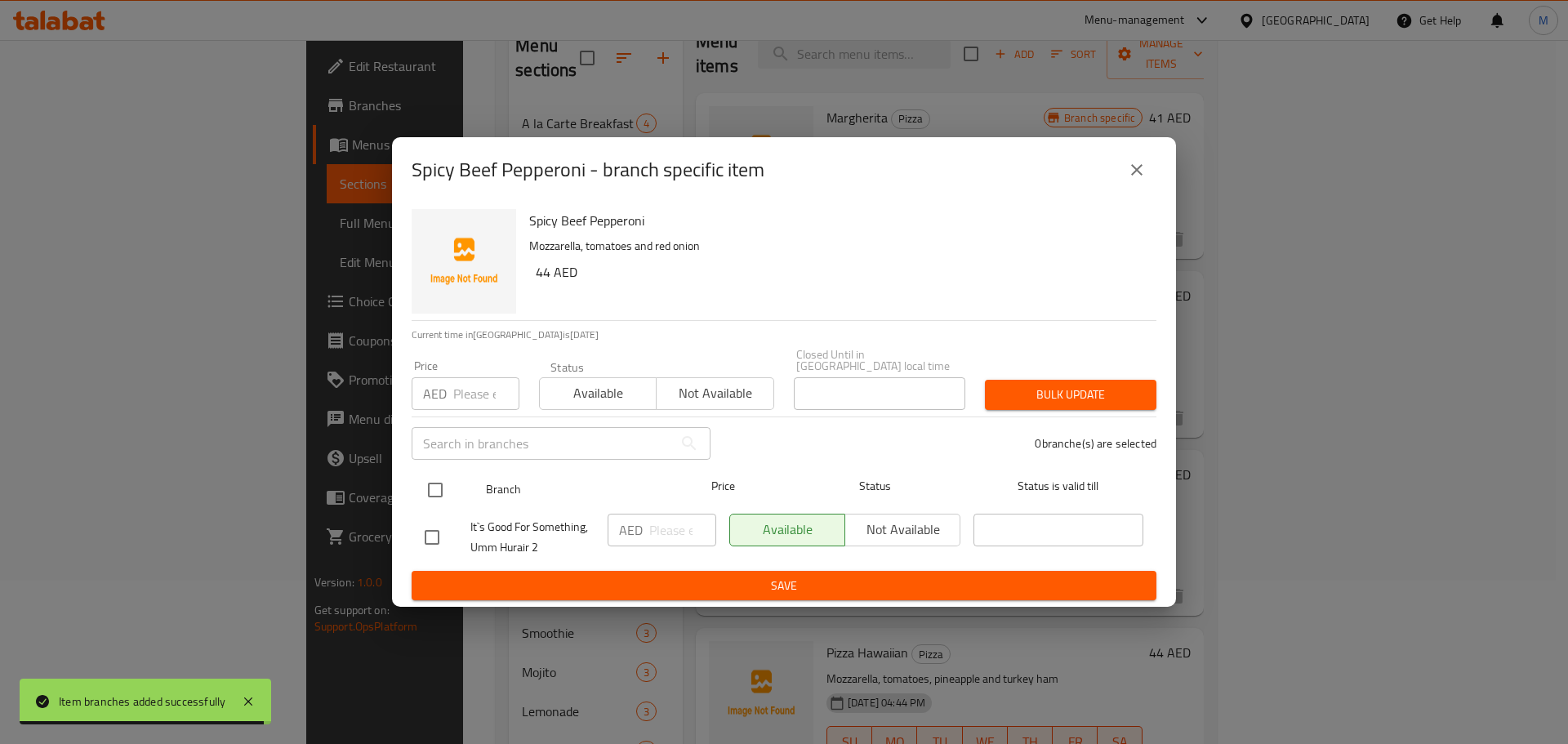
click at [424, 485] on input "checkbox" at bounding box center [436, 490] width 34 height 34
checkbox input "true"
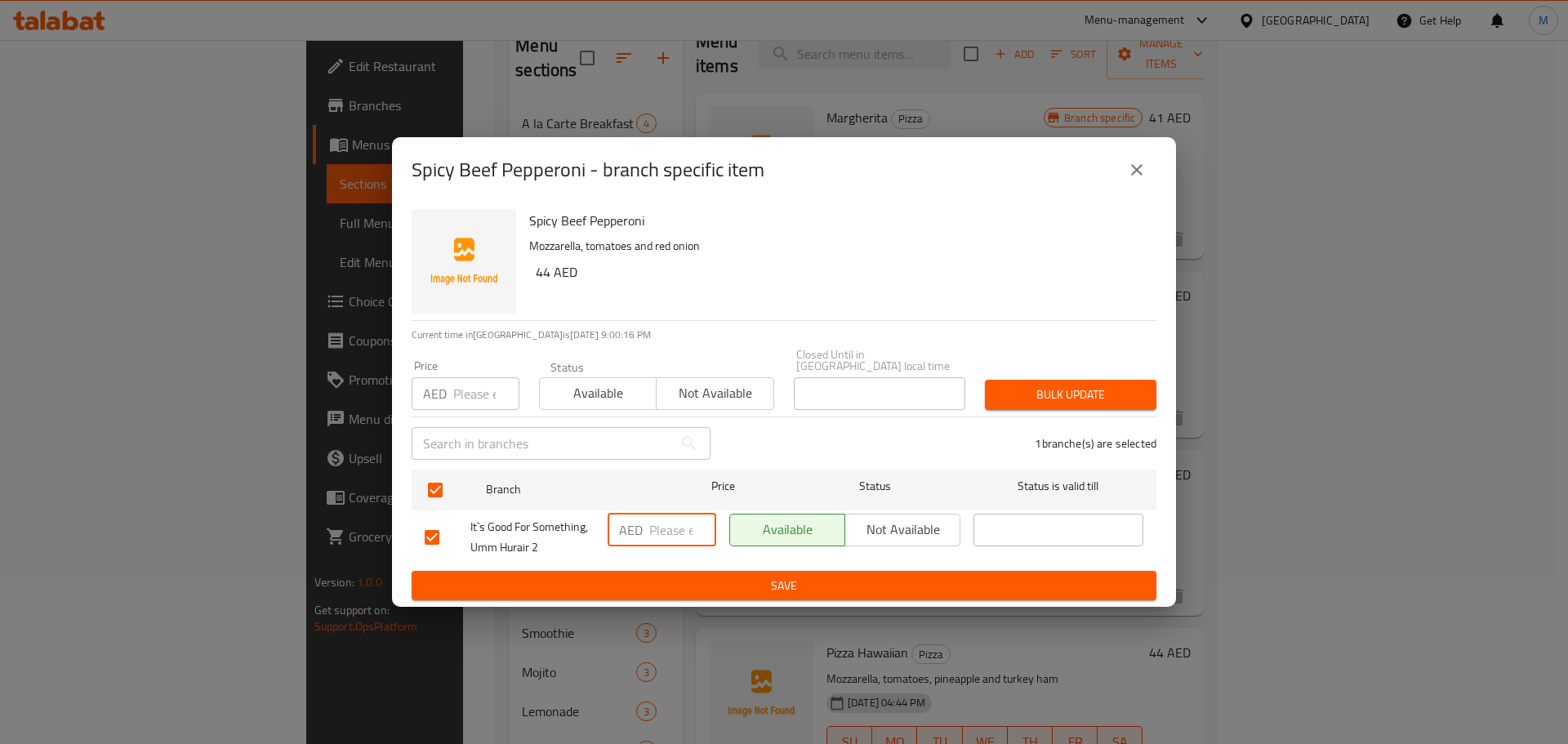
click at [668, 531] on input "number" at bounding box center [682, 530] width 67 height 33
paste input "44"
type input "44"
click at [670, 579] on span "Save" at bounding box center [784, 586] width 718 height 21
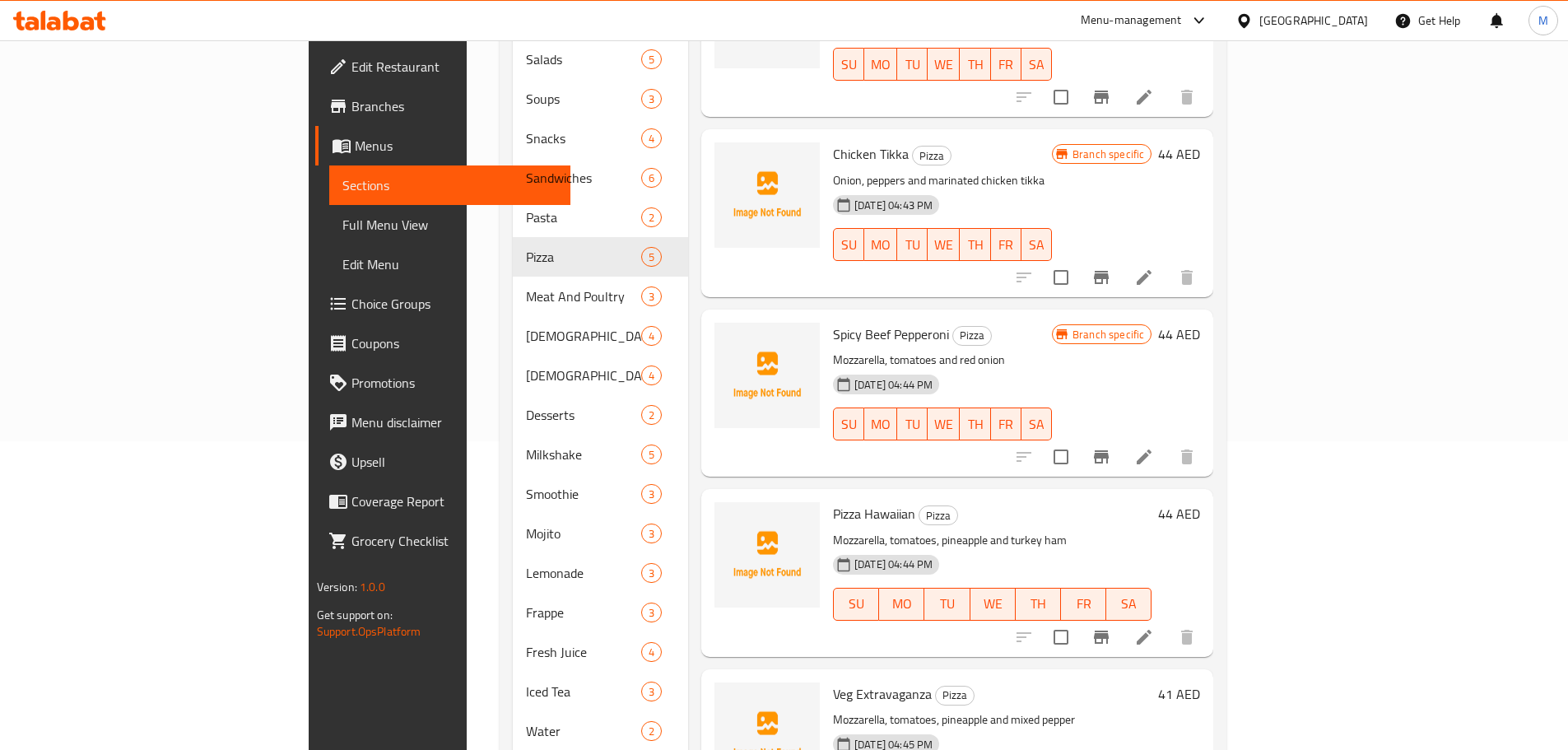
scroll to position [329, 0]
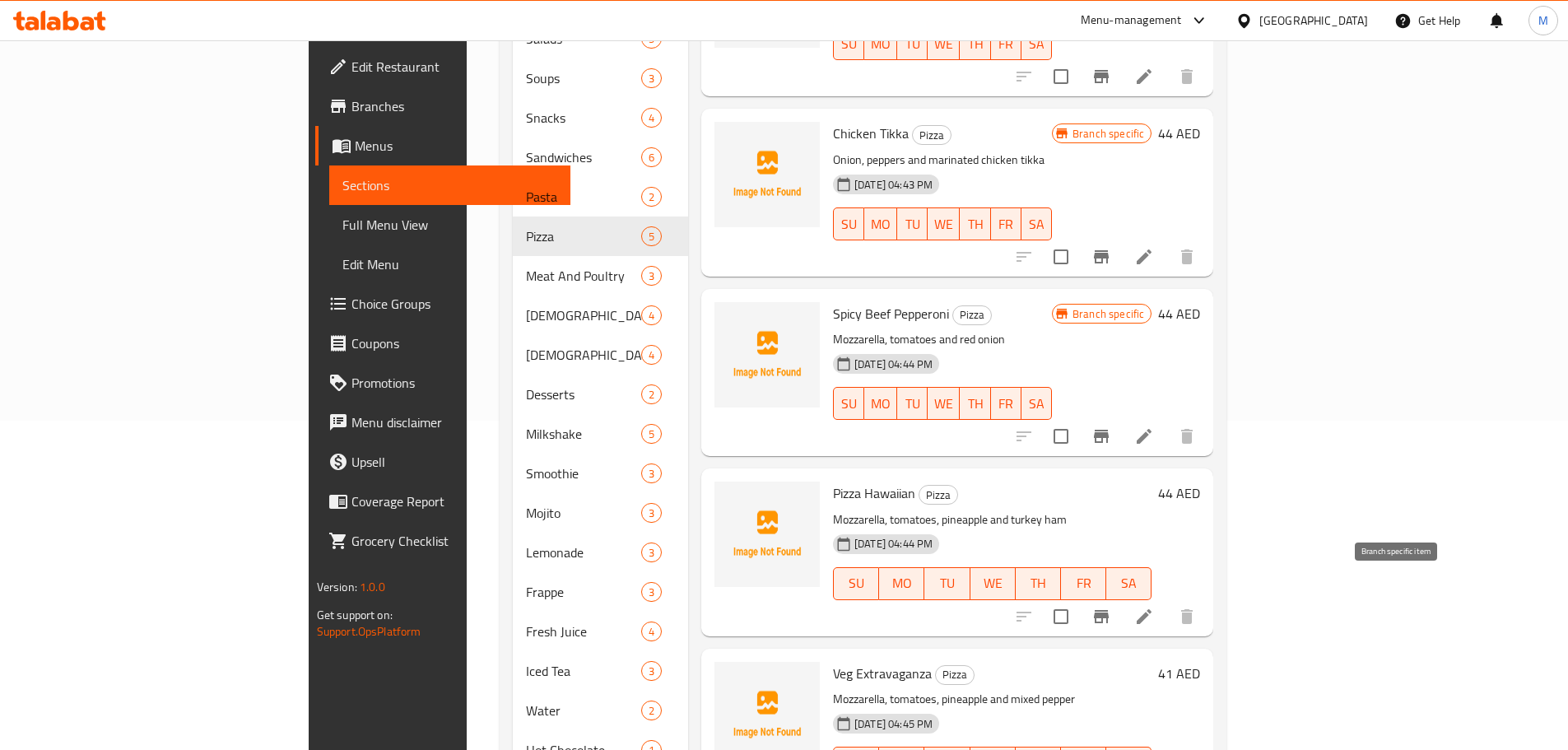
click at [1109, 611] on icon "Branch-specific-item" at bounding box center [1102, 617] width 15 height 13
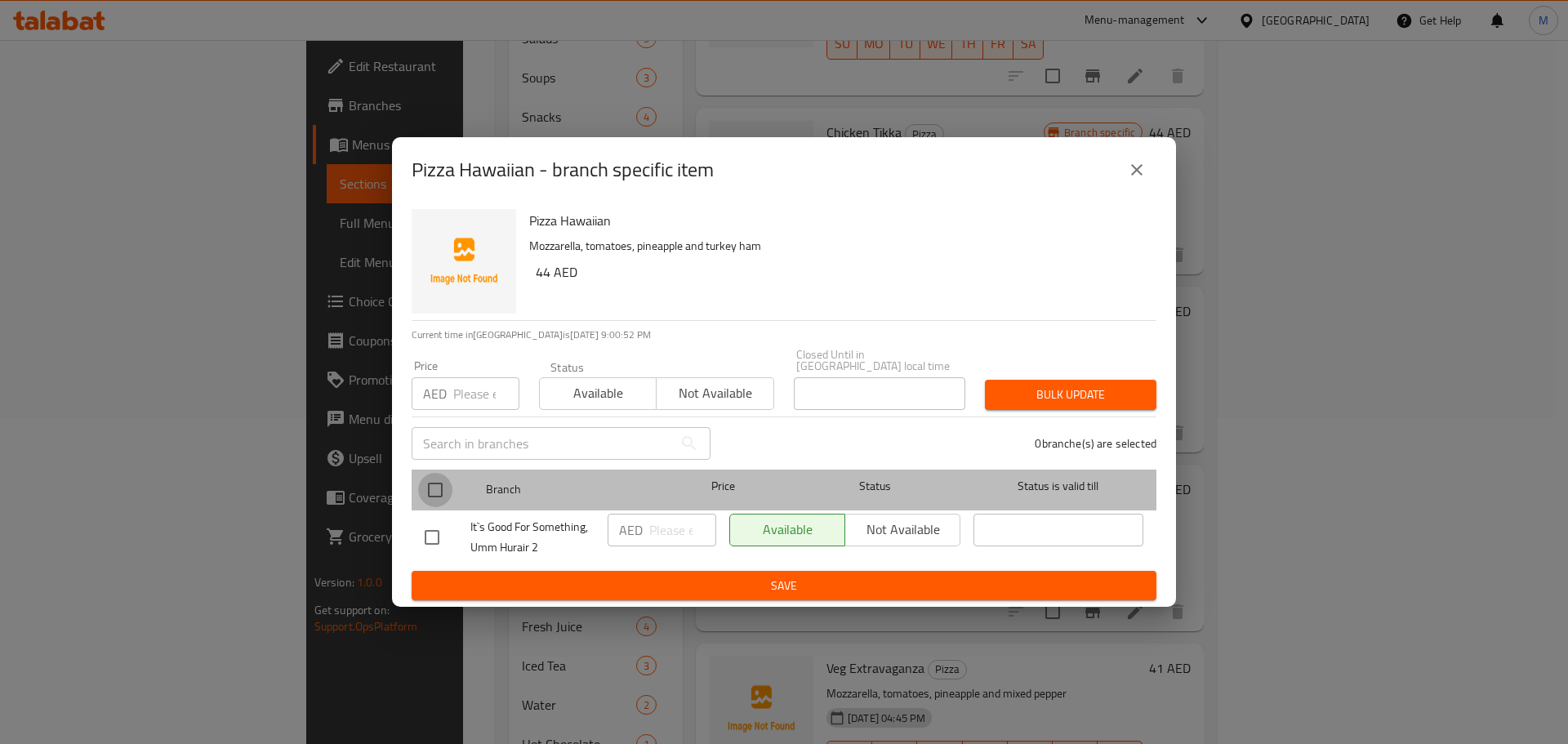
click at [426, 486] on input "checkbox" at bounding box center [436, 490] width 34 height 34
checkbox input "true"
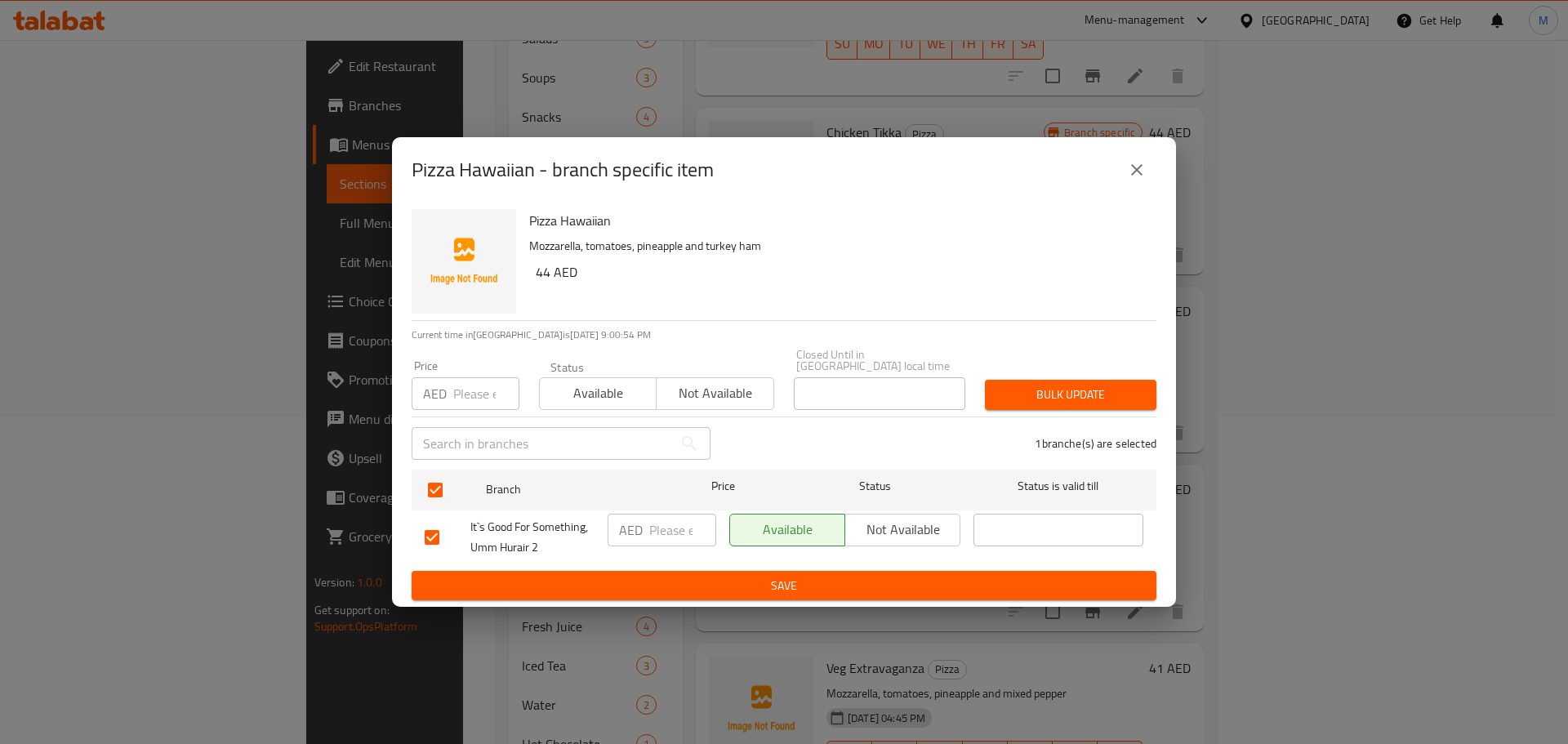
click at [535, 276] on div "Pizza Hawaiian Mozzarella, tomatoes, pineapple and turkey ham 44 AED" at bounding box center [836, 261] width 627 height 118
copy h6 "44"
click at [666, 532] on input "number" at bounding box center [682, 530] width 67 height 33
paste input "44"
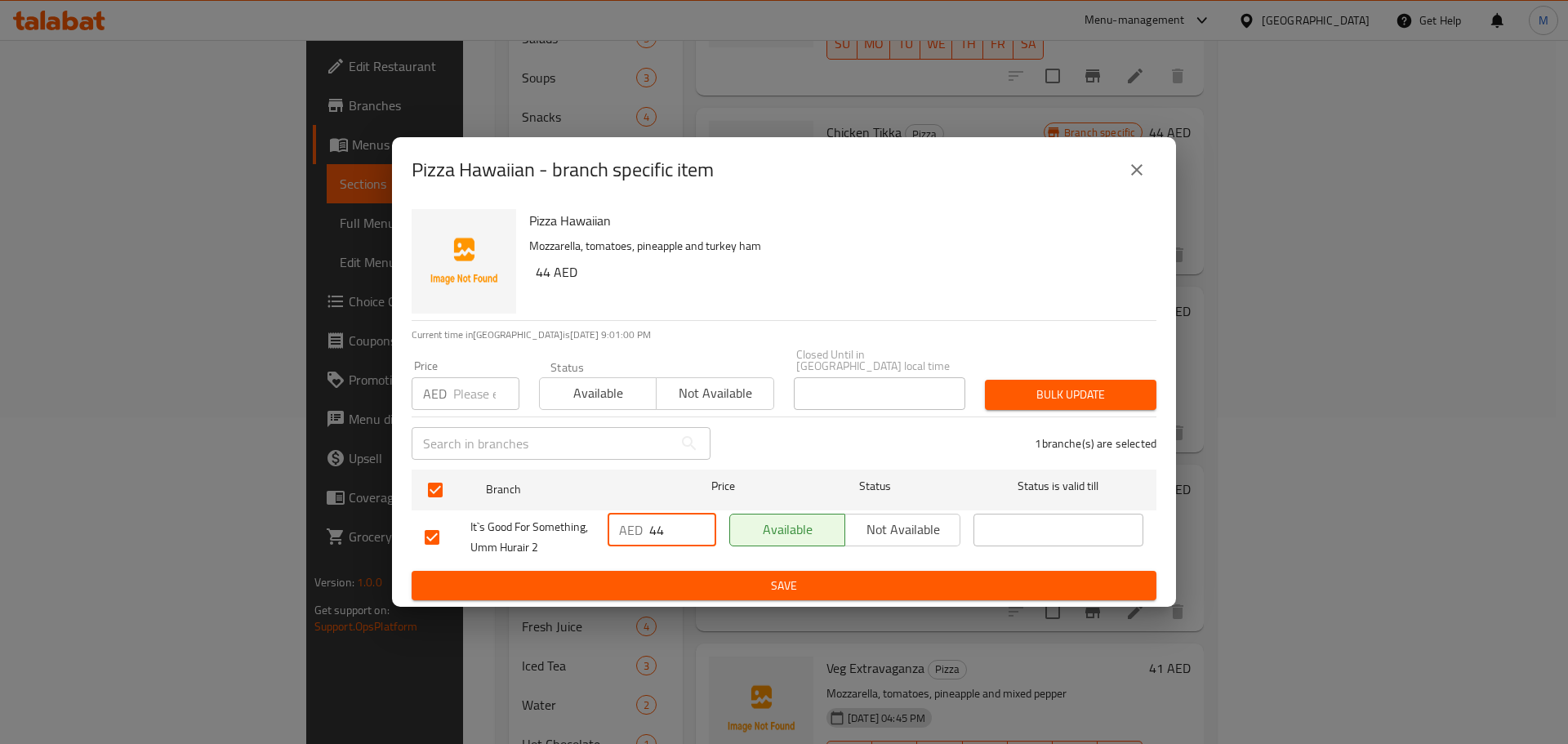
type input "44"
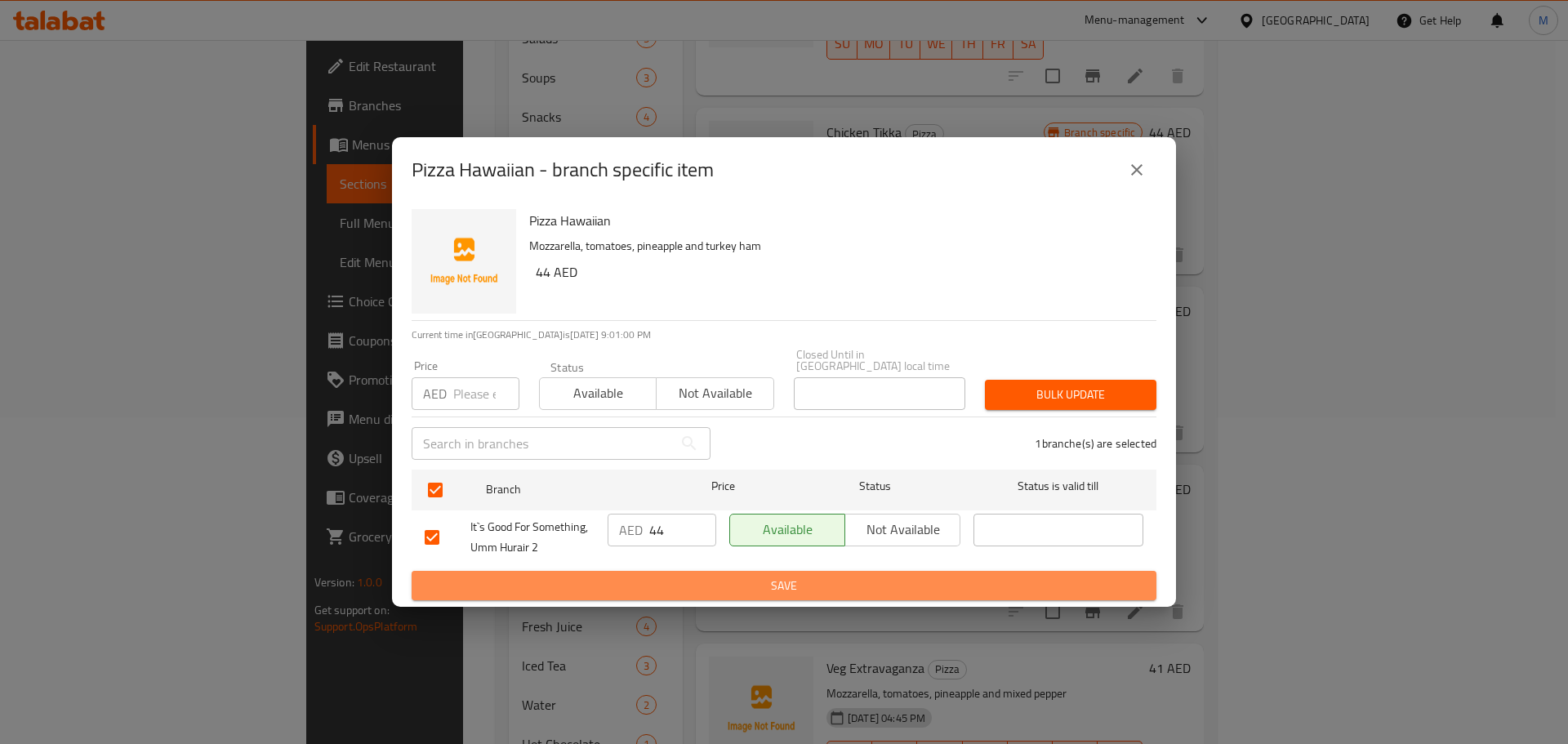
click at [736, 589] on span "Save" at bounding box center [784, 586] width 718 height 21
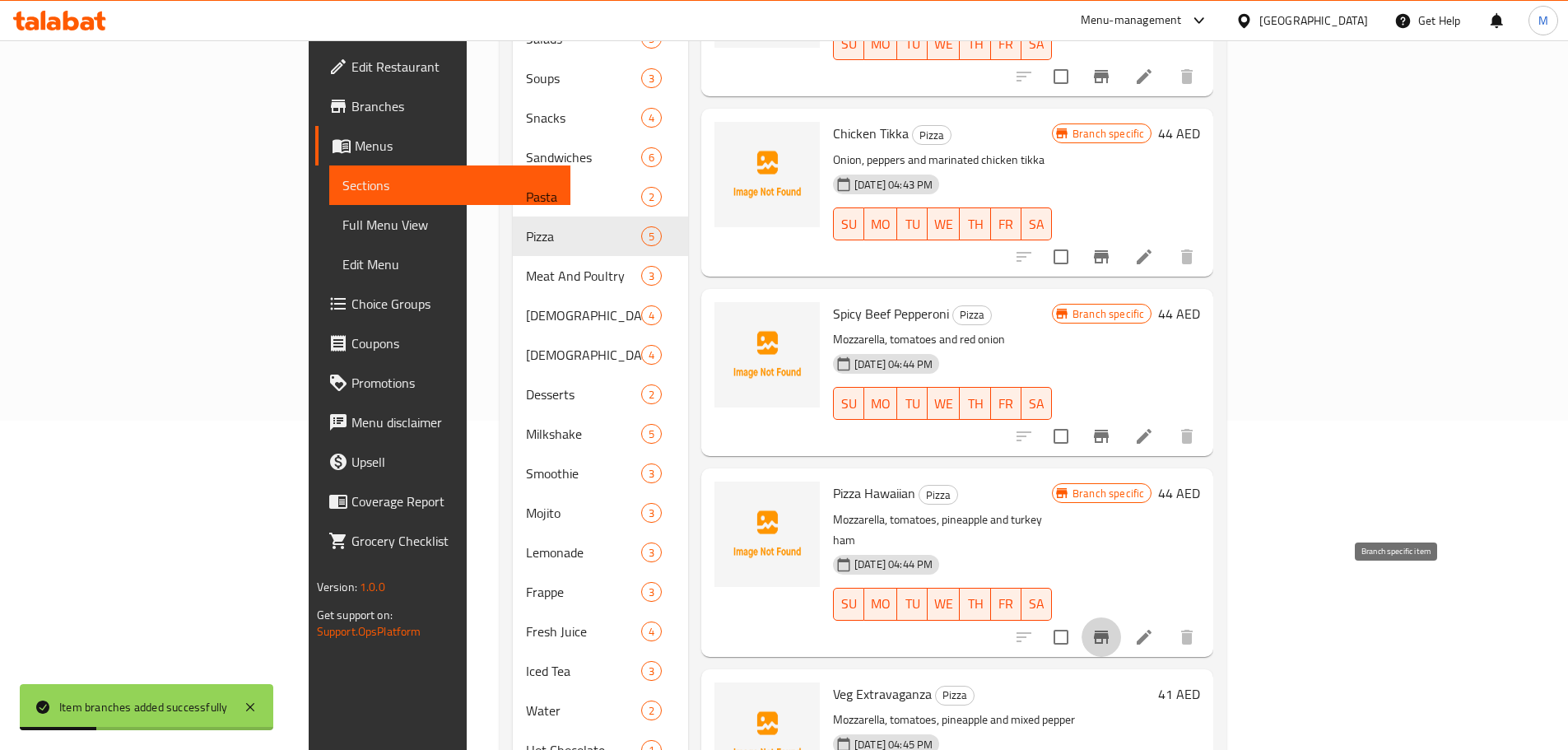
click at [1109, 631] on icon "Branch-specific-item" at bounding box center [1102, 637] width 15 height 13
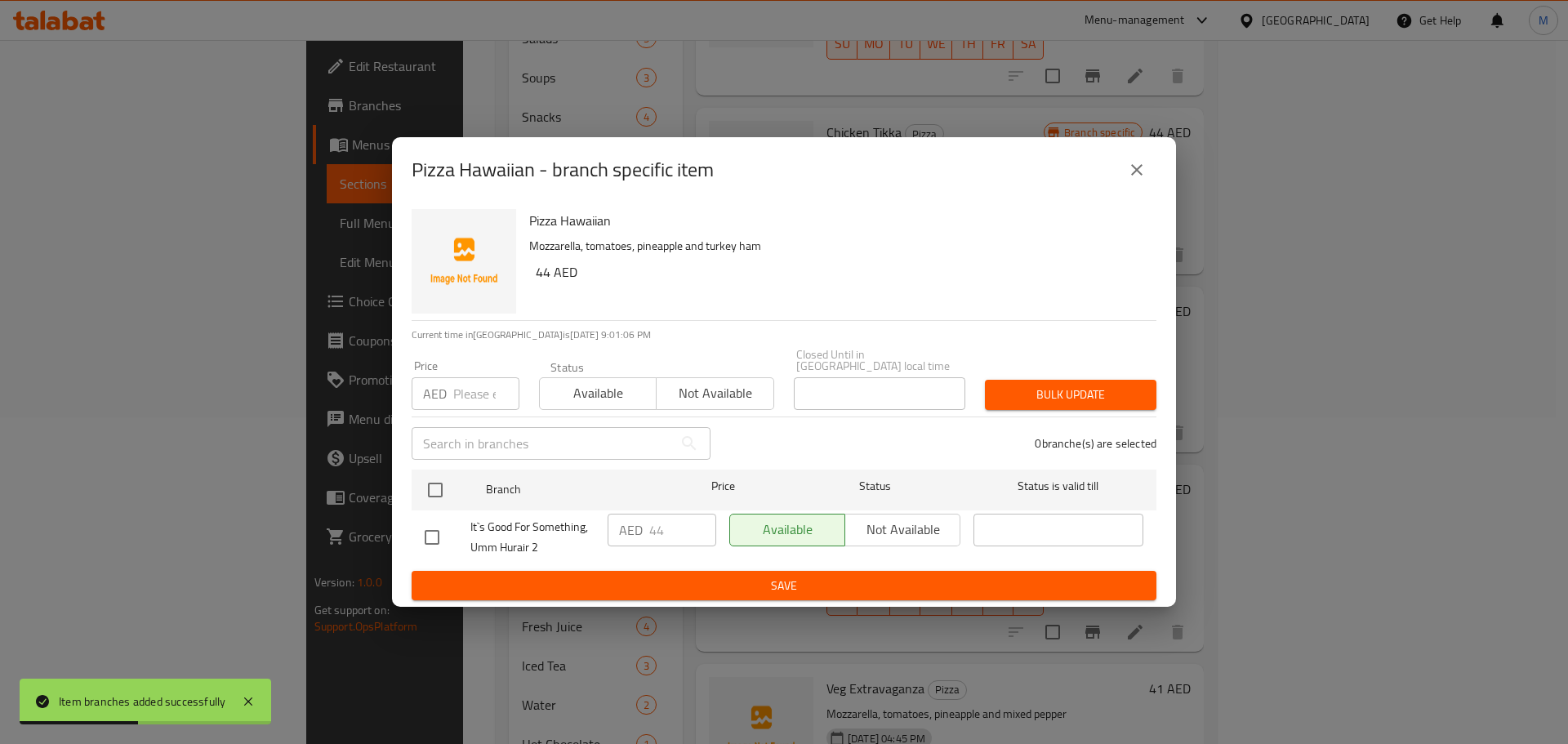
click at [1141, 185] on button "close" at bounding box center [1136, 169] width 39 height 39
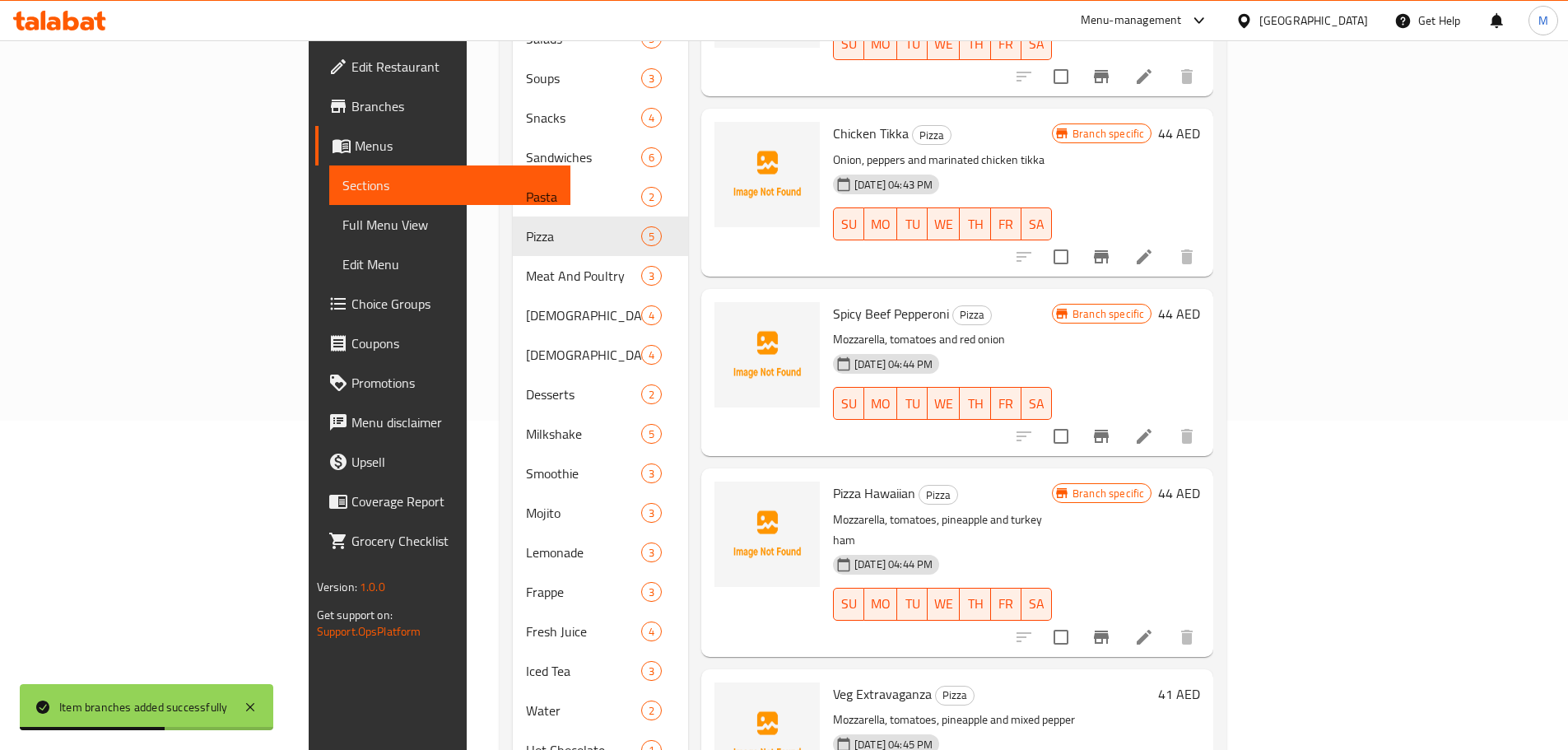
click at [1152, 630] on icon at bounding box center [1144, 637] width 15 height 15
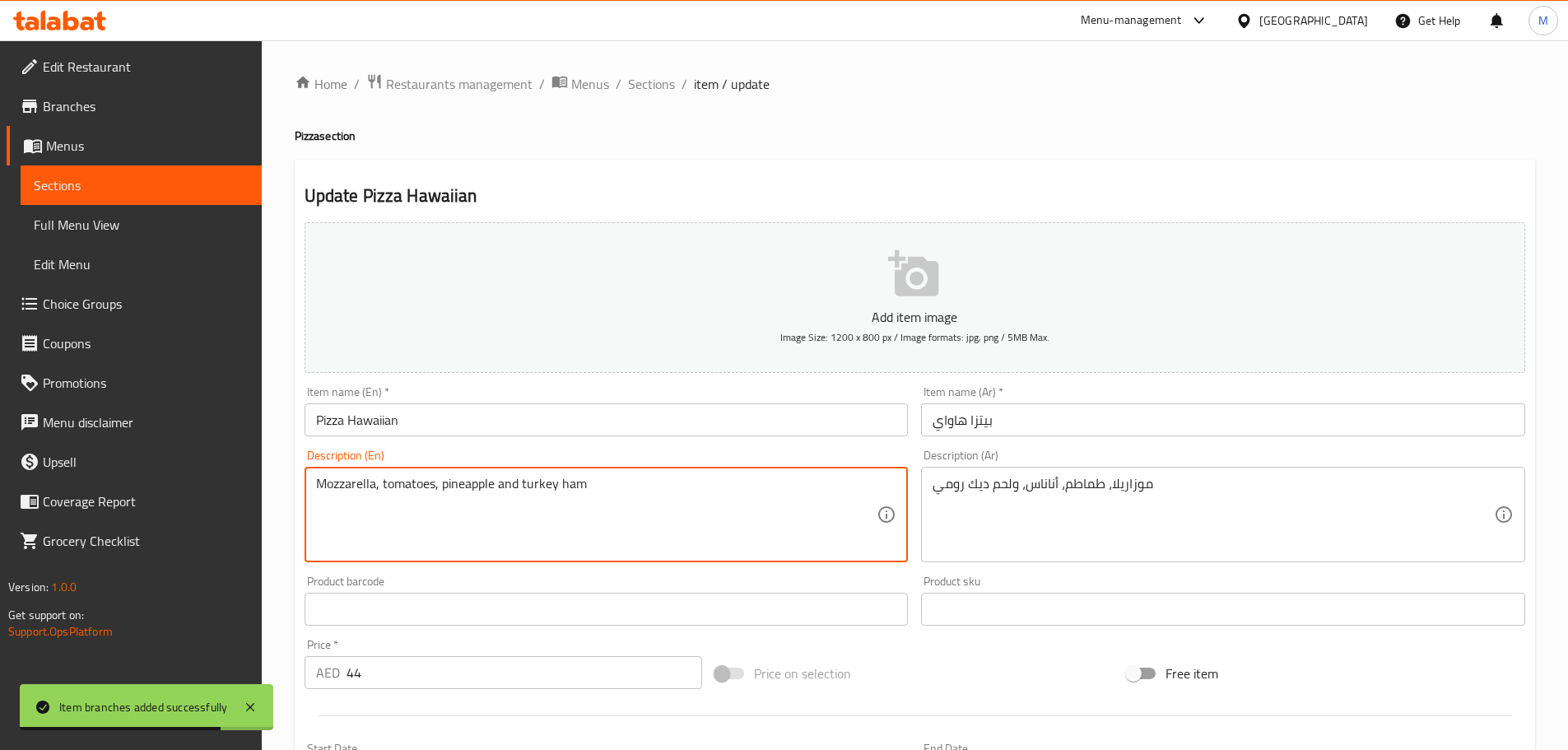
click at [532, 499] on textarea "Mozzarella, tomatoes, pineapple and turkey ham" at bounding box center [597, 515] width 561 height 78
paste textarea "Tomatoes, Pineapple & Turkey ham"
click at [532, 499] on textarea "Mozzarella, Tomatoes, Pineapple & Turkey ham" at bounding box center [597, 515] width 561 height 78
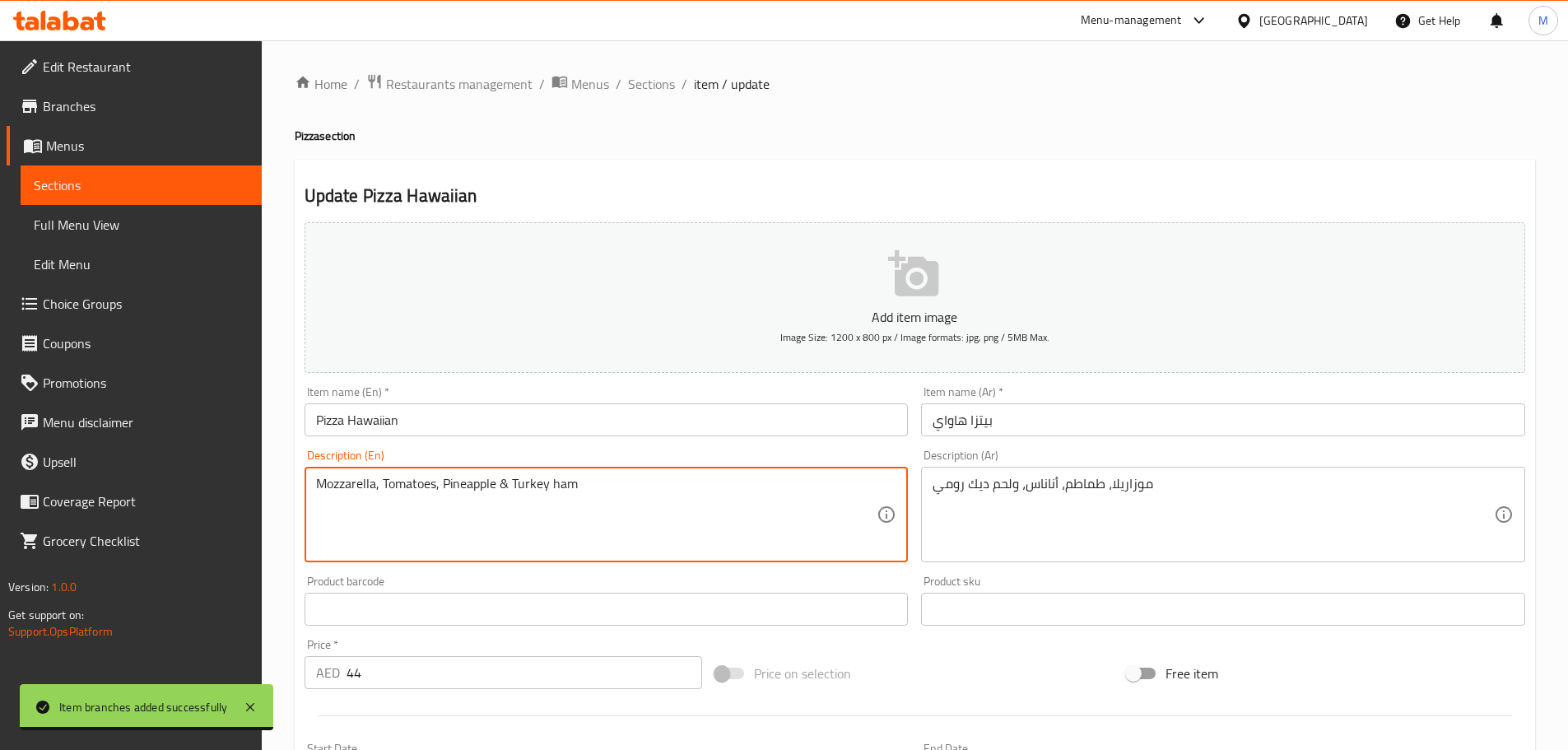
click at [532, 499] on textarea "Mozzarella, Tomatoes, Pineapple & Turkey ham" at bounding box center [597, 515] width 561 height 78
type textarea "Mozzarella, tomatoes, pineapple & turkey ham"
click at [513, 431] on input "Pizza Hawaiian" at bounding box center [606, 420] width 604 height 33
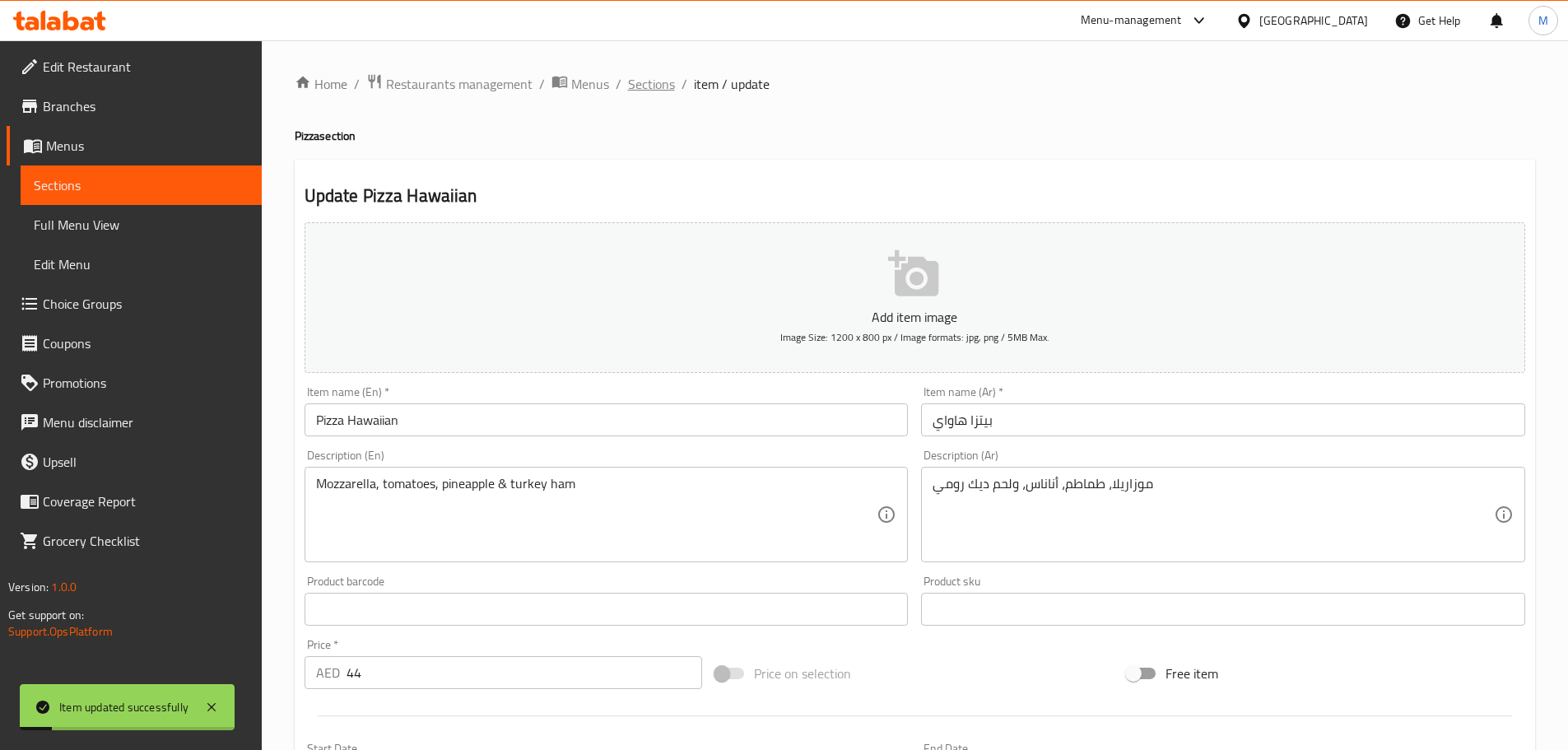
click at [628, 83] on span "Sections" at bounding box center [651, 84] width 47 height 20
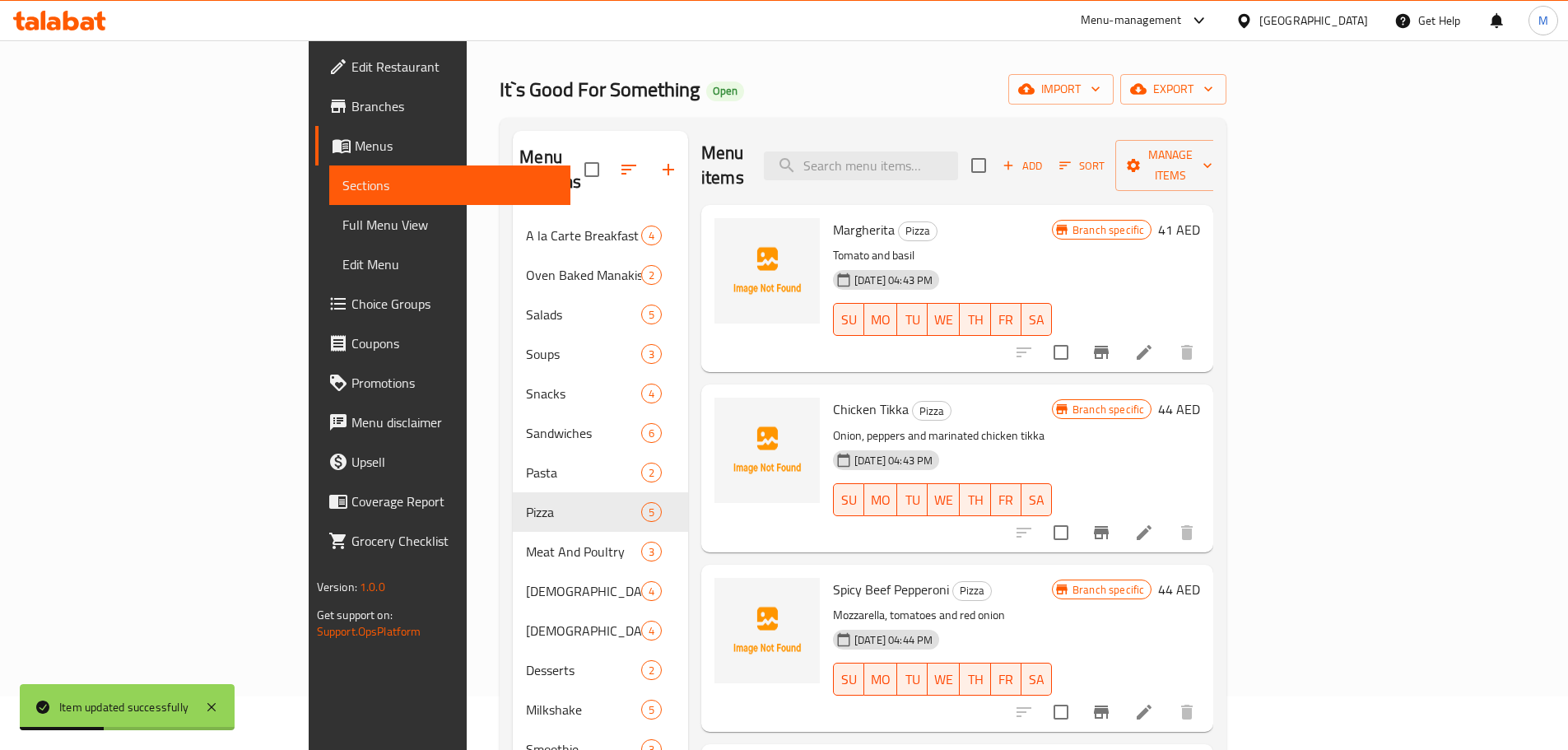
scroll to position [82, 0]
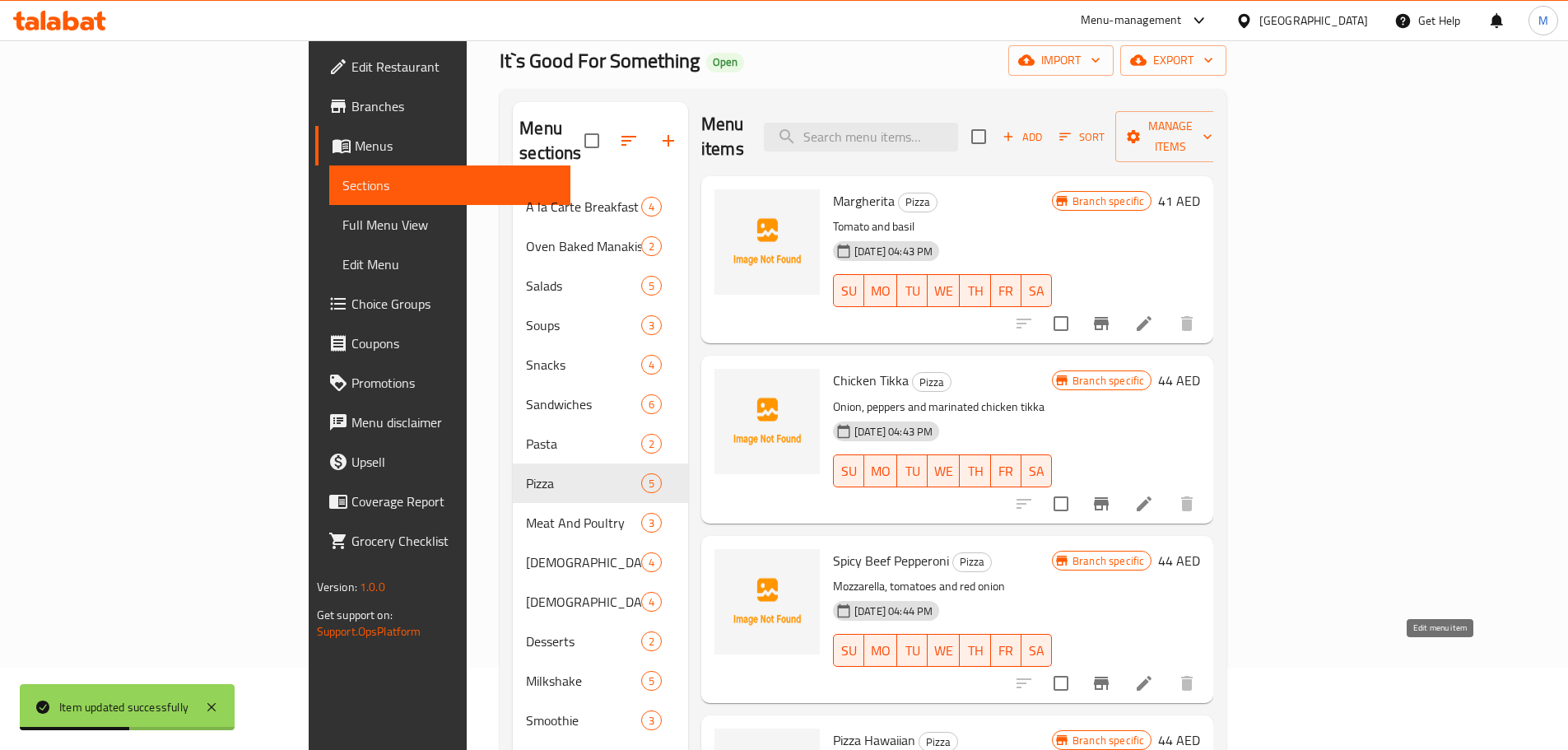
click at [1154, 673] on icon at bounding box center [1144, 683] width 20 height 20
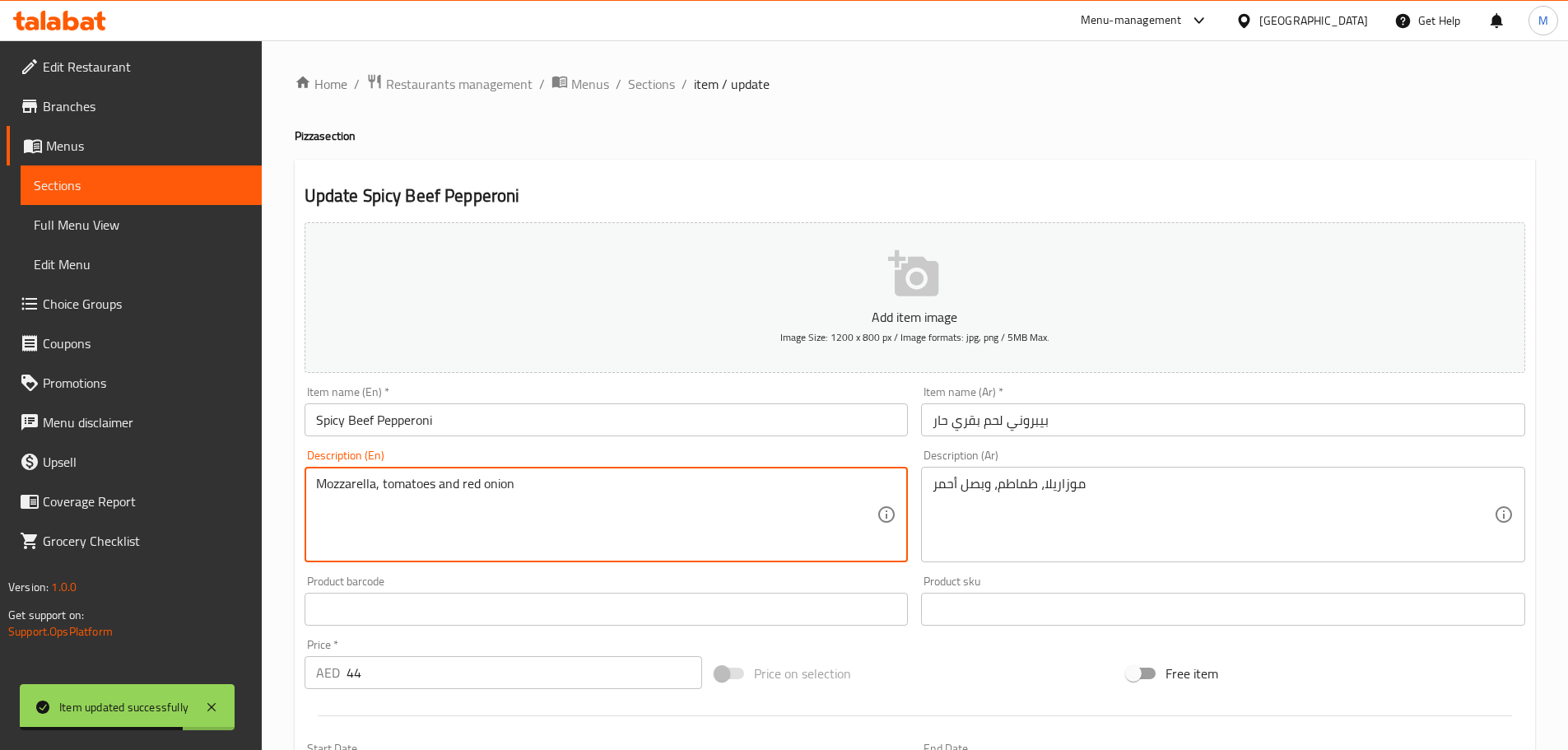
click at [444, 482] on textarea "Mozzarella, tomatoes and red onion" at bounding box center [597, 515] width 561 height 78
paste textarea "&"
type textarea "Mozzarella, tomatoes & red onion"
click at [509, 412] on input "Spicy Beef Pepperoni" at bounding box center [606, 420] width 604 height 33
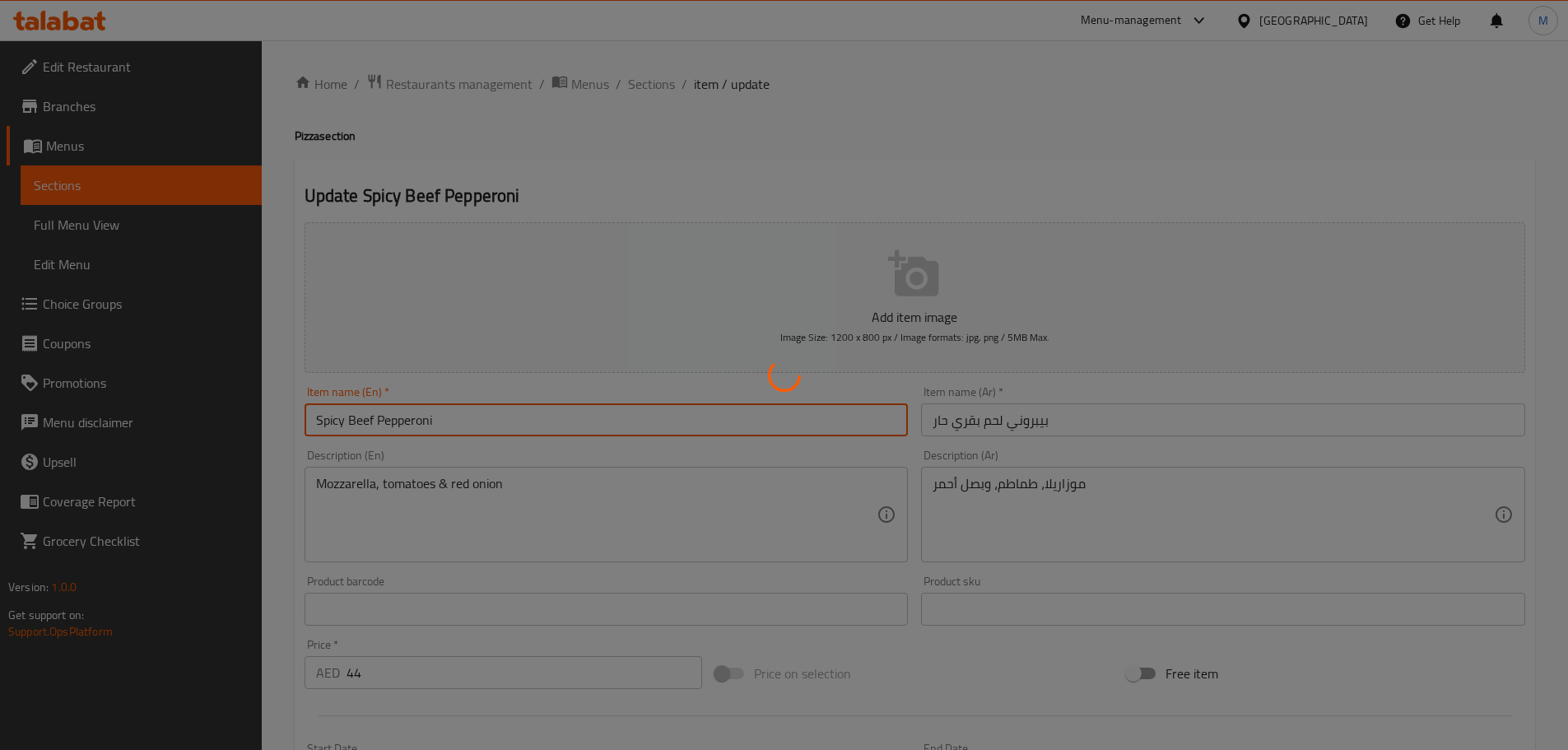
click at [653, 86] on div at bounding box center [784, 375] width 1568 height 750
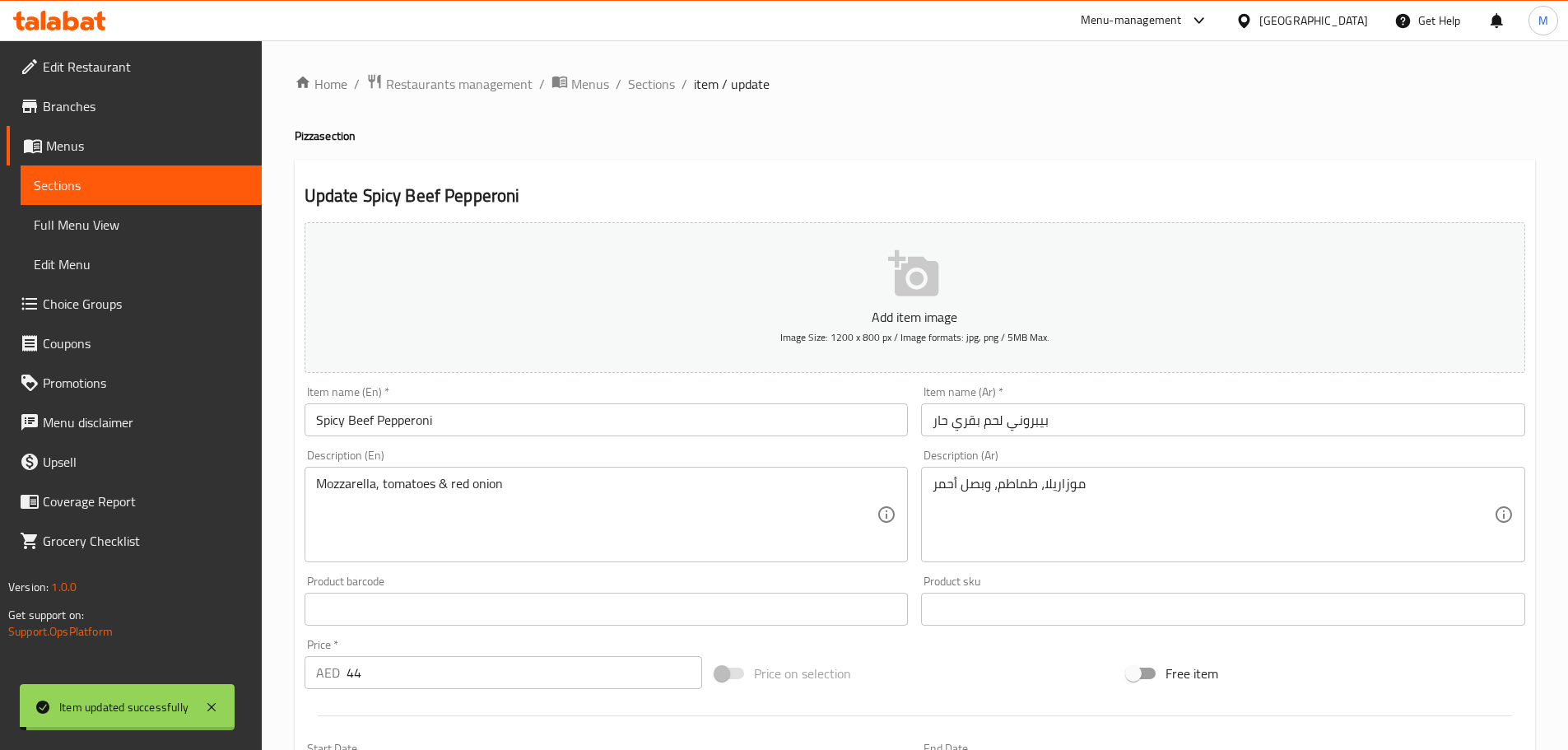
click at [653, 86] on span "Sections" at bounding box center [651, 84] width 47 height 20
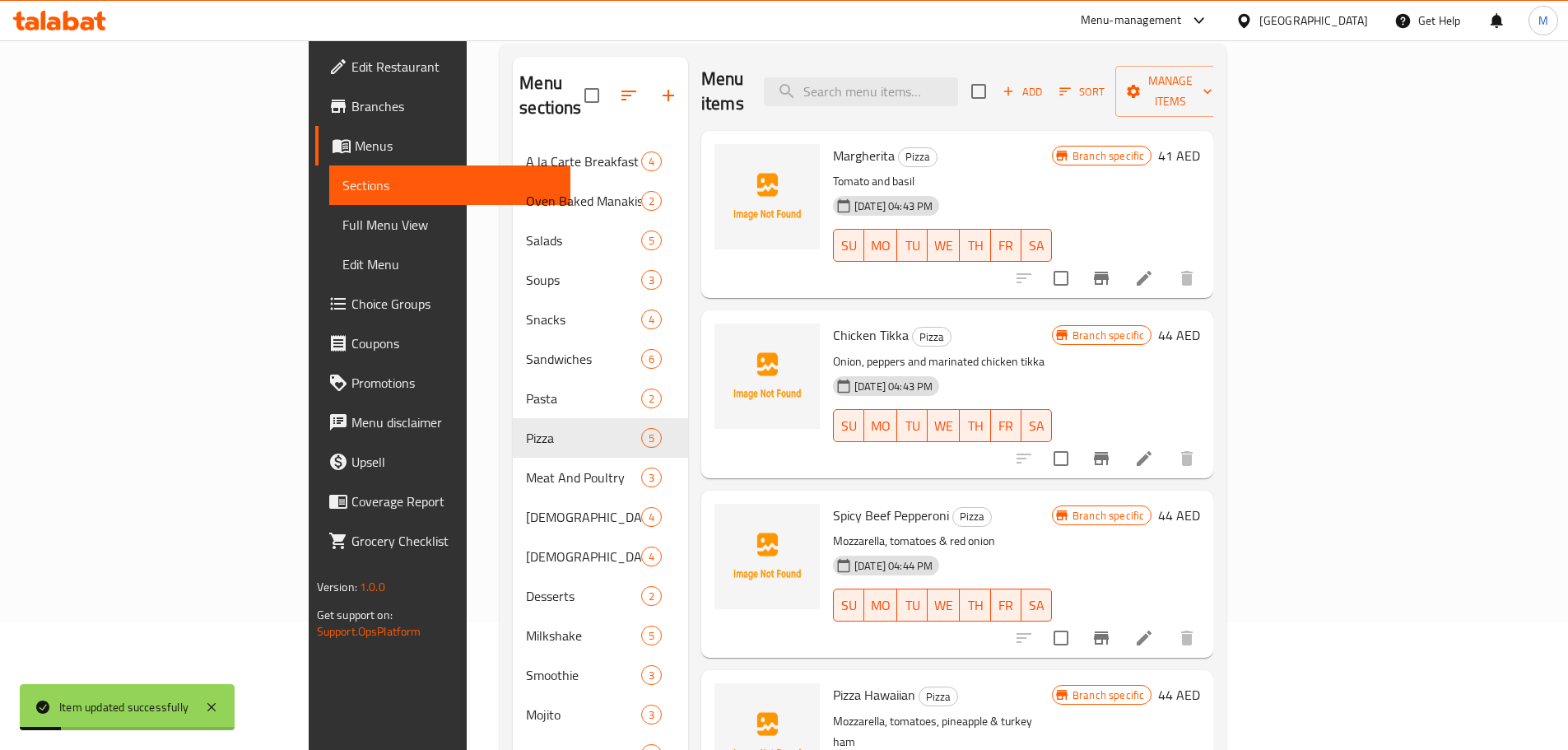
scroll to position [165, 0]
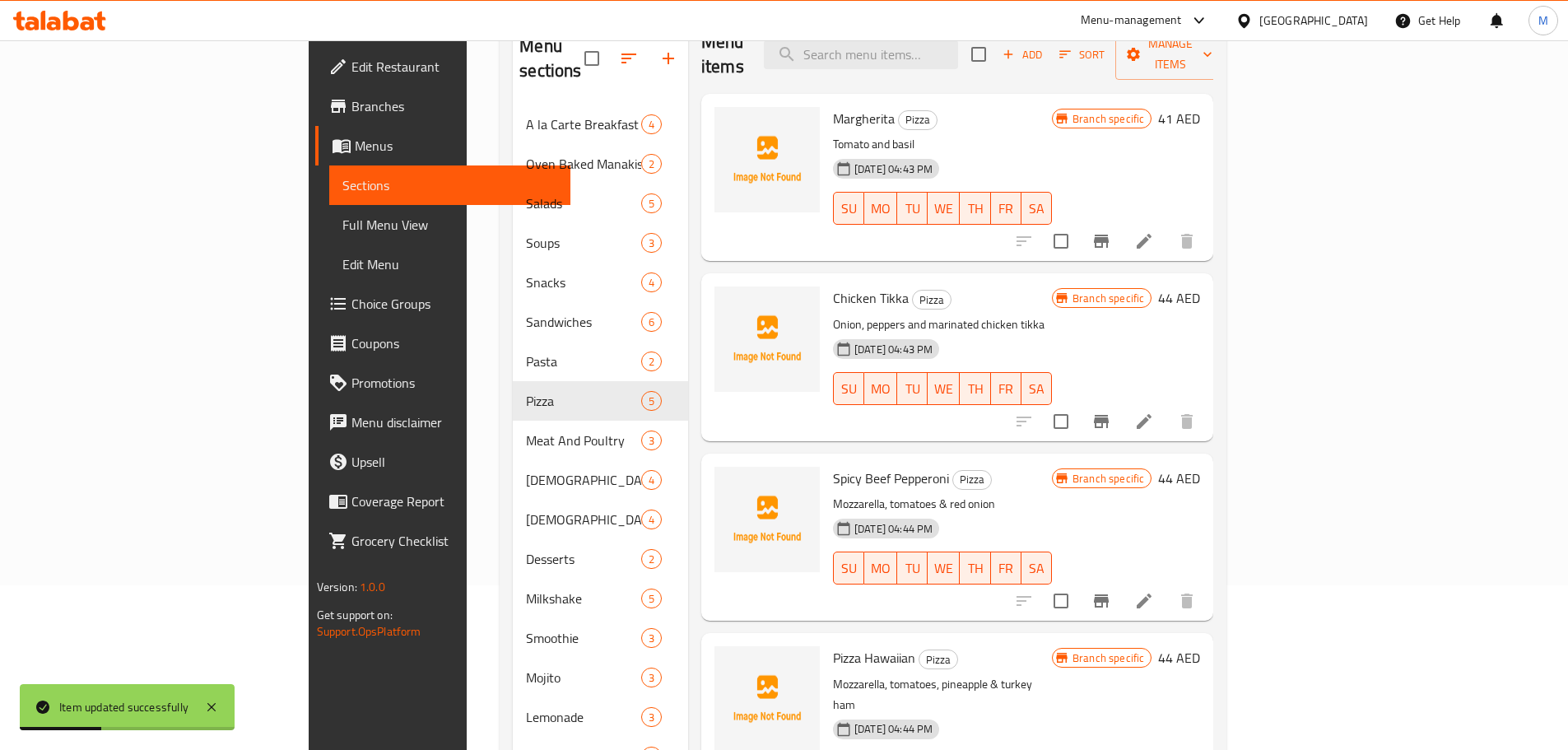
click at [1167, 406] on li at bounding box center [1144, 421] width 46 height 30
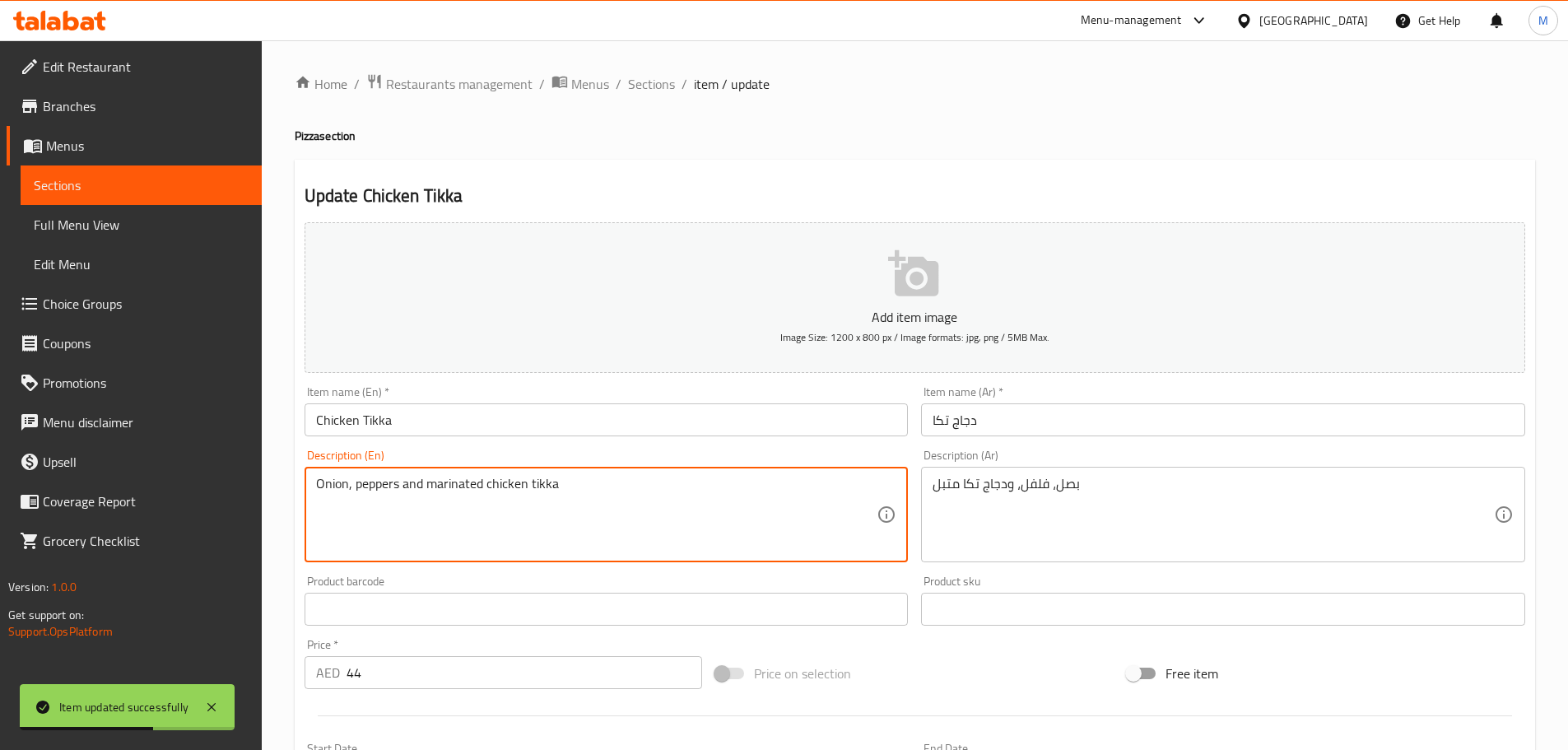
click at [411, 488] on textarea "Onion, peppers and marinated chicken tikka" at bounding box center [597, 515] width 561 height 78
paste textarea "&"
type textarea "Onion, peppers & marinated chicken tikka"
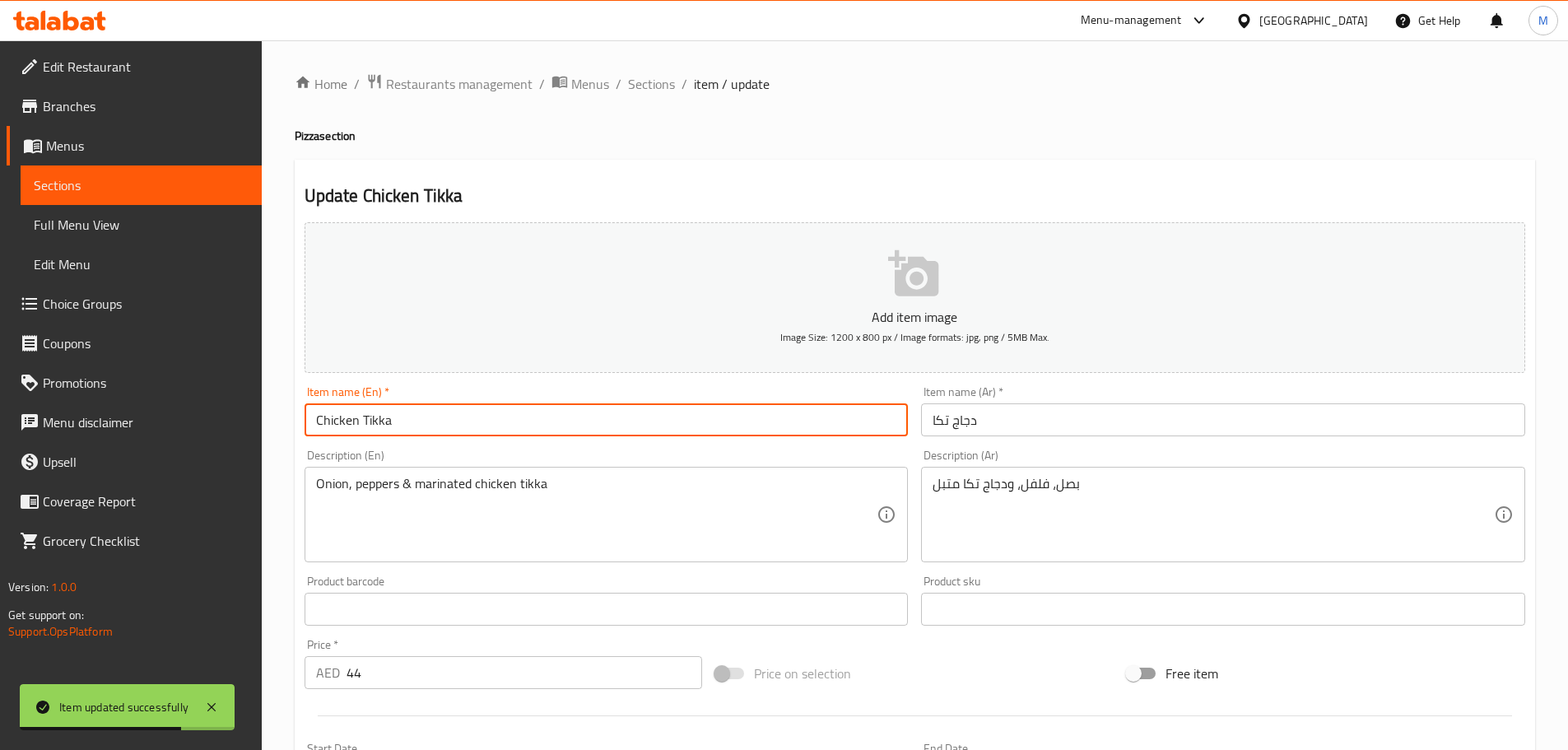
click at [453, 412] on input "Chicken Tikka" at bounding box center [606, 420] width 604 height 33
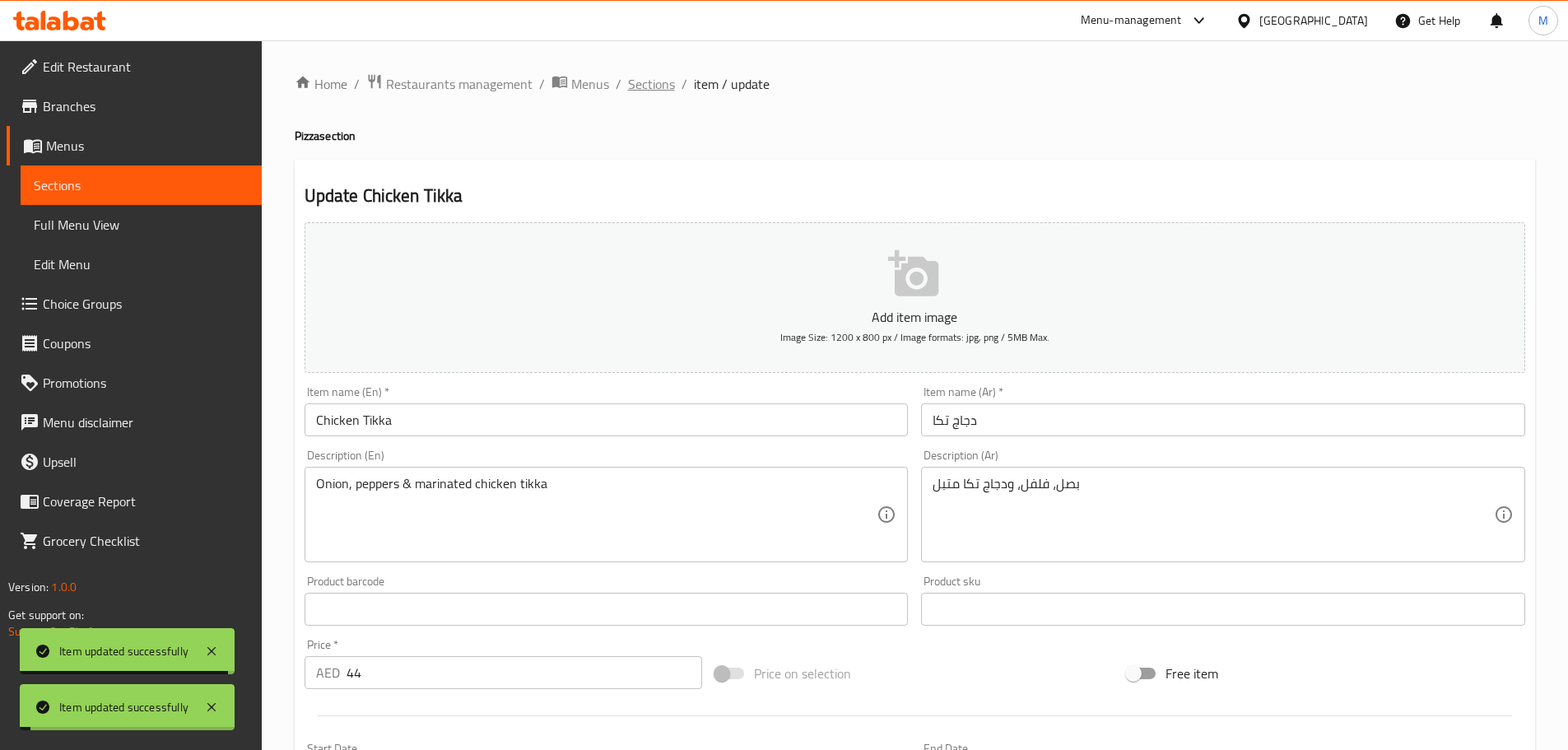
click at [650, 89] on span "Sections" at bounding box center [651, 84] width 47 height 20
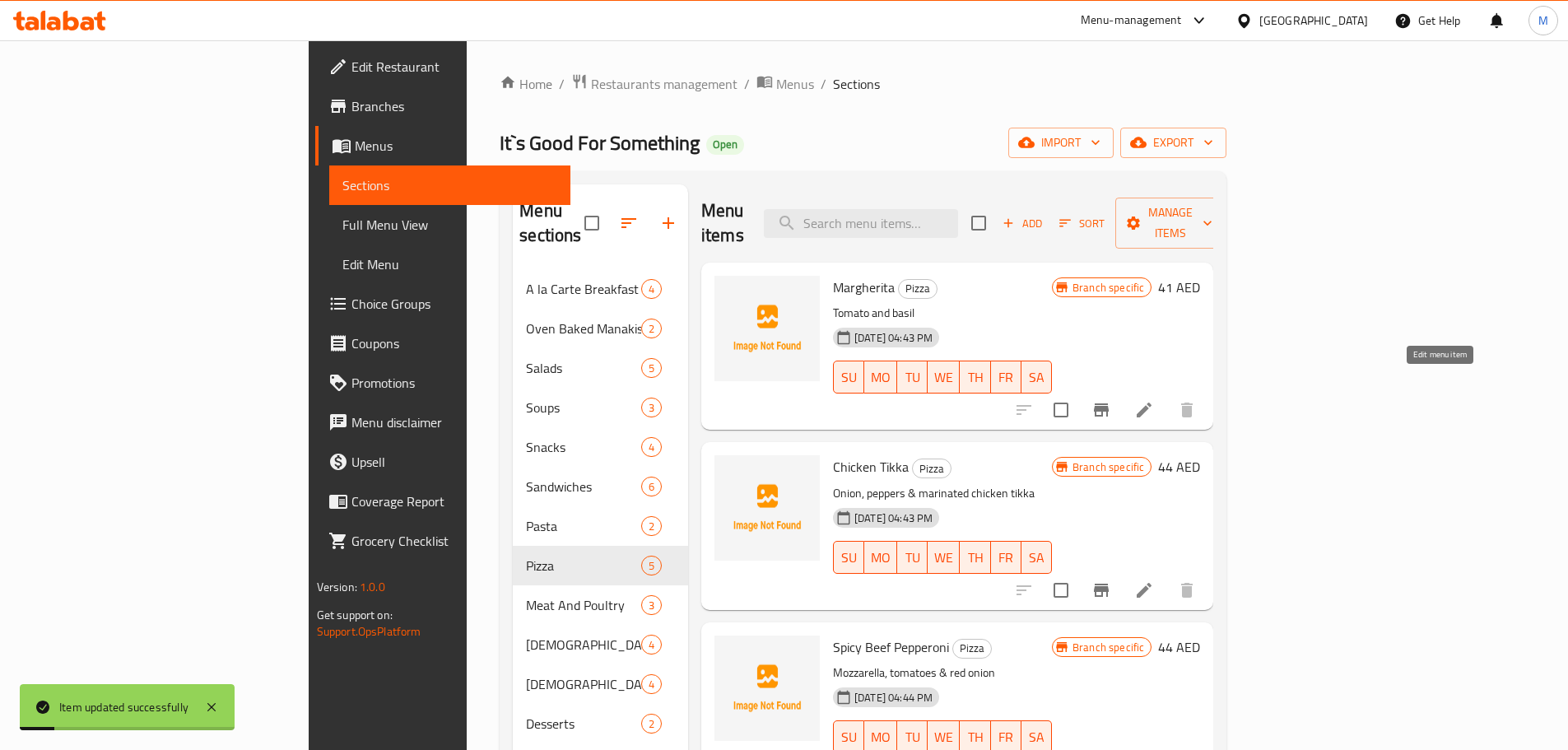
click at [1154, 400] on icon at bounding box center [1144, 410] width 20 height 20
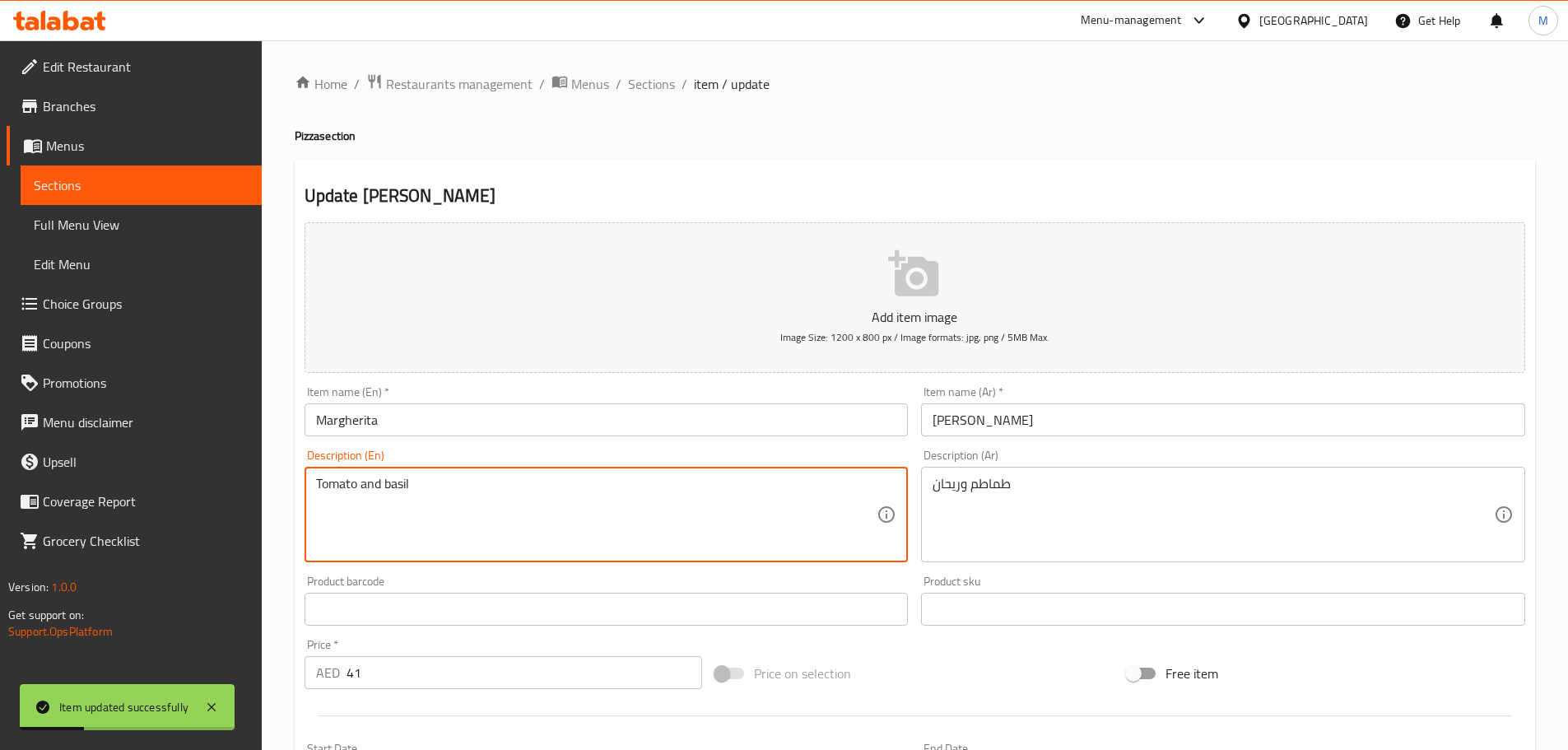
click at [362, 484] on textarea "Tomato and basil" at bounding box center [597, 515] width 561 height 78
paste textarea "&"
type textarea "Tomato & basil"
click at [479, 418] on input "Margherita" at bounding box center [606, 420] width 604 height 33
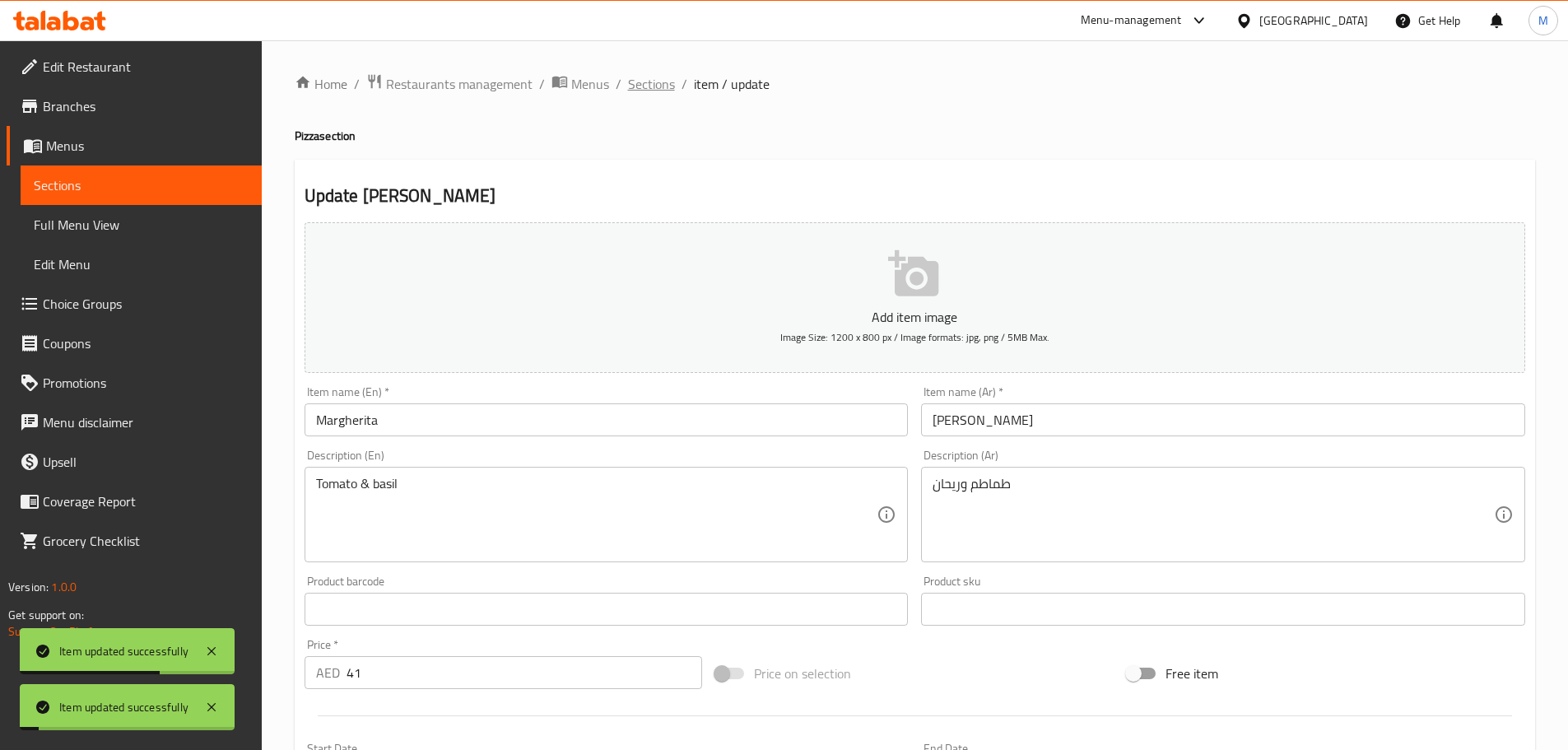
click at [653, 76] on span "Sections" at bounding box center [651, 84] width 47 height 20
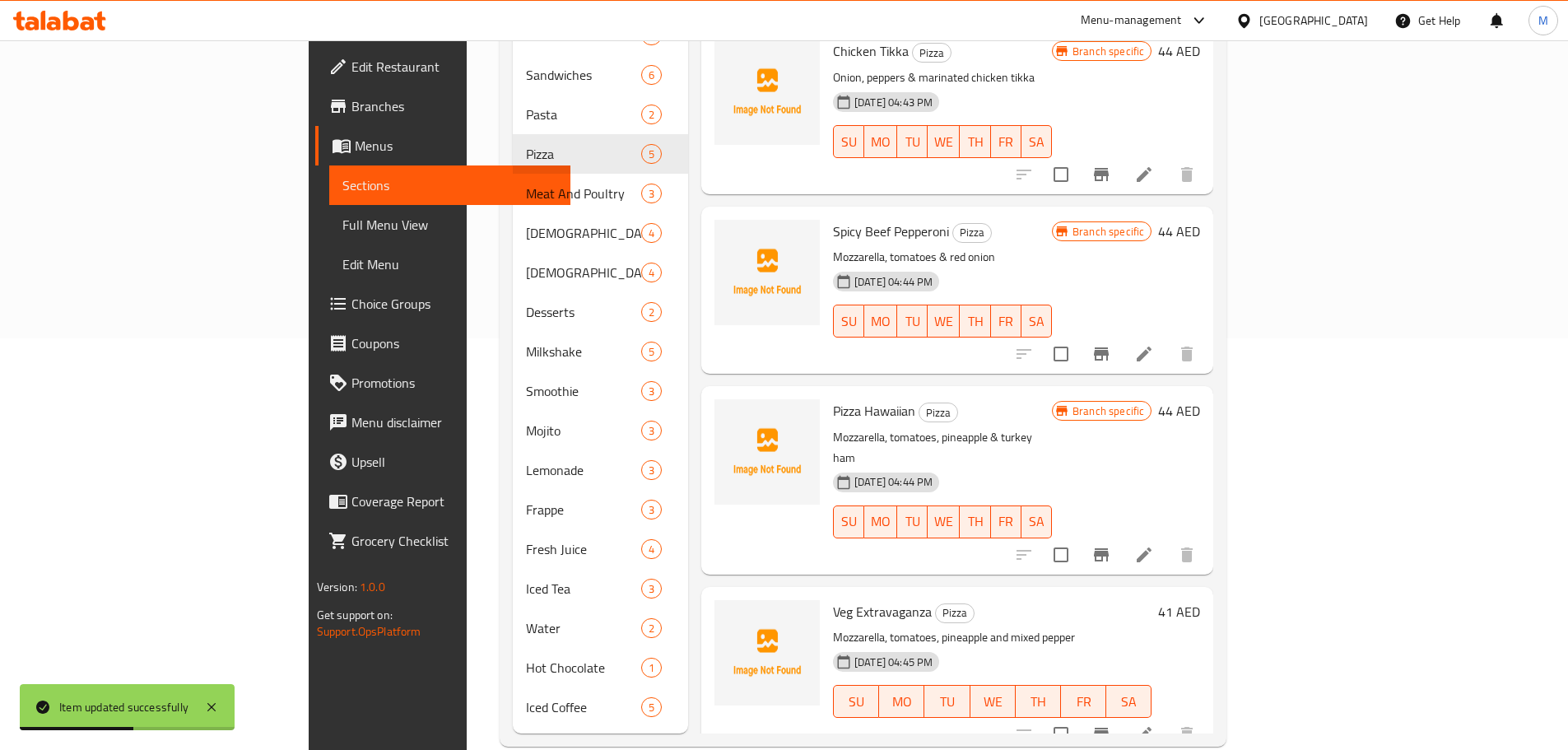
scroll to position [416, 0]
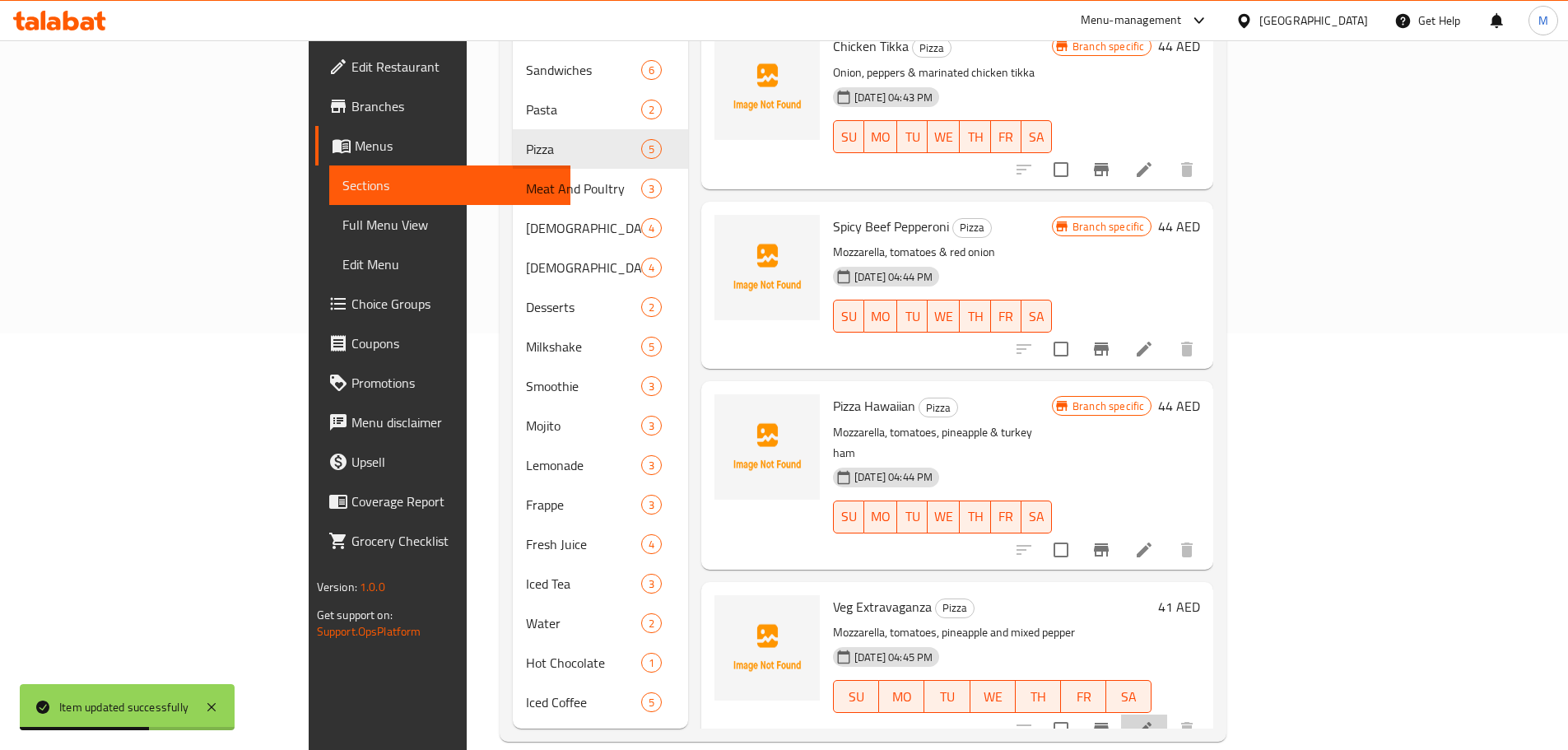
click at [1167, 714] on li at bounding box center [1144, 729] width 46 height 30
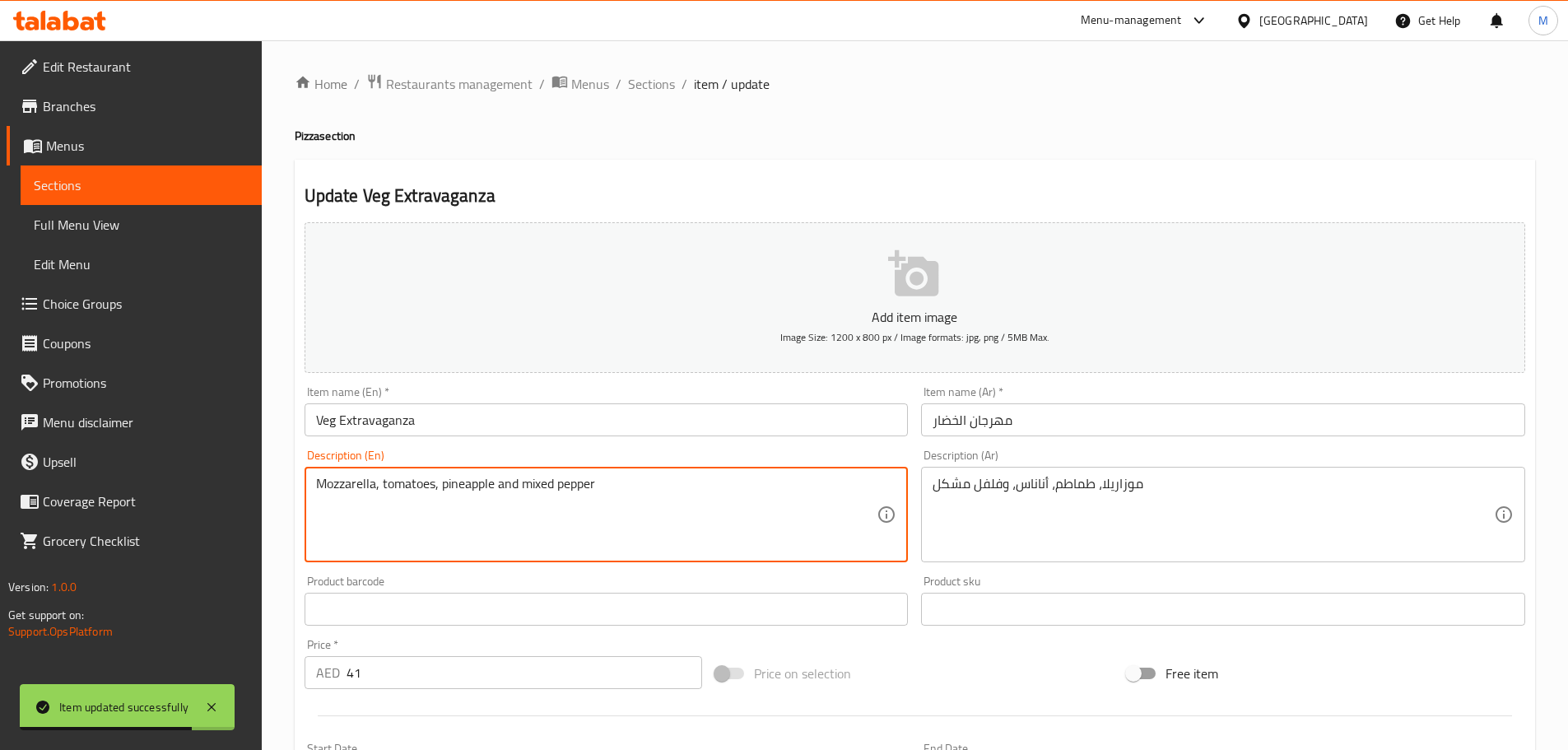
click at [507, 488] on textarea "Mozzarella, tomatoes, pineapple and mixed pepper" at bounding box center [597, 515] width 561 height 78
paste textarea "&"
type textarea "Mozzarella, tomatoes, pineapple & mixed pepper"
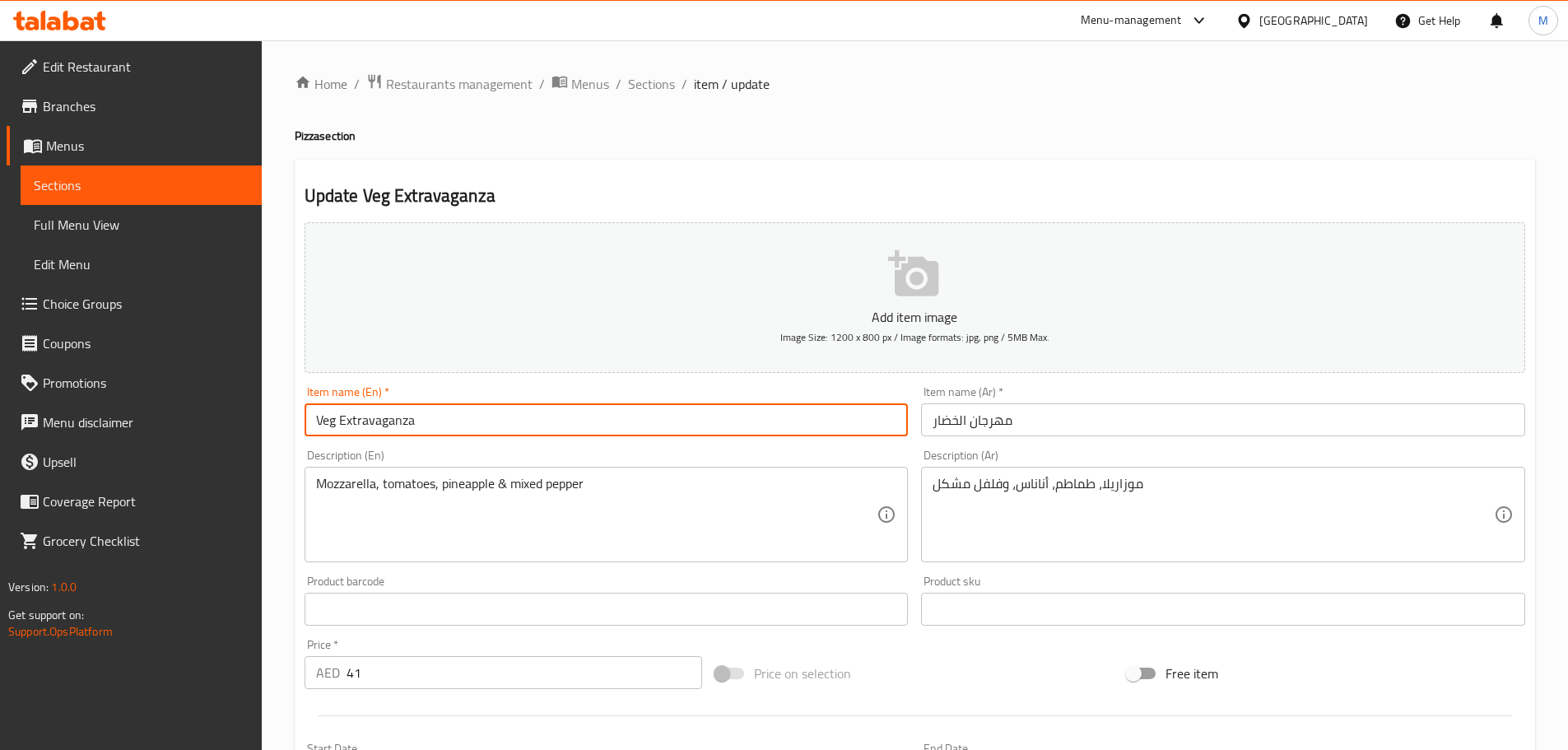
click at [545, 437] on input "Veg Extravaganza" at bounding box center [606, 420] width 604 height 33
click at [477, 427] on input "Veg Extravaganza" at bounding box center [606, 420] width 604 height 33
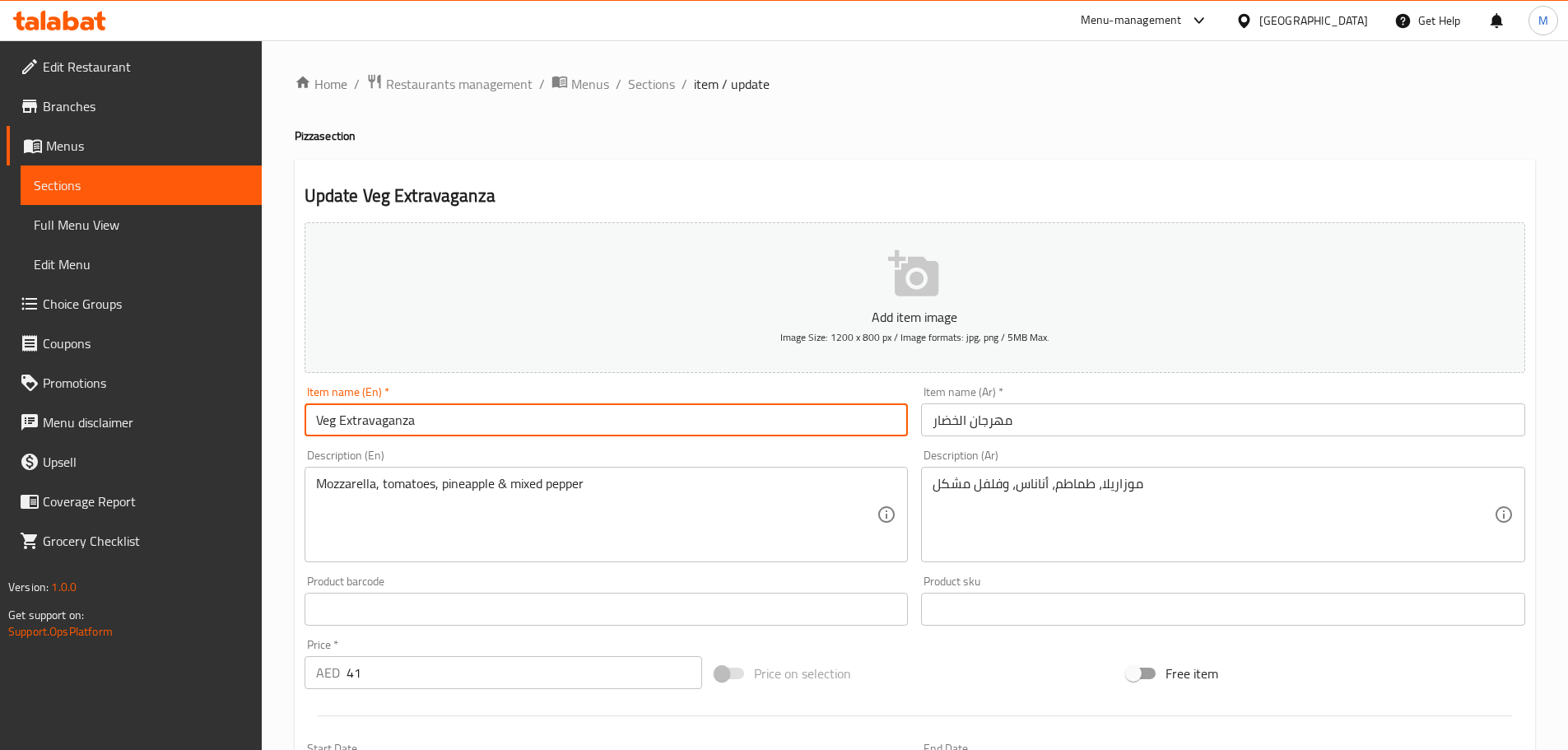
click at [455, 427] on input "Veg Extravaganza" at bounding box center [606, 420] width 604 height 33
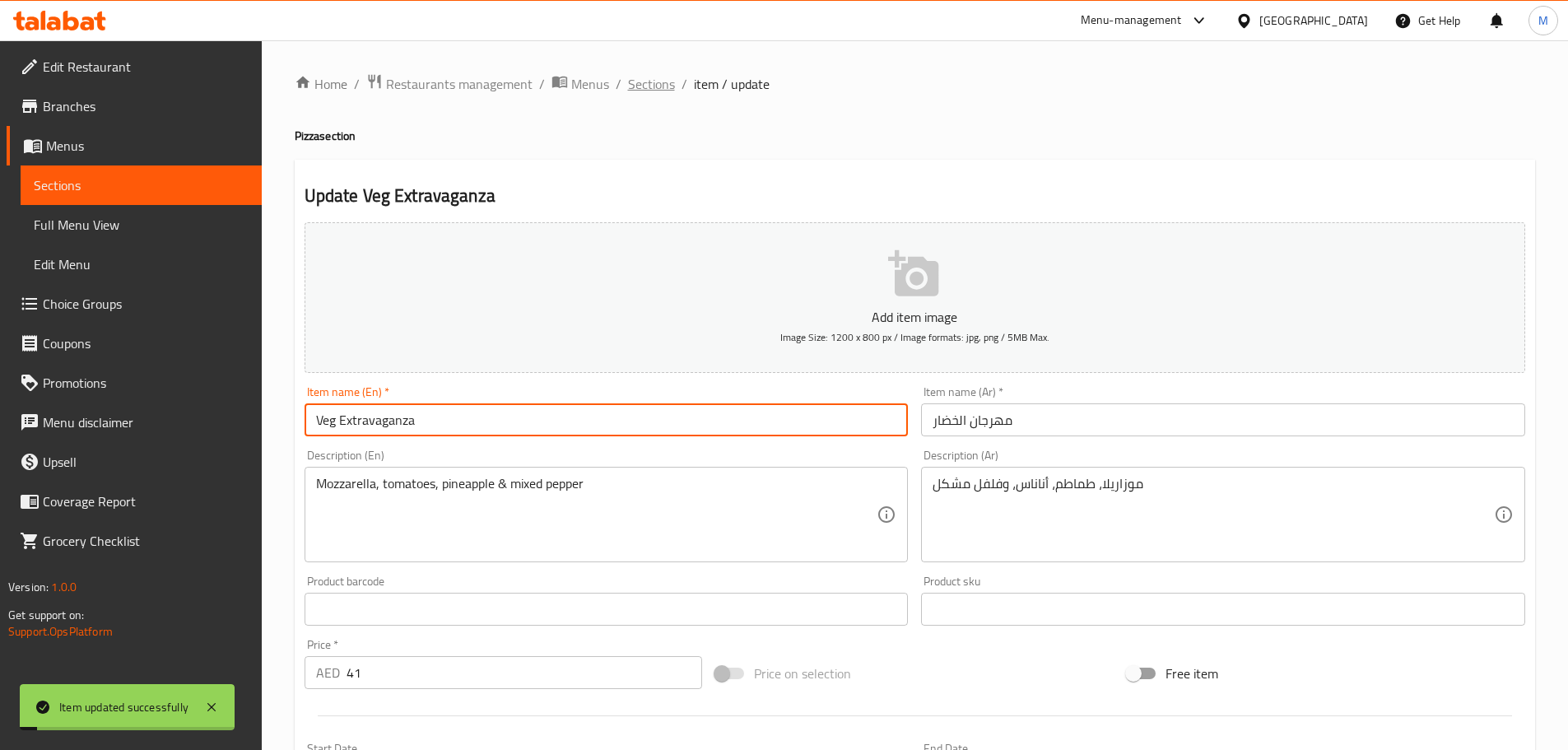
click at [633, 79] on span "Sections" at bounding box center [651, 84] width 47 height 20
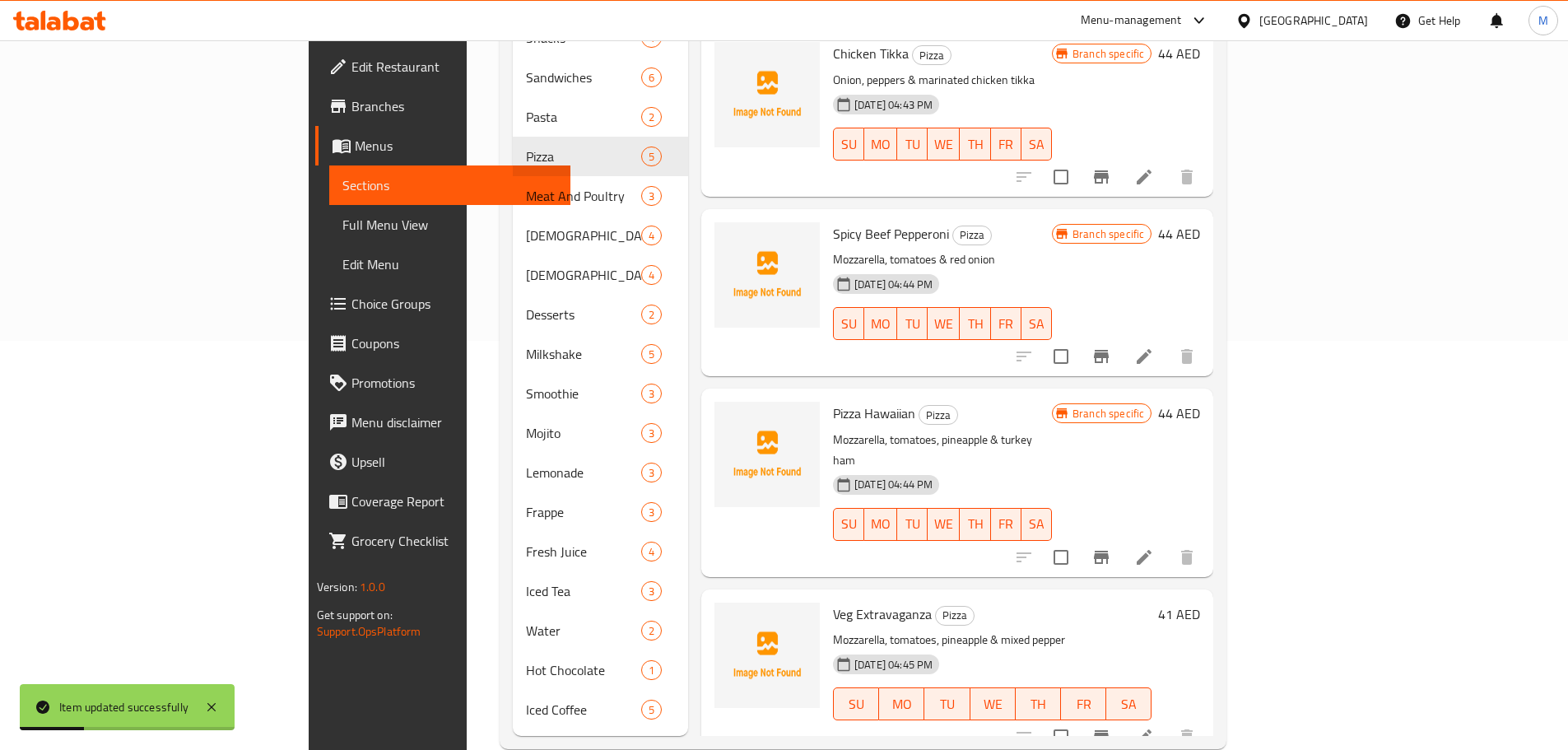
scroll to position [416, 0]
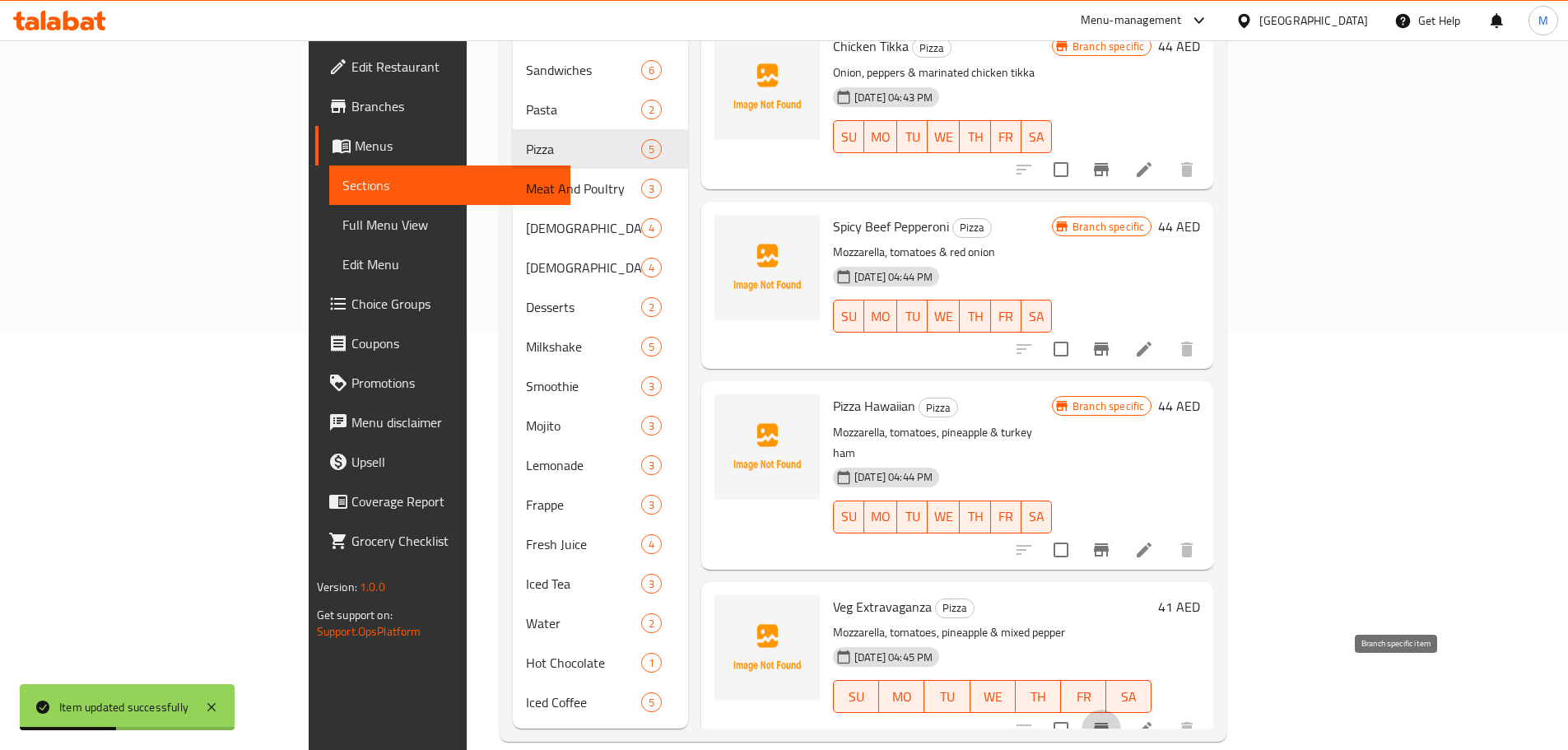
click at [1109, 723] on icon "Branch-specific-item" at bounding box center [1102, 729] width 15 height 13
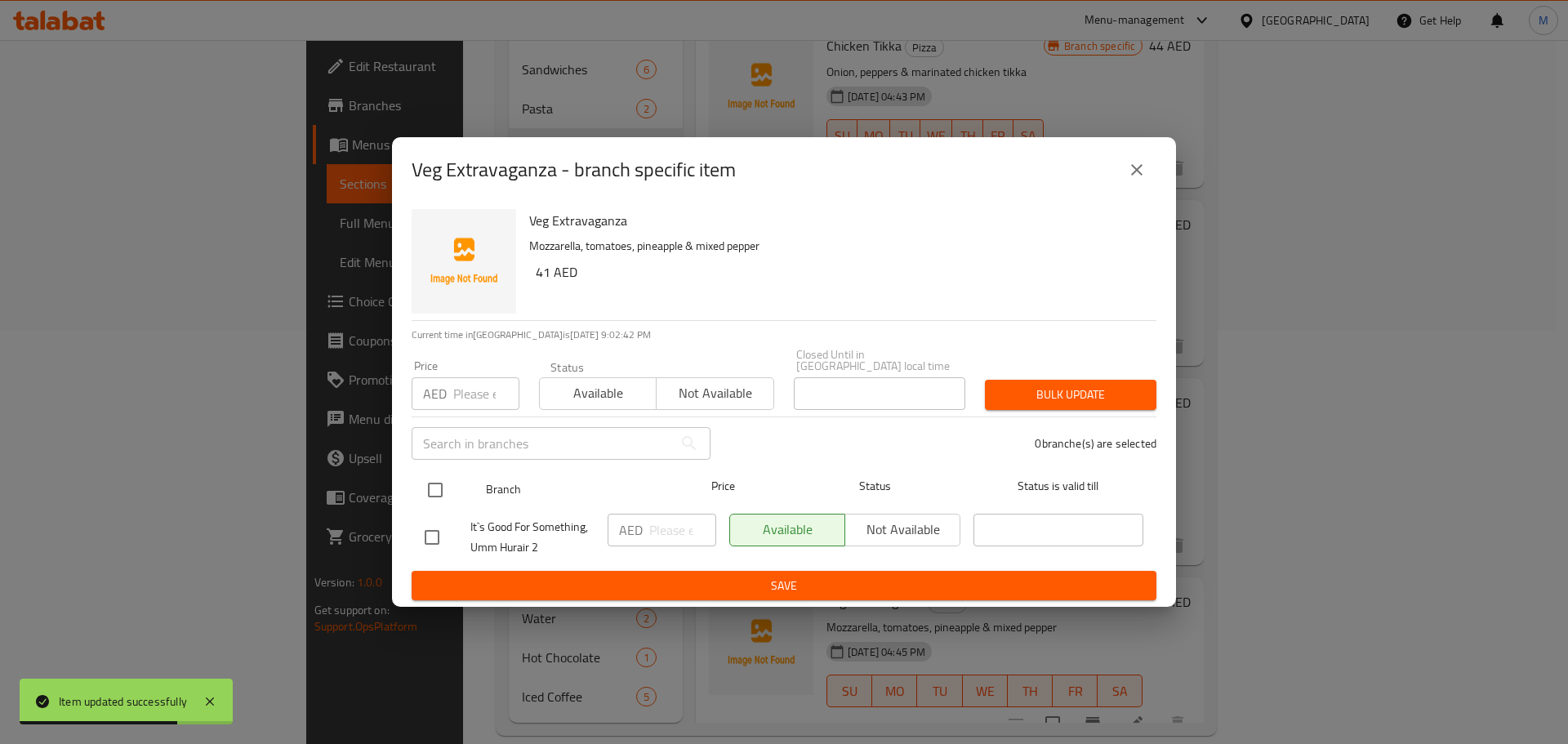
click at [446, 481] on input "checkbox" at bounding box center [436, 490] width 34 height 34
checkbox input "true"
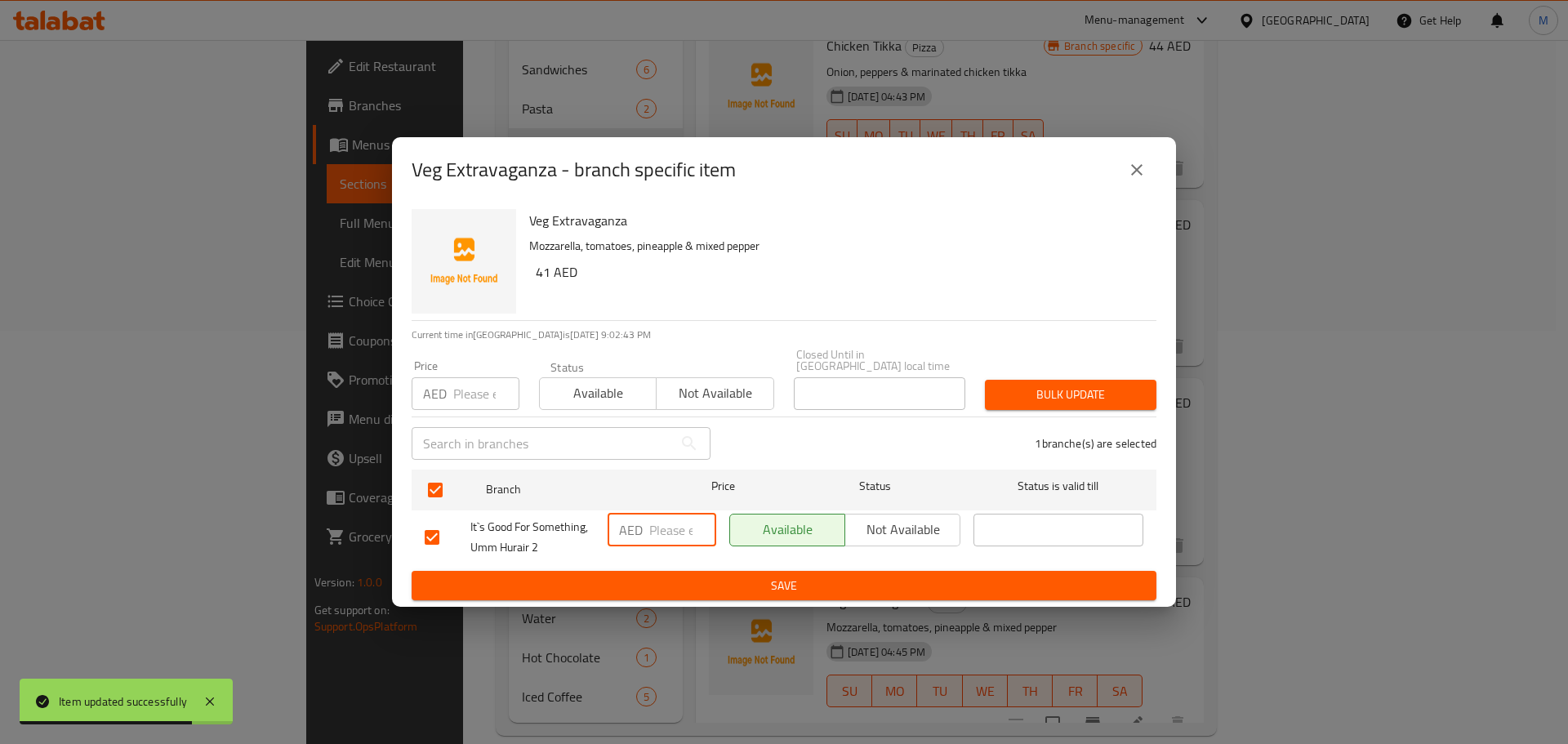
click at [682, 532] on input "number" at bounding box center [682, 530] width 67 height 33
paste input "41"
type input "41"
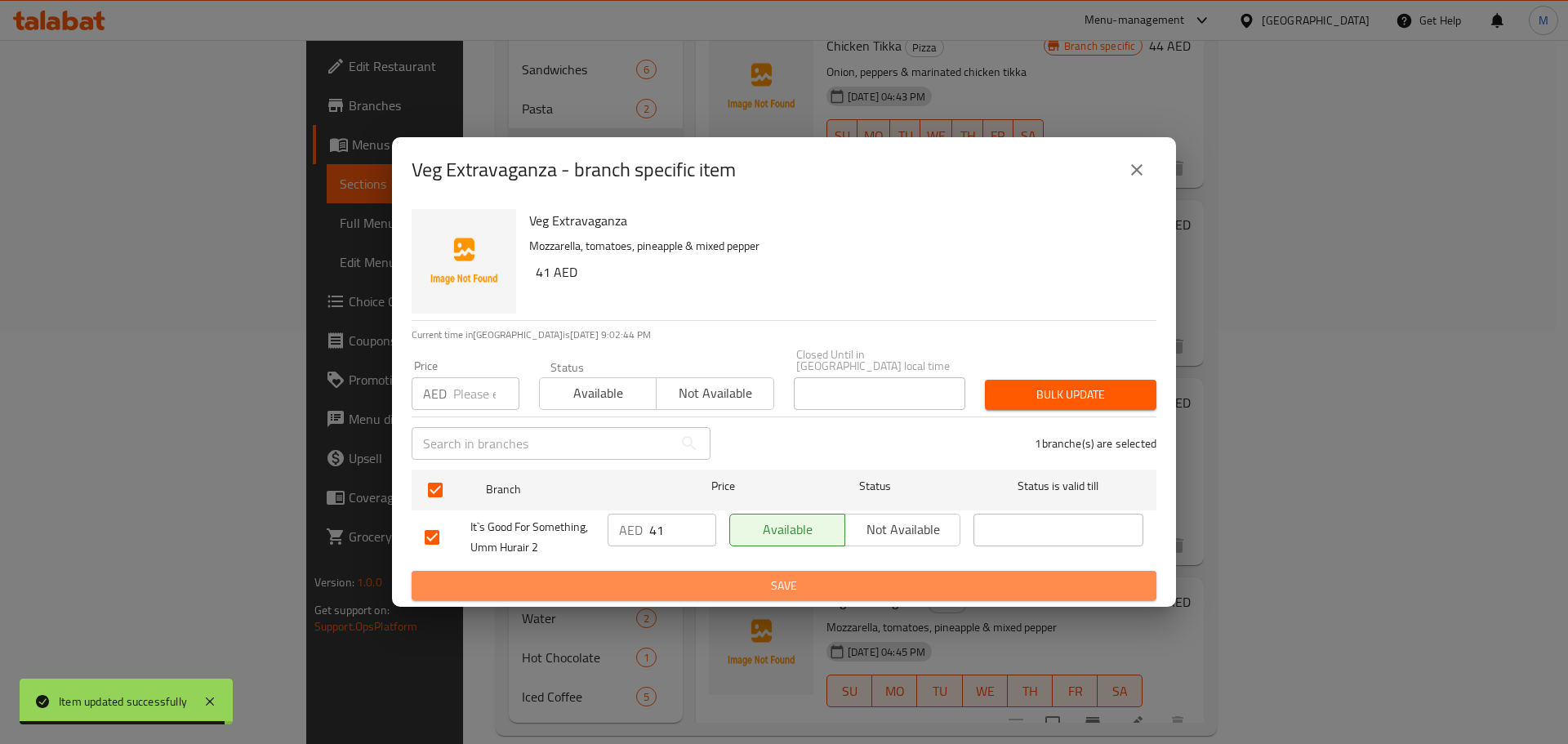
click at [714, 585] on span "Save" at bounding box center [784, 586] width 718 height 21
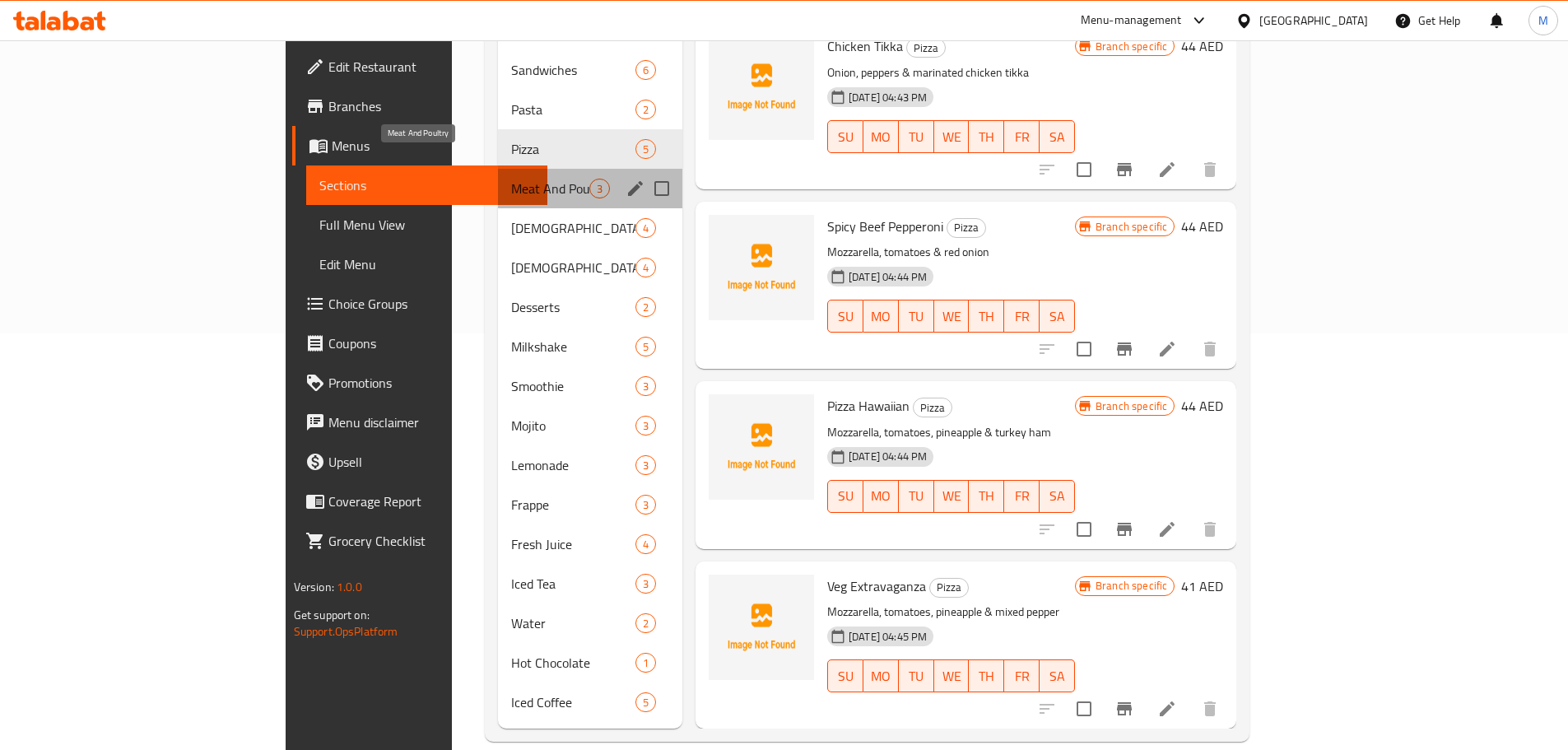
click at [511, 179] on span "Meat And Poultry" at bounding box center [550, 189] width 78 height 20
